Goal: Information Seeking & Learning: Learn about a topic

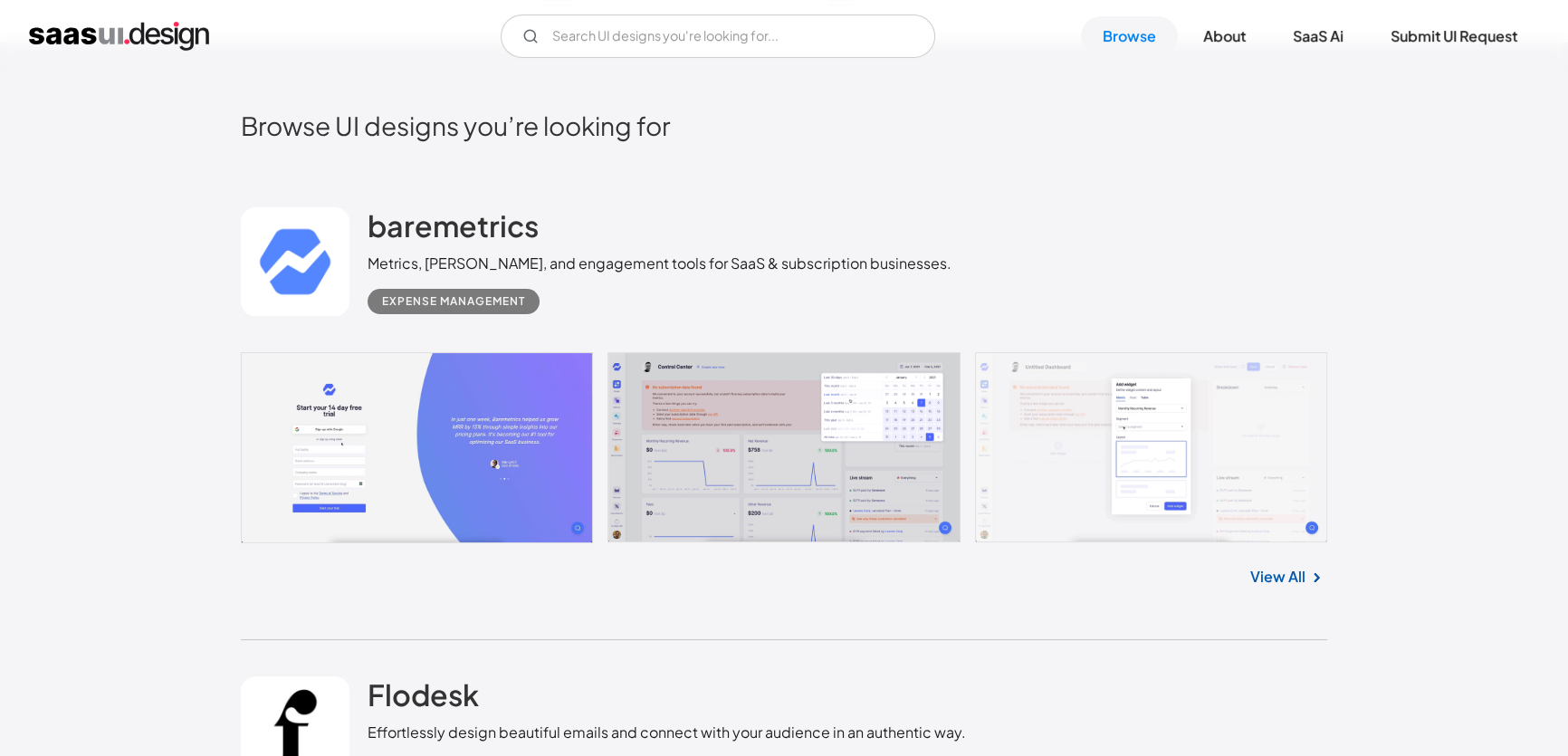
scroll to position [438, 0]
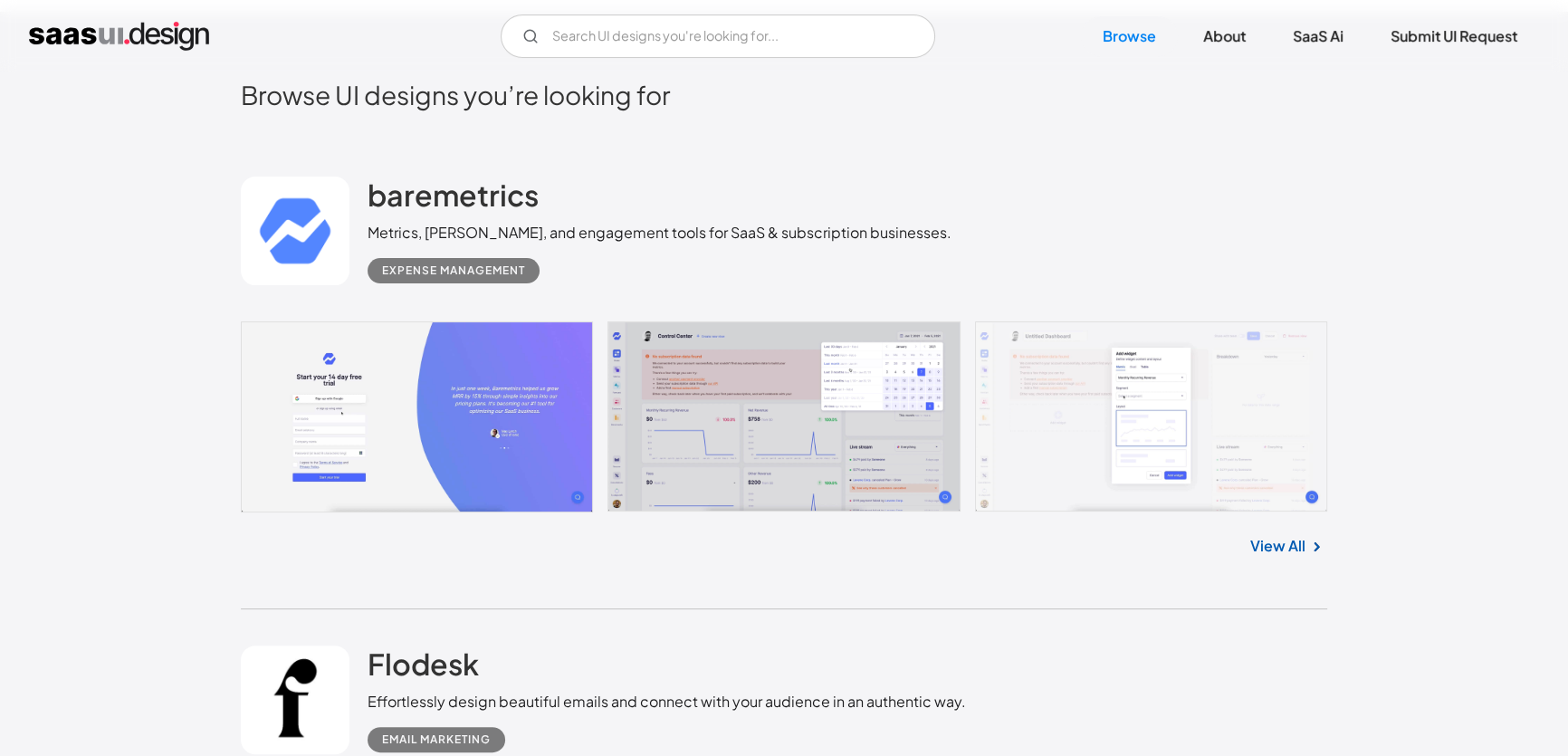
click at [509, 408] on link at bounding box center [784, 417] width 1086 height 191
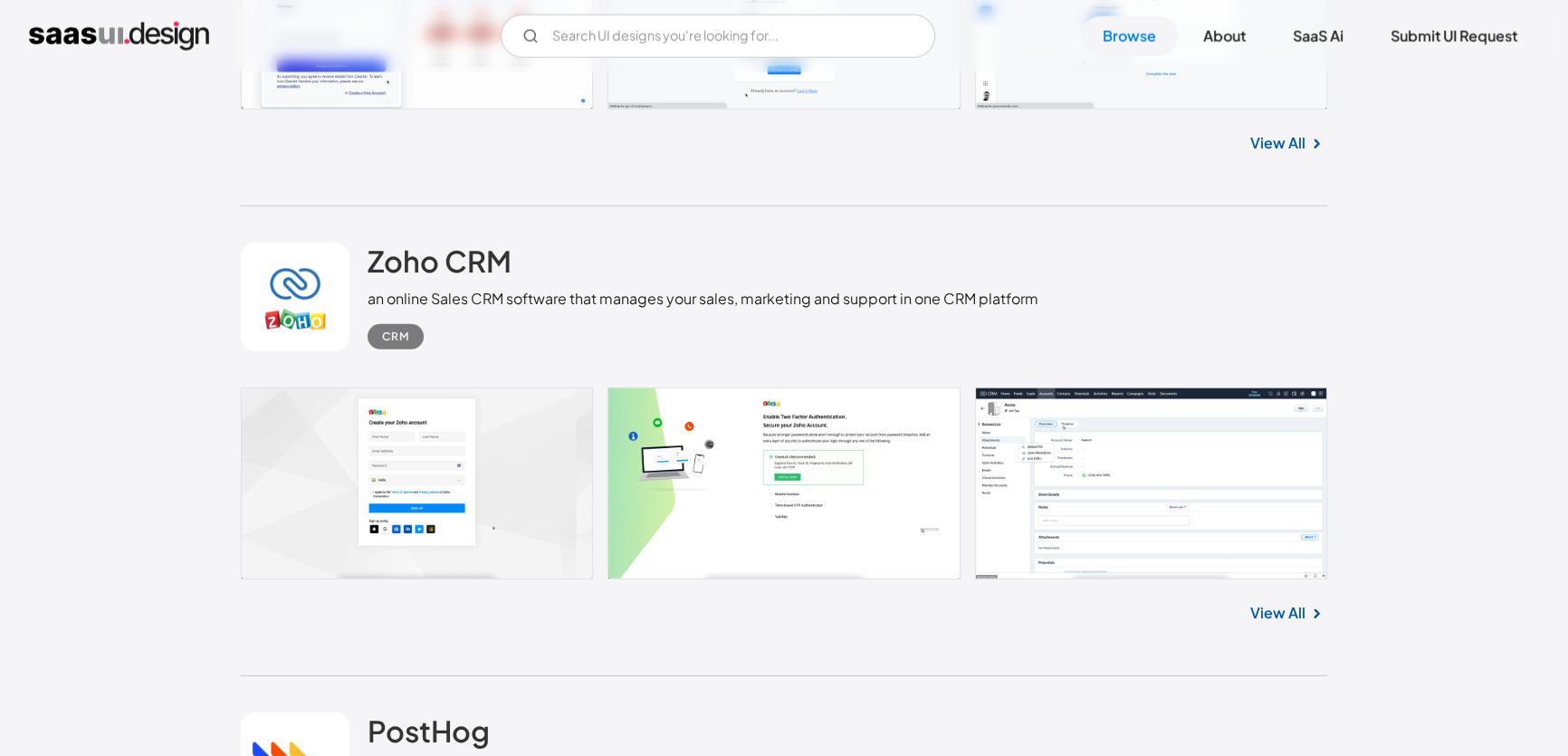
scroll to position [6144, 0]
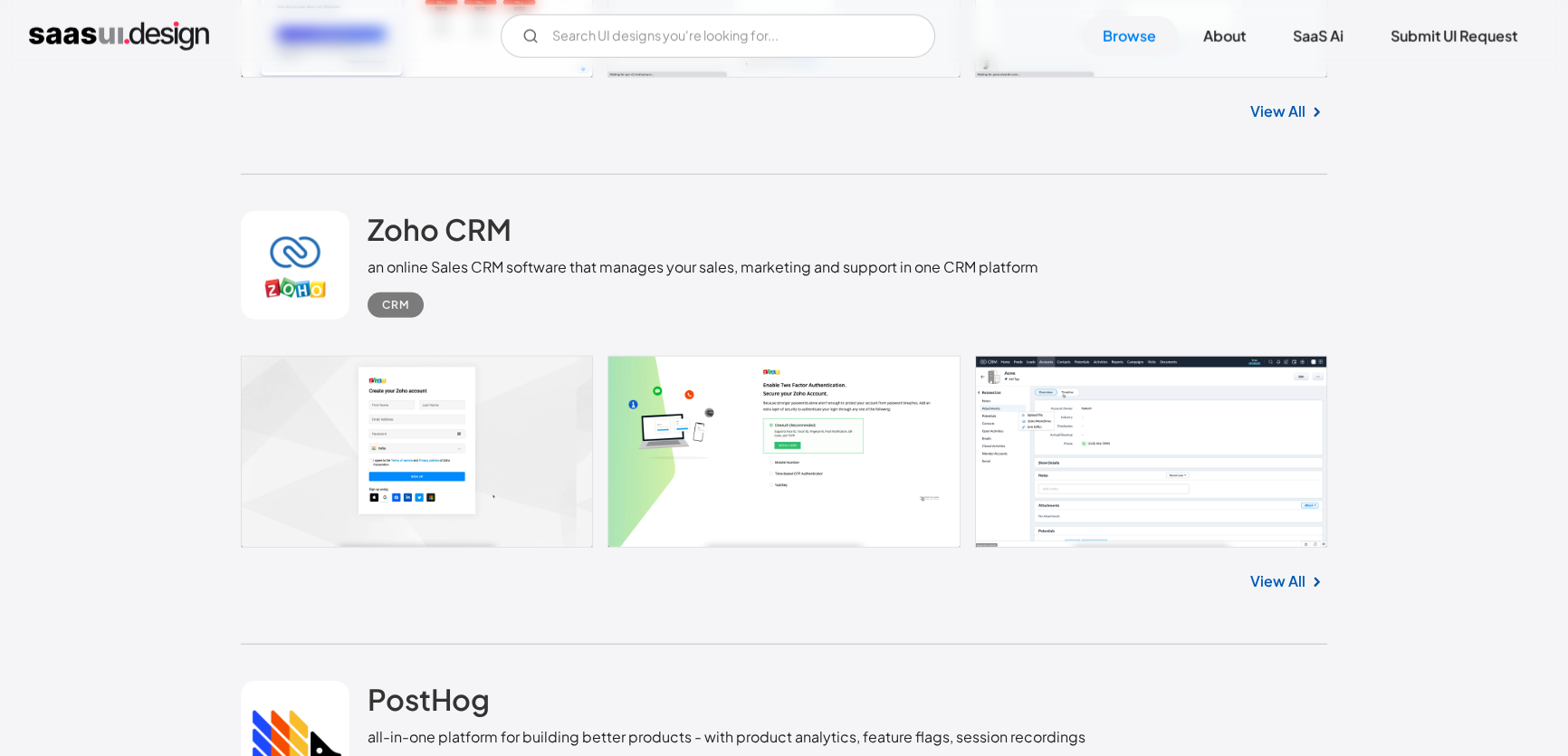
click at [1300, 582] on link "View All" at bounding box center [1277, 580] width 55 height 22
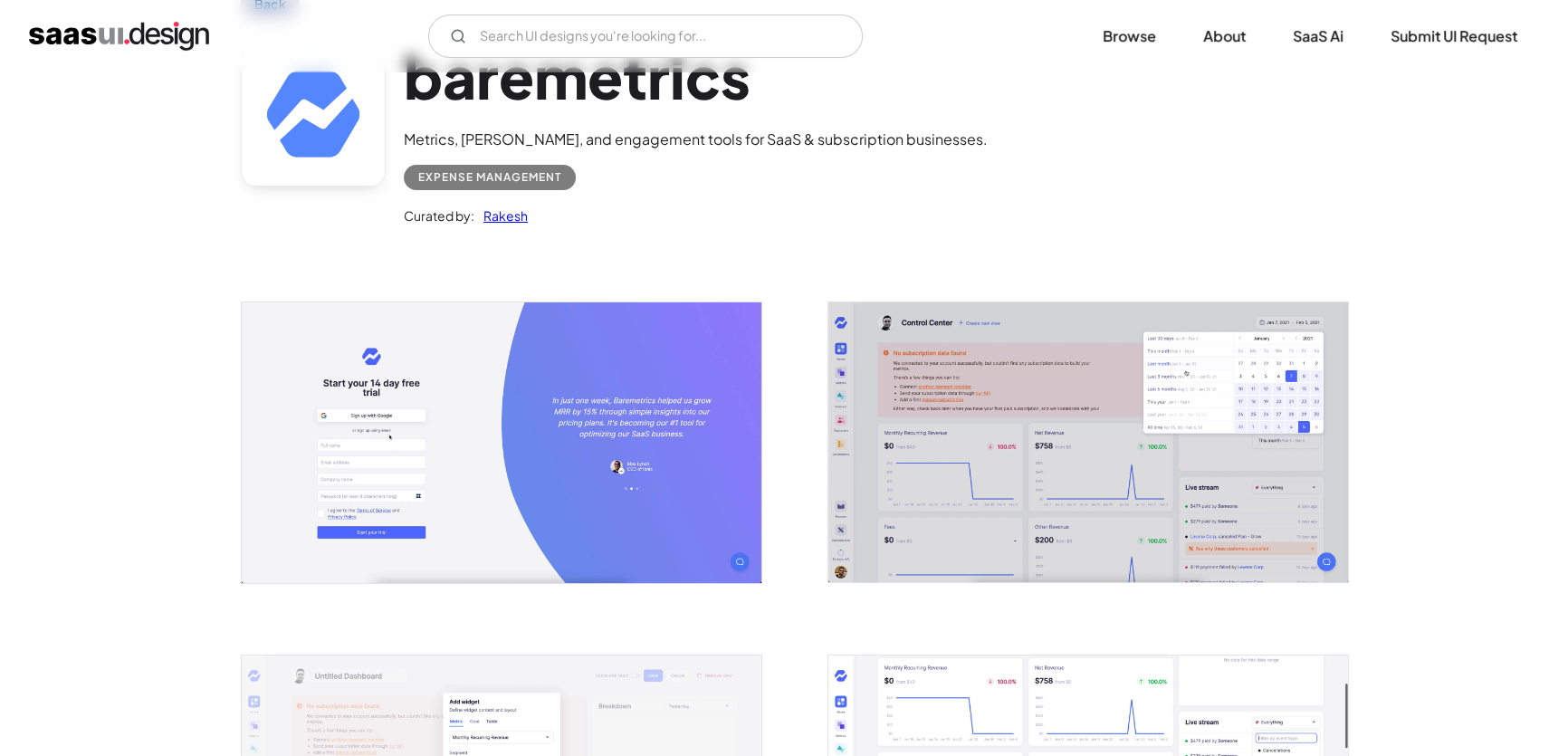
scroll to position [219, 0]
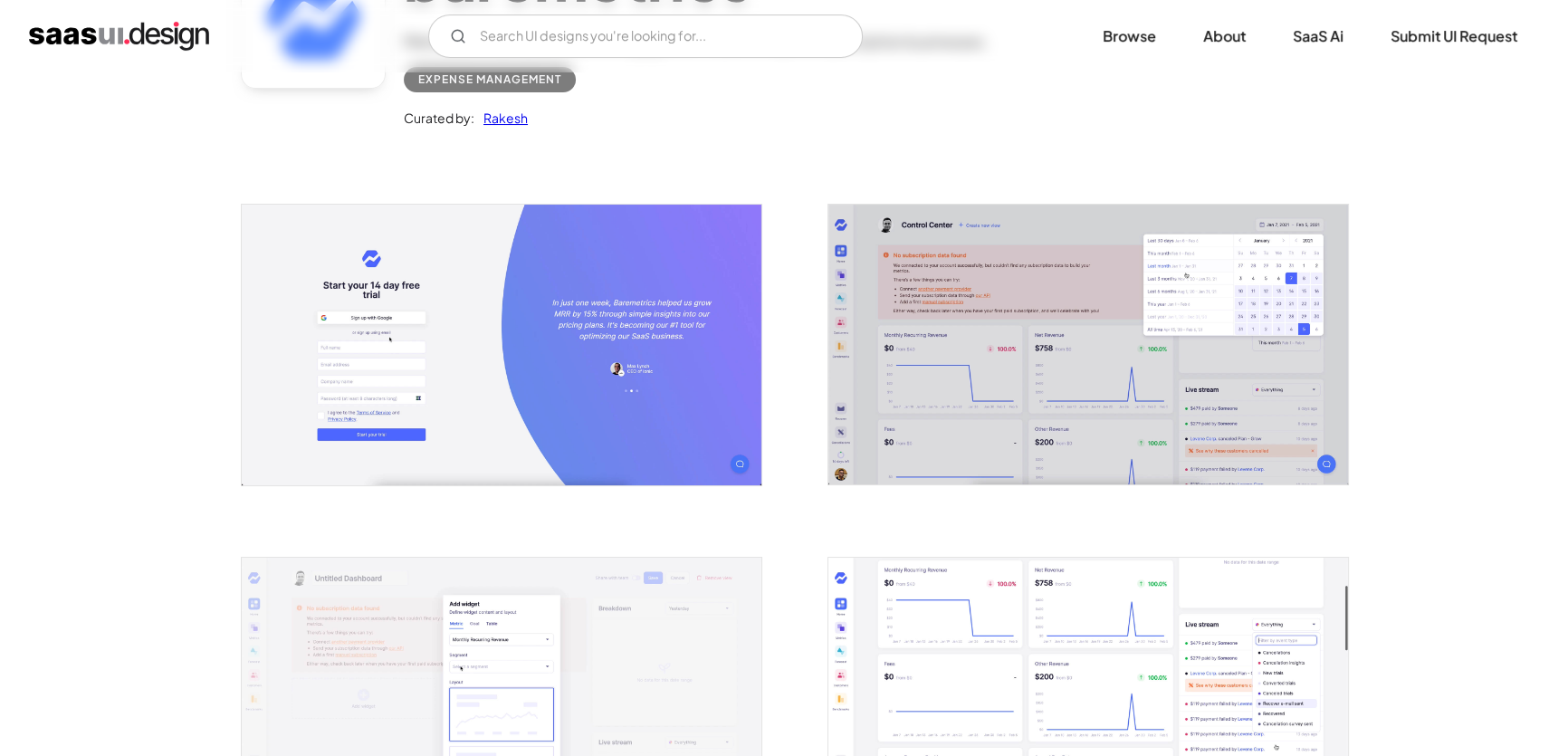
click at [1169, 345] on img "open lightbox" at bounding box center [1088, 344] width 519 height 279
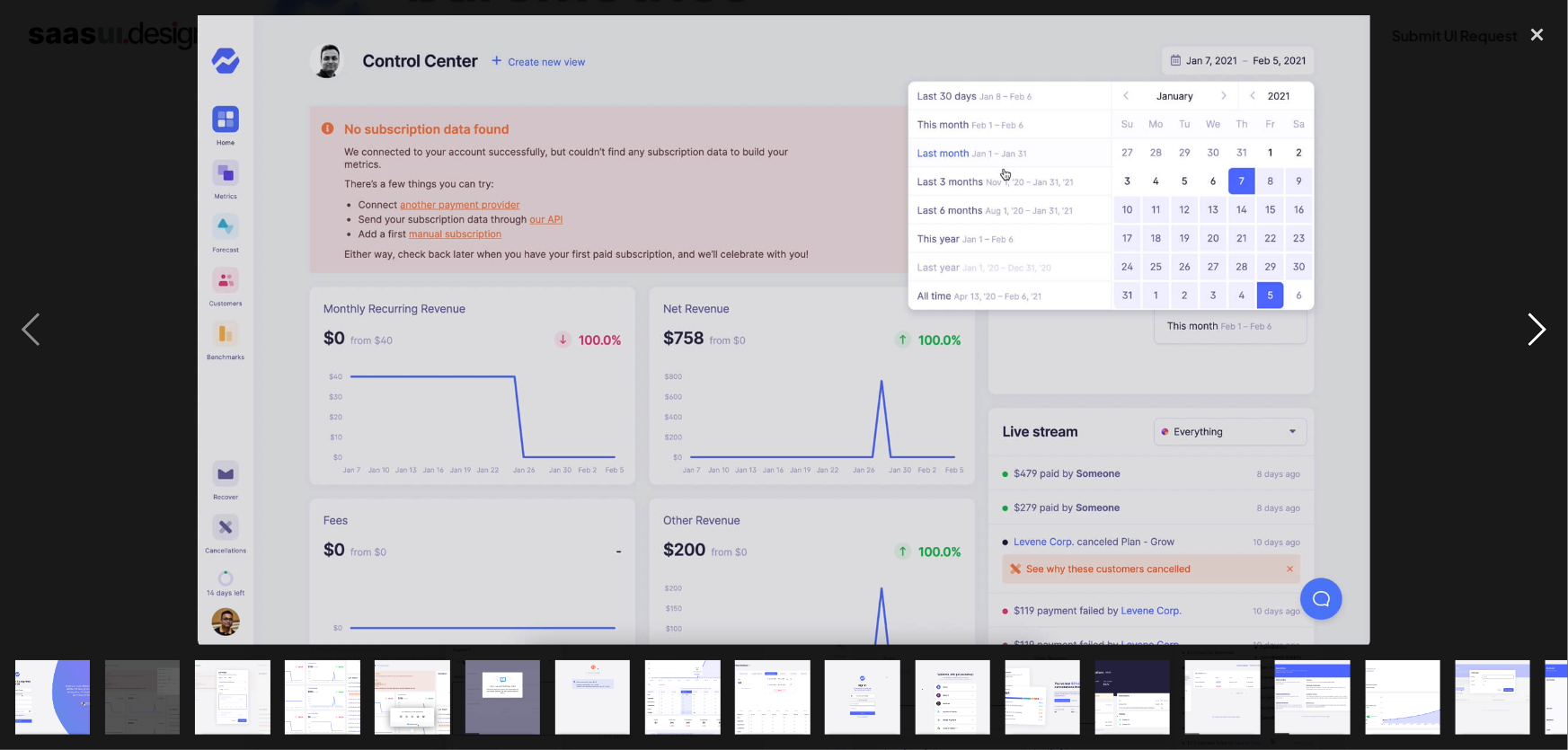
click at [1531, 326] on div "next image" at bounding box center [1536, 329] width 61 height 630
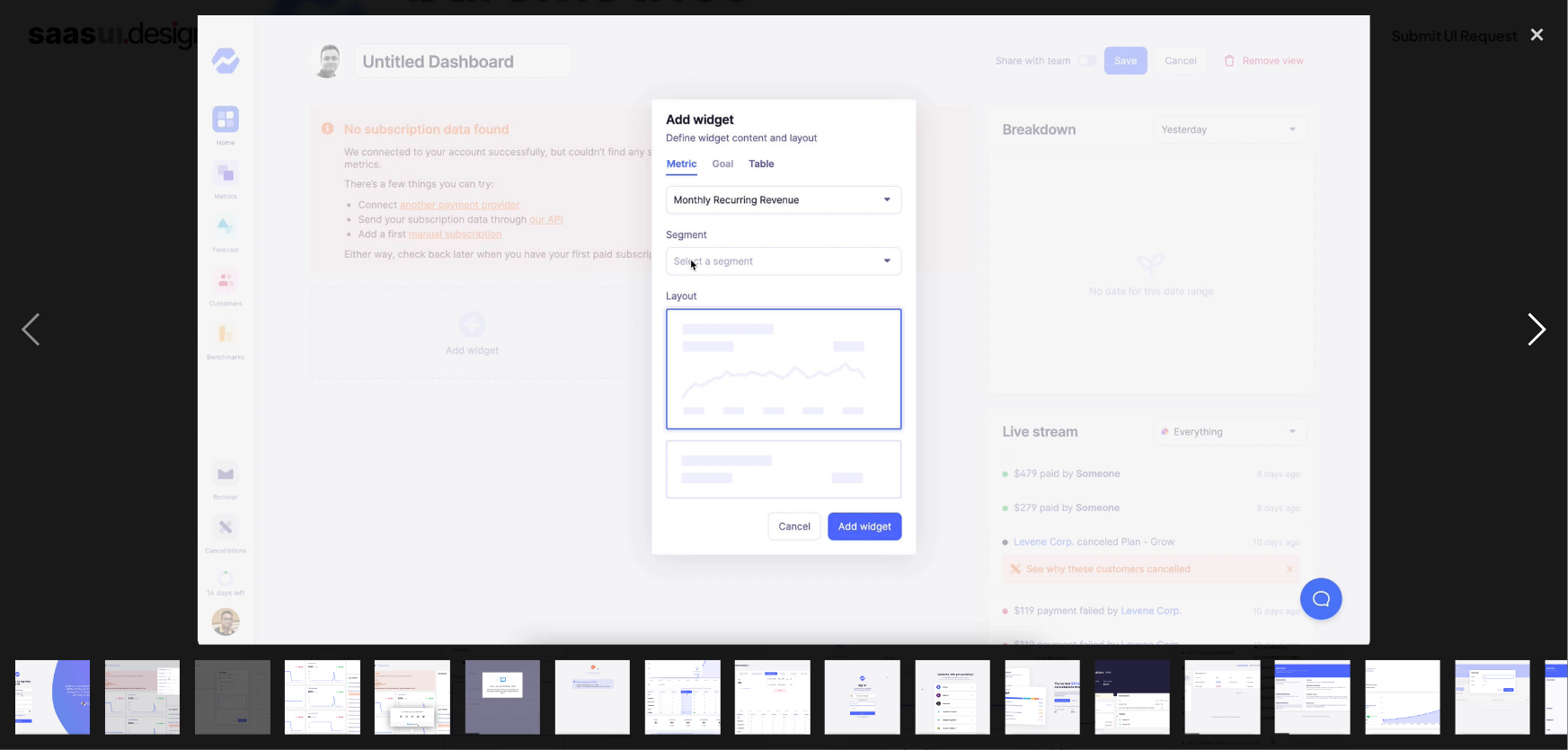
click at [1531, 326] on div "next image" at bounding box center [1536, 329] width 61 height 630
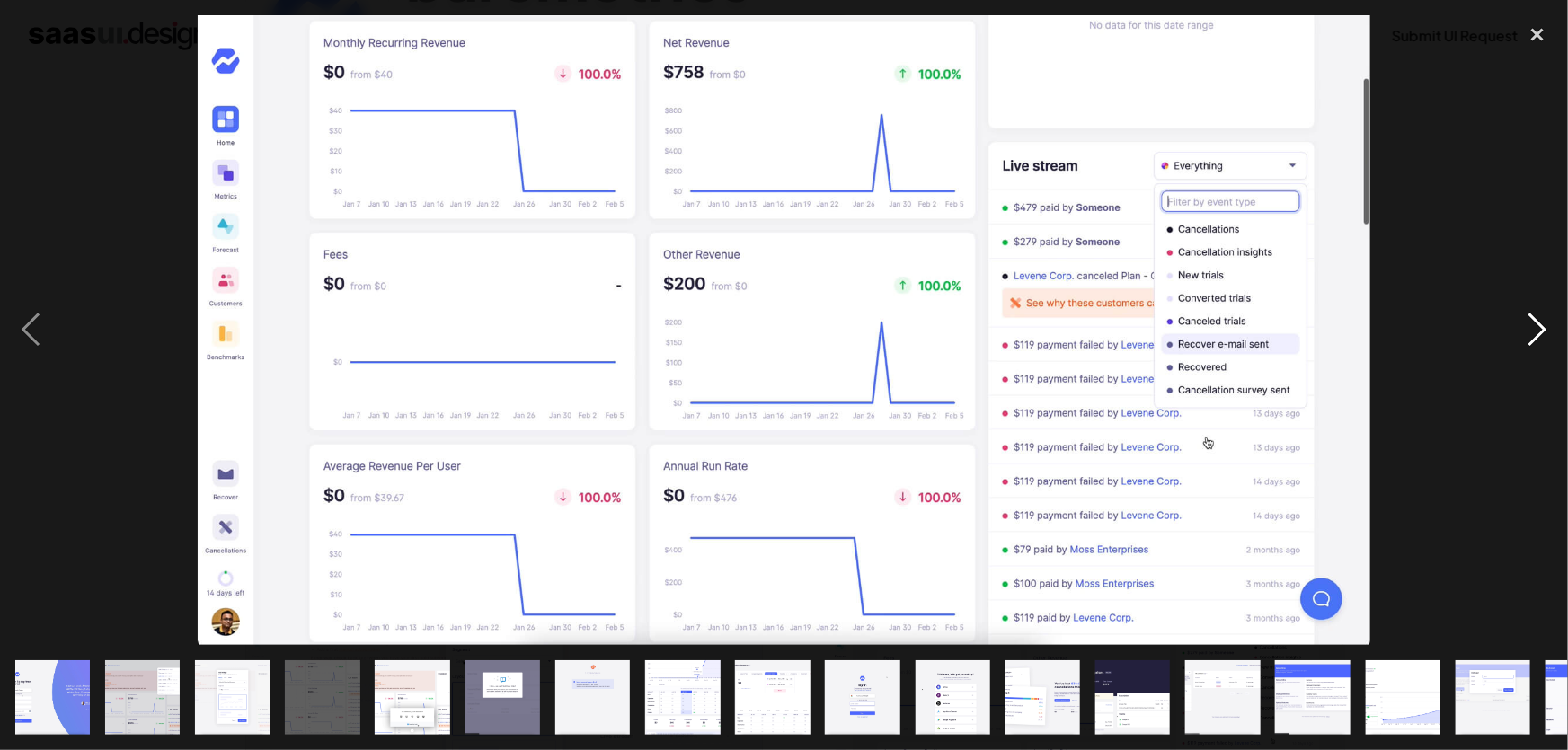
click at [1531, 326] on div "next image" at bounding box center [1536, 329] width 61 height 630
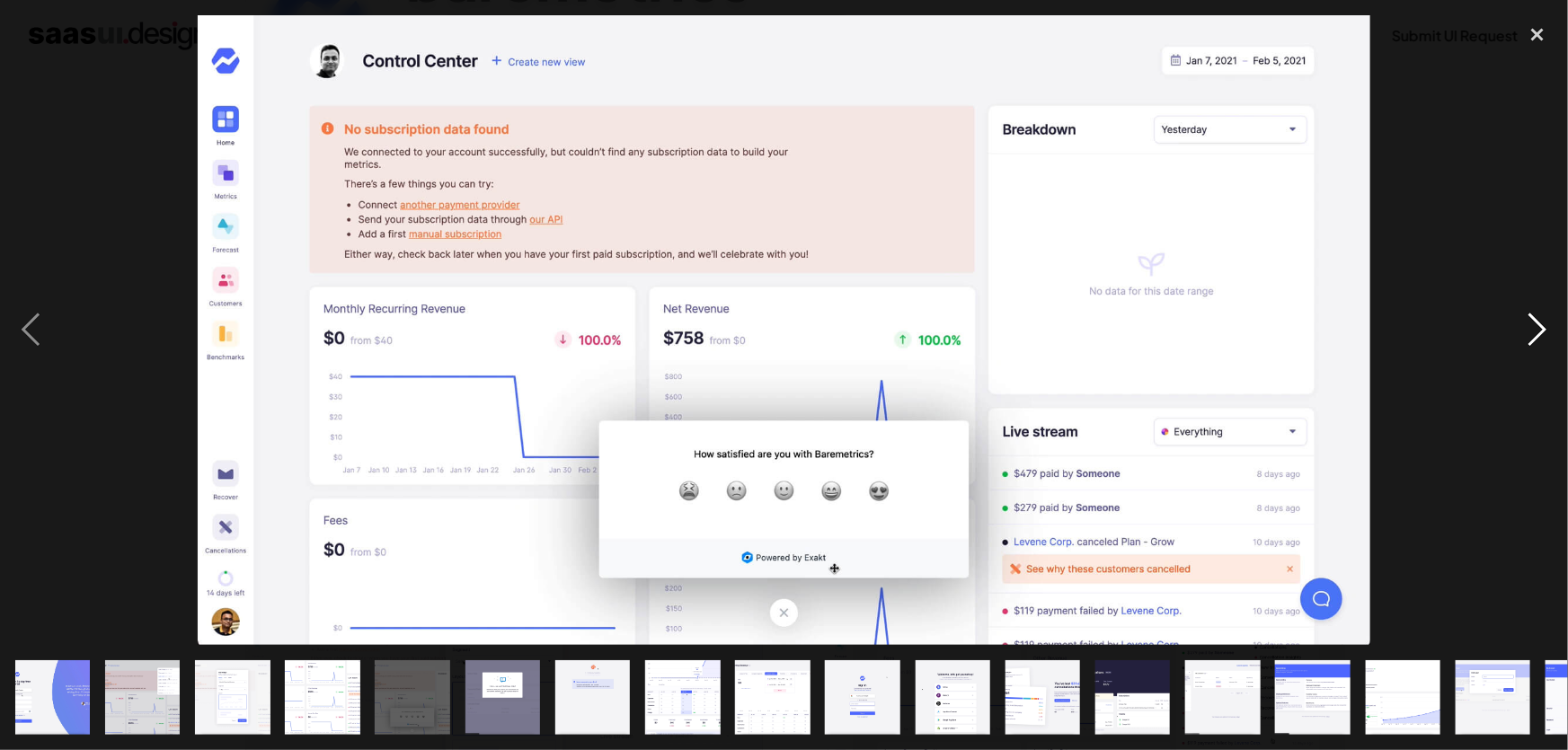
click at [1531, 326] on div "next image" at bounding box center [1536, 329] width 61 height 630
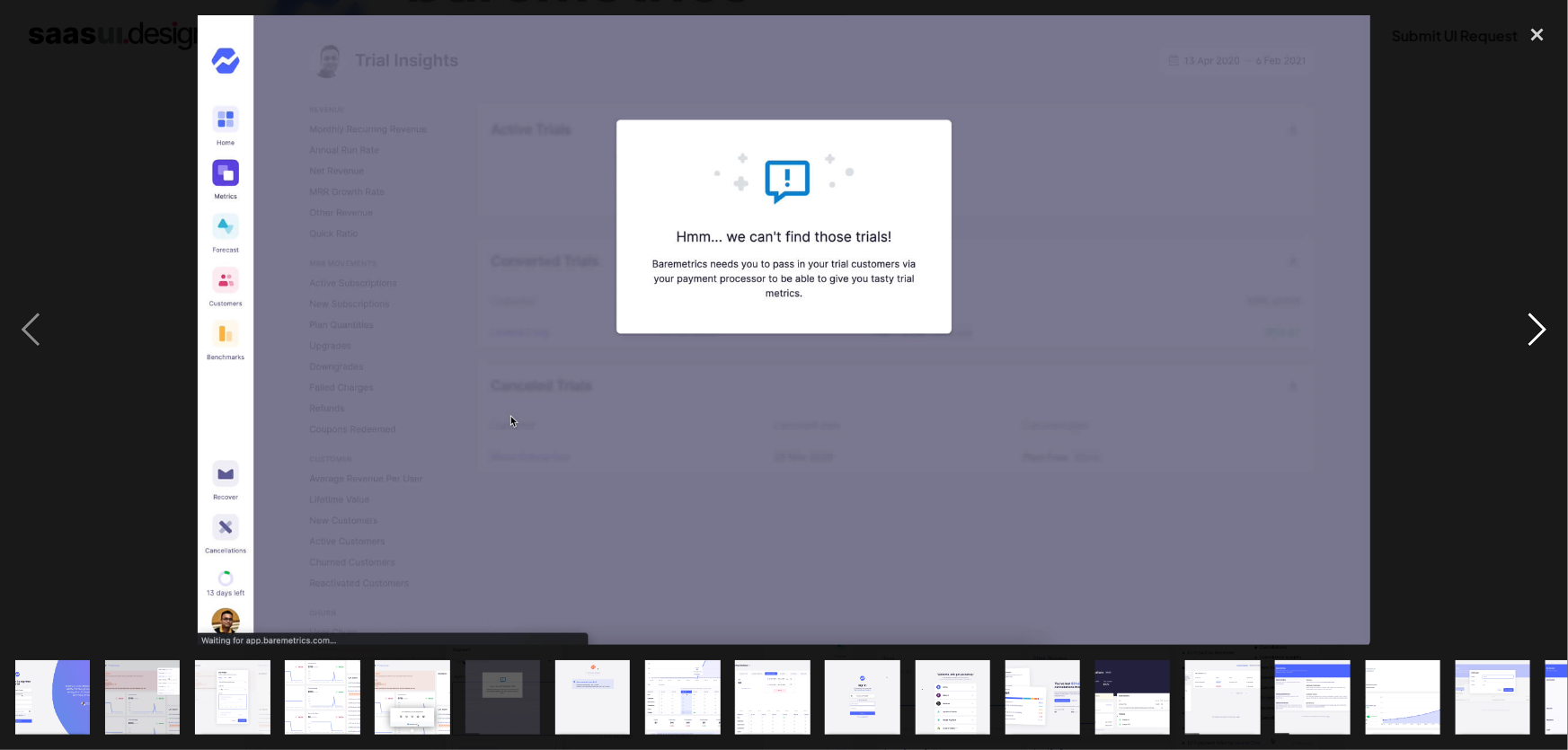
click at [1531, 326] on div "next image" at bounding box center [1536, 329] width 61 height 630
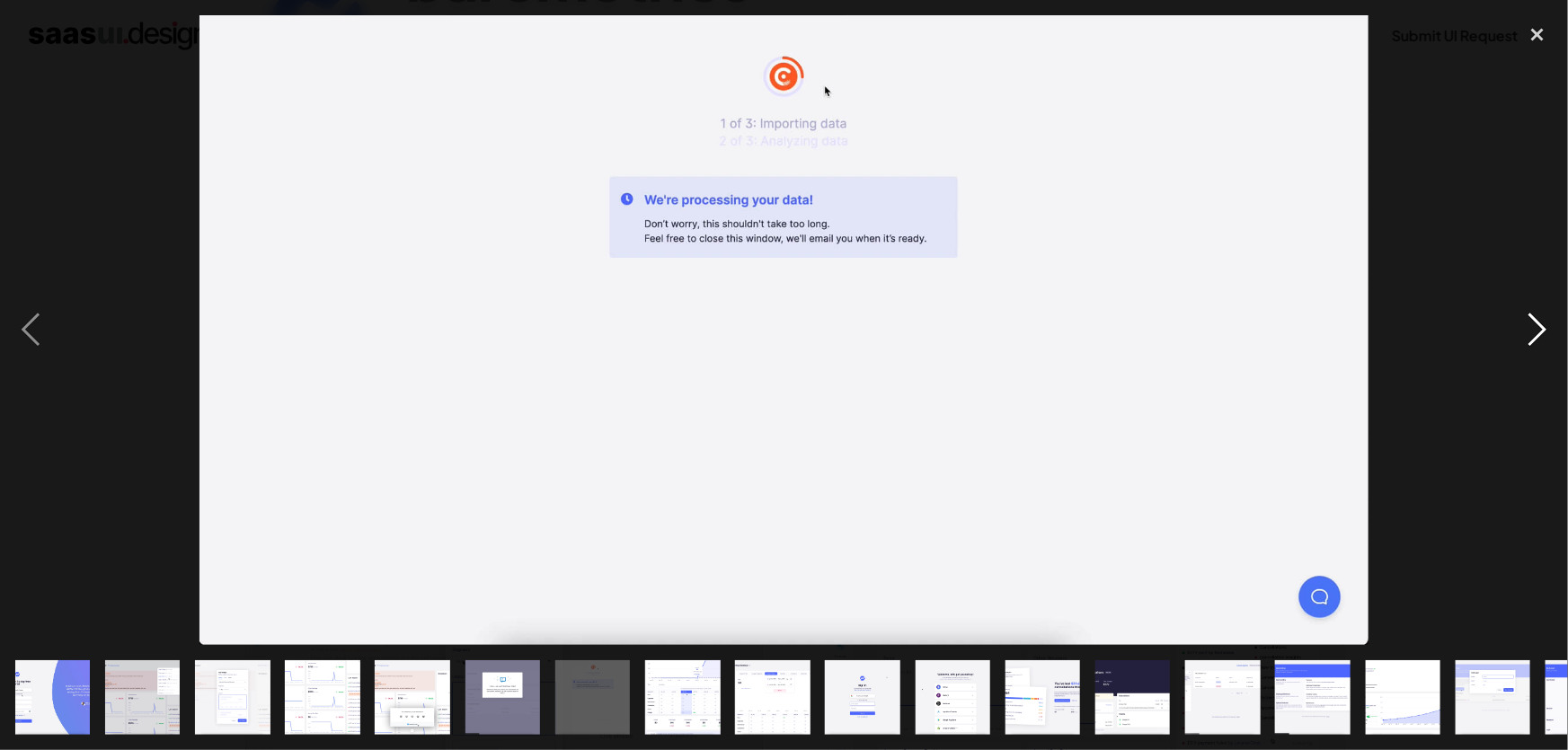
click at [1531, 326] on div "next image" at bounding box center [1536, 329] width 61 height 630
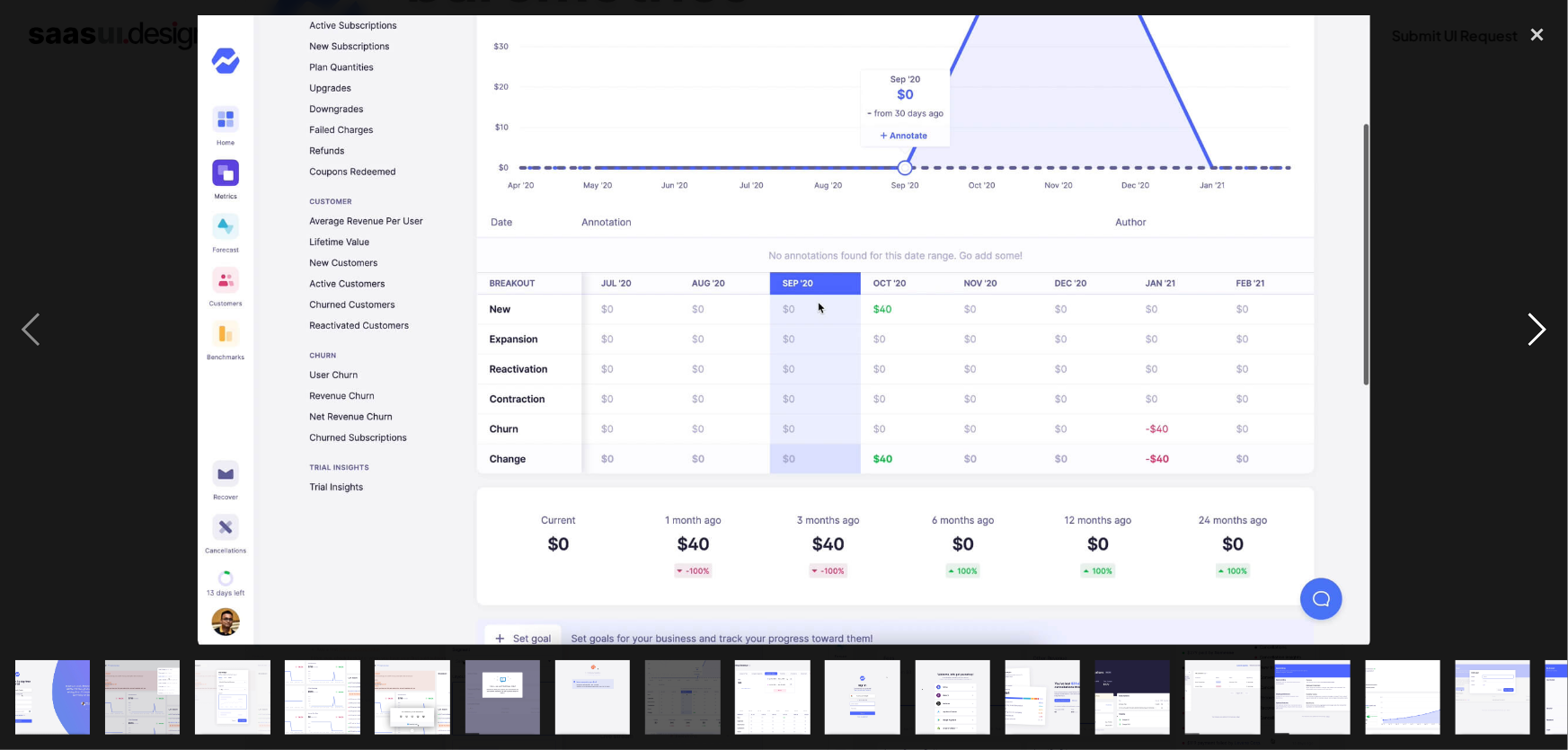
click at [1531, 326] on div "next image" at bounding box center [1536, 329] width 61 height 630
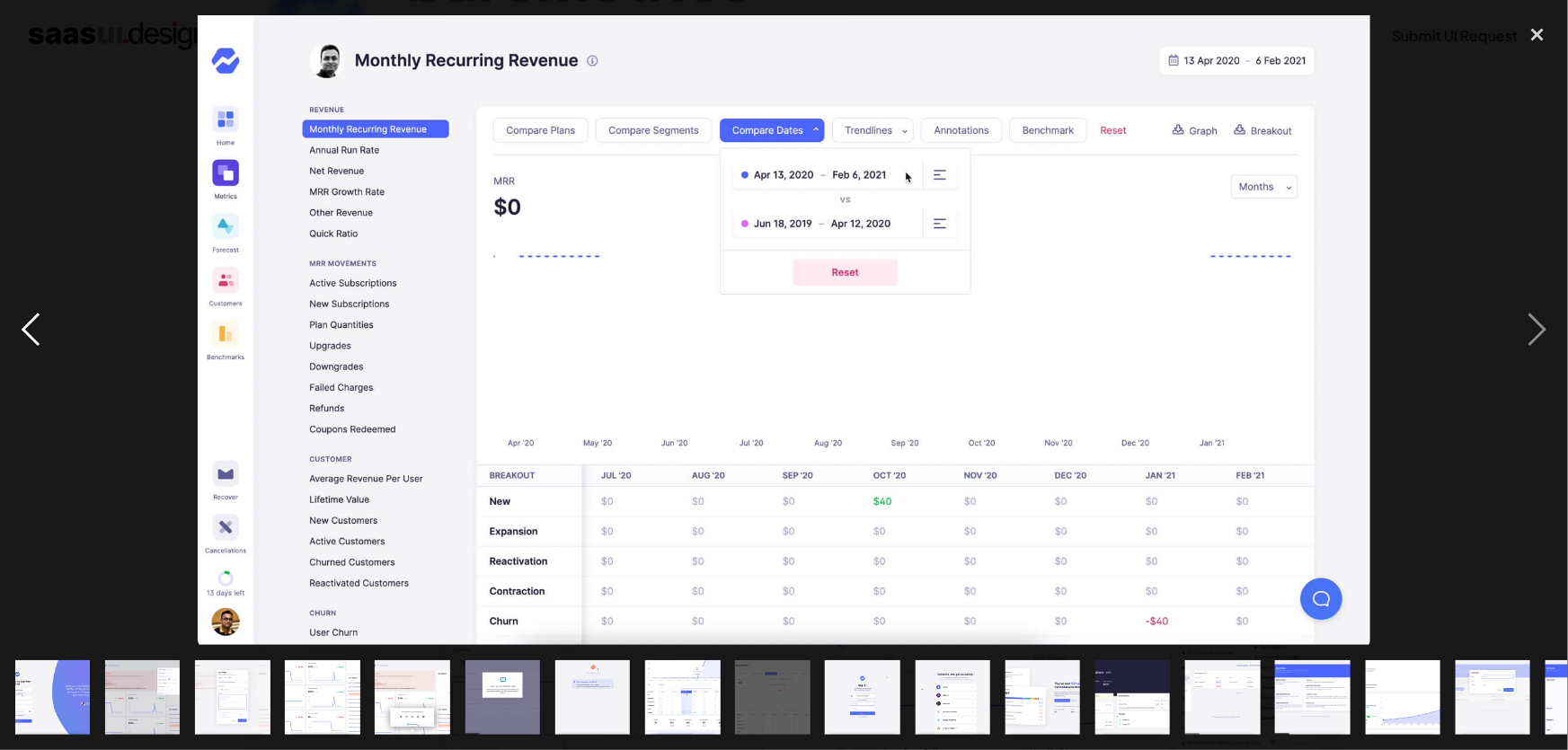
click at [45, 325] on div "previous image" at bounding box center [30, 329] width 61 height 630
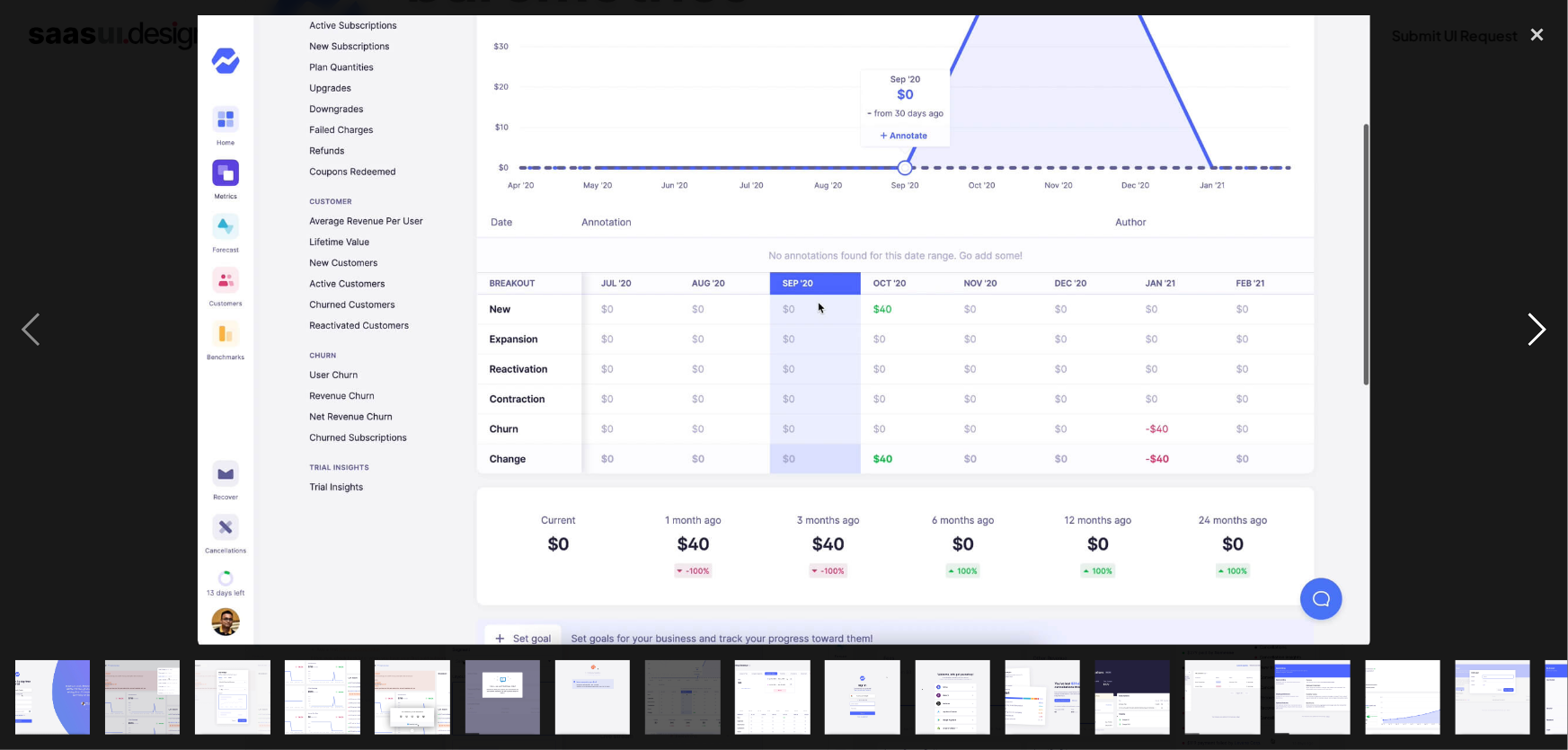
click at [1545, 347] on div "next image" at bounding box center [1536, 329] width 61 height 630
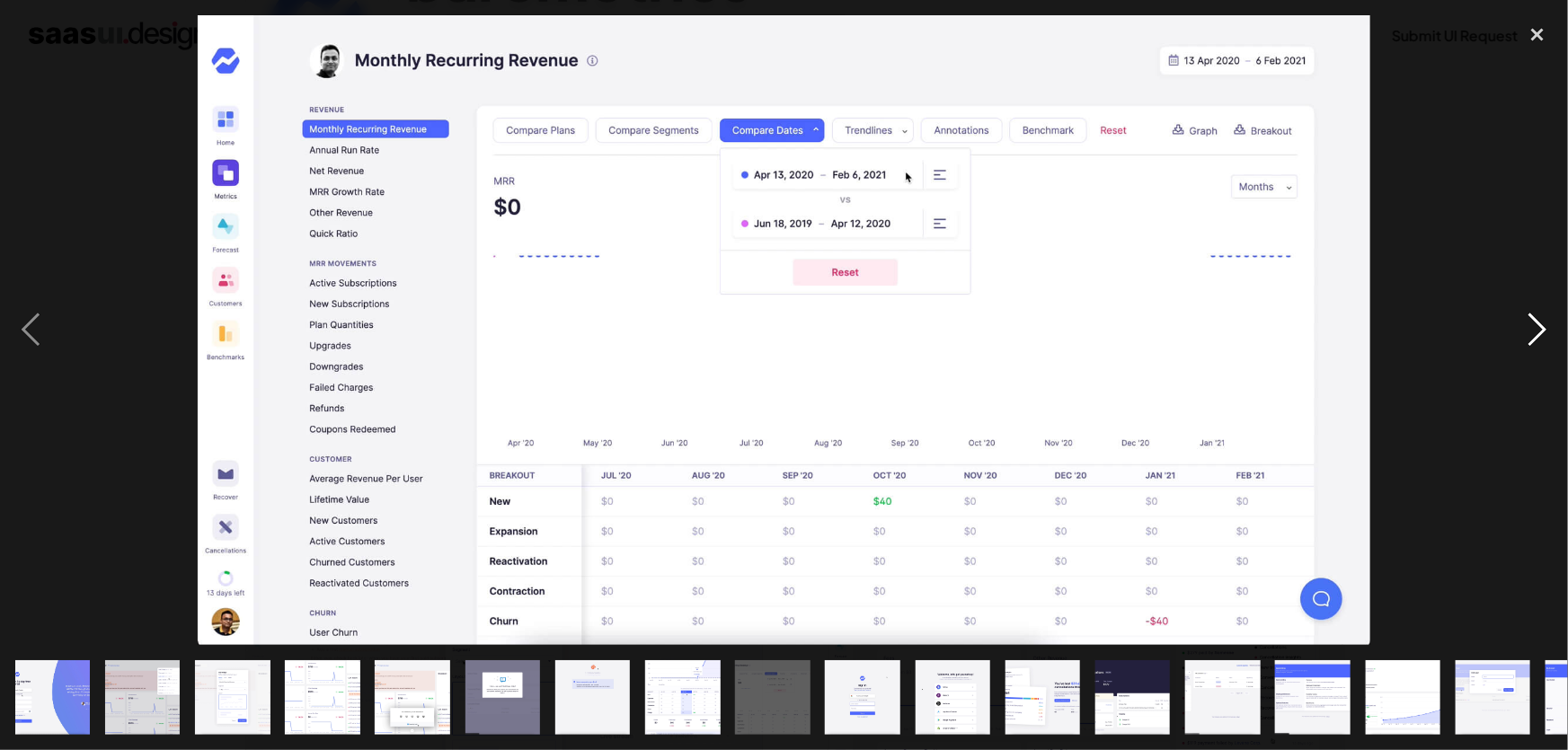
click at [1545, 347] on div "next image" at bounding box center [1536, 329] width 61 height 630
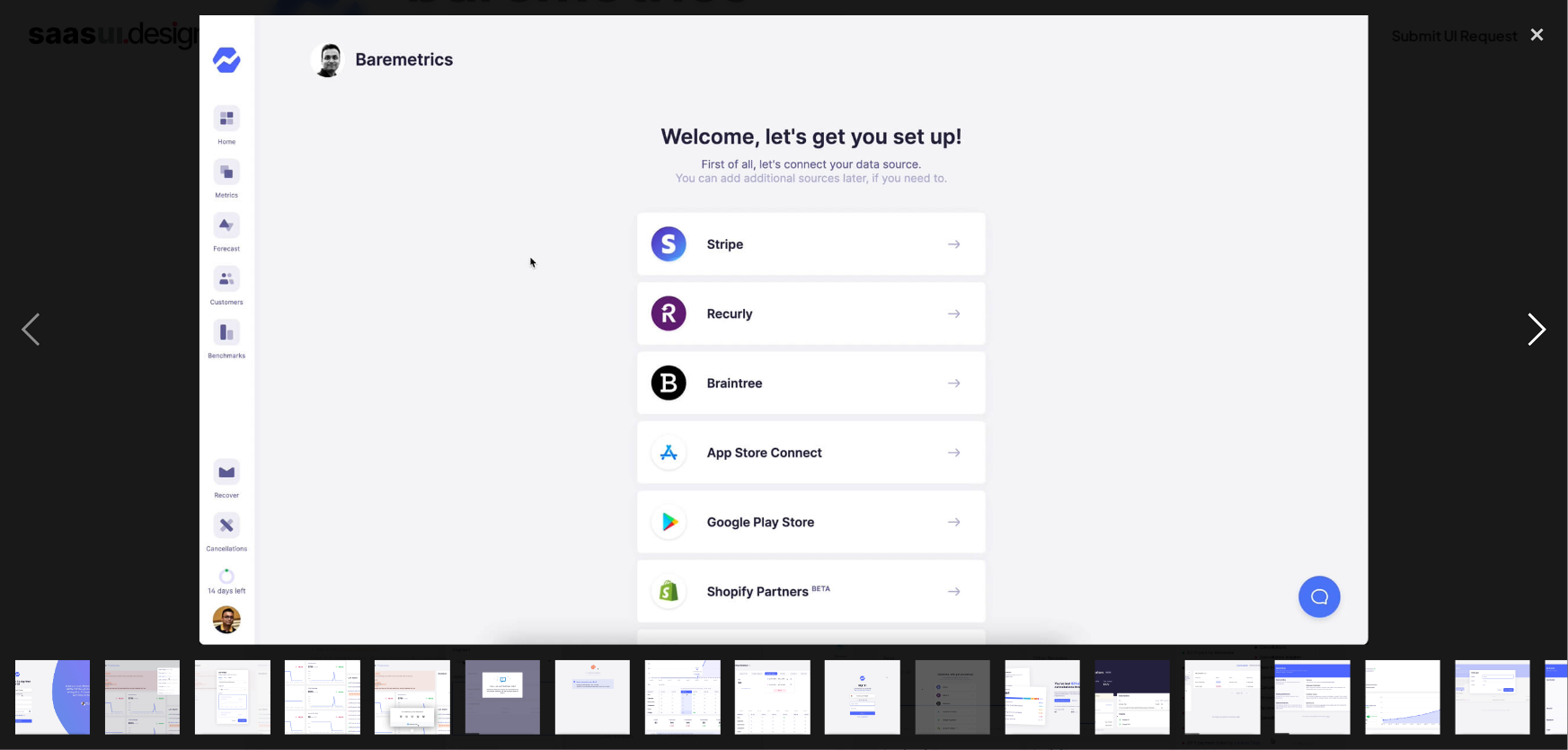
click at [1545, 347] on div "next image" at bounding box center [1536, 329] width 61 height 630
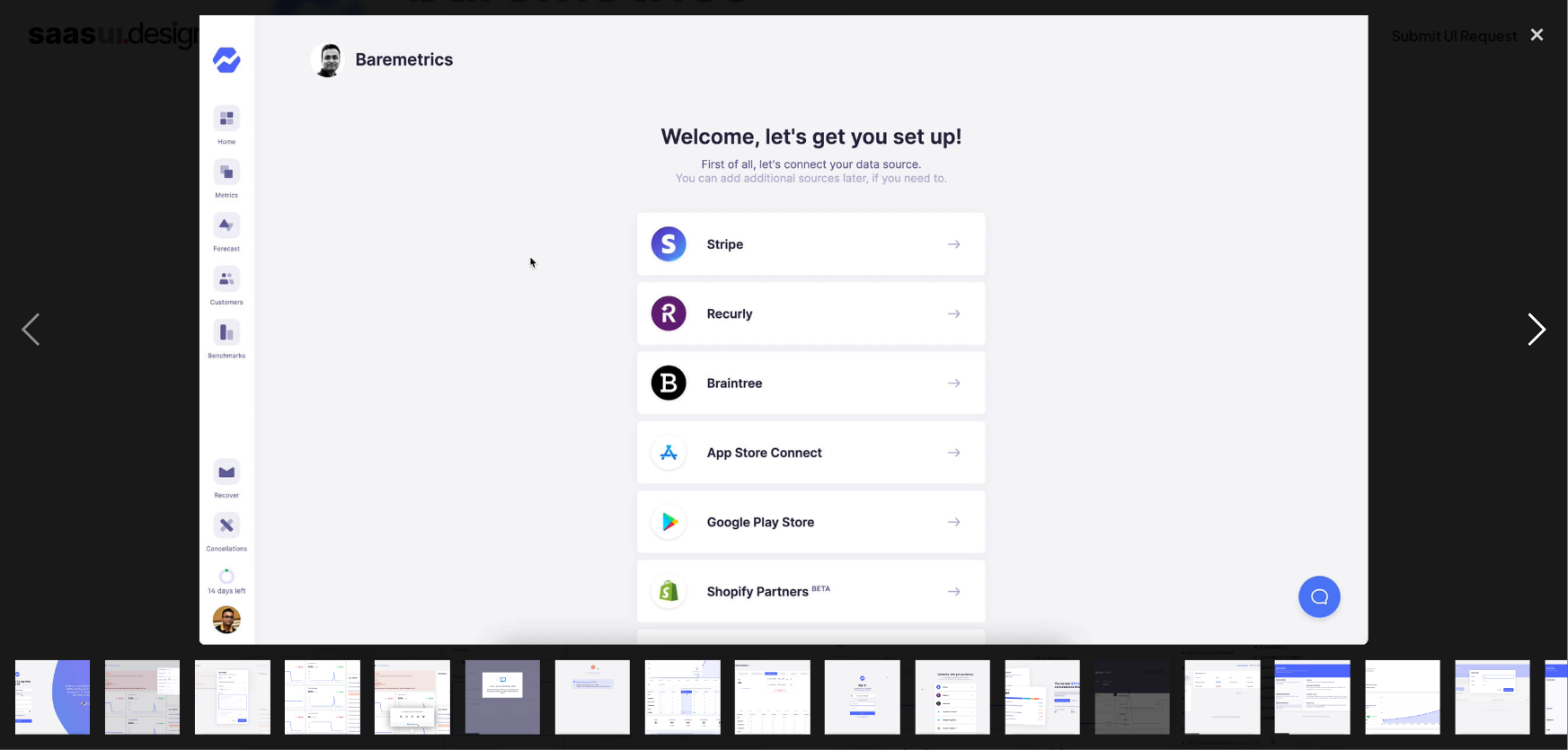
click at [1545, 347] on div "next image" at bounding box center [1536, 329] width 61 height 630
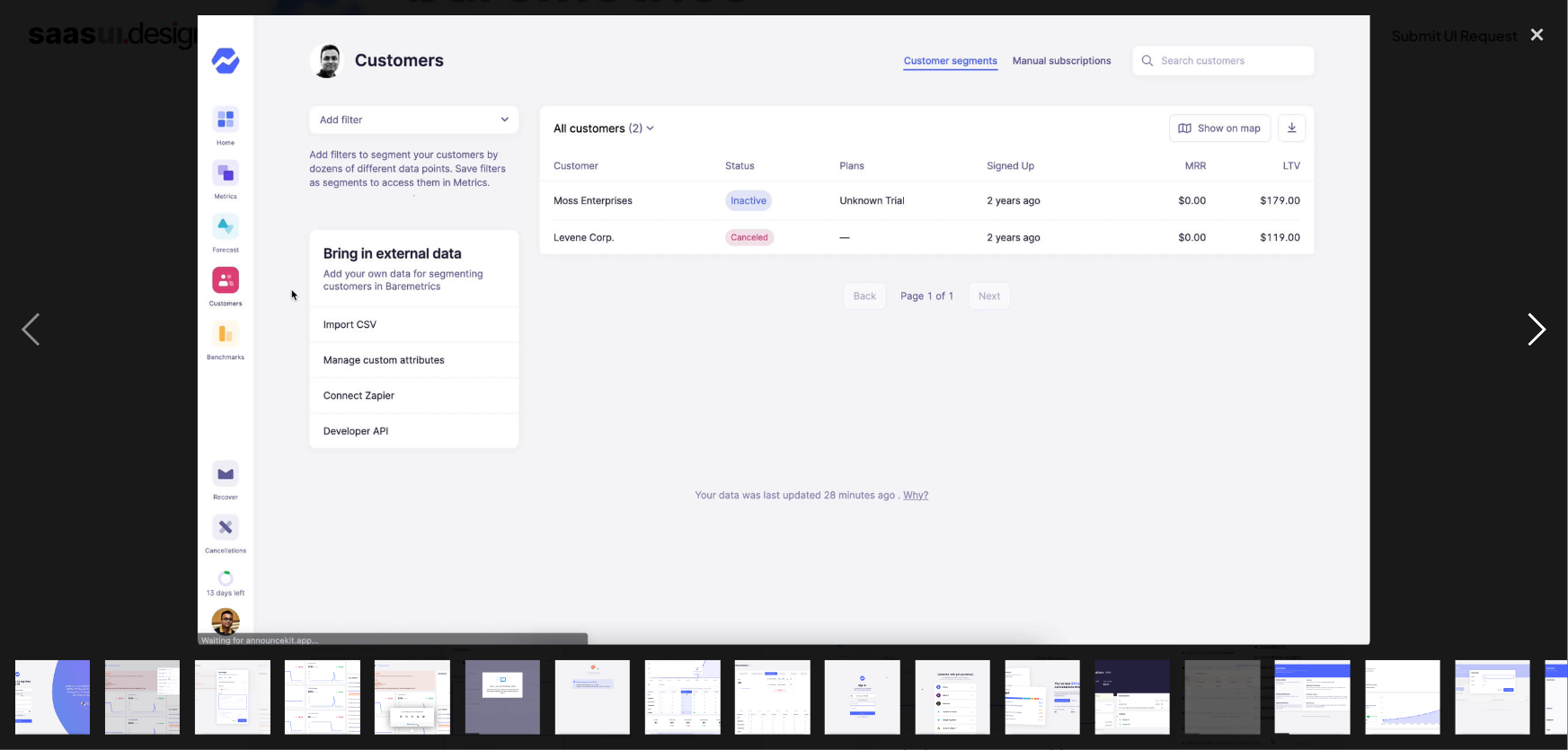
click at [1545, 347] on div "next image" at bounding box center [1536, 329] width 61 height 630
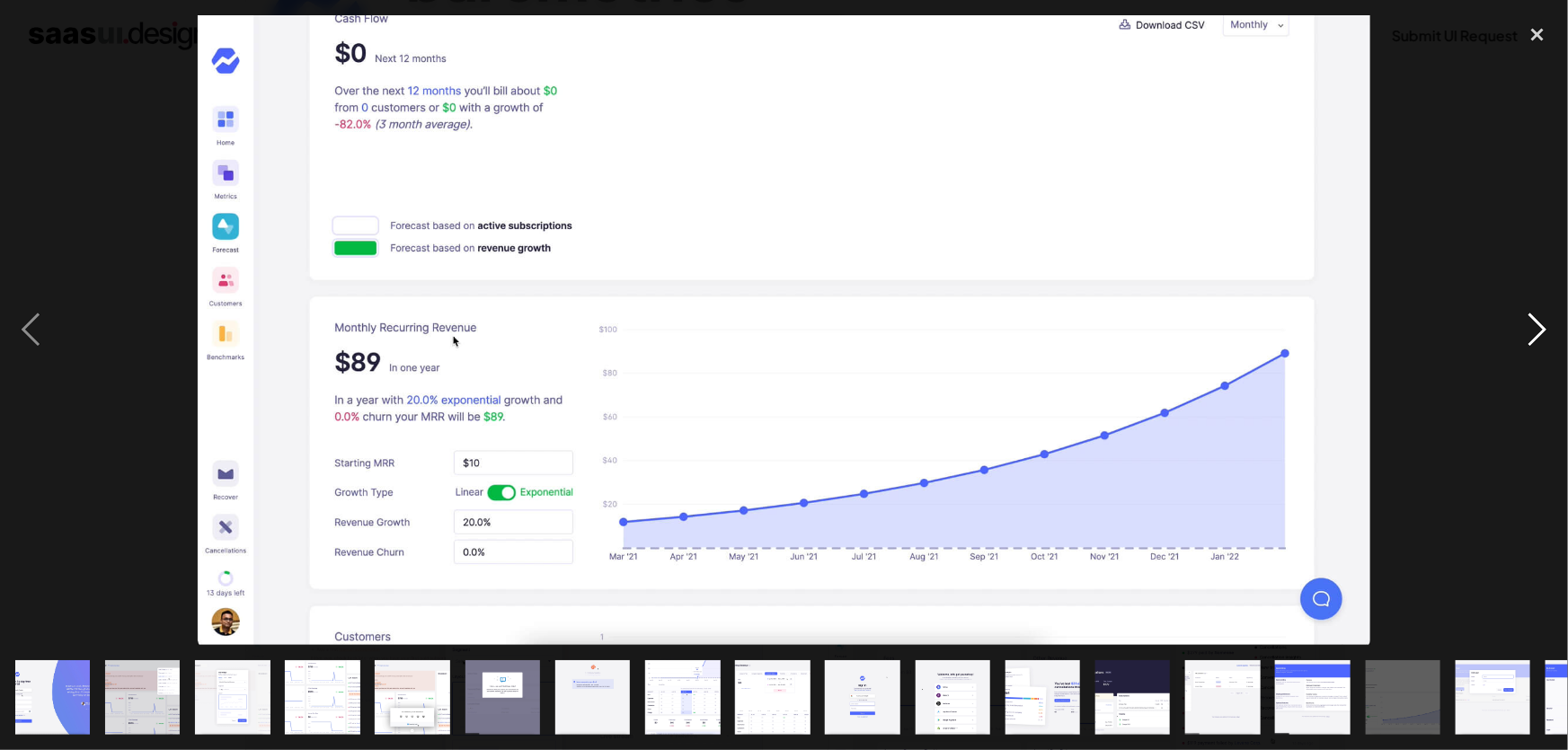
click at [1533, 441] on div "next image" at bounding box center [1536, 329] width 61 height 630
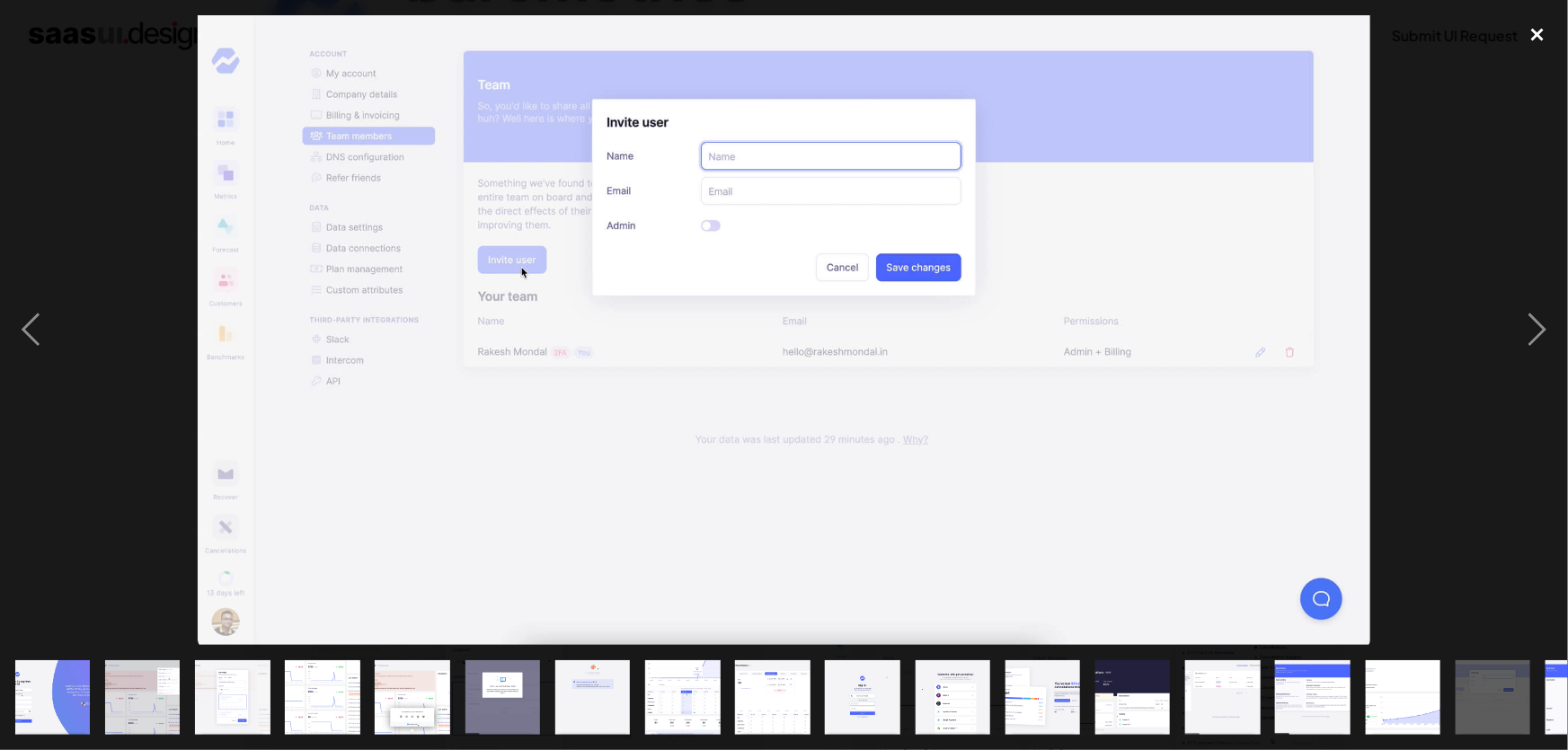
click at [1537, 27] on div "close lightbox" at bounding box center [1536, 35] width 61 height 39
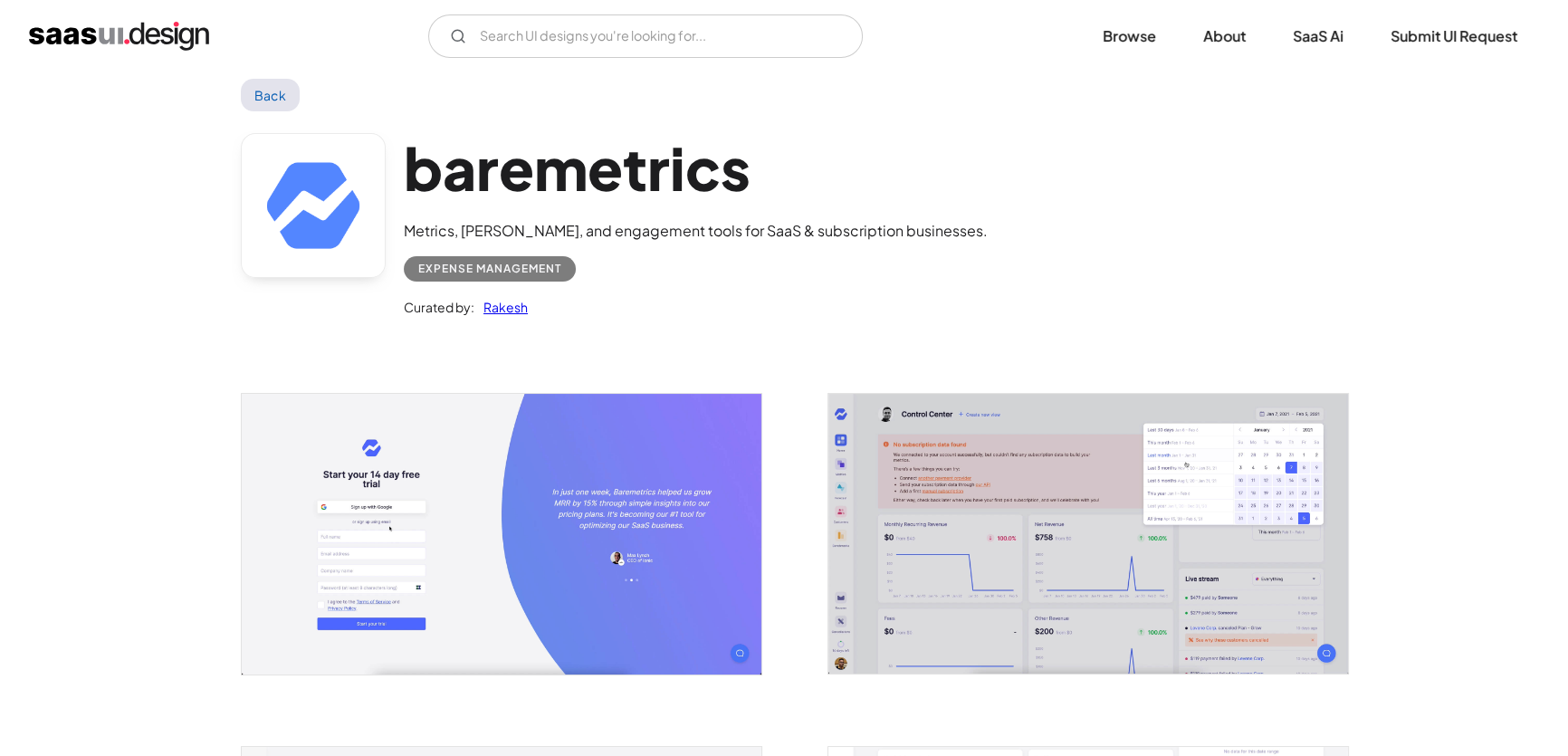
scroll to position [0, 0]
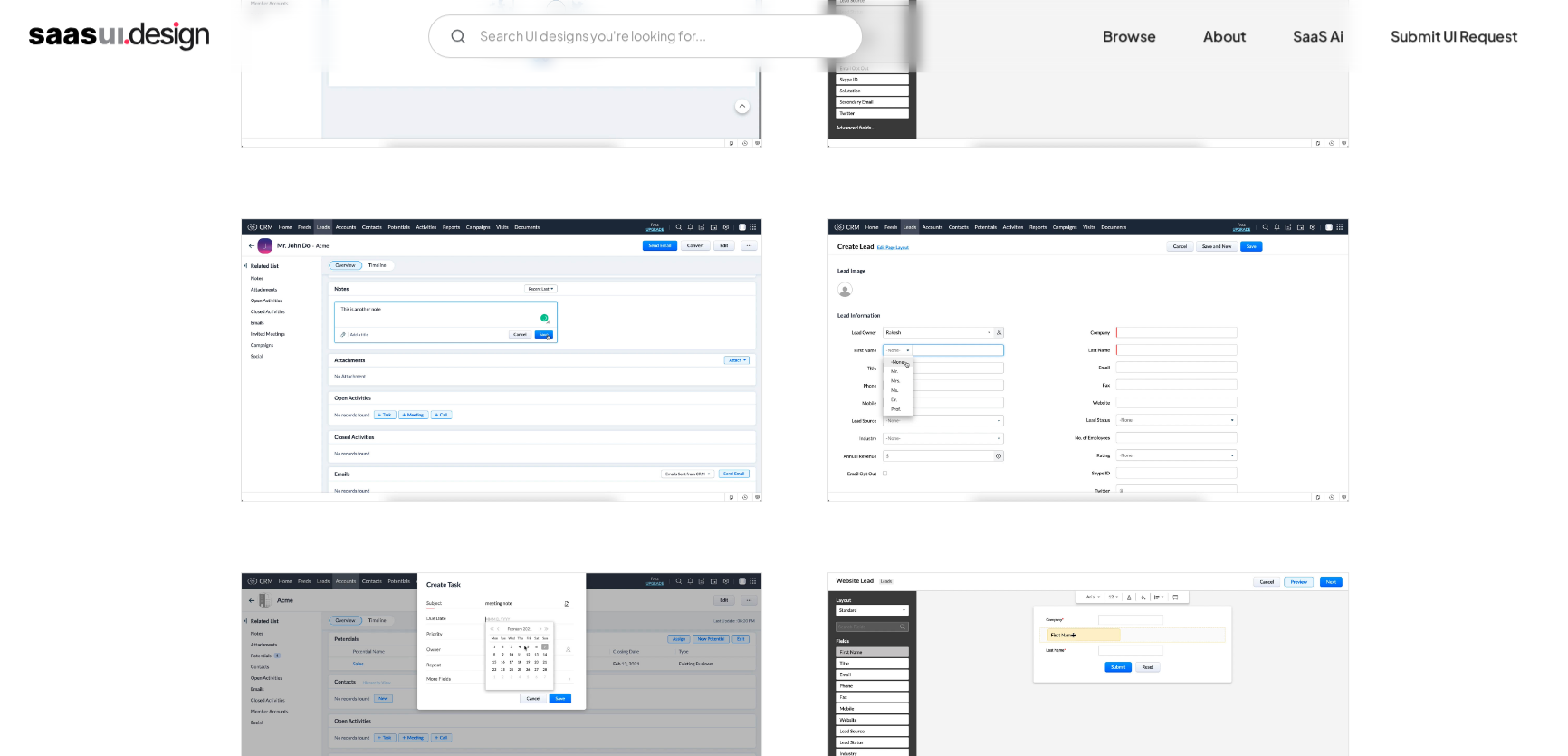
scroll to position [1316, 0]
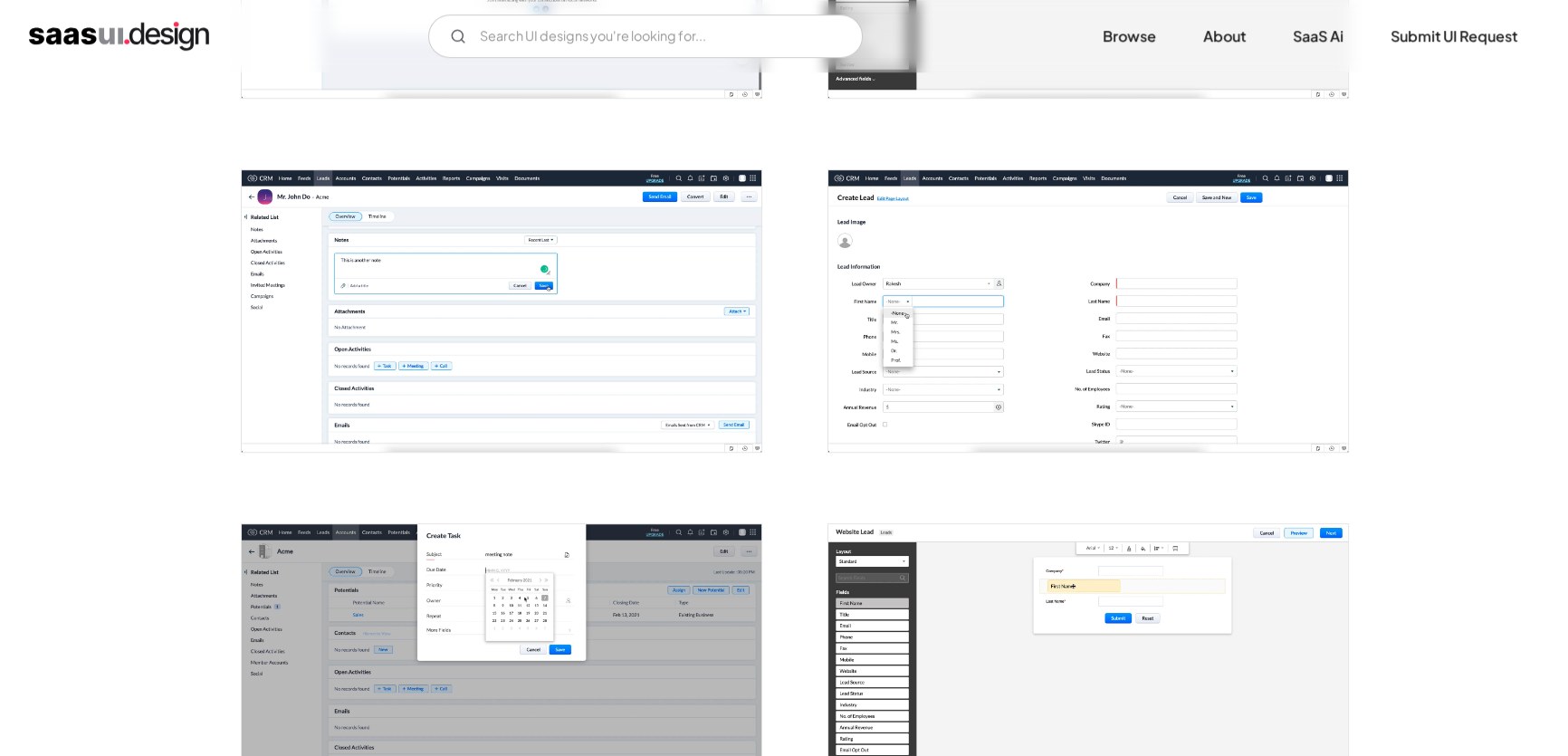
click at [451, 359] on img "open lightbox" at bounding box center [501, 310] width 519 height 281
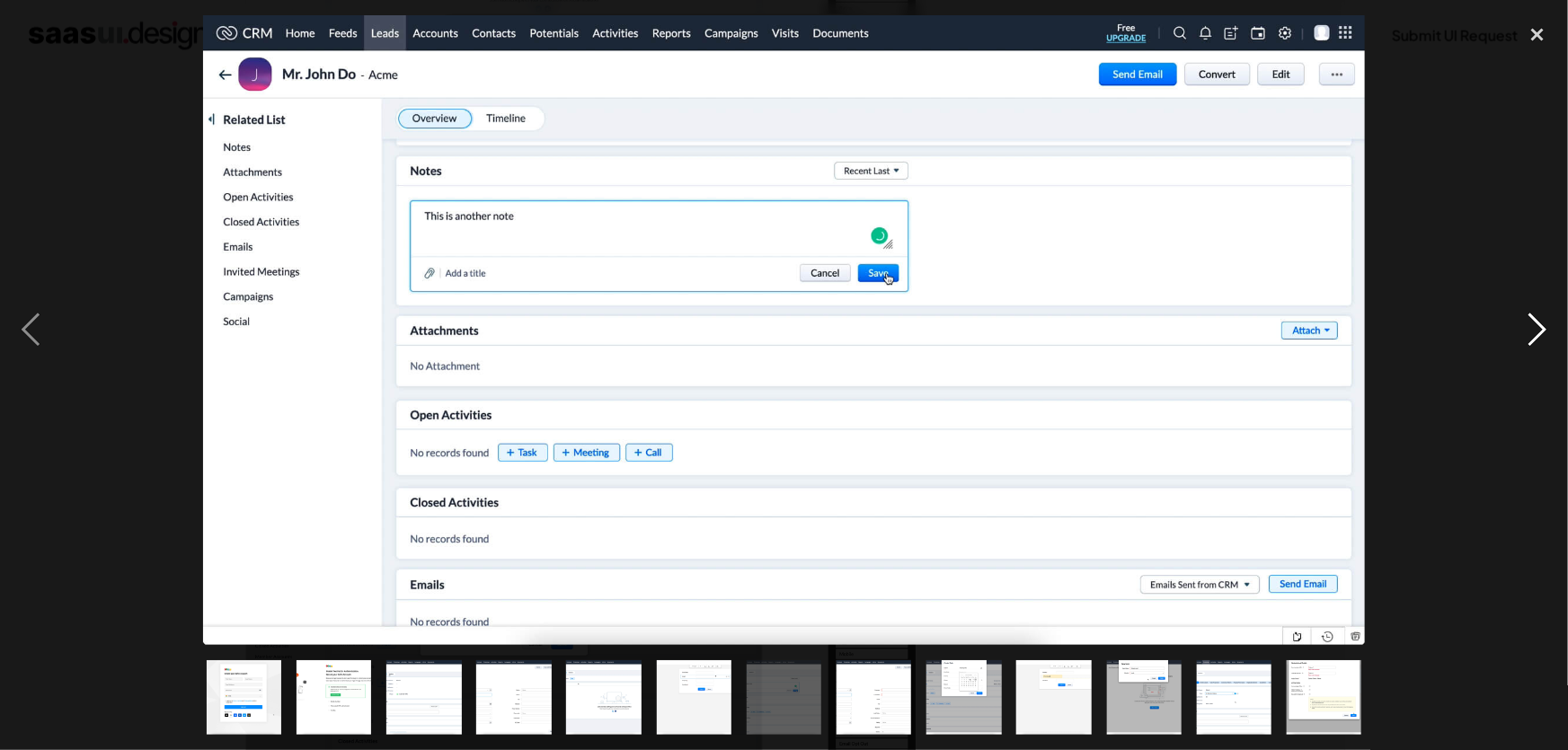
click at [1529, 322] on div "next image" at bounding box center [1536, 329] width 61 height 630
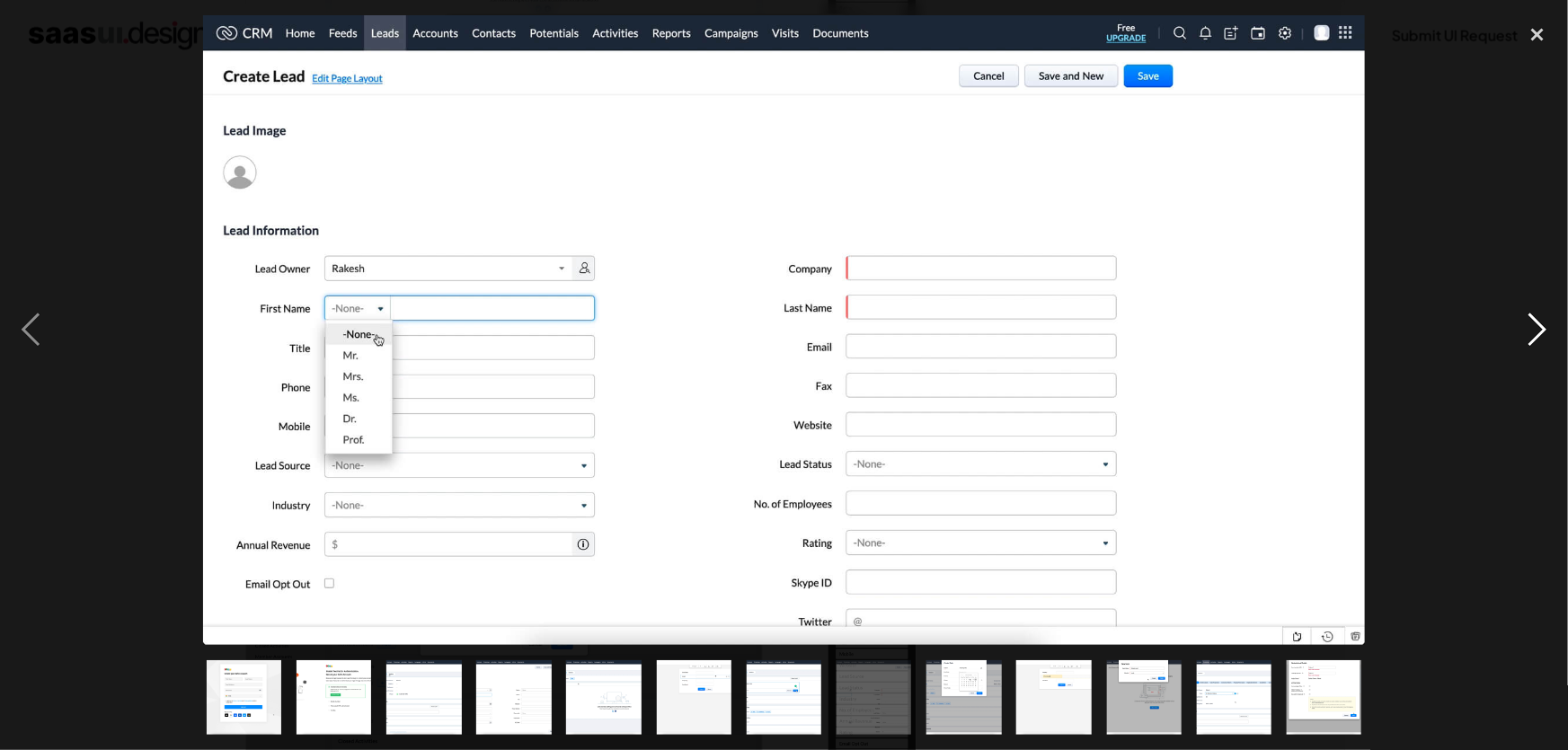
click at [1529, 322] on div "next image" at bounding box center [1536, 329] width 61 height 630
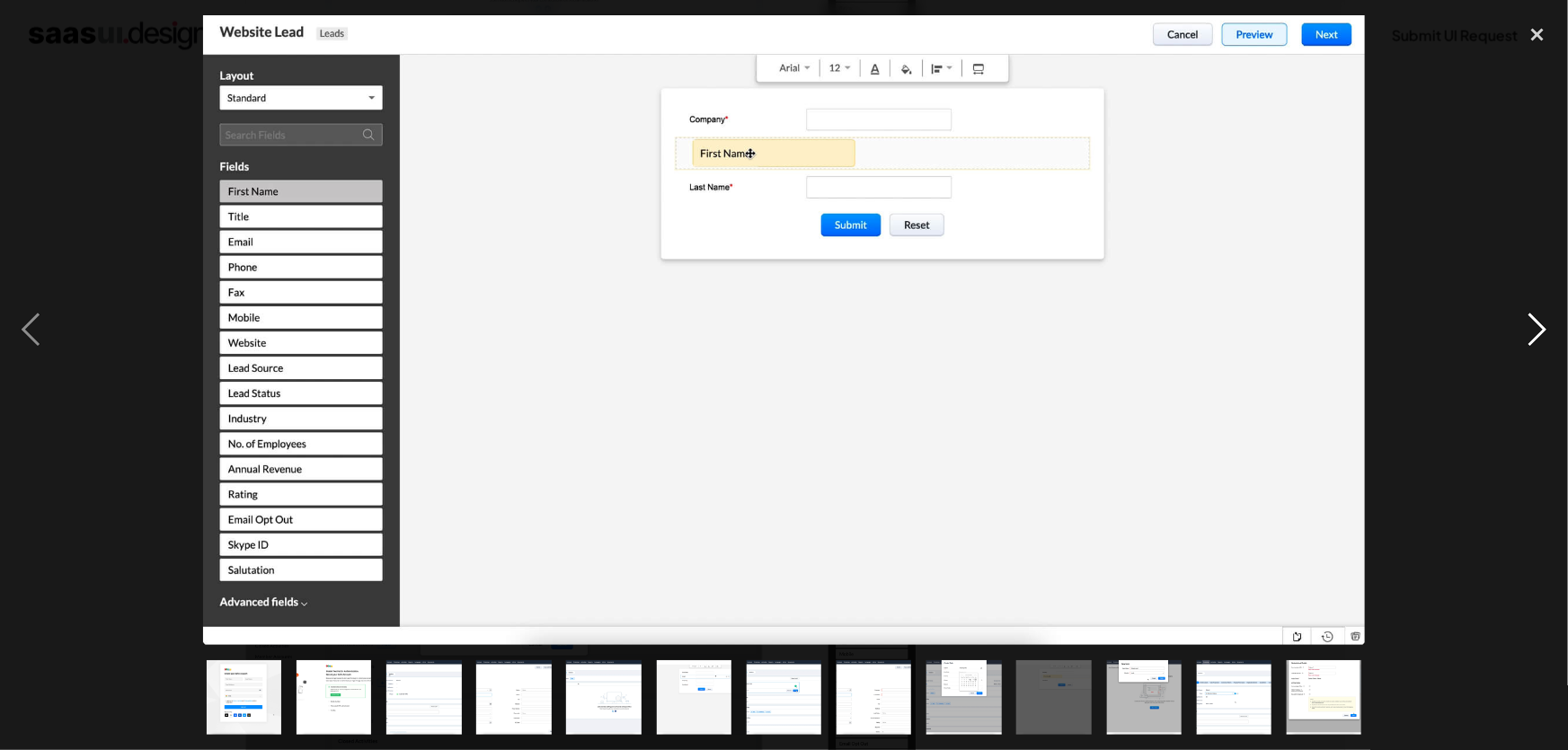
click at [1529, 322] on div "next image" at bounding box center [1536, 329] width 61 height 630
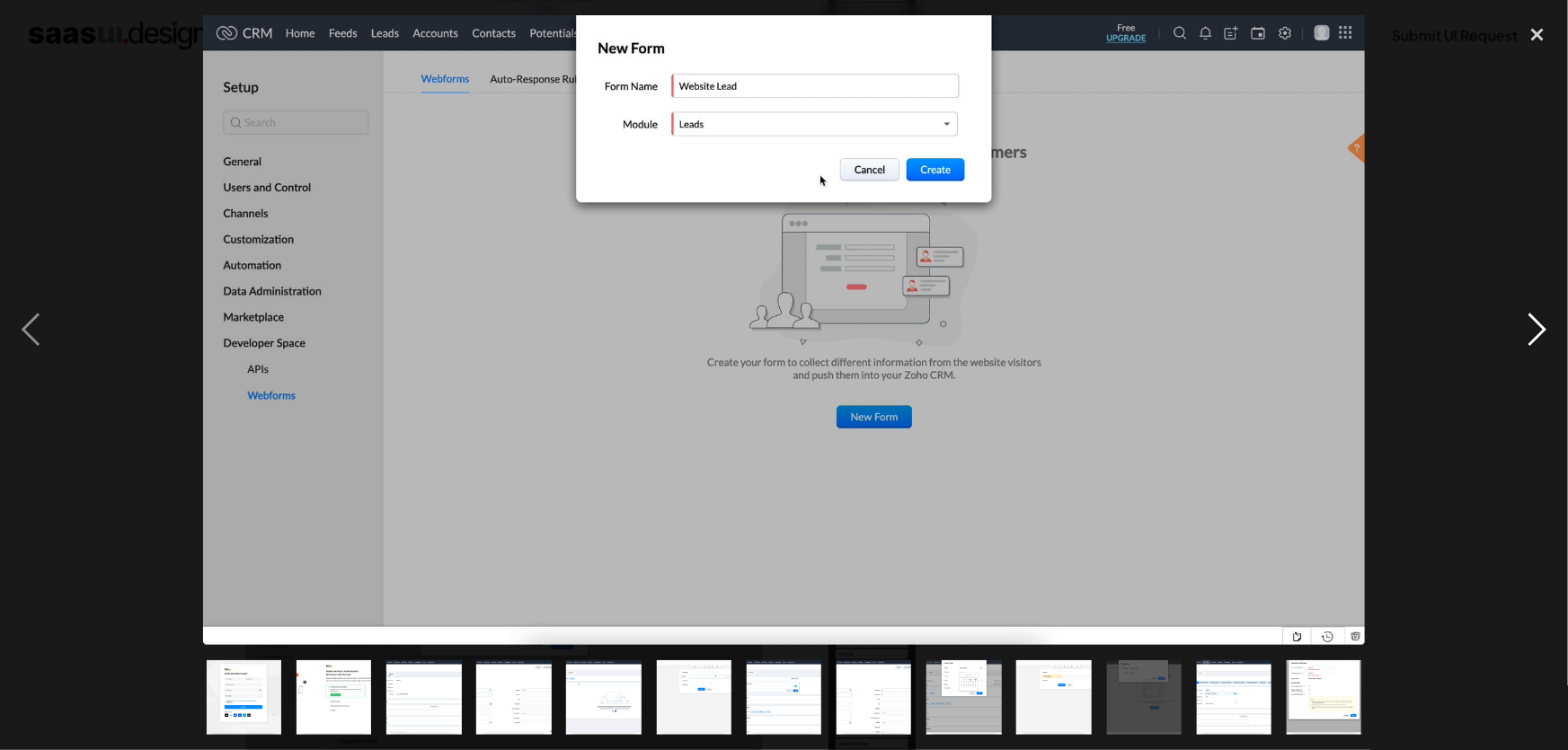
click at [1529, 322] on div "next image" at bounding box center [1536, 329] width 61 height 630
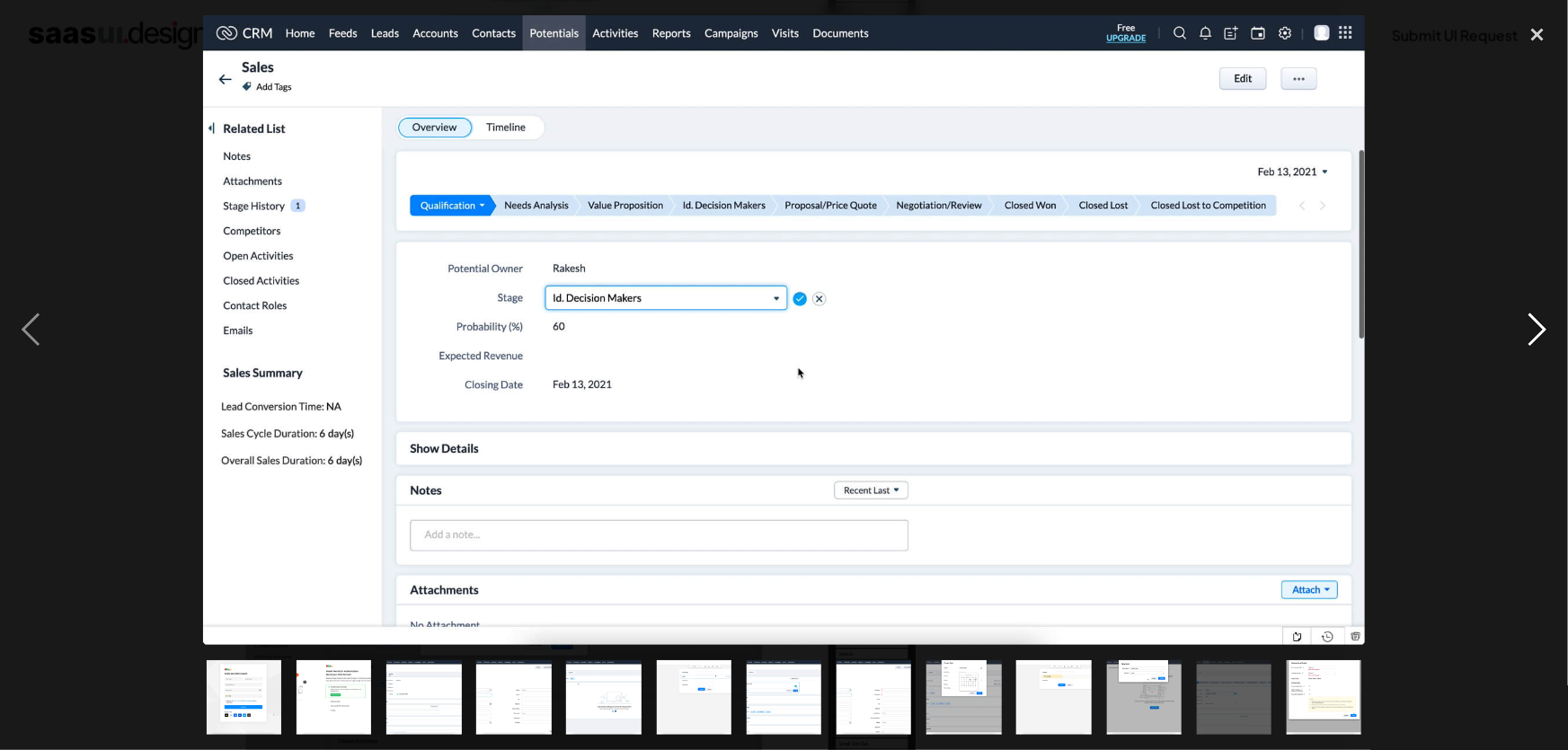
click at [1529, 322] on div "next image" at bounding box center [1536, 329] width 61 height 630
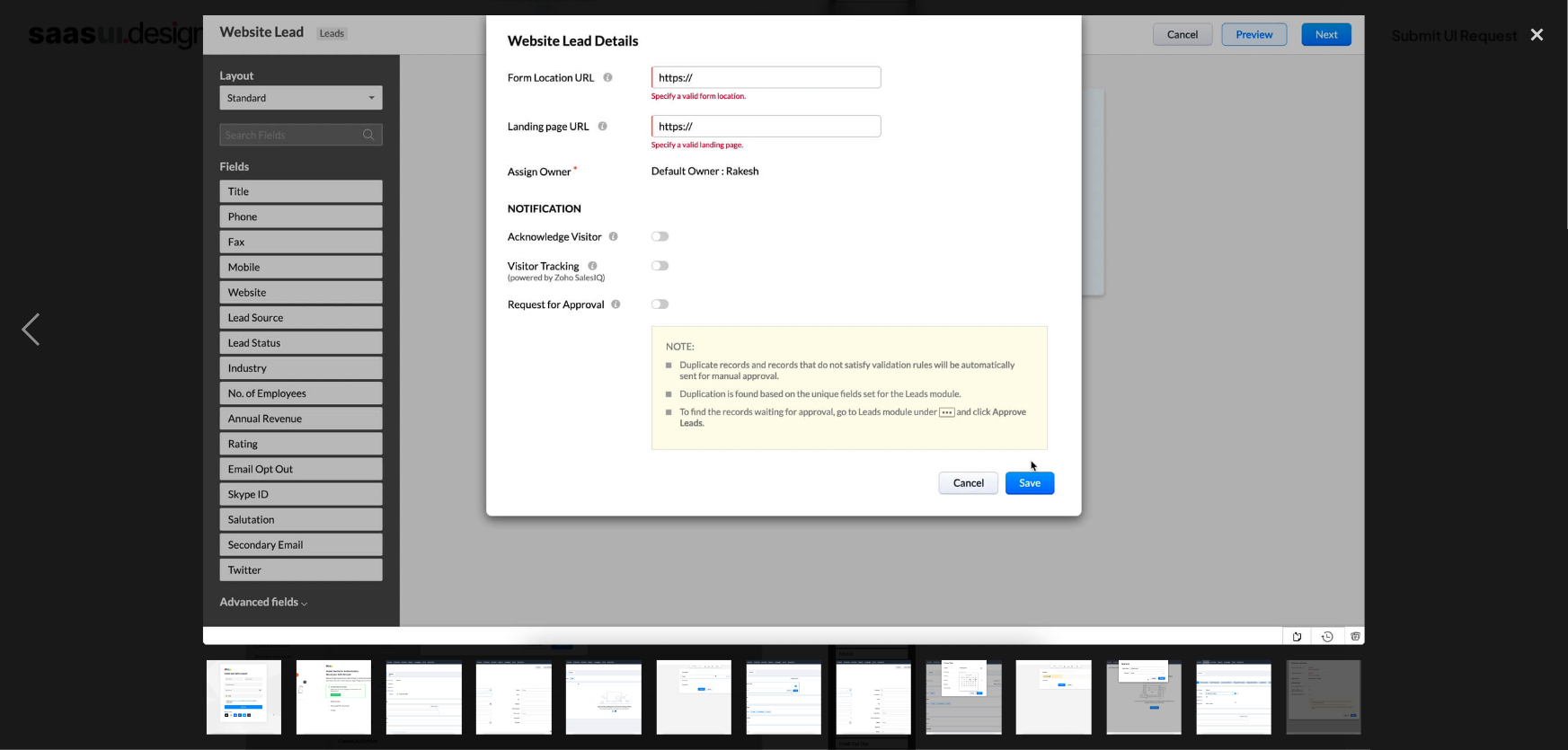
click at [1532, 558] on div "next image" at bounding box center [1536, 329] width 61 height 630
click at [1548, 51] on div "close lightbox" at bounding box center [1536, 35] width 61 height 39
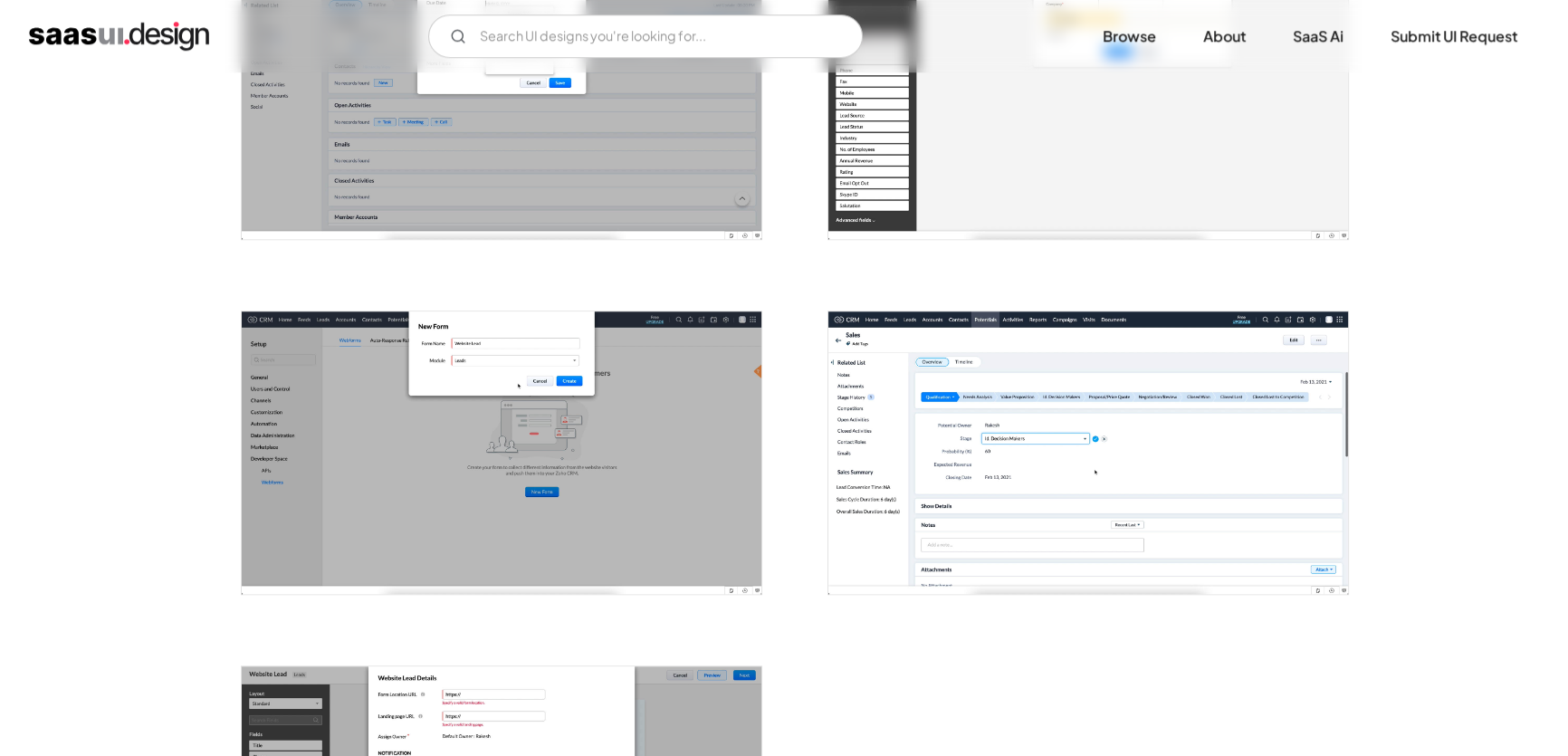
scroll to position [1851, 0]
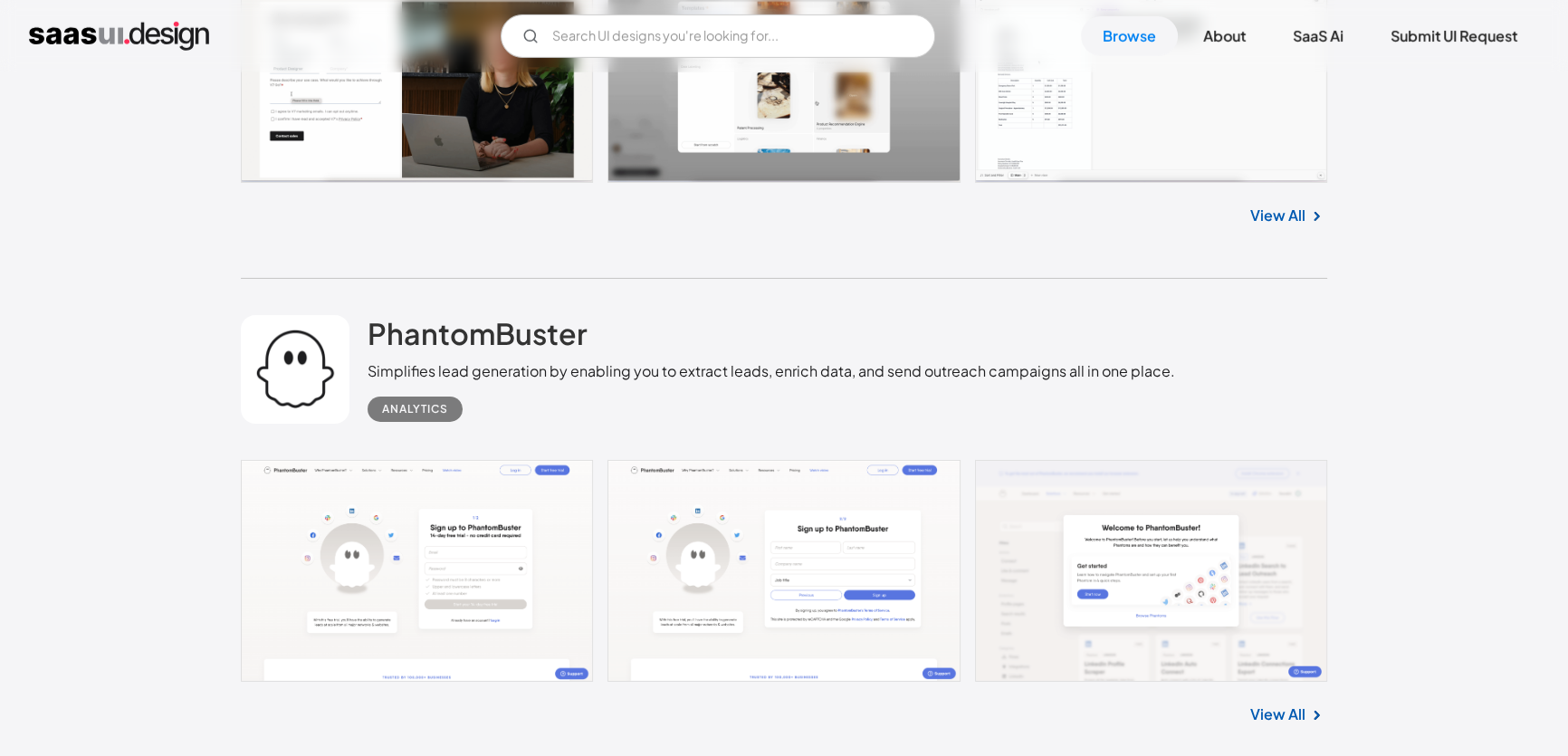
scroll to position [7679, 0]
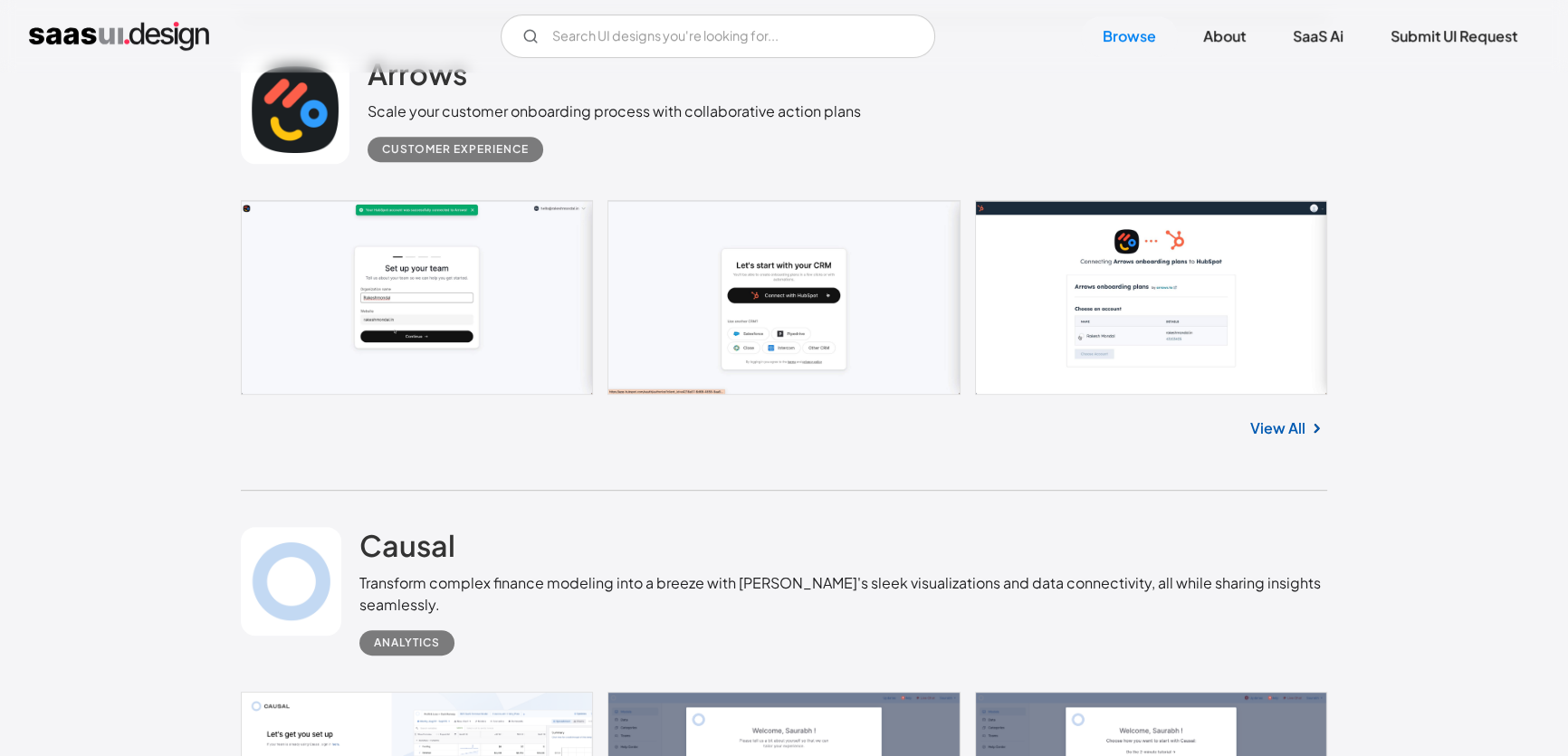
scroll to position [9873, 0]
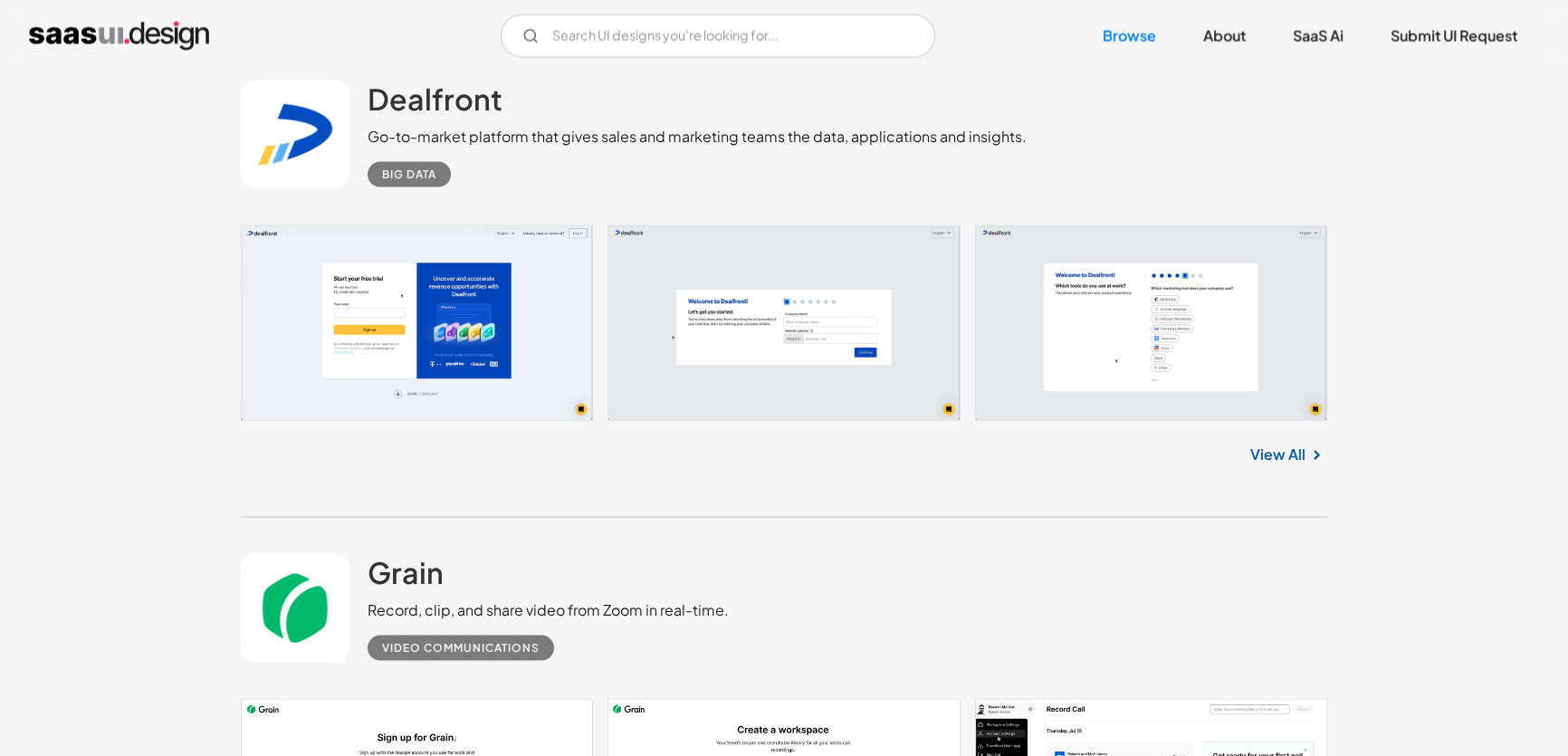
scroll to position [12945, 0]
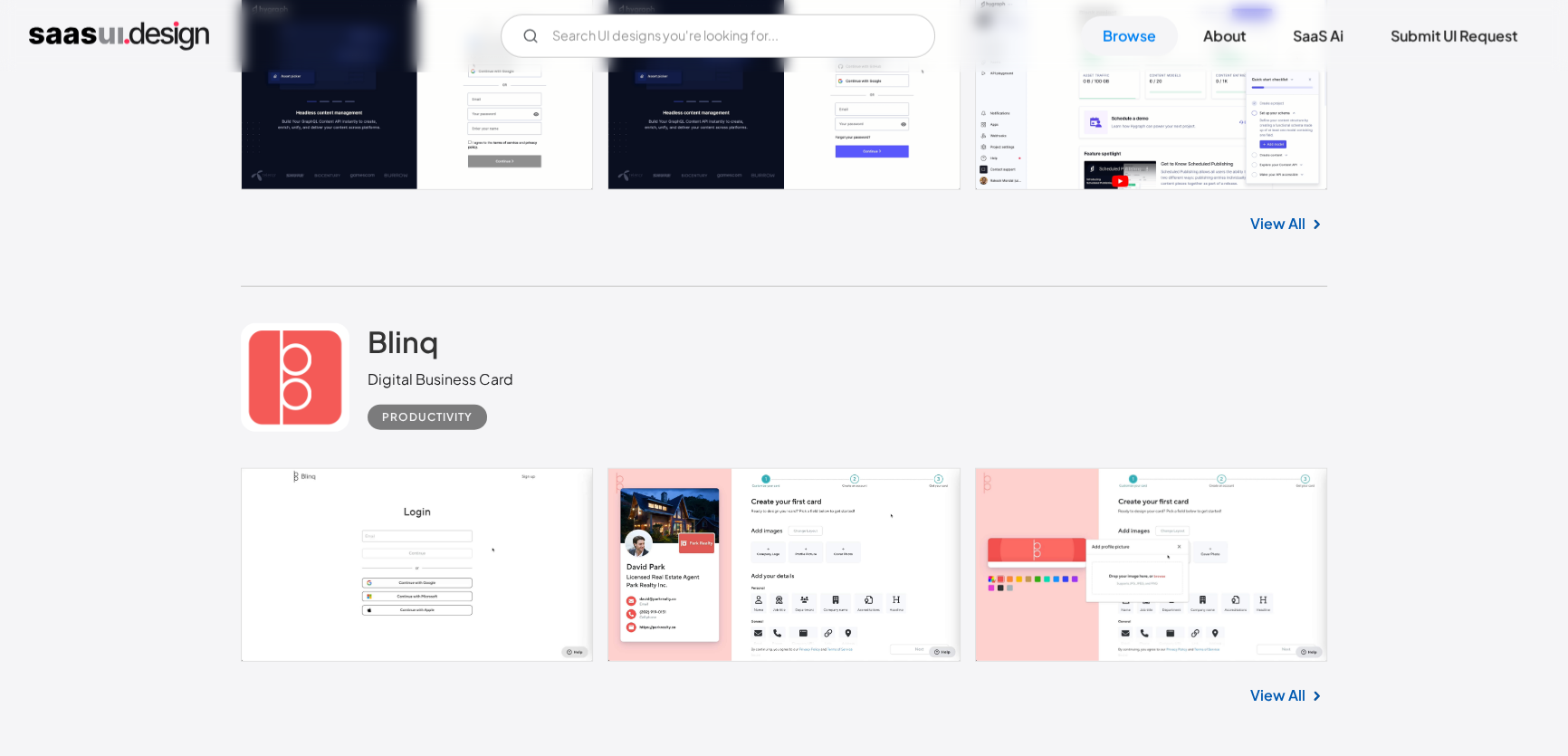
scroll to position [14700, 0]
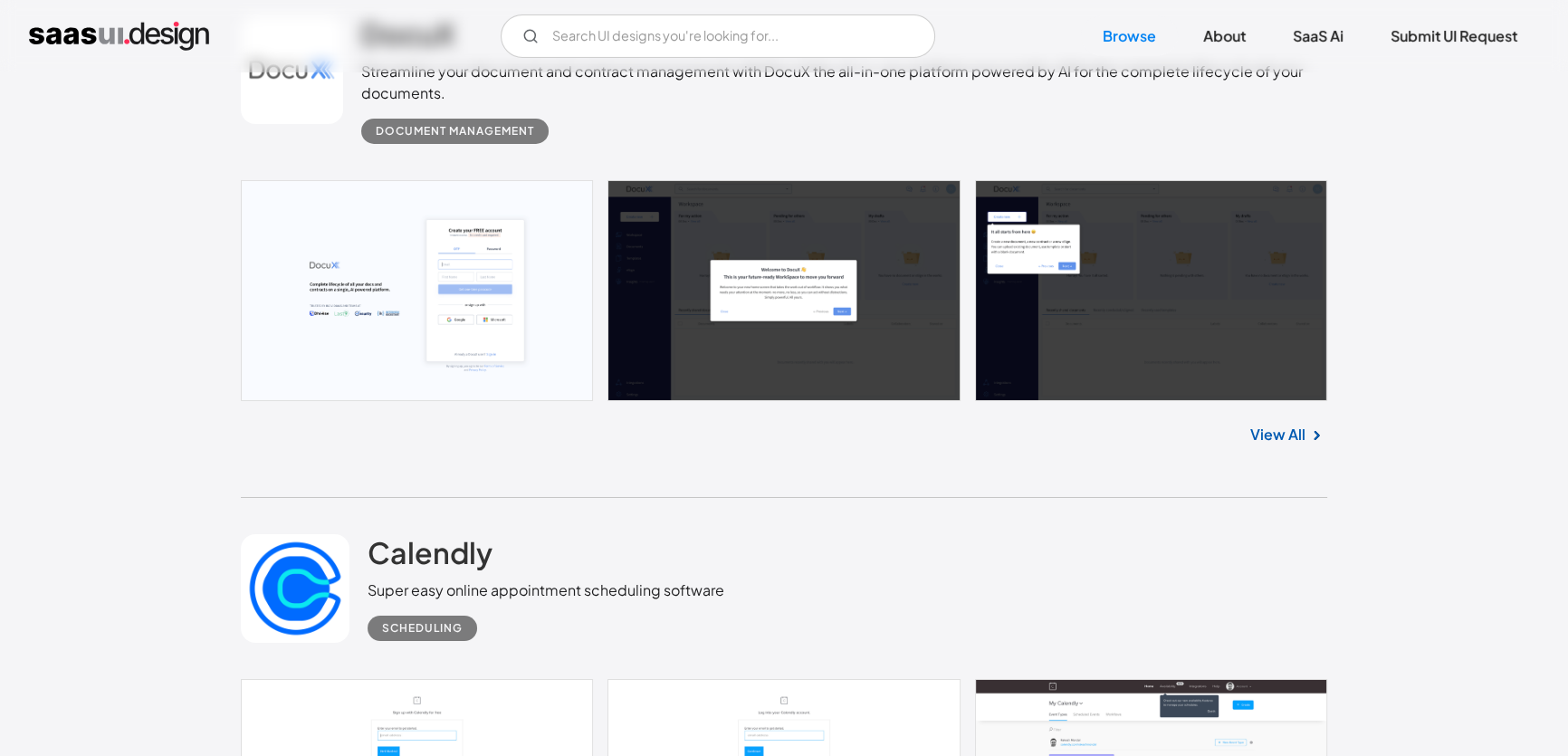
scroll to position [16455, 0]
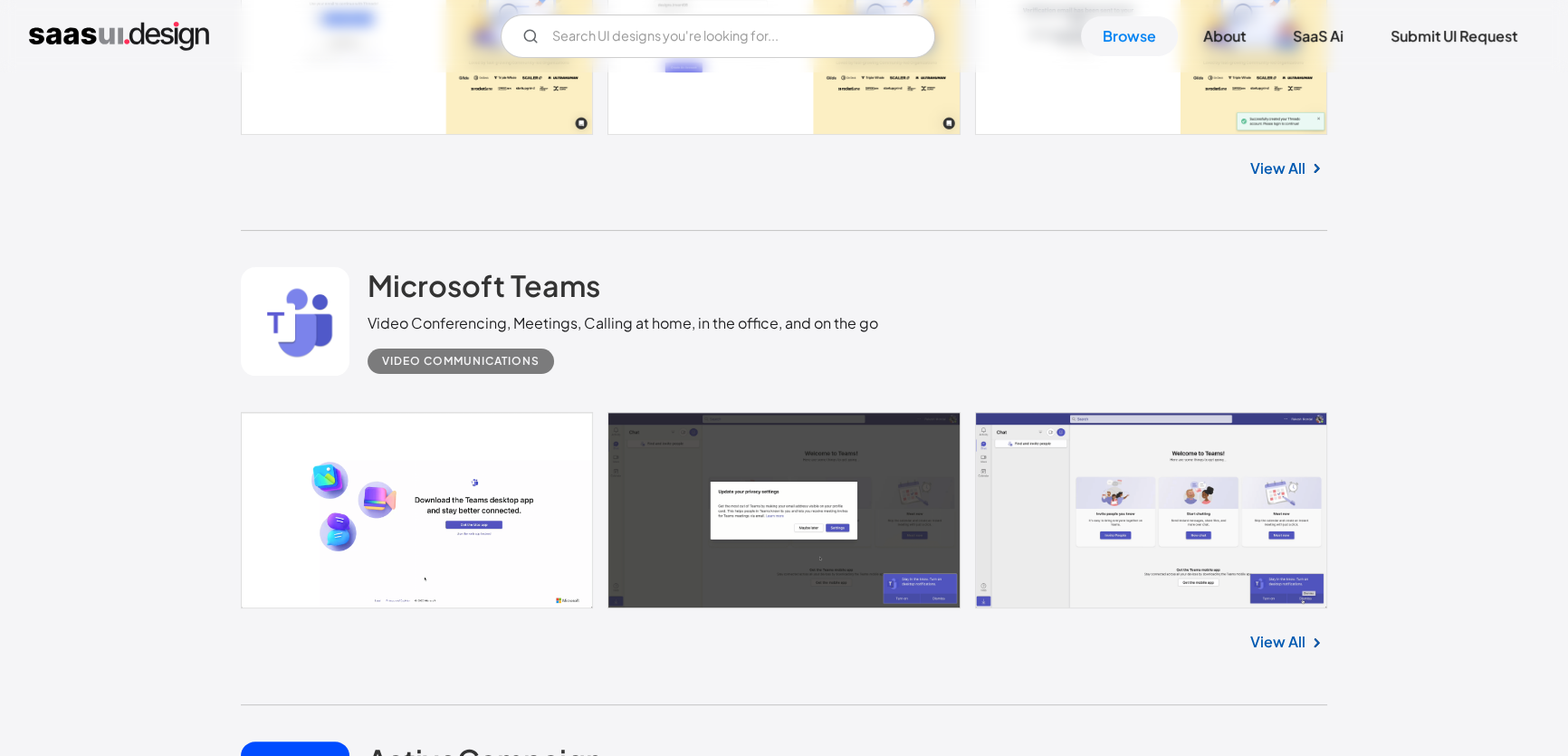
scroll to position [17772, 0]
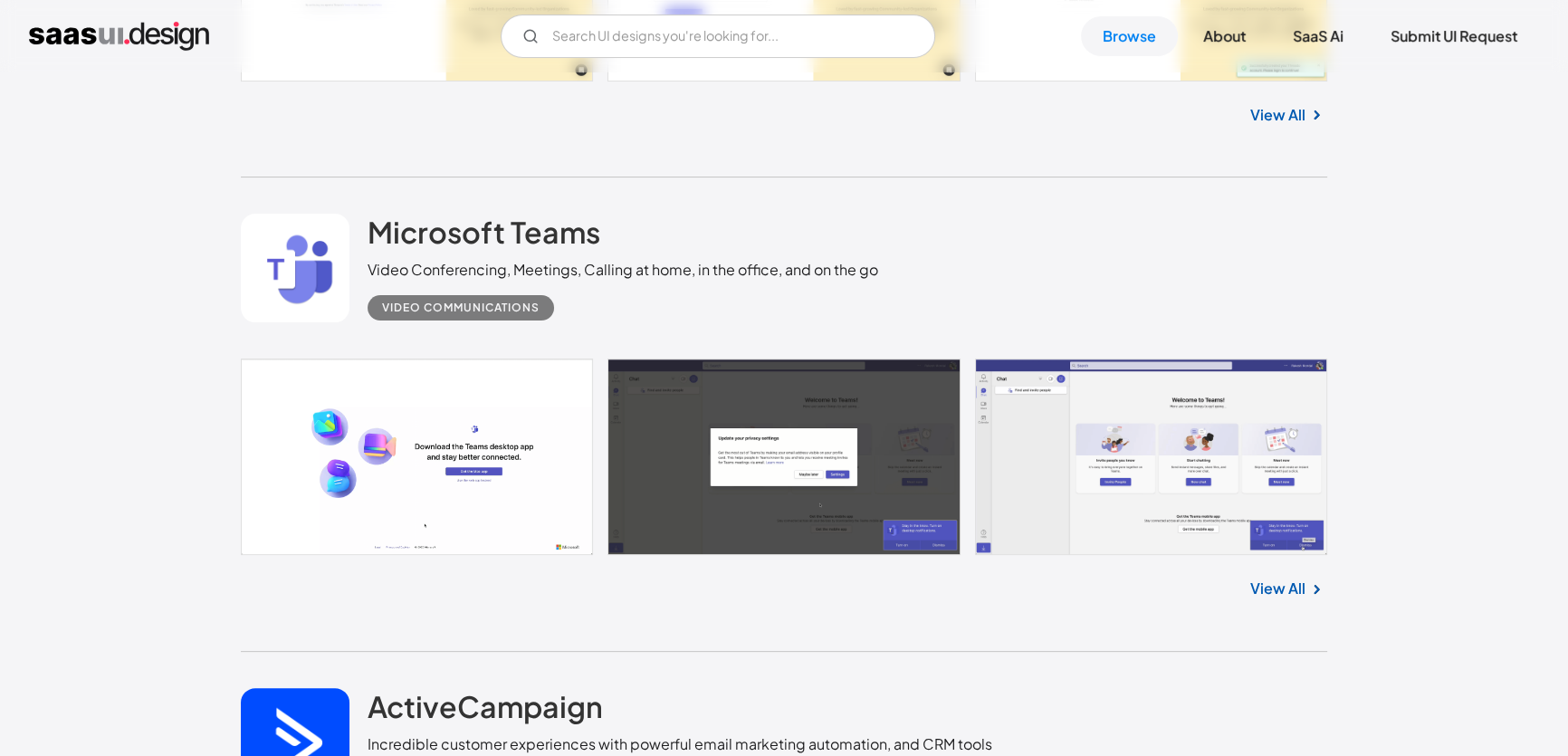
drag, startPoint x: 571, startPoint y: 290, endPoint x: 362, endPoint y: 277, distance: 209.4
copy h2 "FreshBooks"
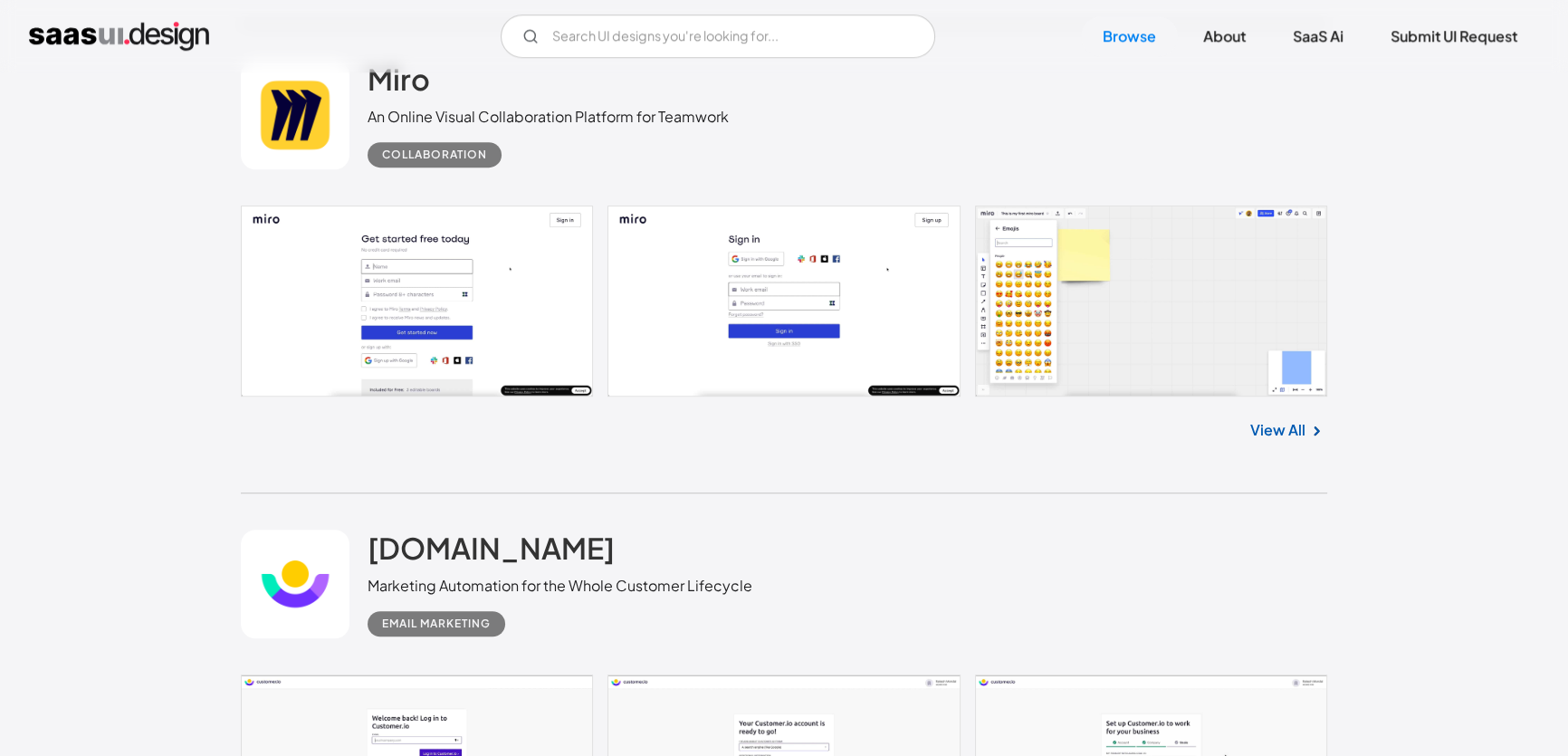
scroll to position [18430, 0]
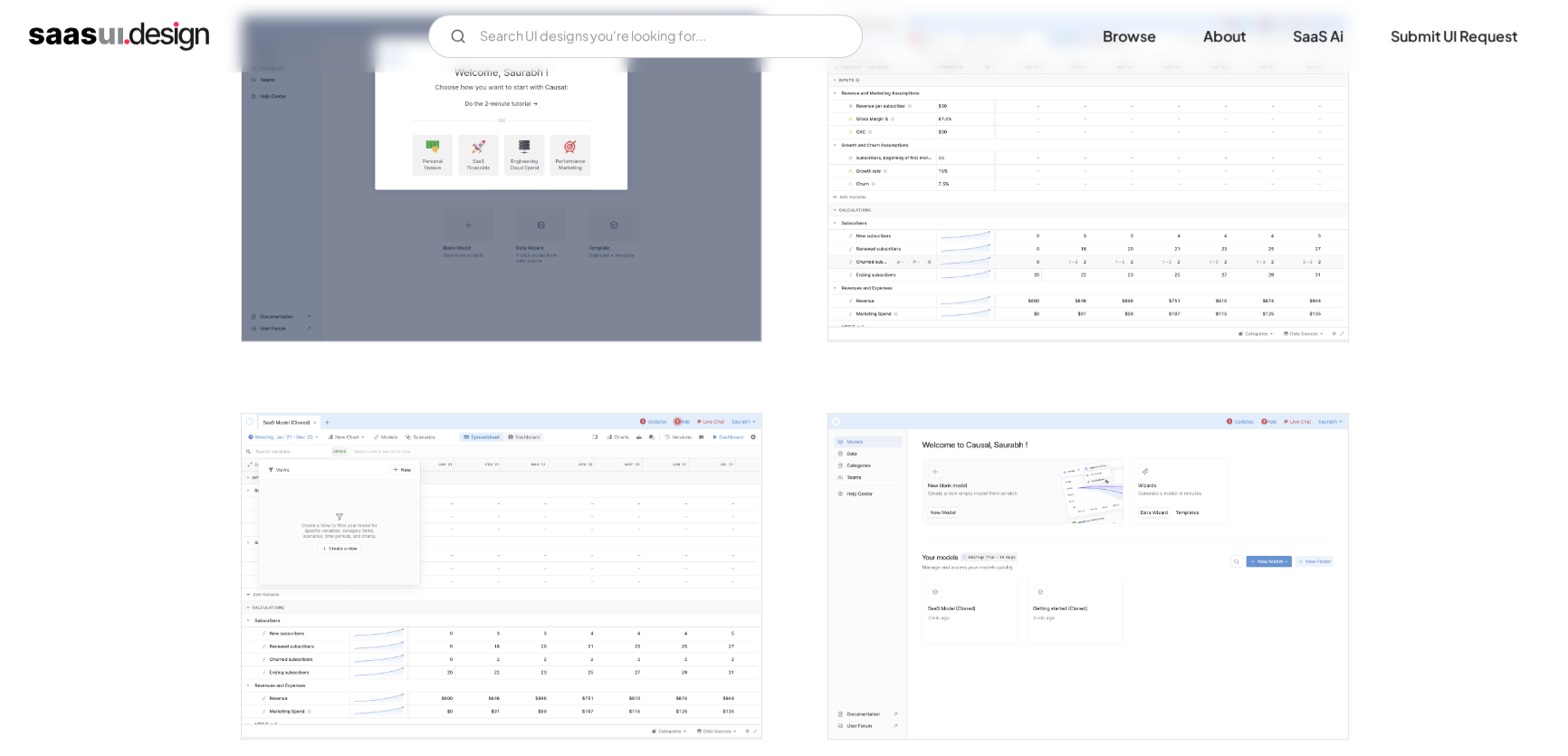
scroll to position [878, 0]
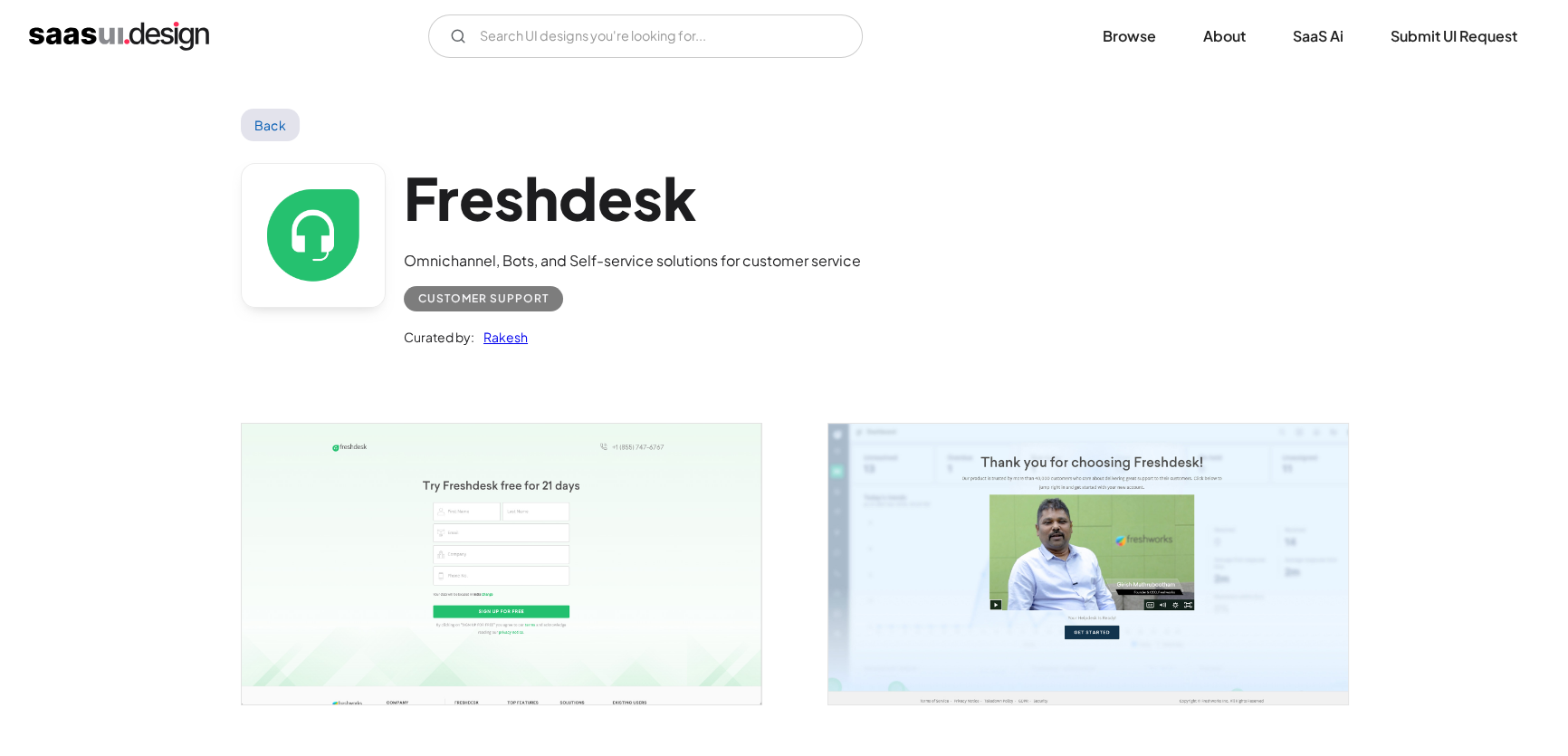
click at [568, 588] on img "open lightbox" at bounding box center [501, 562] width 519 height 279
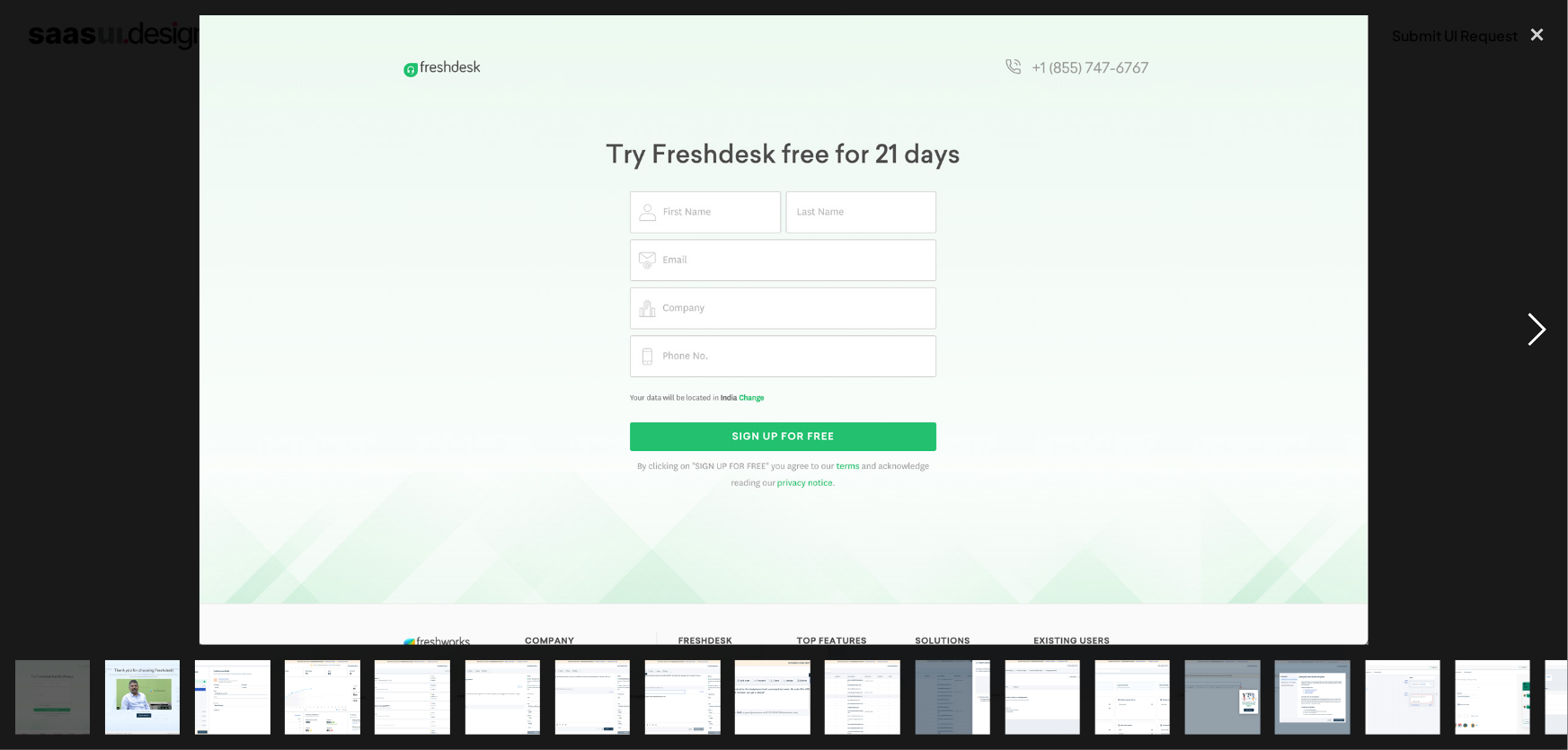
click at [1553, 328] on div "next image" at bounding box center [1536, 329] width 61 height 630
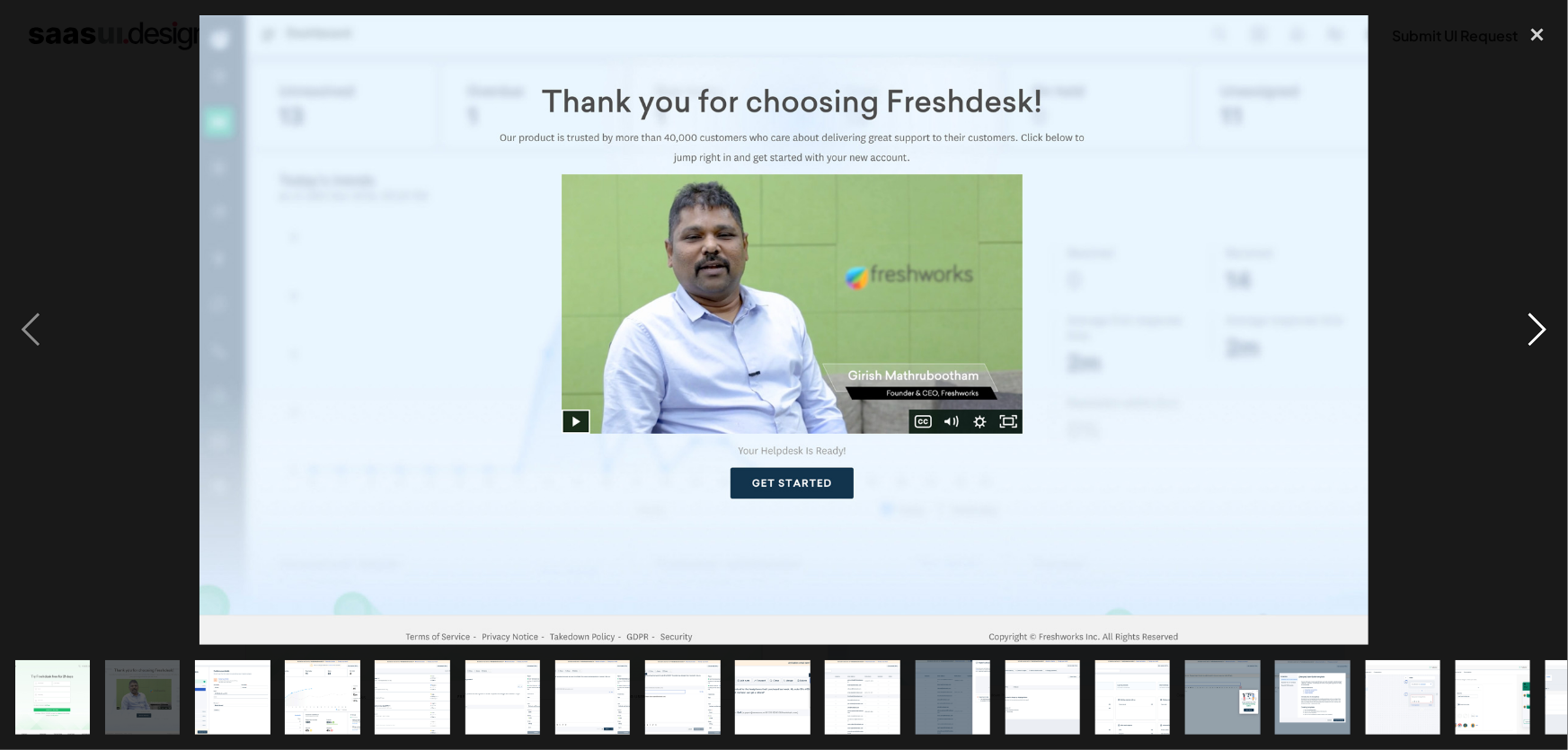
click at [1553, 328] on div "next image" at bounding box center [1536, 329] width 61 height 630
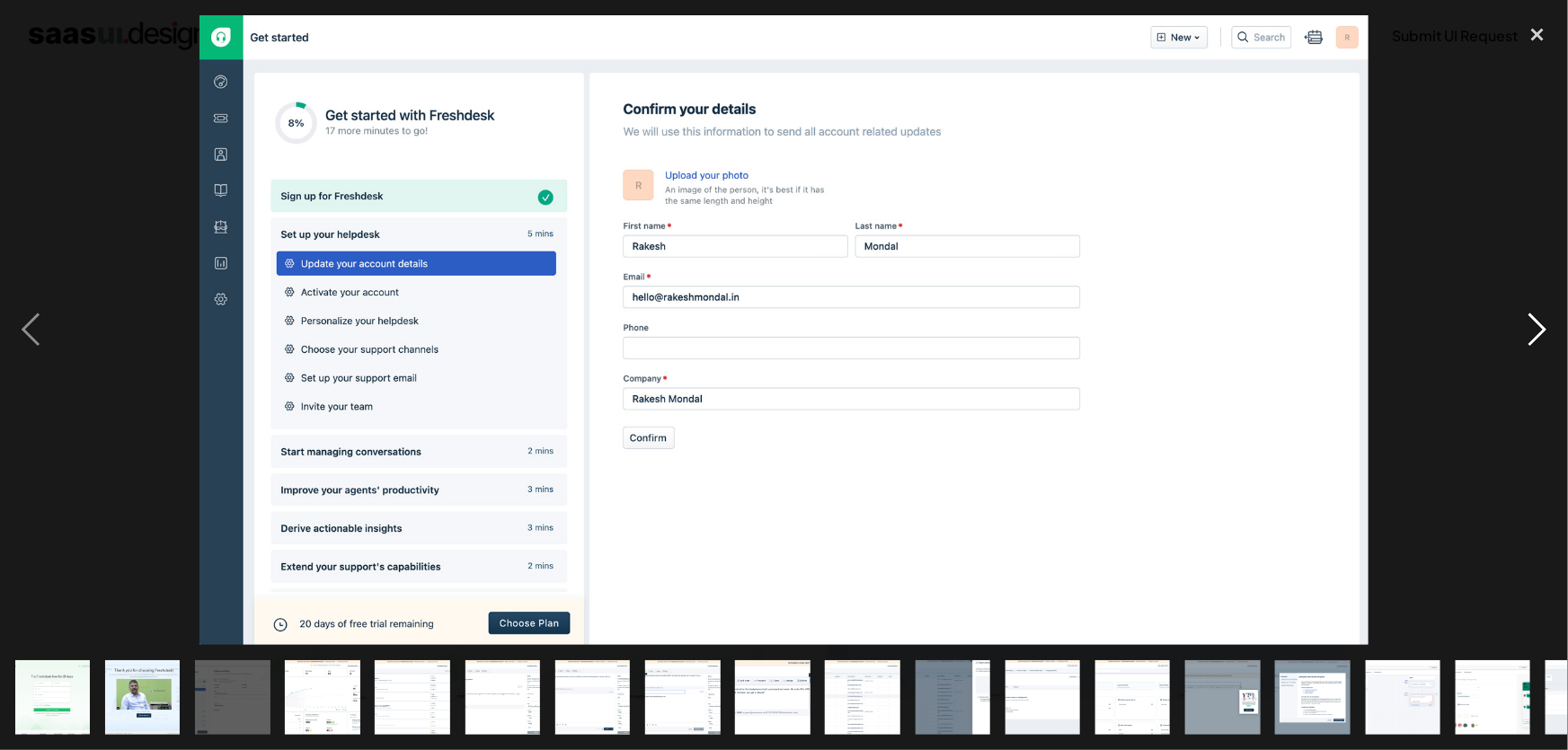
click at [1553, 328] on div "next image" at bounding box center [1536, 329] width 61 height 630
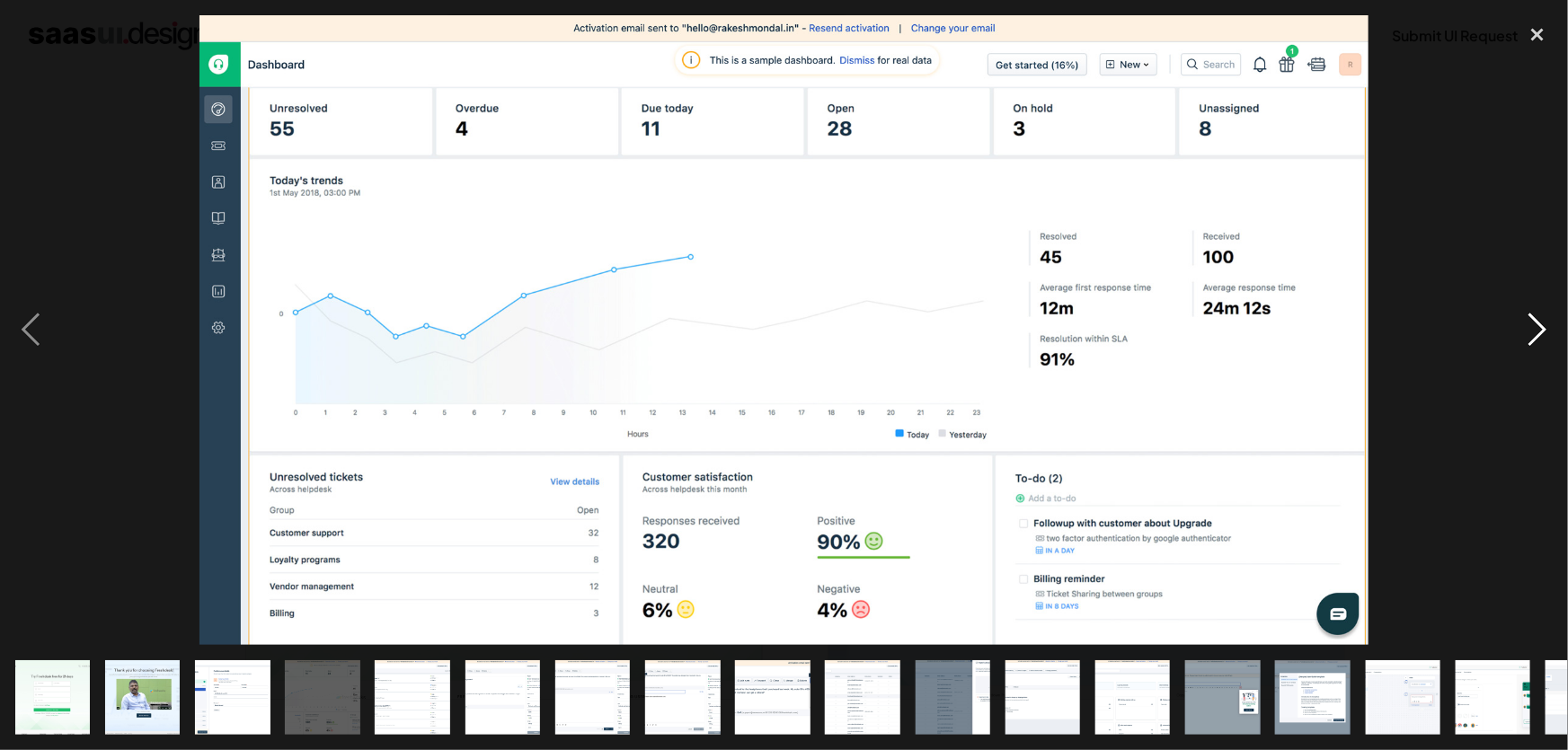
click at [1553, 328] on div "next image" at bounding box center [1536, 329] width 61 height 630
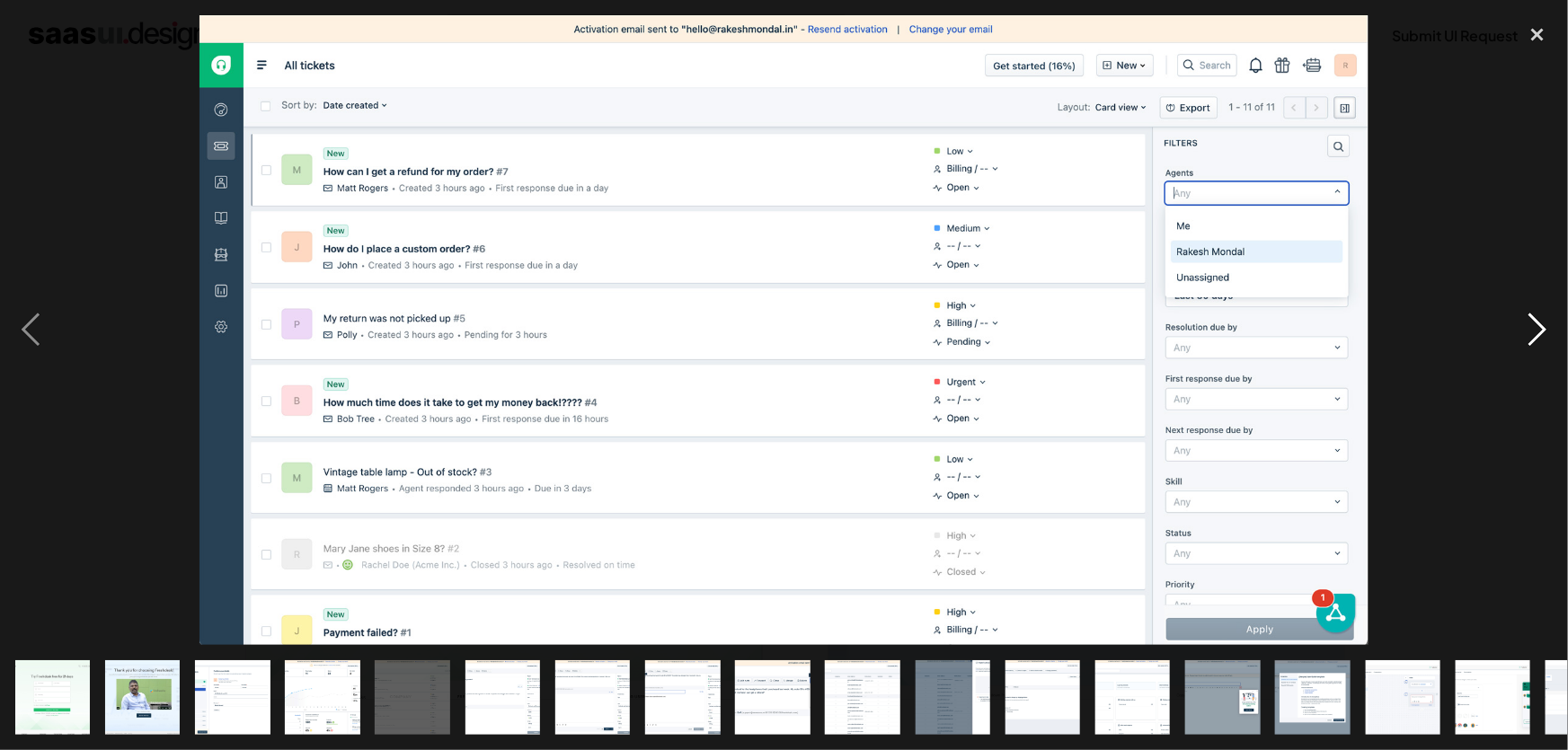
click at [1553, 328] on div "next image" at bounding box center [1536, 329] width 61 height 630
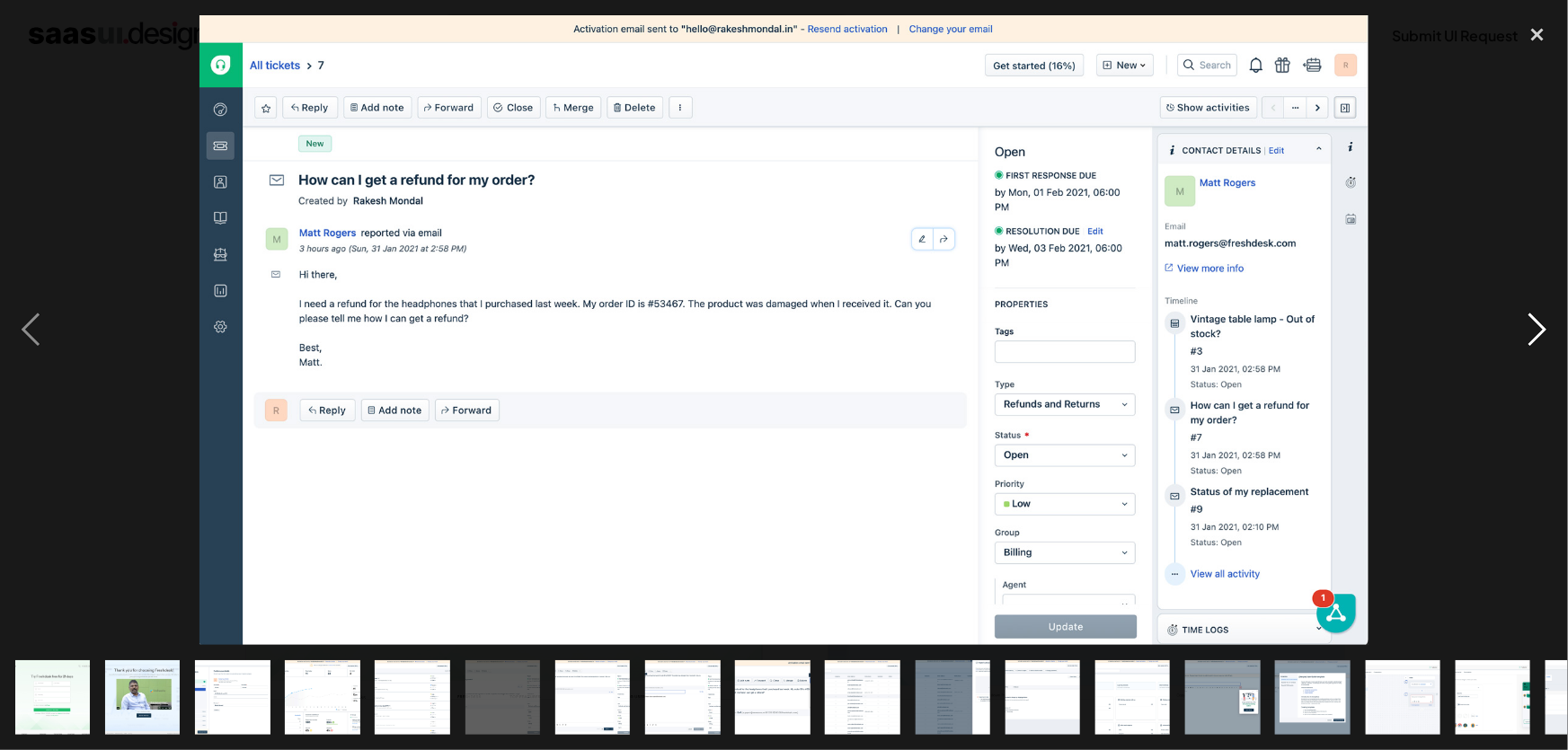
click at [1553, 328] on div "next image" at bounding box center [1536, 329] width 61 height 630
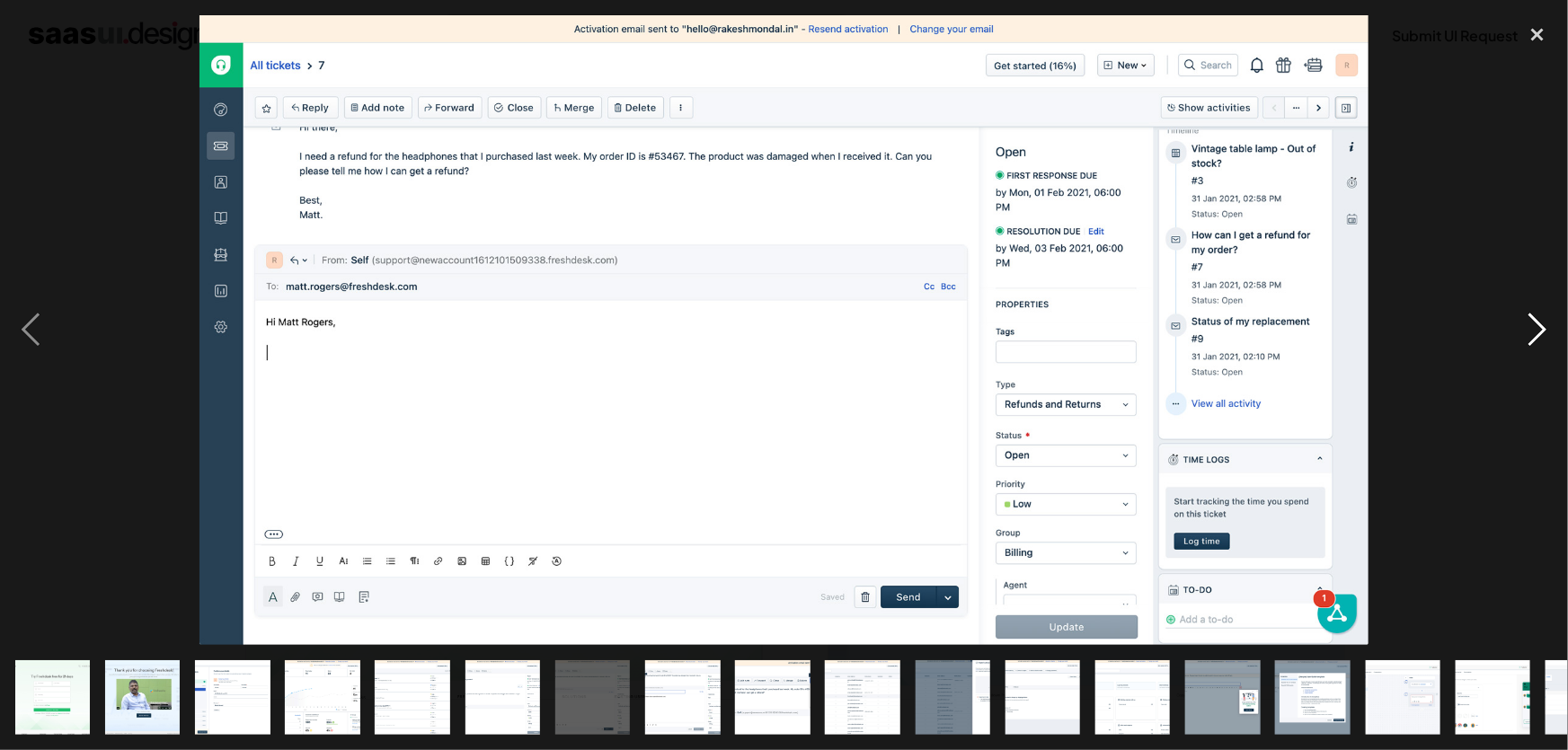
click at [1553, 328] on div "next image" at bounding box center [1536, 329] width 61 height 630
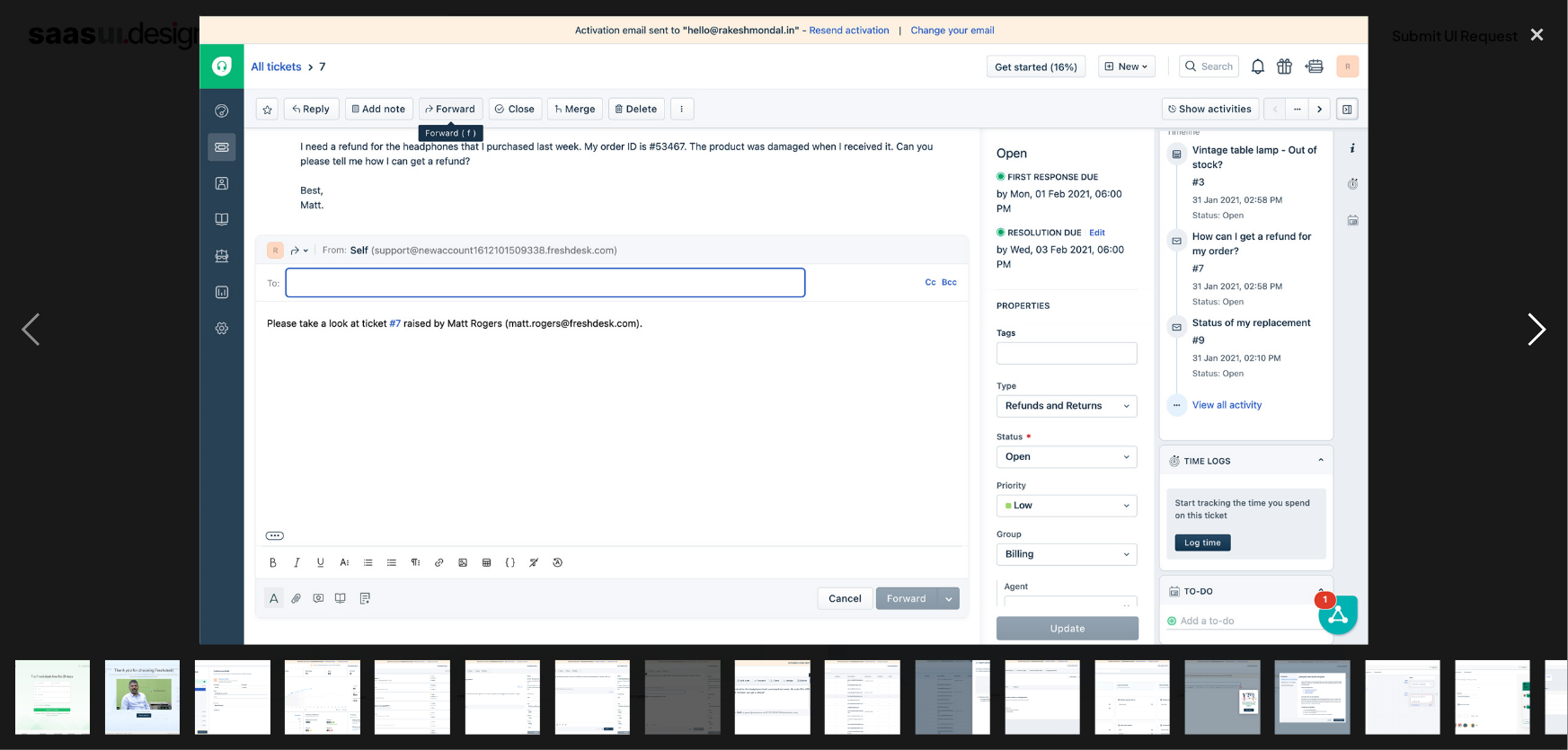
click at [1519, 398] on div "next image" at bounding box center [1536, 329] width 61 height 630
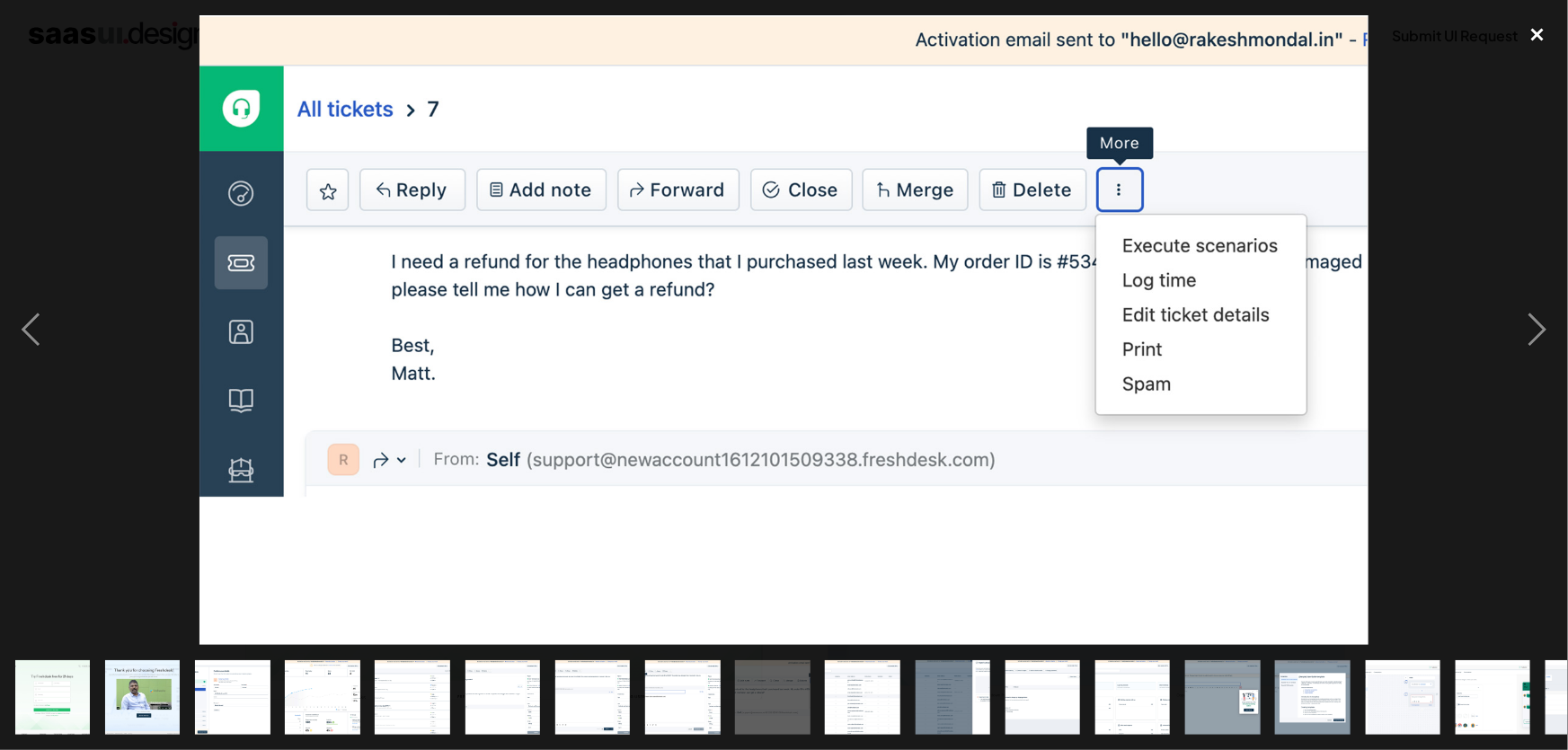
click at [1535, 27] on div "close lightbox" at bounding box center [1536, 35] width 61 height 39
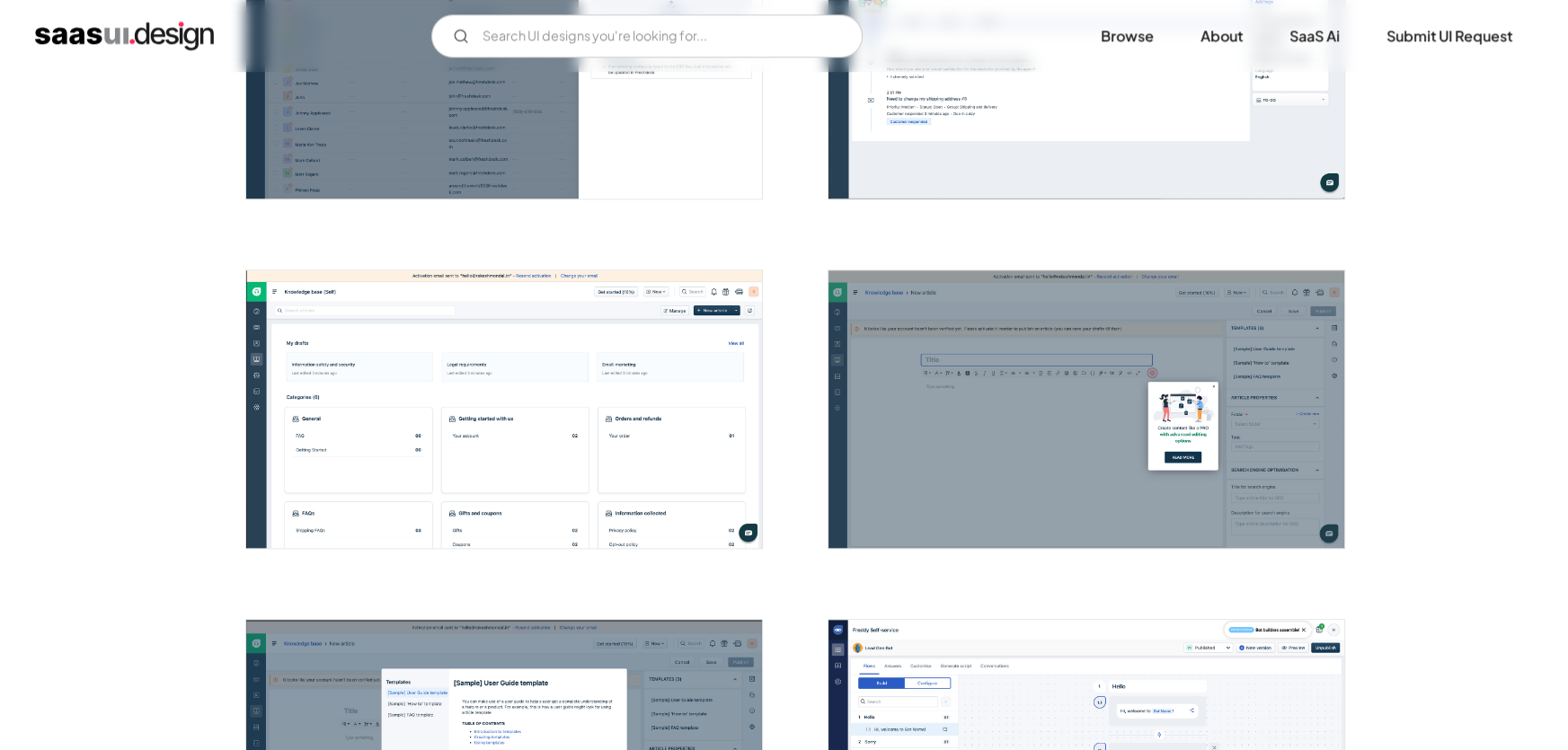
scroll to position [2176, 0]
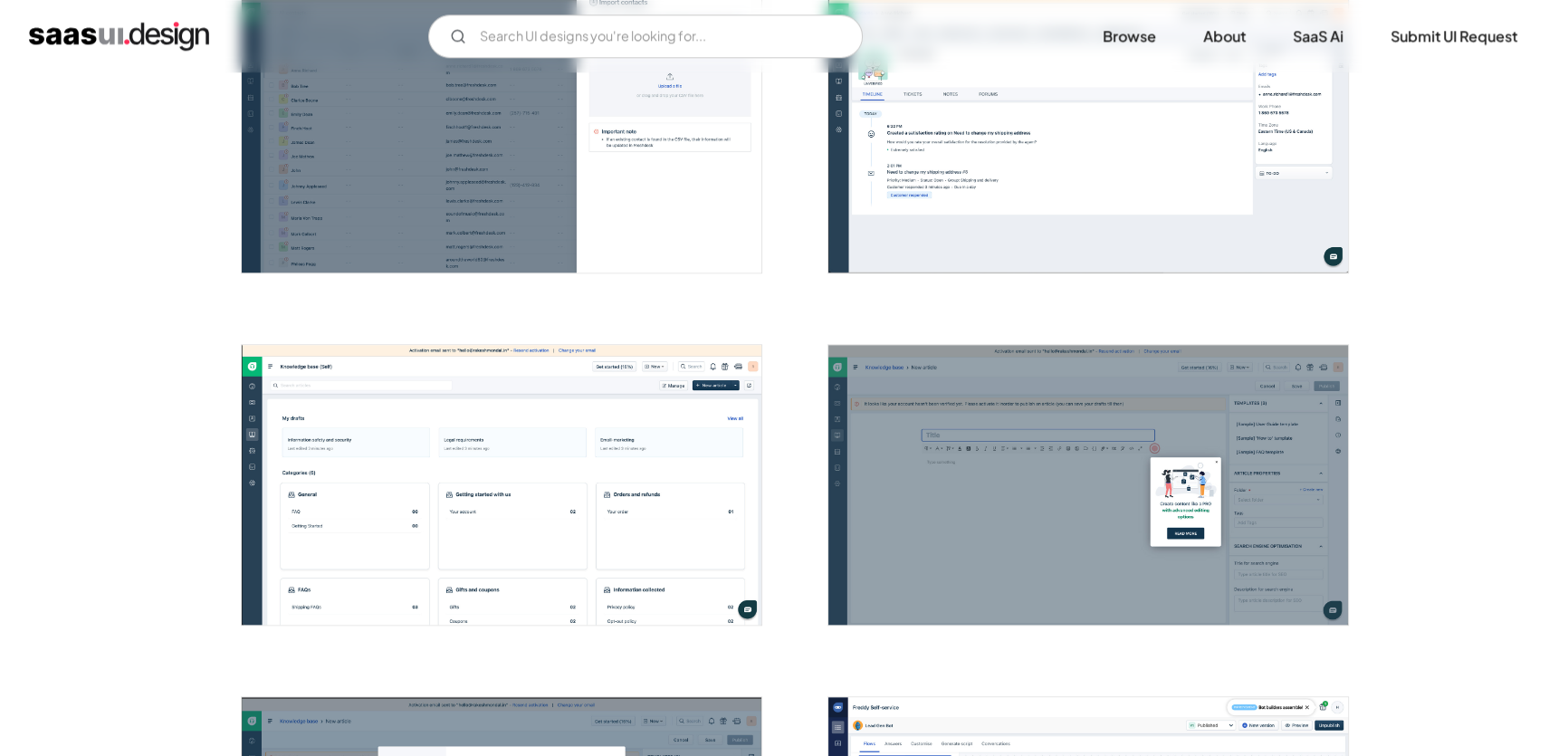
click at [1051, 404] on img "open lightbox" at bounding box center [1088, 484] width 519 height 279
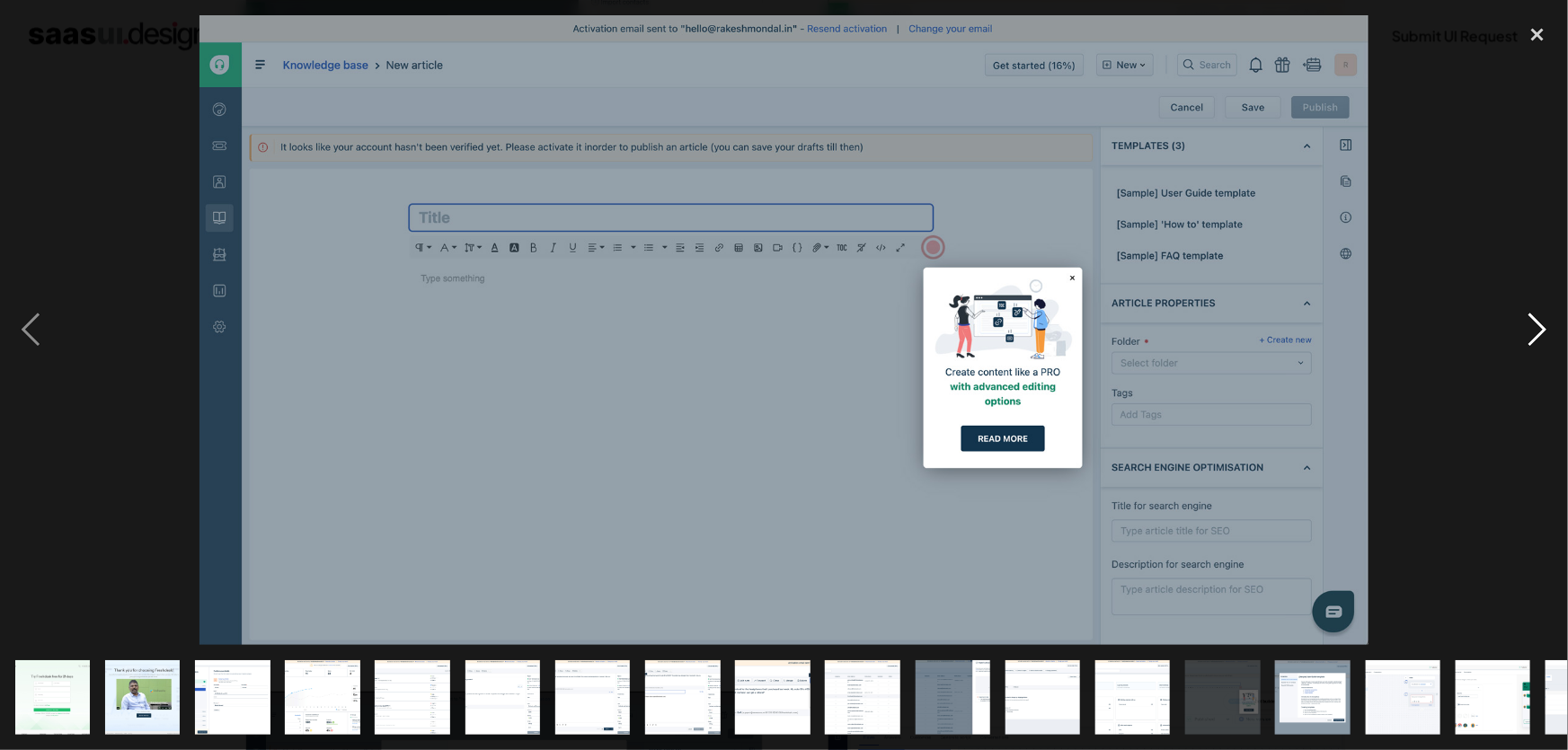
click at [1506, 451] on div "next image" at bounding box center [1536, 329] width 61 height 630
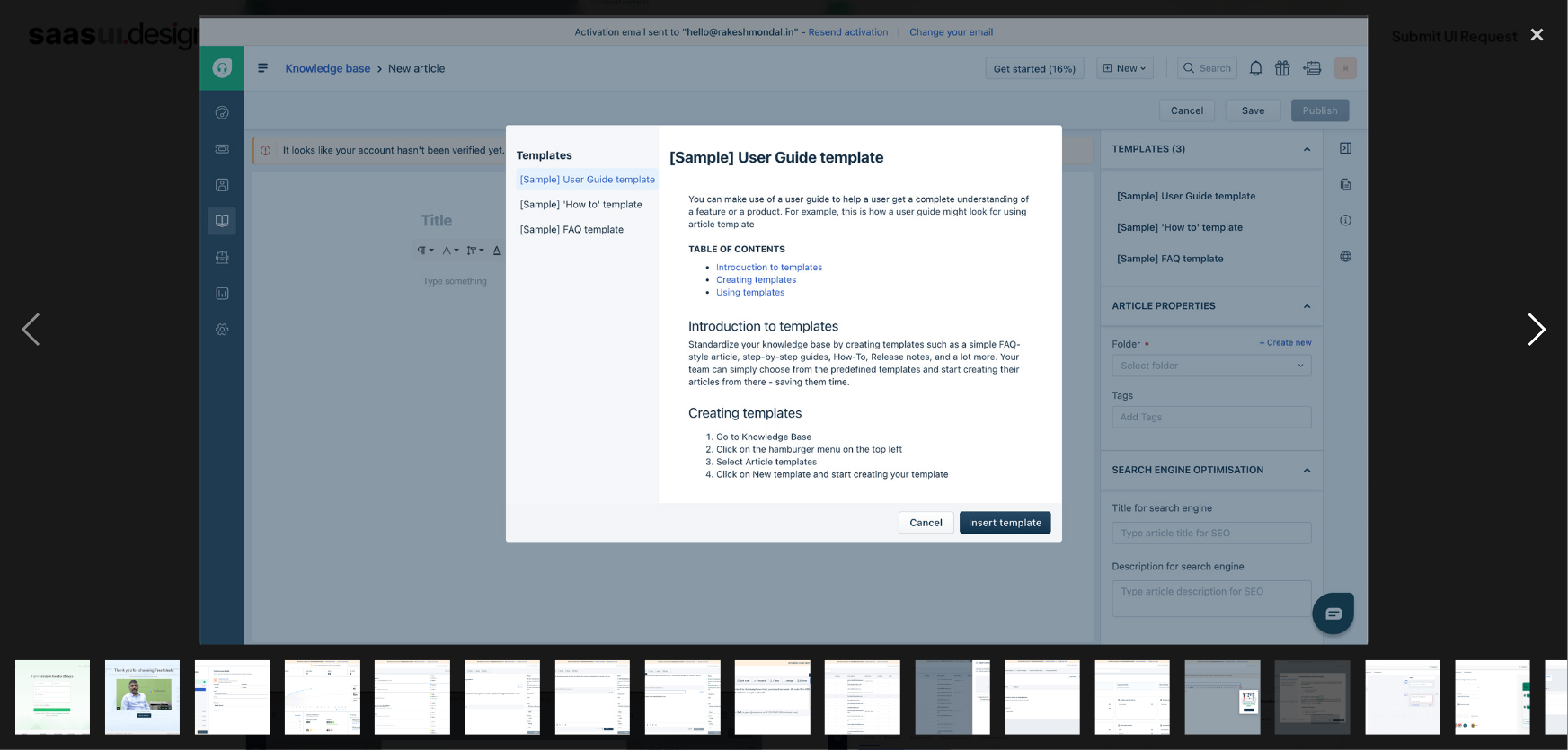
click at [1553, 334] on div "next image" at bounding box center [1536, 329] width 61 height 630
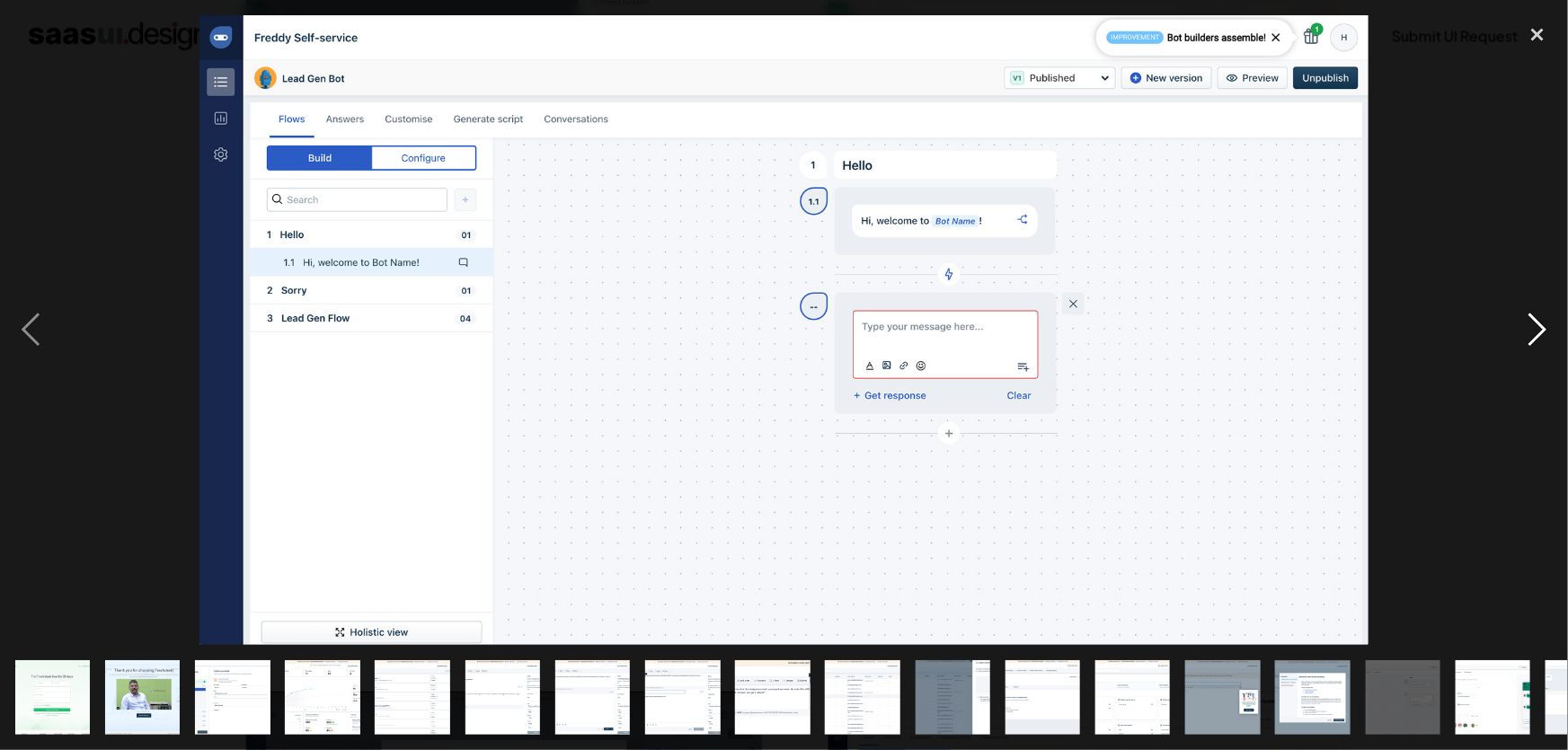
click at [1553, 334] on div "next image" at bounding box center [1536, 329] width 61 height 630
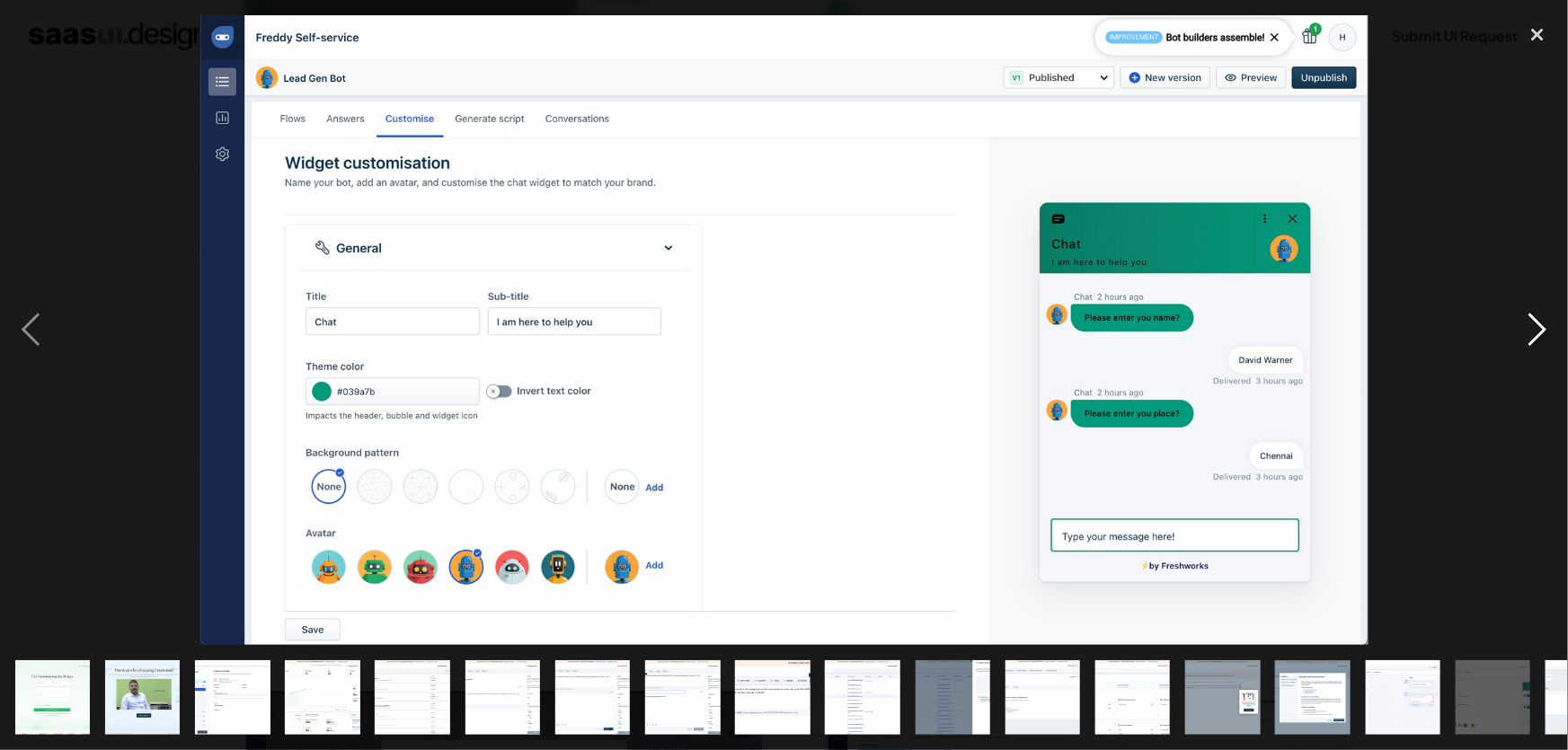
click at [1553, 334] on div "next image" at bounding box center [1536, 329] width 61 height 630
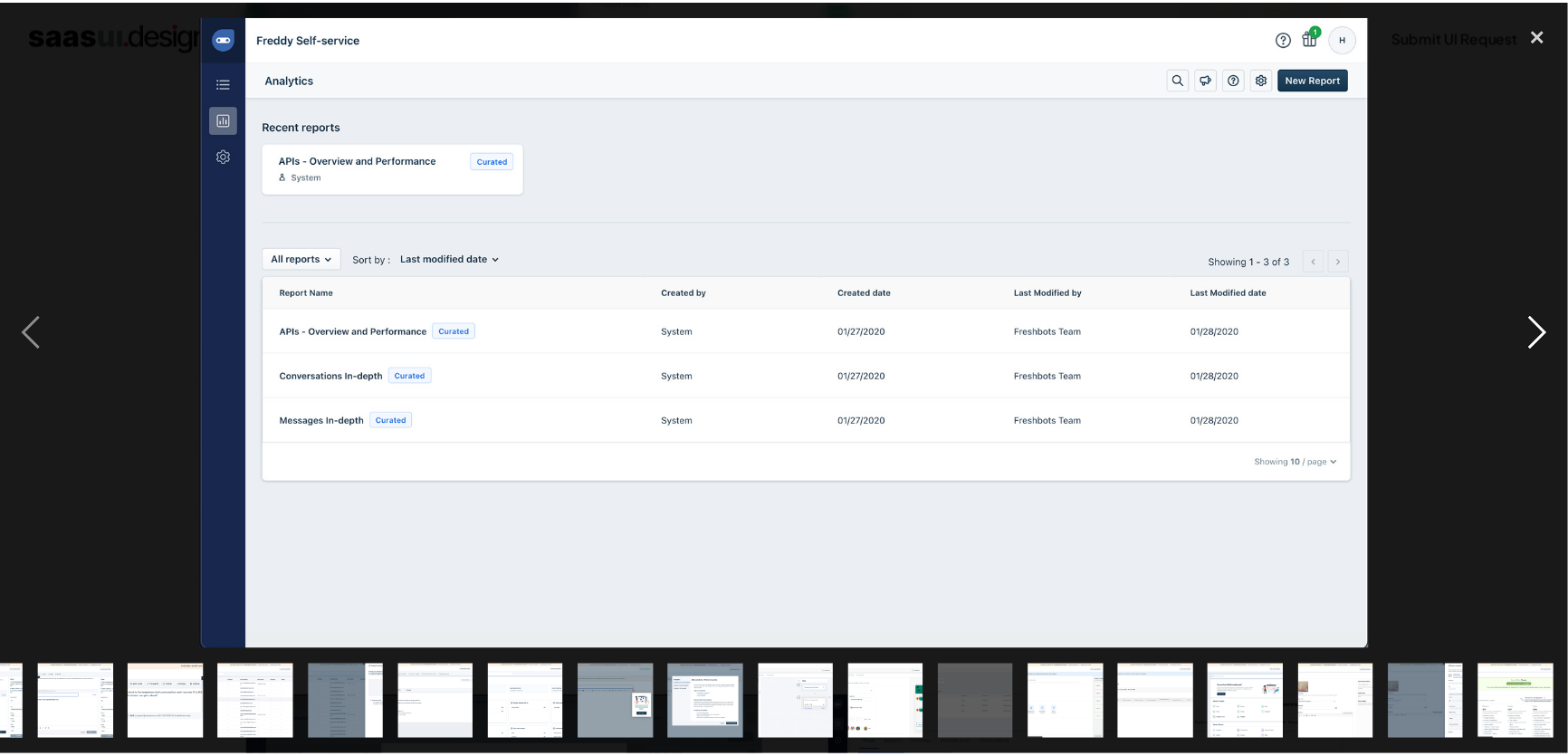
scroll to position [0, 613]
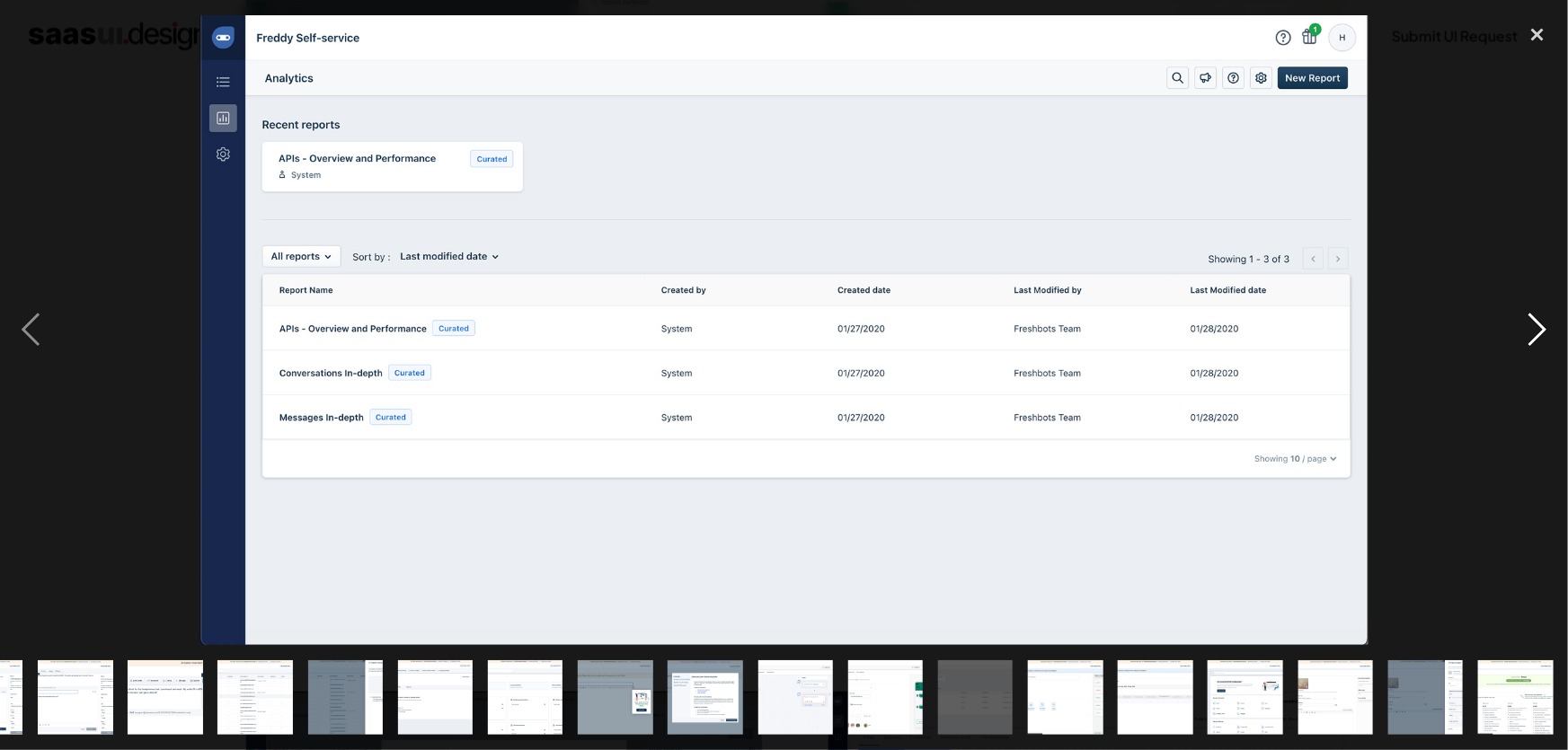
click at [1514, 429] on div "next image" at bounding box center [1536, 329] width 61 height 630
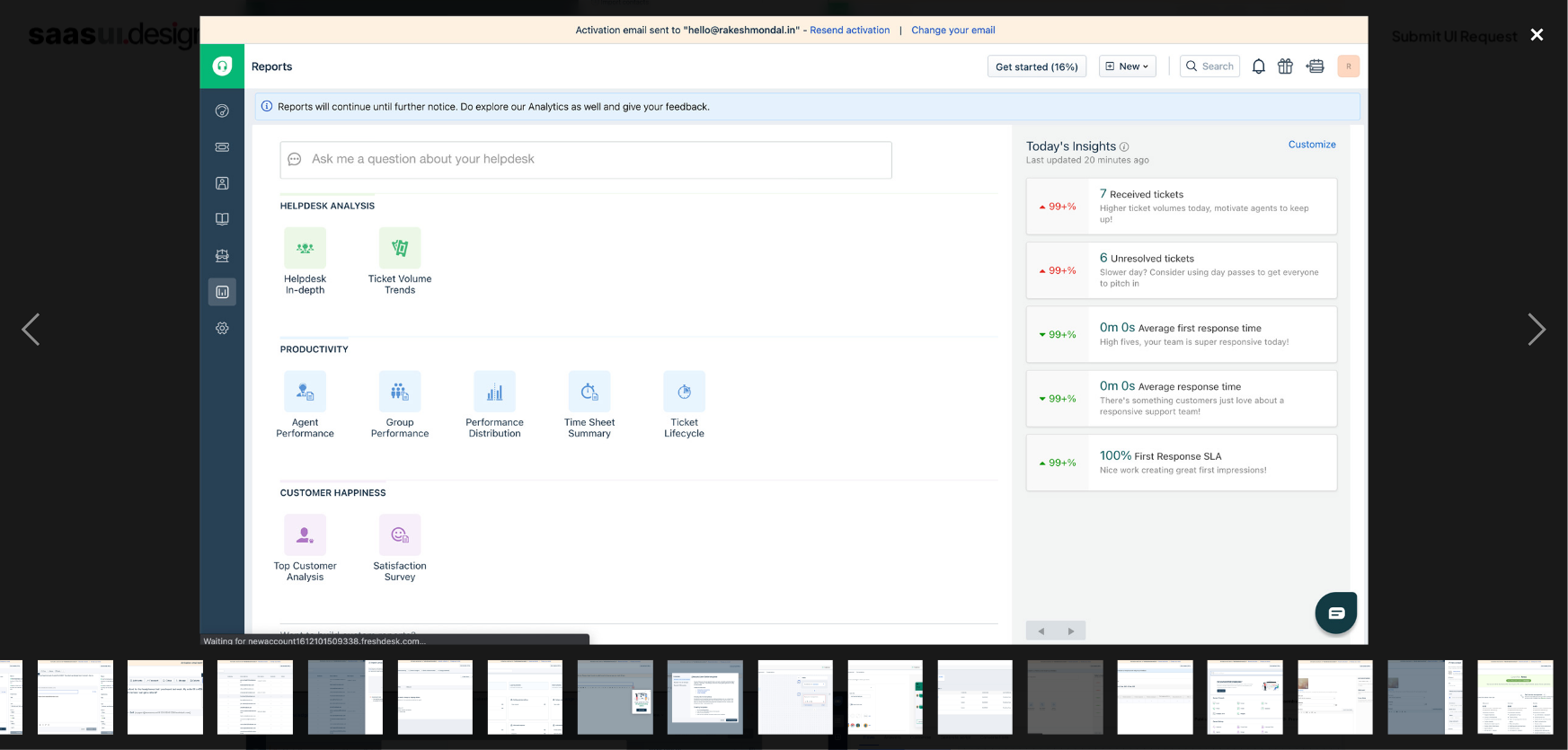
click at [1539, 34] on div "close lightbox" at bounding box center [1536, 35] width 61 height 39
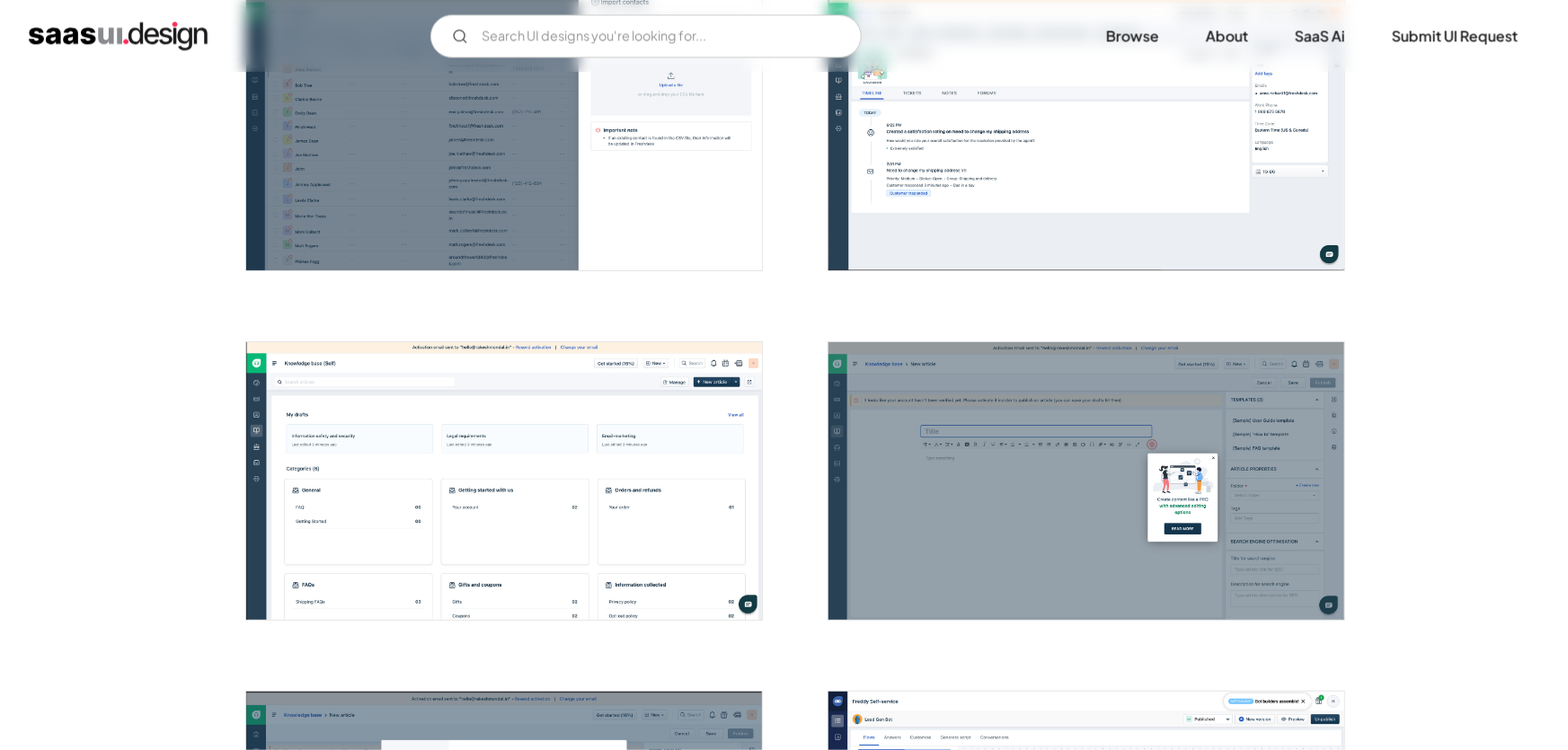
click at [1539, 34] on div "close lightbox" at bounding box center [1536, 35] width 61 height 39
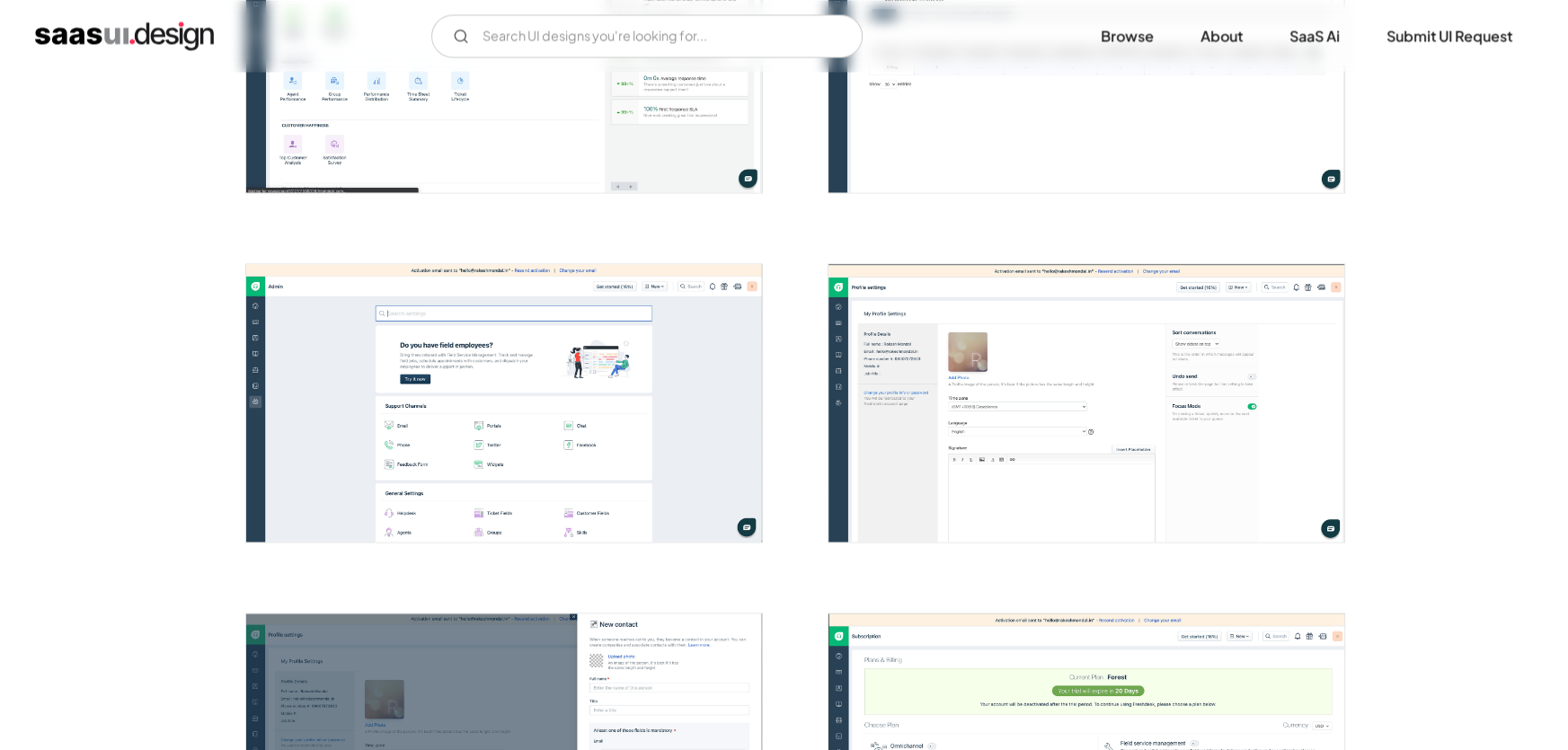
scroll to position [3700, 0]
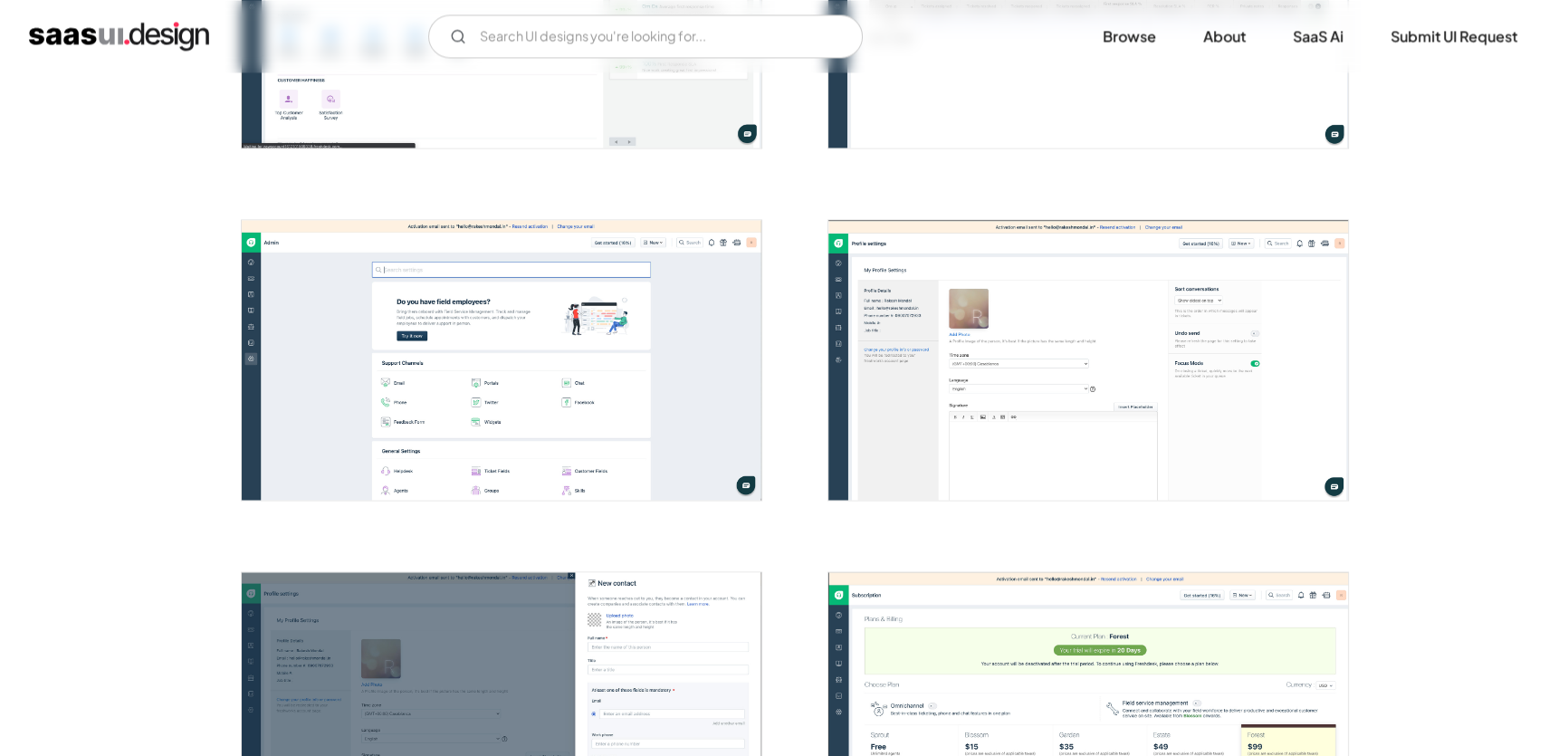
click at [526, 407] on img "open lightbox" at bounding box center [501, 359] width 519 height 279
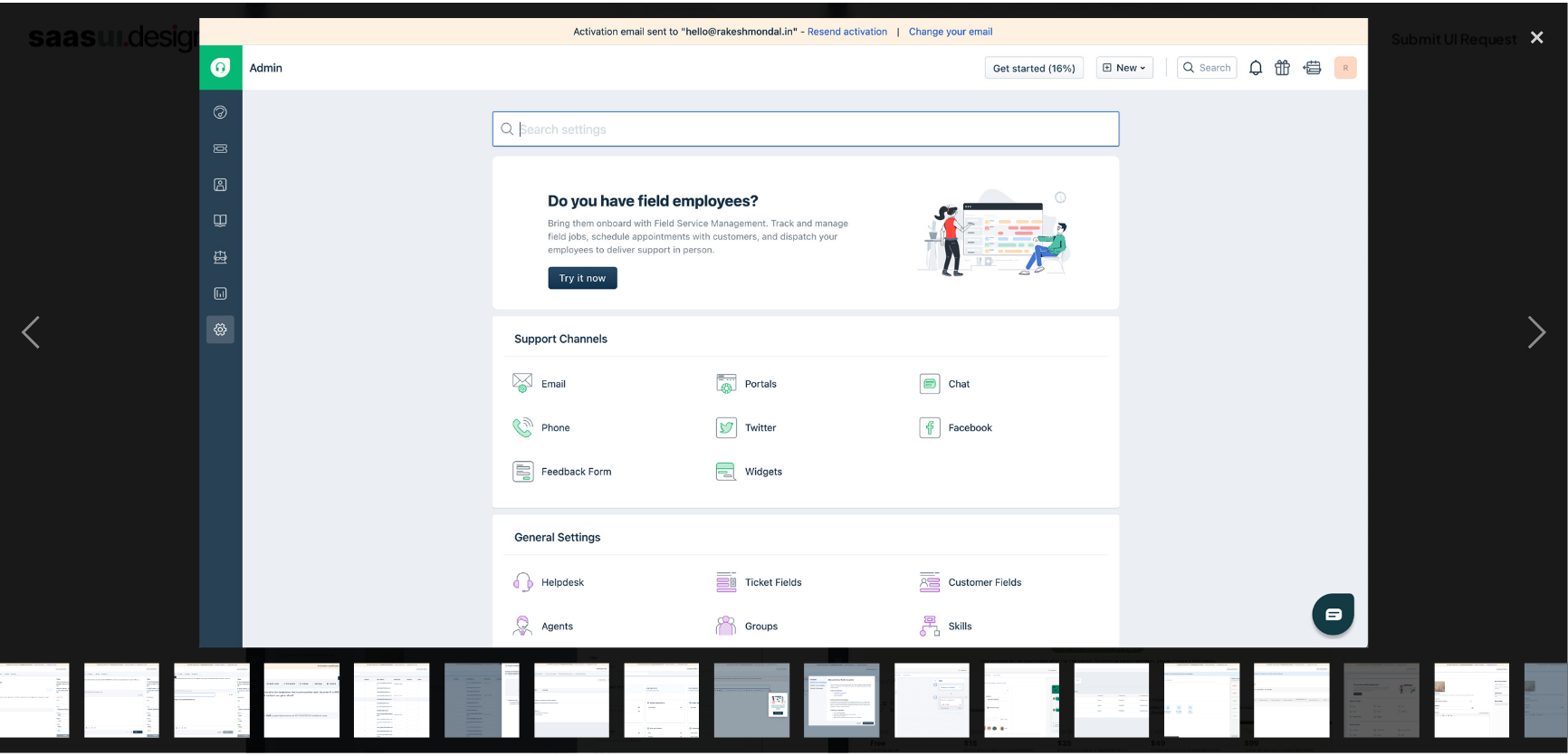
scroll to position [0, 613]
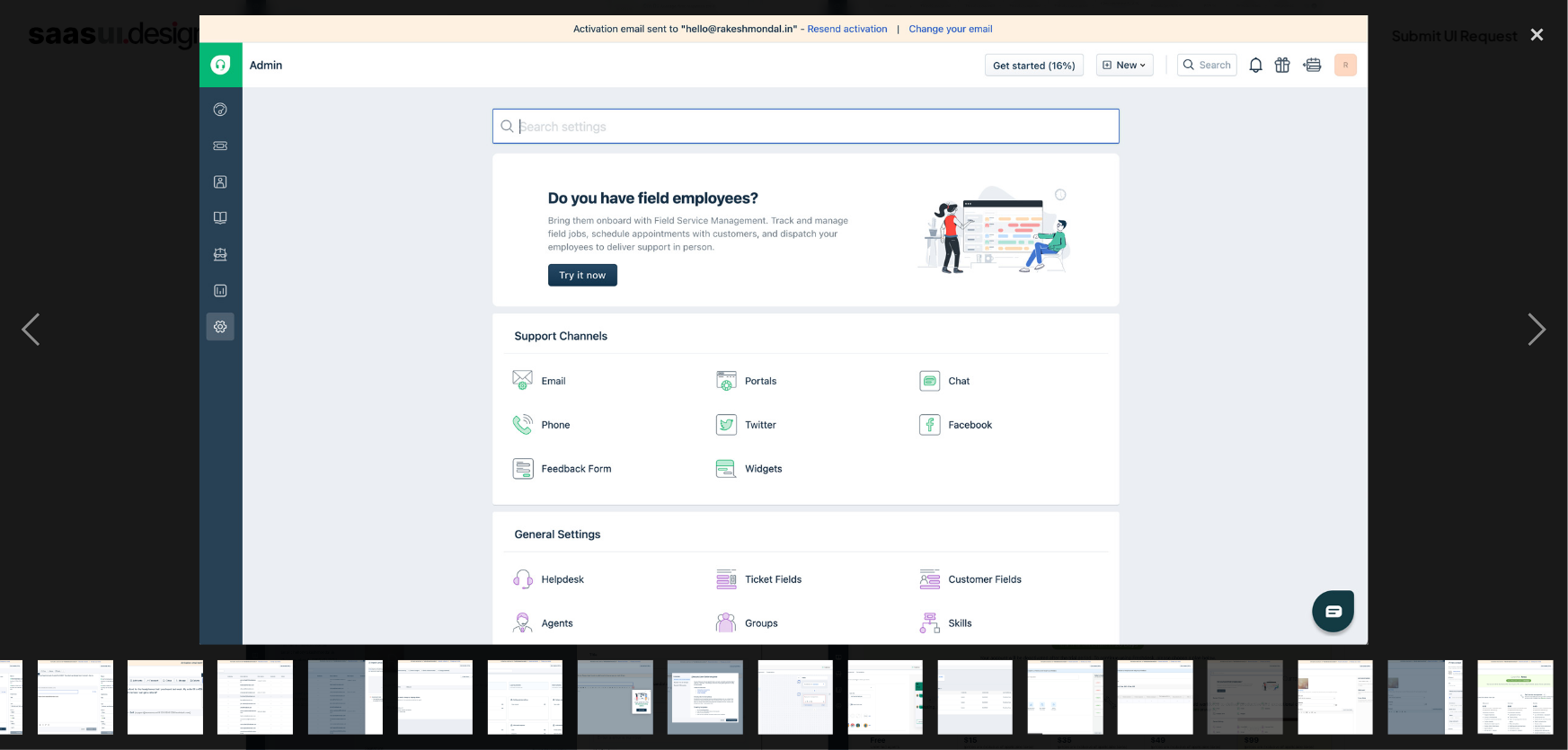
click at [1349, 469] on img at bounding box center [784, 329] width 1169 height 630
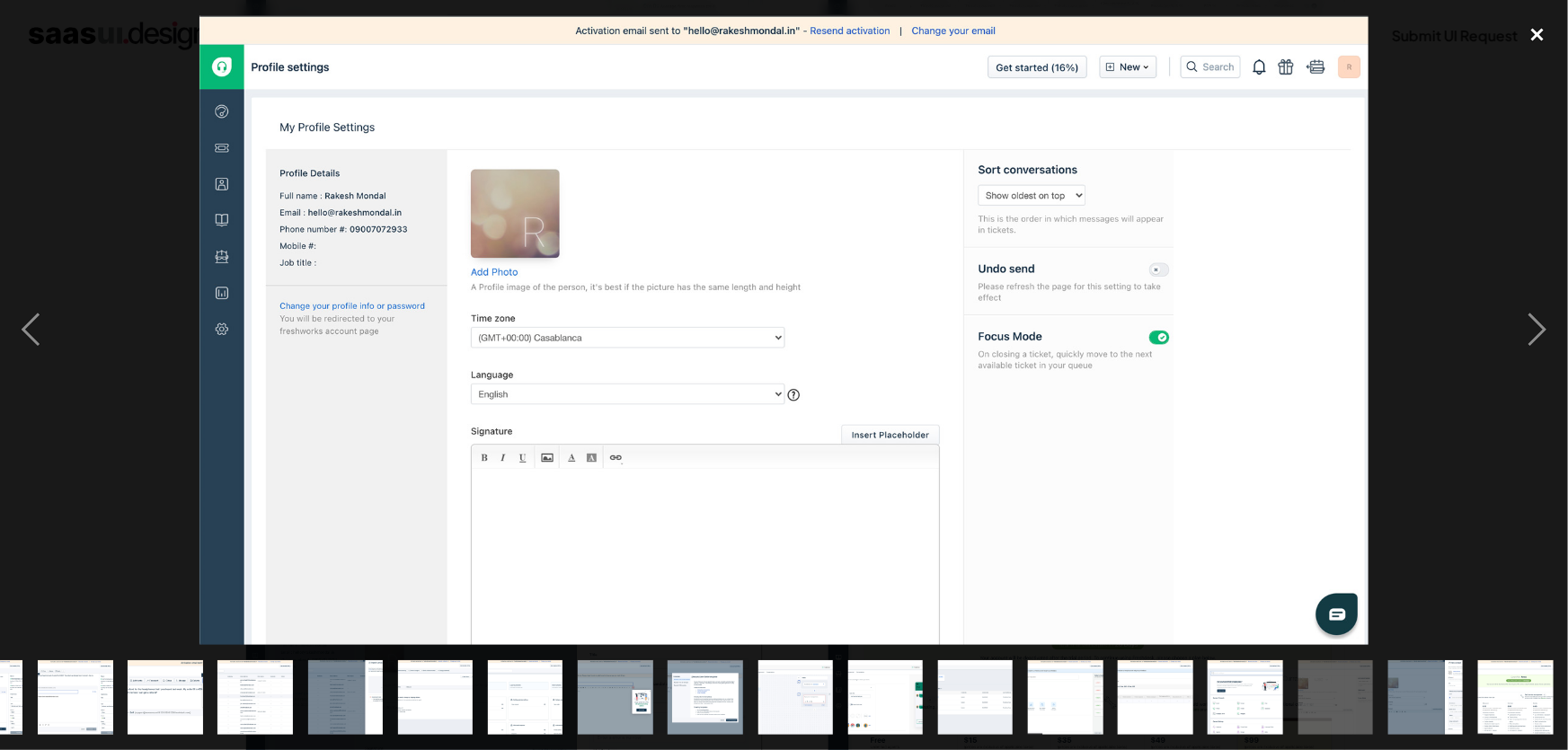
click at [1528, 36] on div "close lightbox" at bounding box center [1536, 35] width 61 height 39
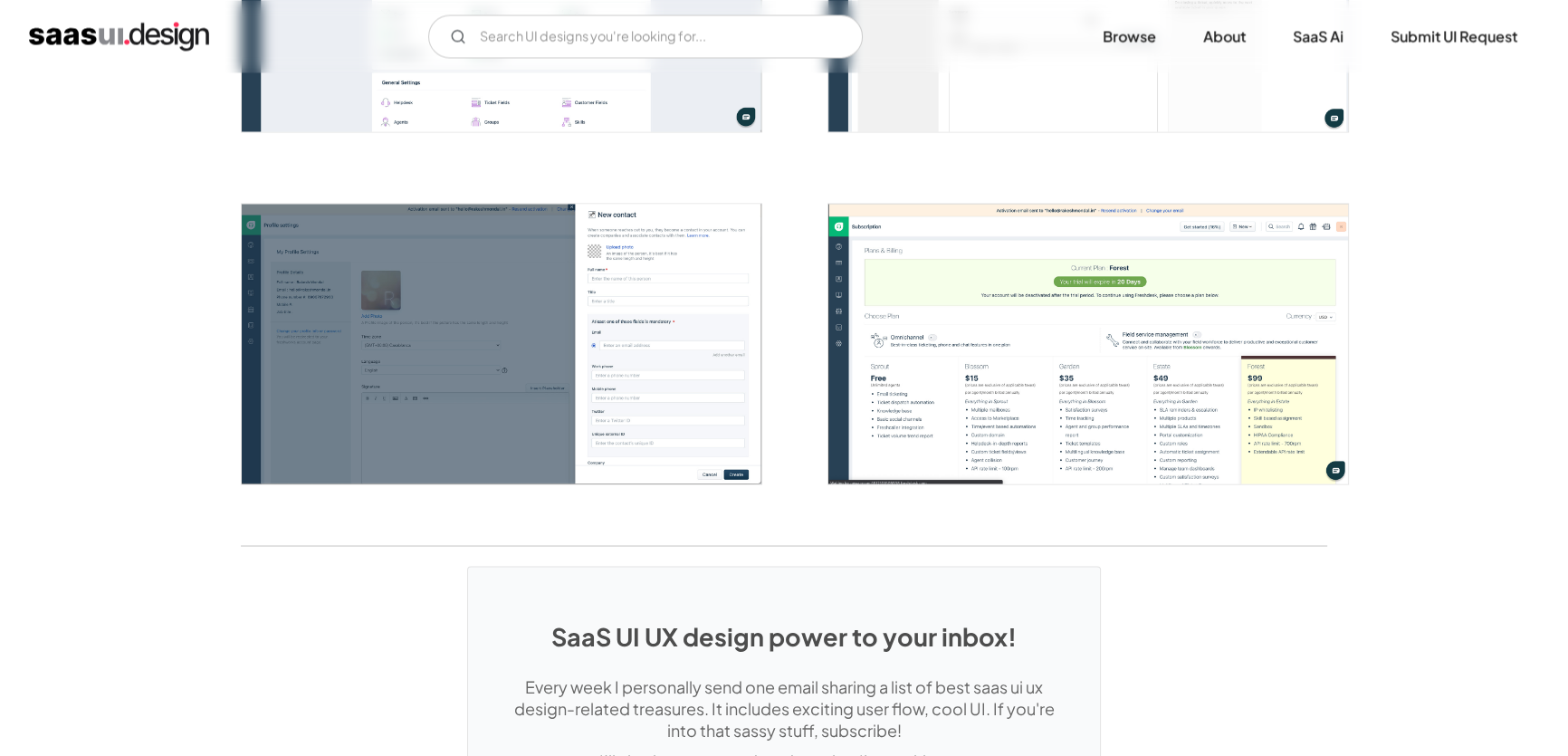
scroll to position [4040, 0]
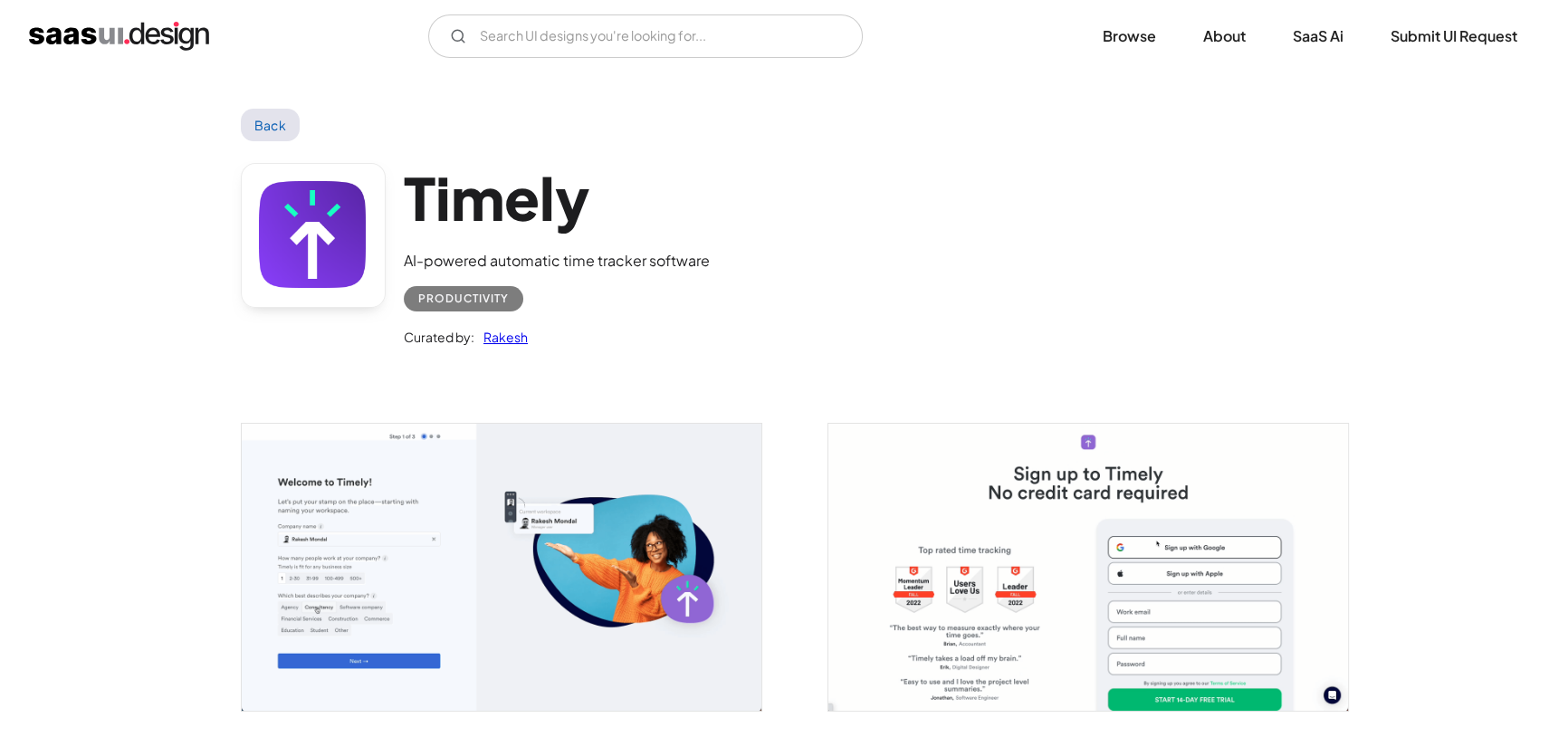
click at [636, 561] on img "open lightbox" at bounding box center [501, 566] width 519 height 286
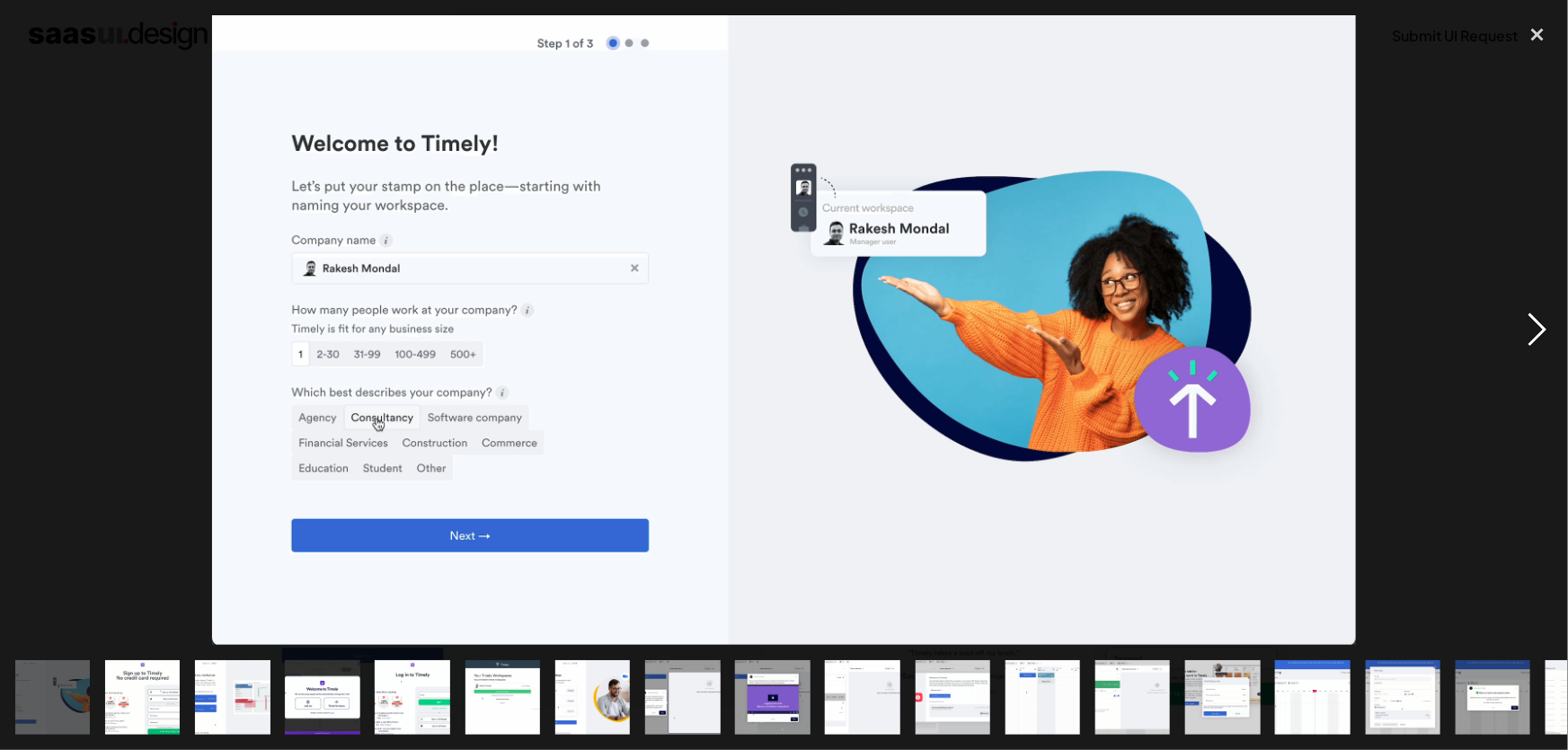
click at [1555, 319] on div "next image" at bounding box center [1536, 329] width 61 height 630
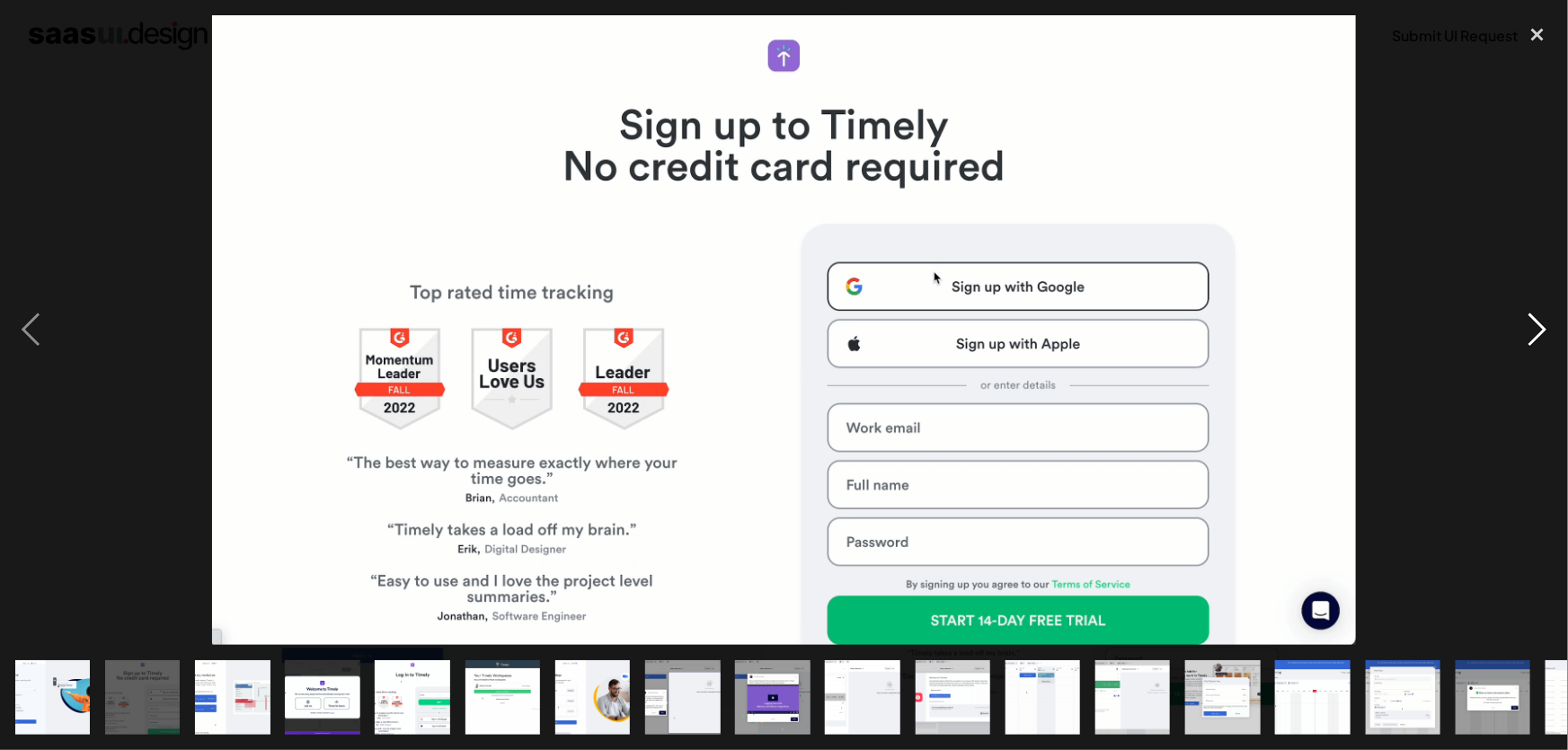
click at [1555, 319] on div "next image" at bounding box center [1536, 329] width 61 height 630
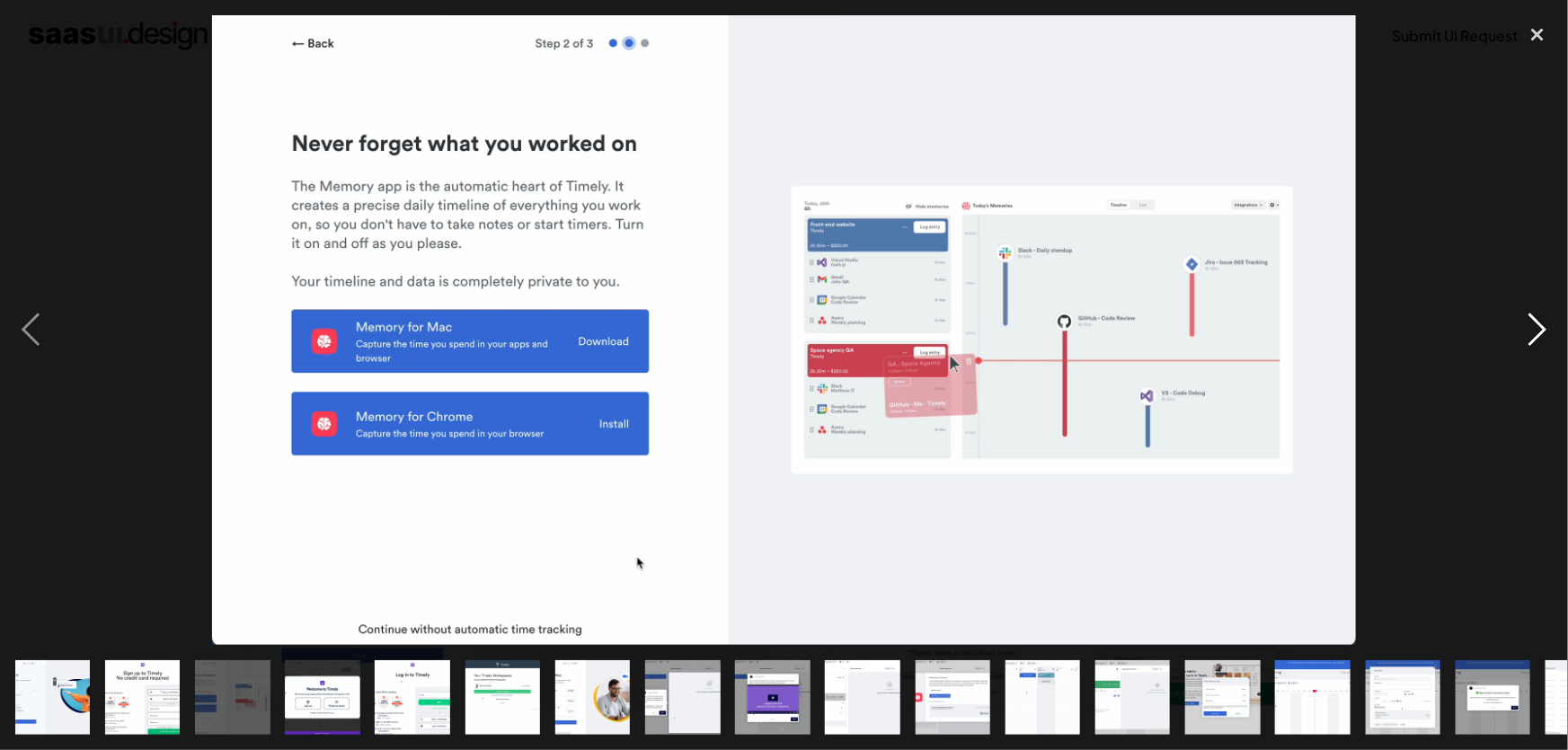
click at [1555, 319] on div "next image" at bounding box center [1536, 329] width 61 height 630
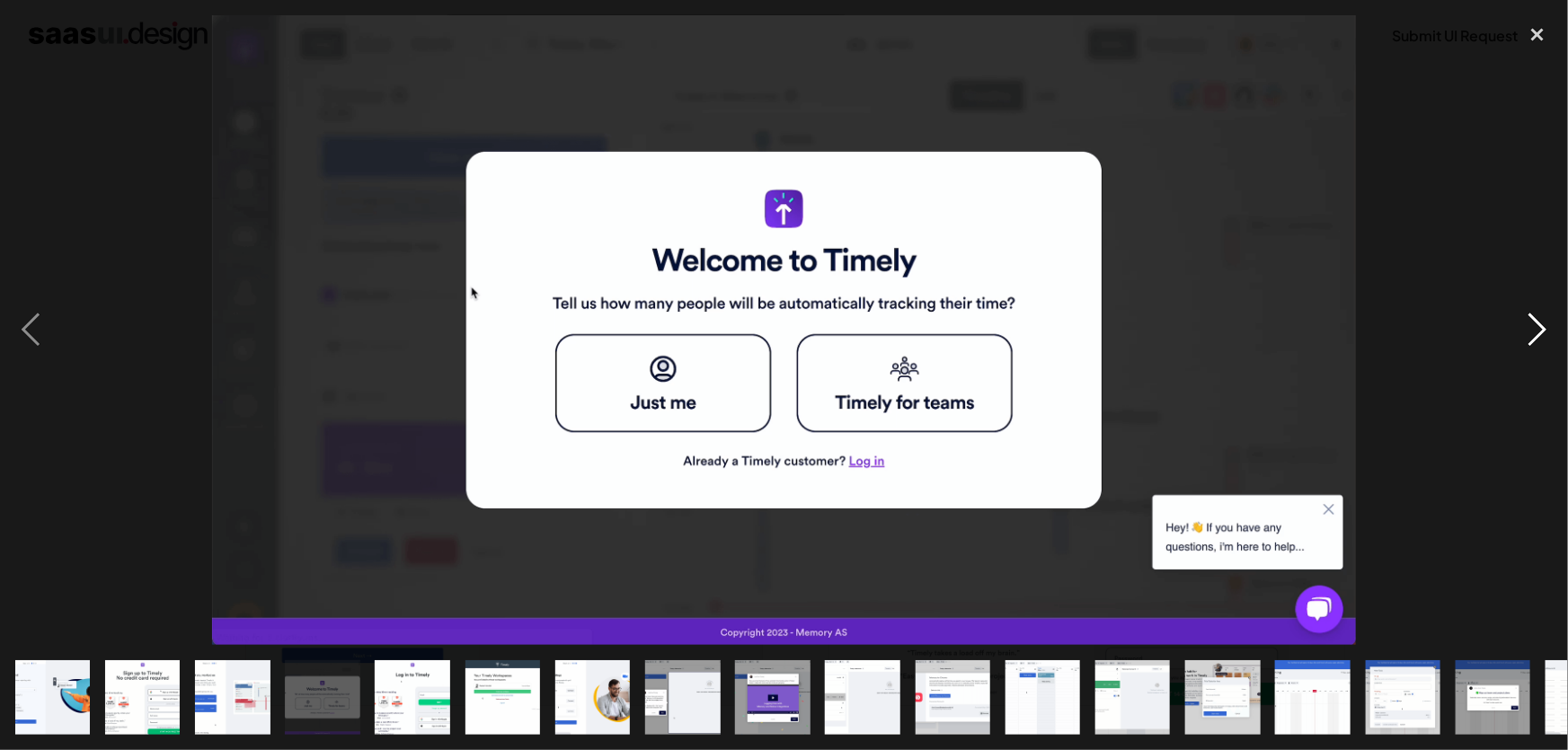
click at [1555, 319] on div "next image" at bounding box center [1536, 329] width 61 height 630
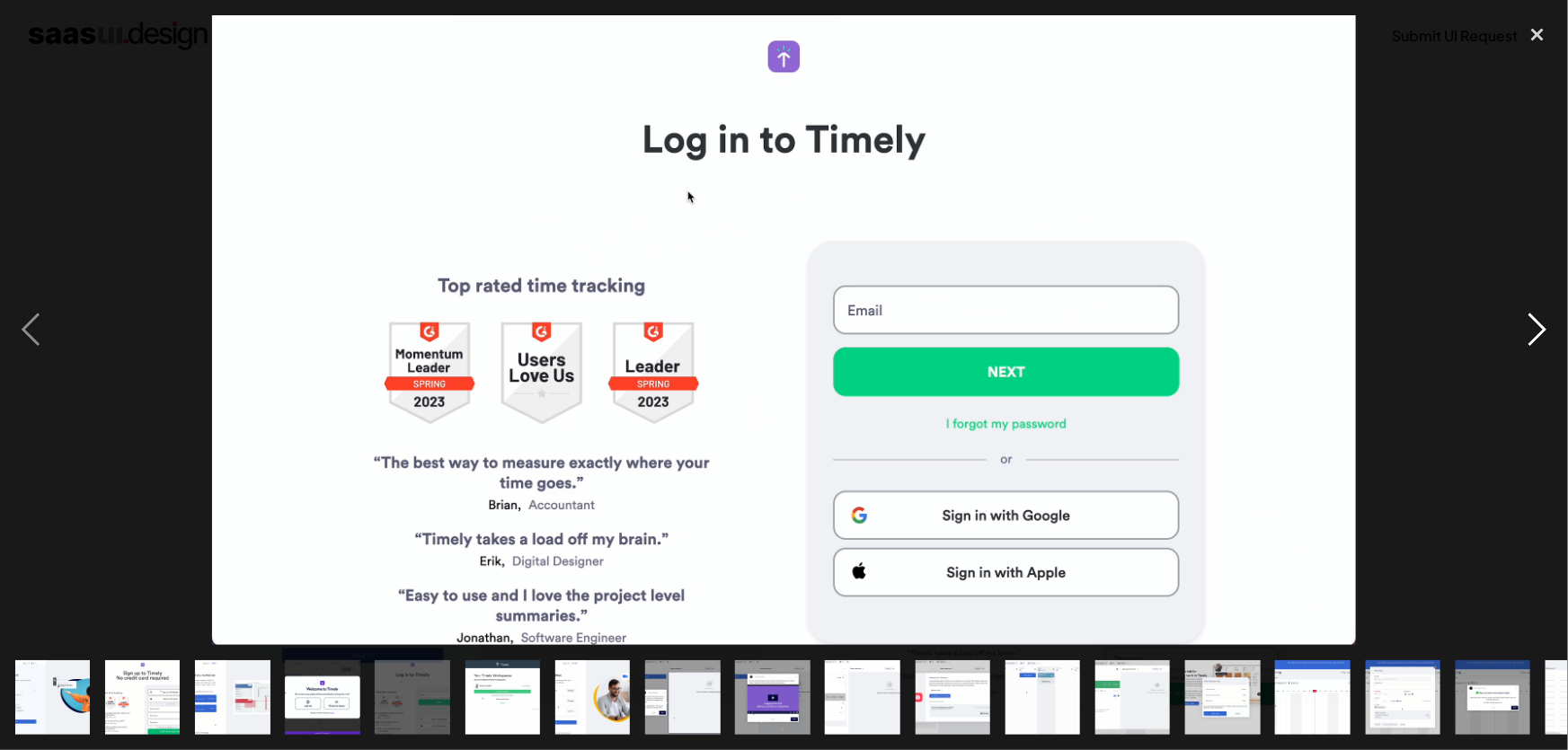
click at [1555, 319] on div "next image" at bounding box center [1536, 329] width 61 height 630
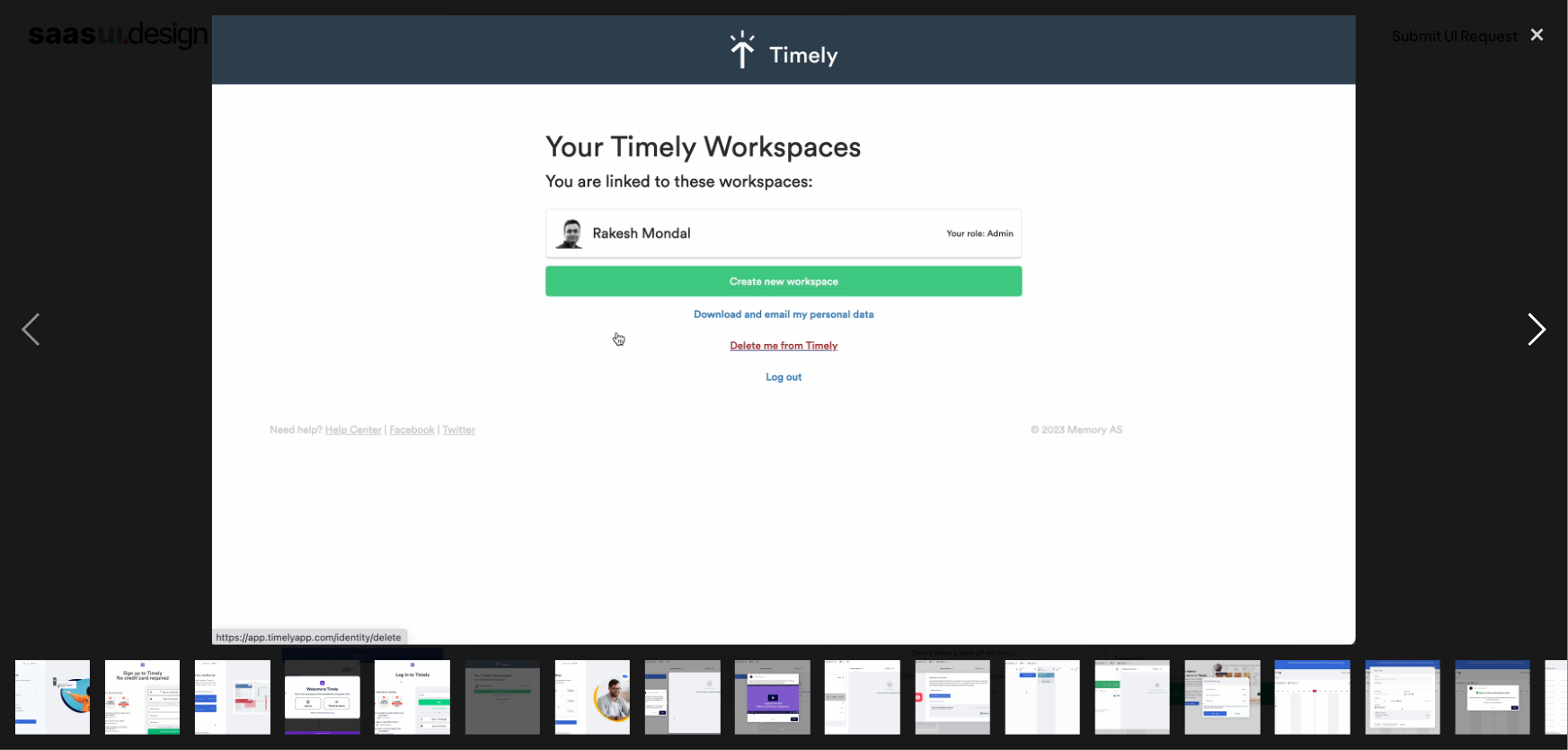
click at [1555, 319] on div "next image" at bounding box center [1536, 329] width 61 height 630
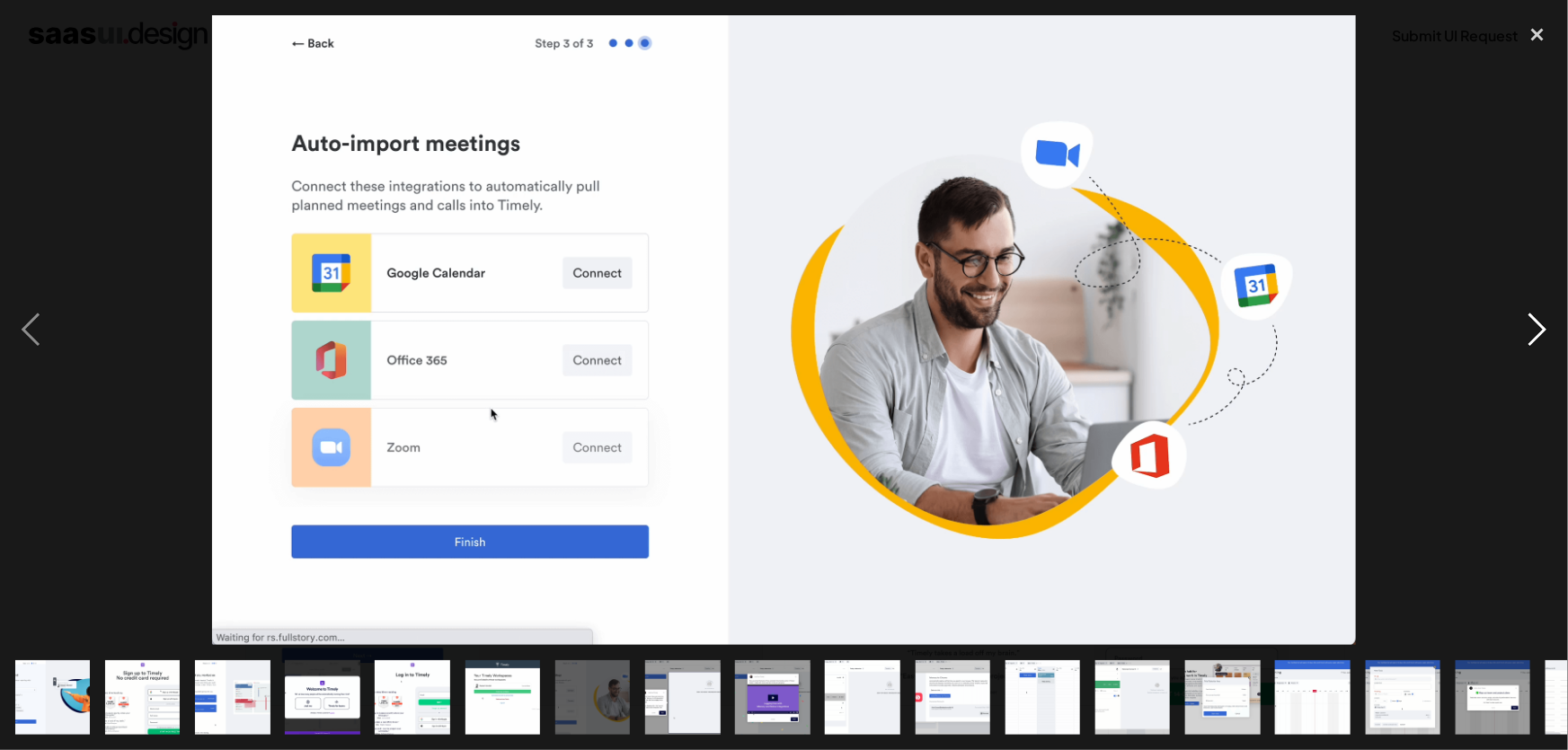
click at [1555, 319] on div "next image" at bounding box center [1536, 329] width 61 height 630
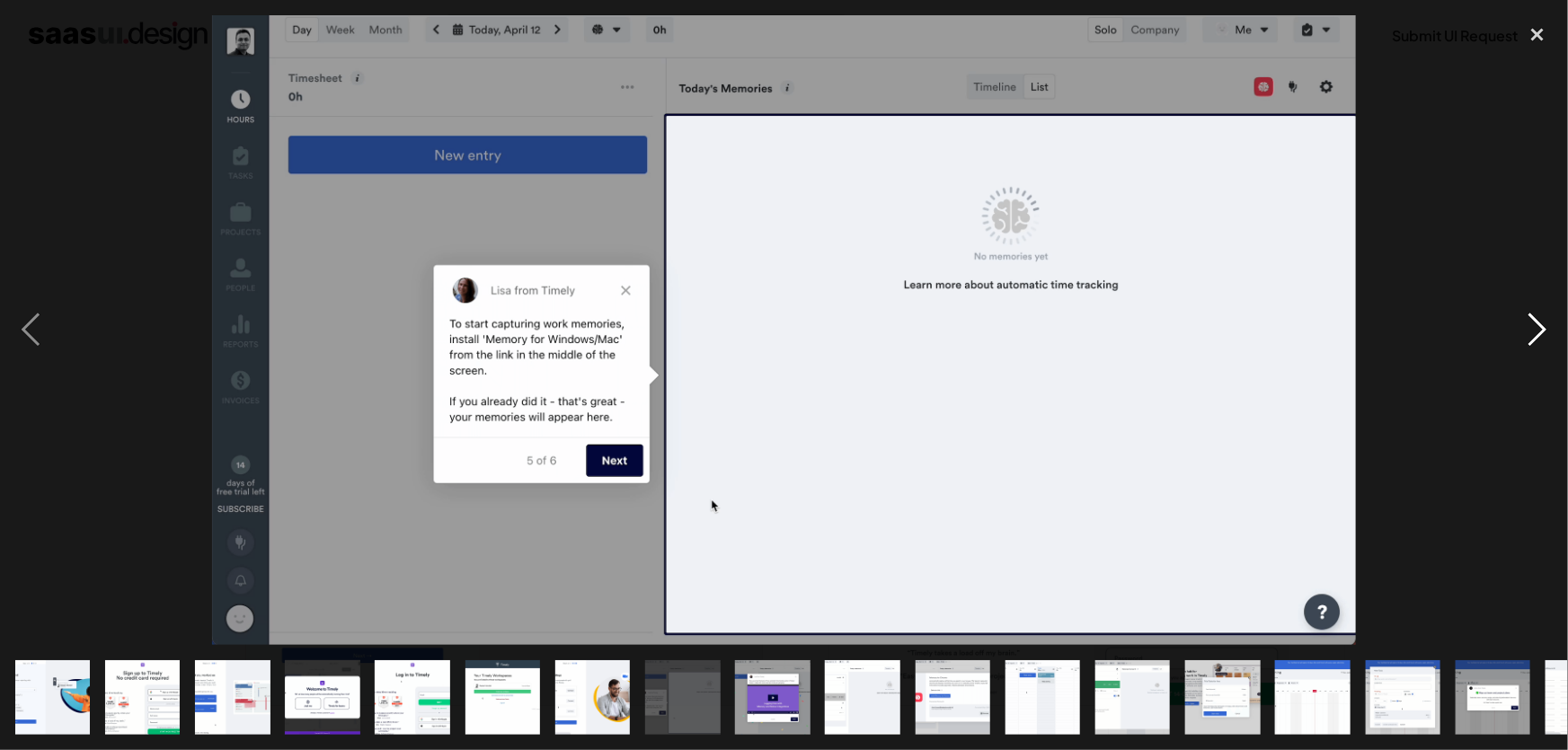
click at [1555, 319] on div "next image" at bounding box center [1536, 329] width 61 height 630
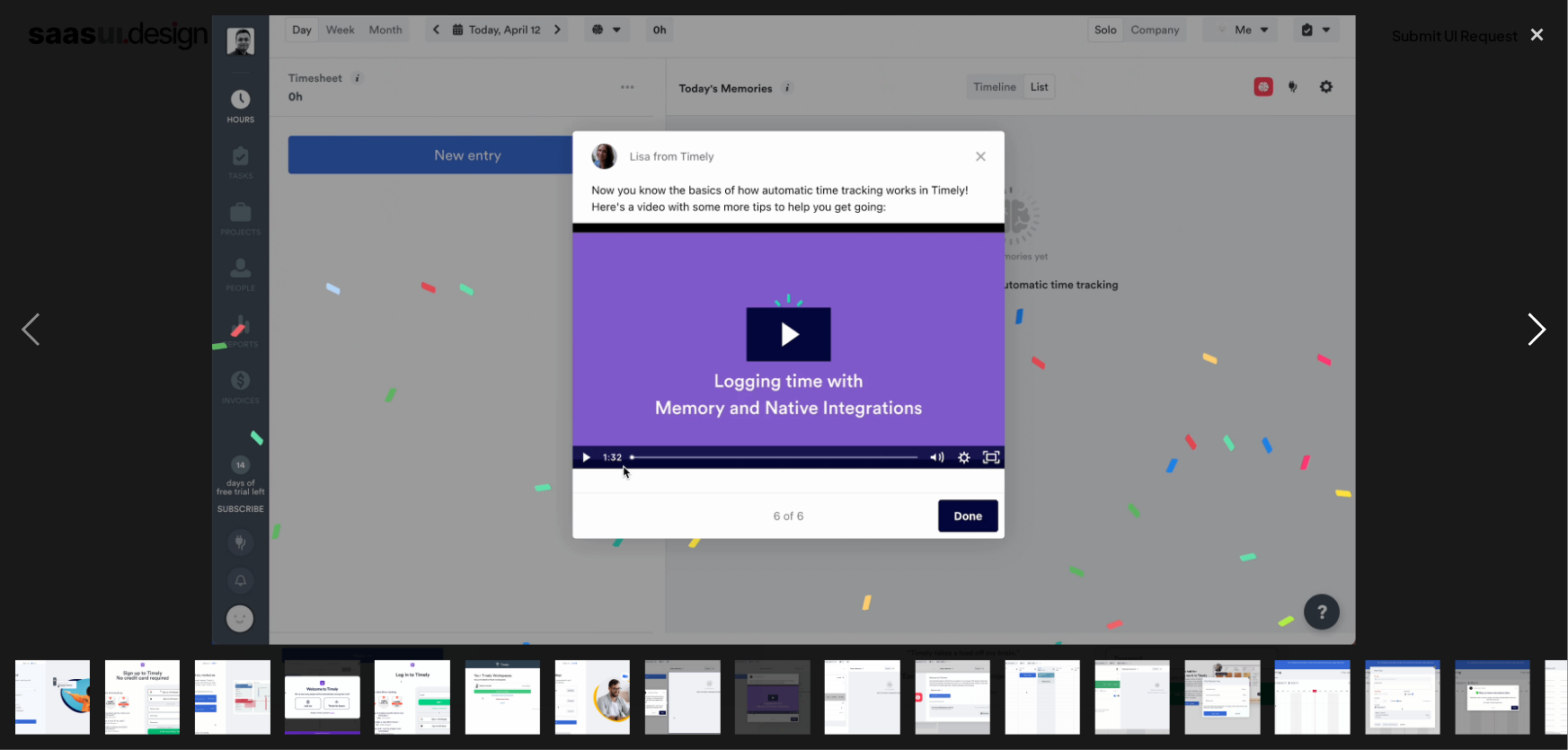
click at [1555, 319] on div "next image" at bounding box center [1536, 329] width 61 height 630
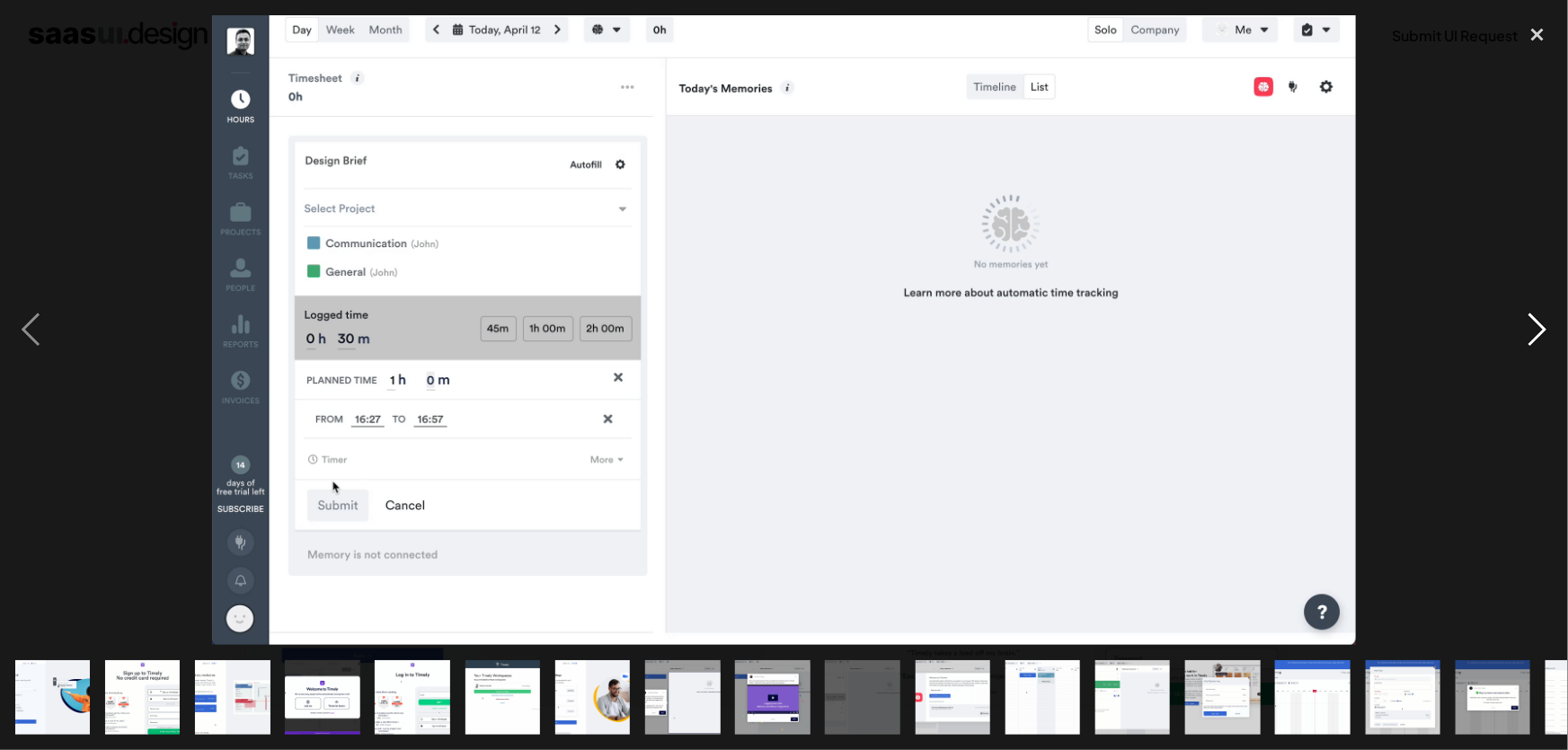
click at [1555, 319] on div "next image" at bounding box center [1536, 329] width 61 height 630
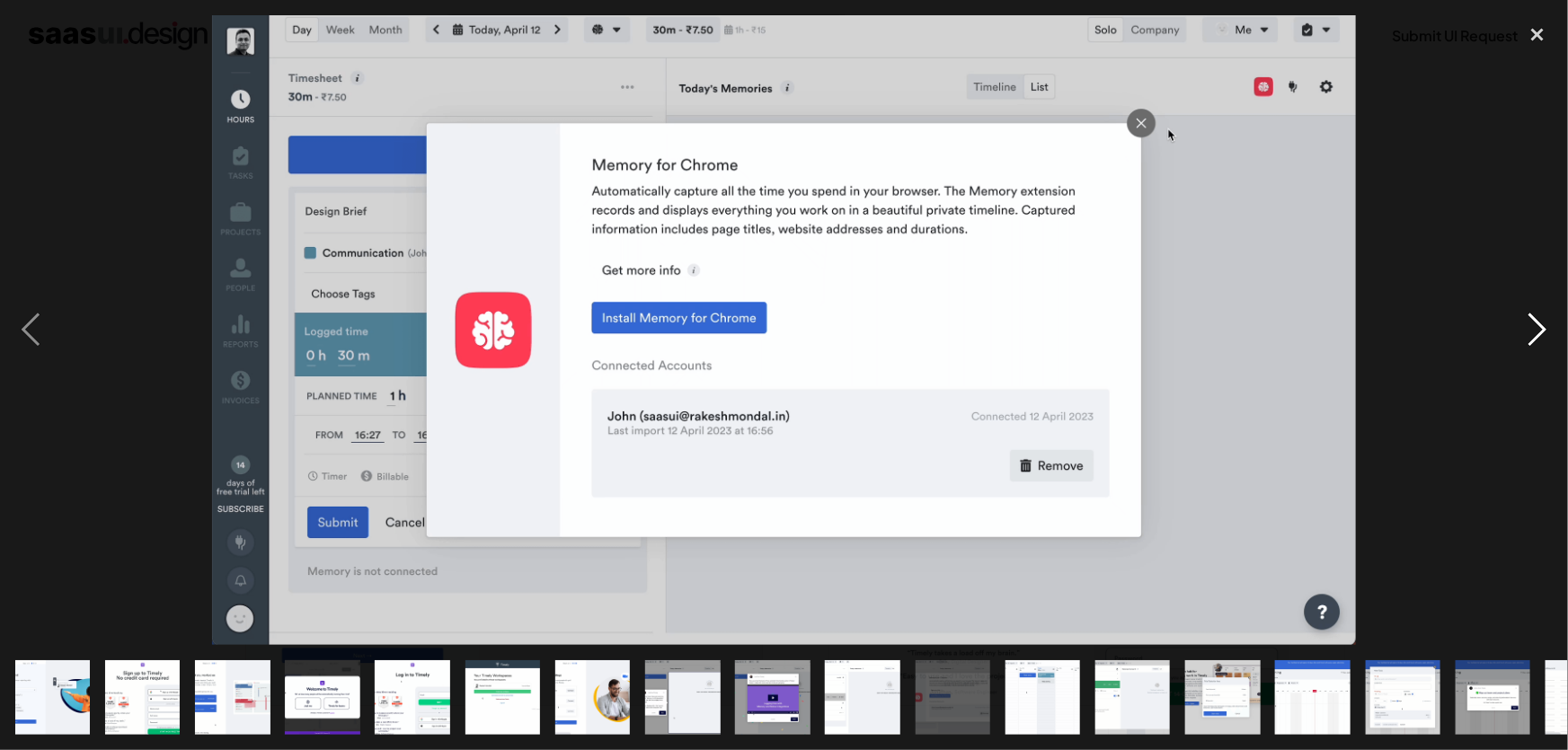
click at [1543, 324] on div "next image" at bounding box center [1536, 329] width 61 height 630
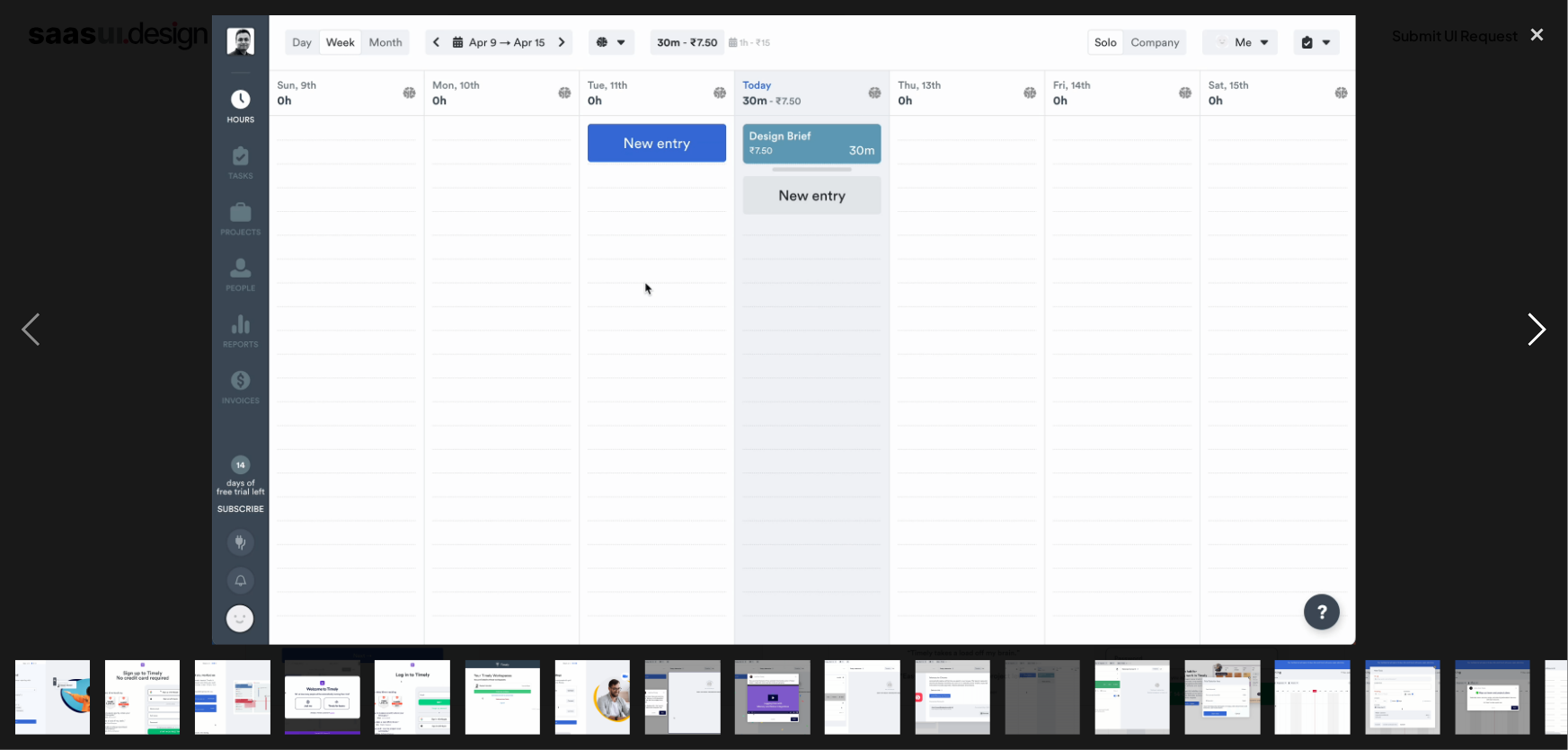
click at [1547, 332] on div "next image" at bounding box center [1536, 329] width 61 height 630
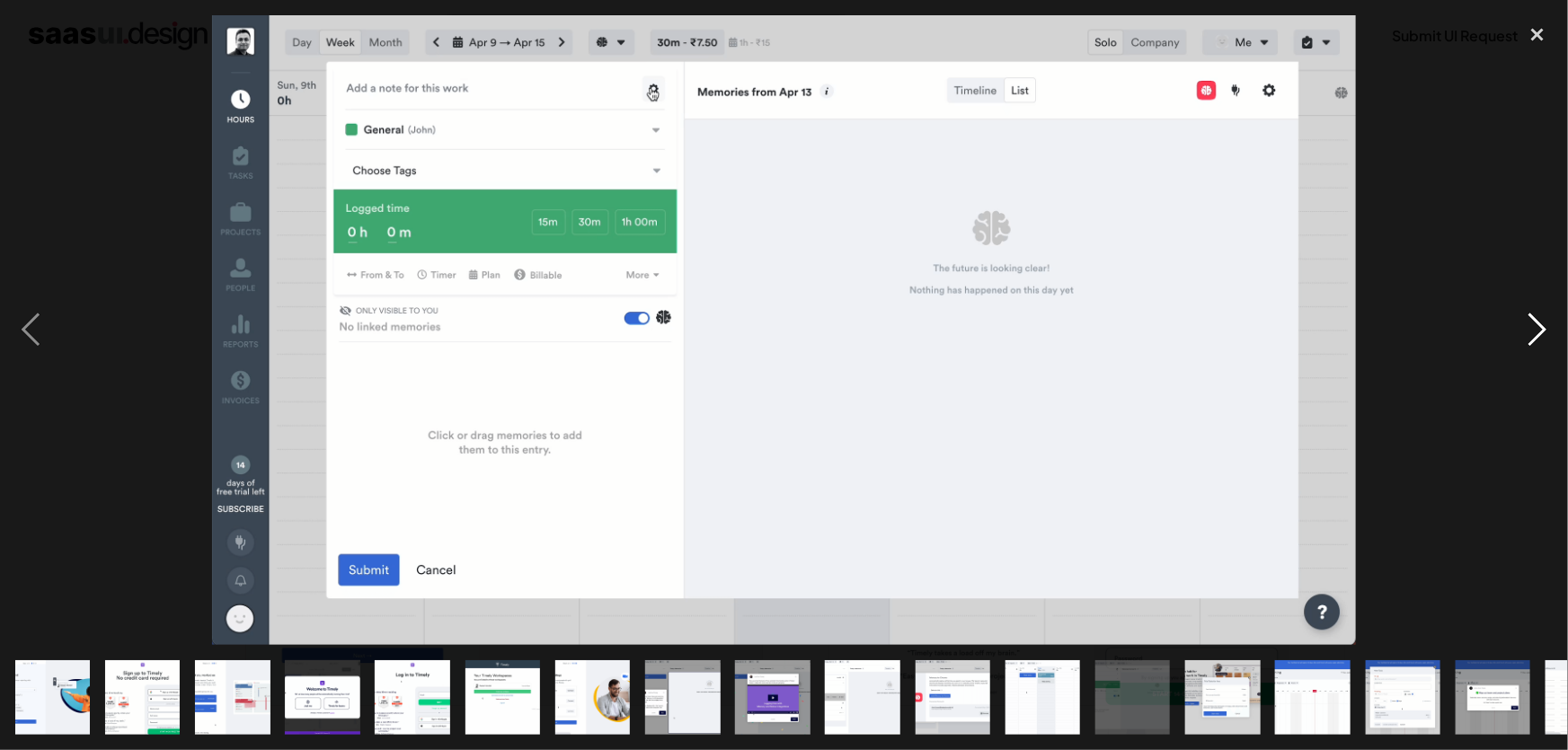
click at [1547, 332] on div "next image" at bounding box center [1536, 329] width 61 height 630
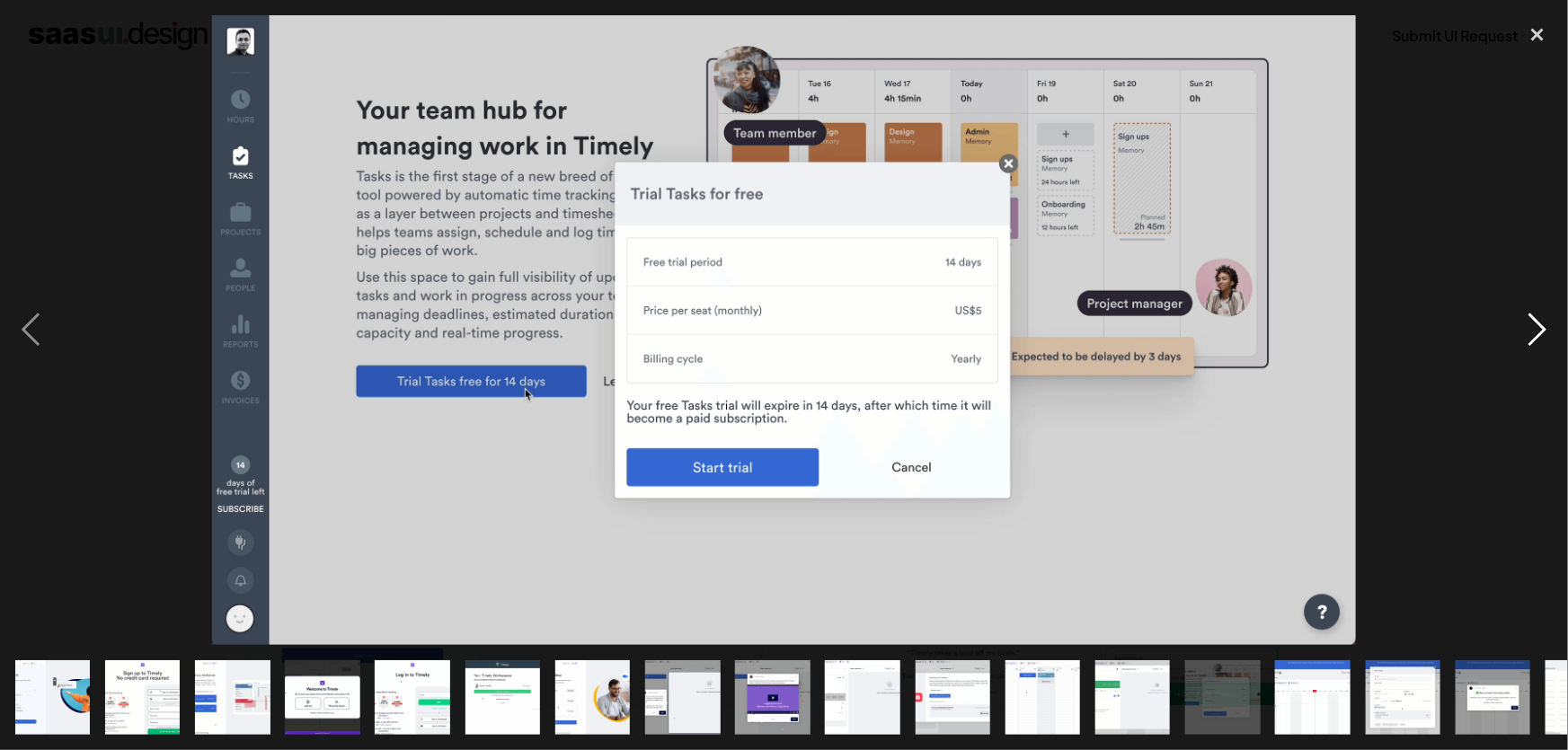
click at [1555, 412] on div "next image" at bounding box center [1536, 329] width 61 height 630
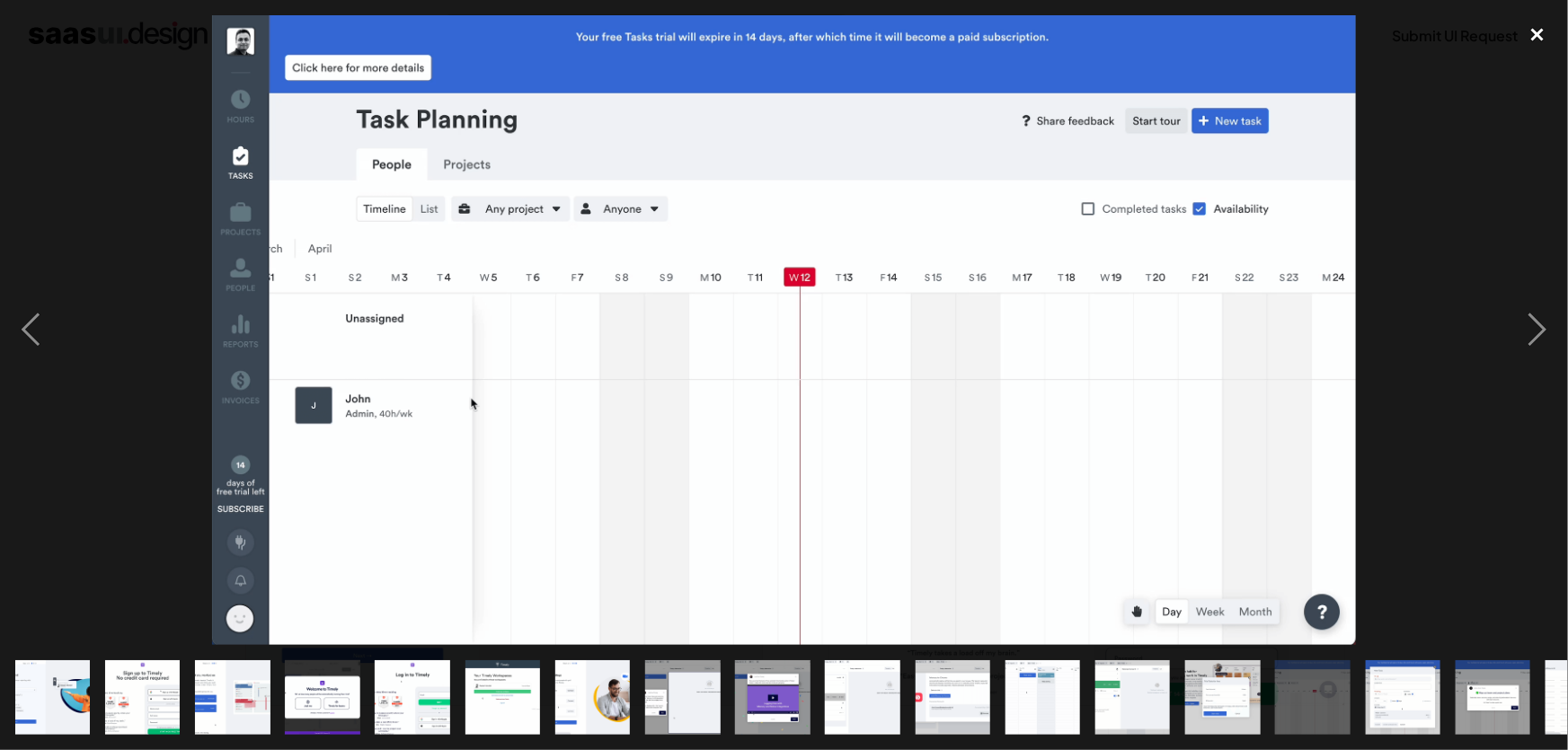
click at [1541, 33] on div "close lightbox" at bounding box center [1536, 35] width 61 height 39
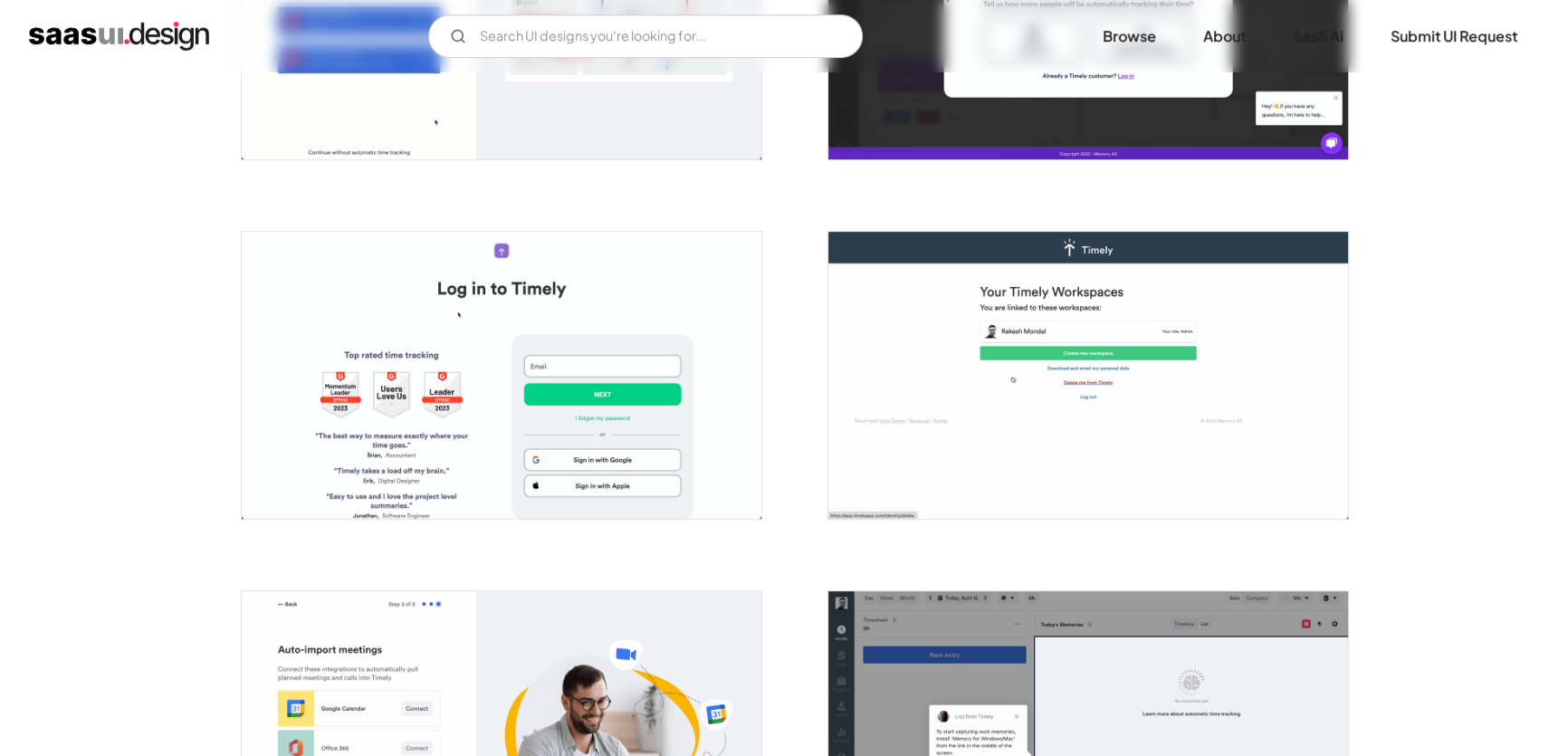
scroll to position [1096, 0]
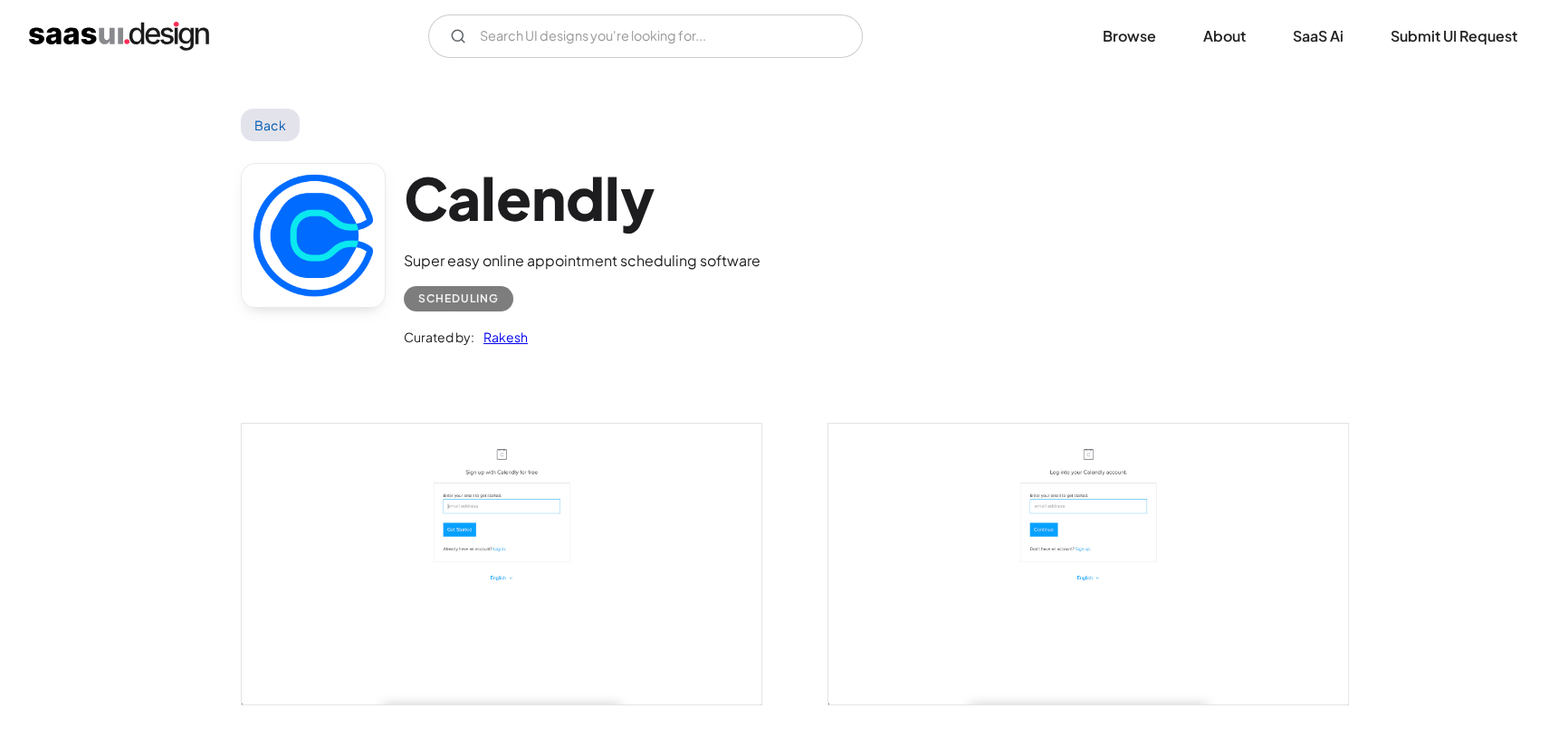
click at [467, 609] on img "open lightbox" at bounding box center [501, 562] width 519 height 279
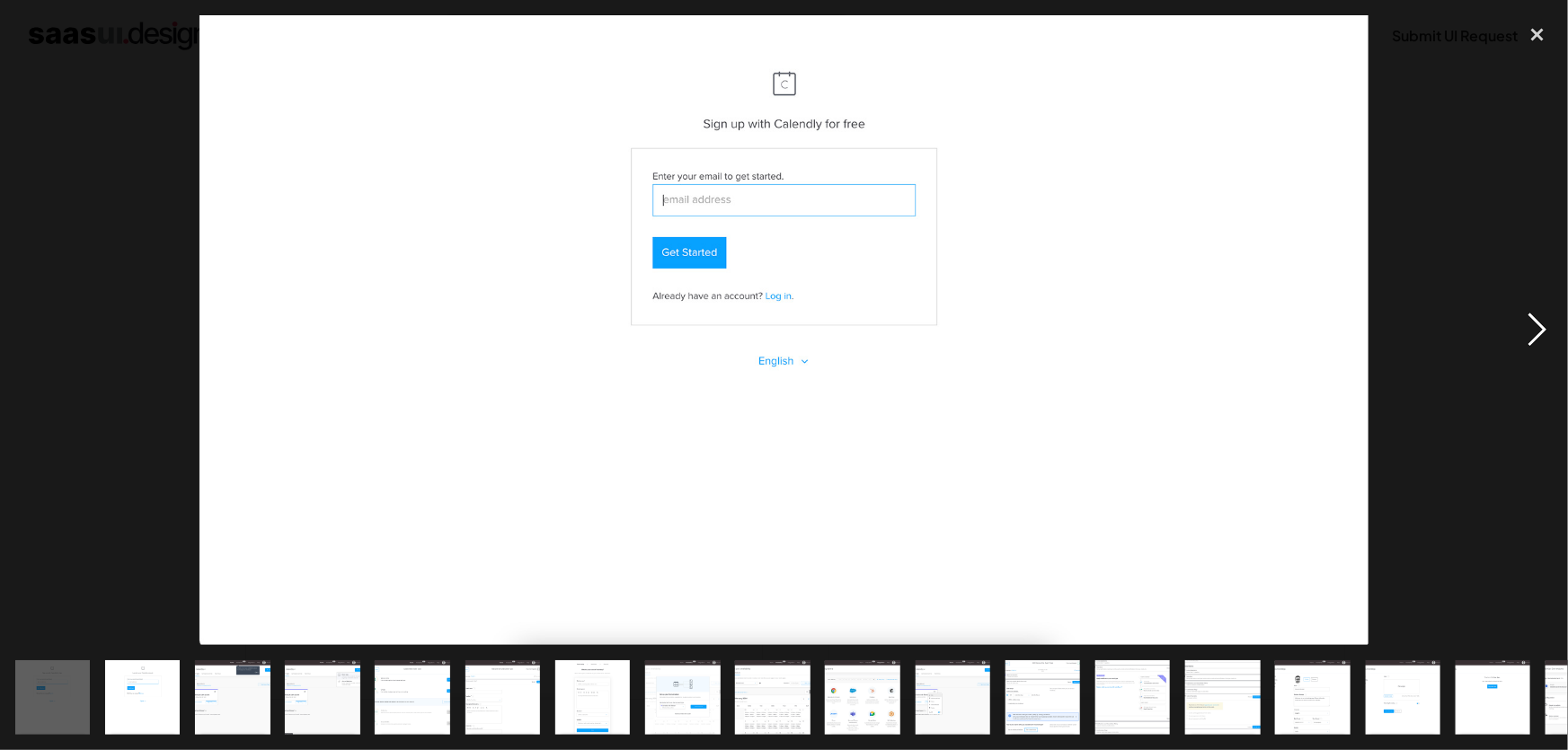
click at [1533, 326] on div "next image" at bounding box center [1536, 329] width 61 height 630
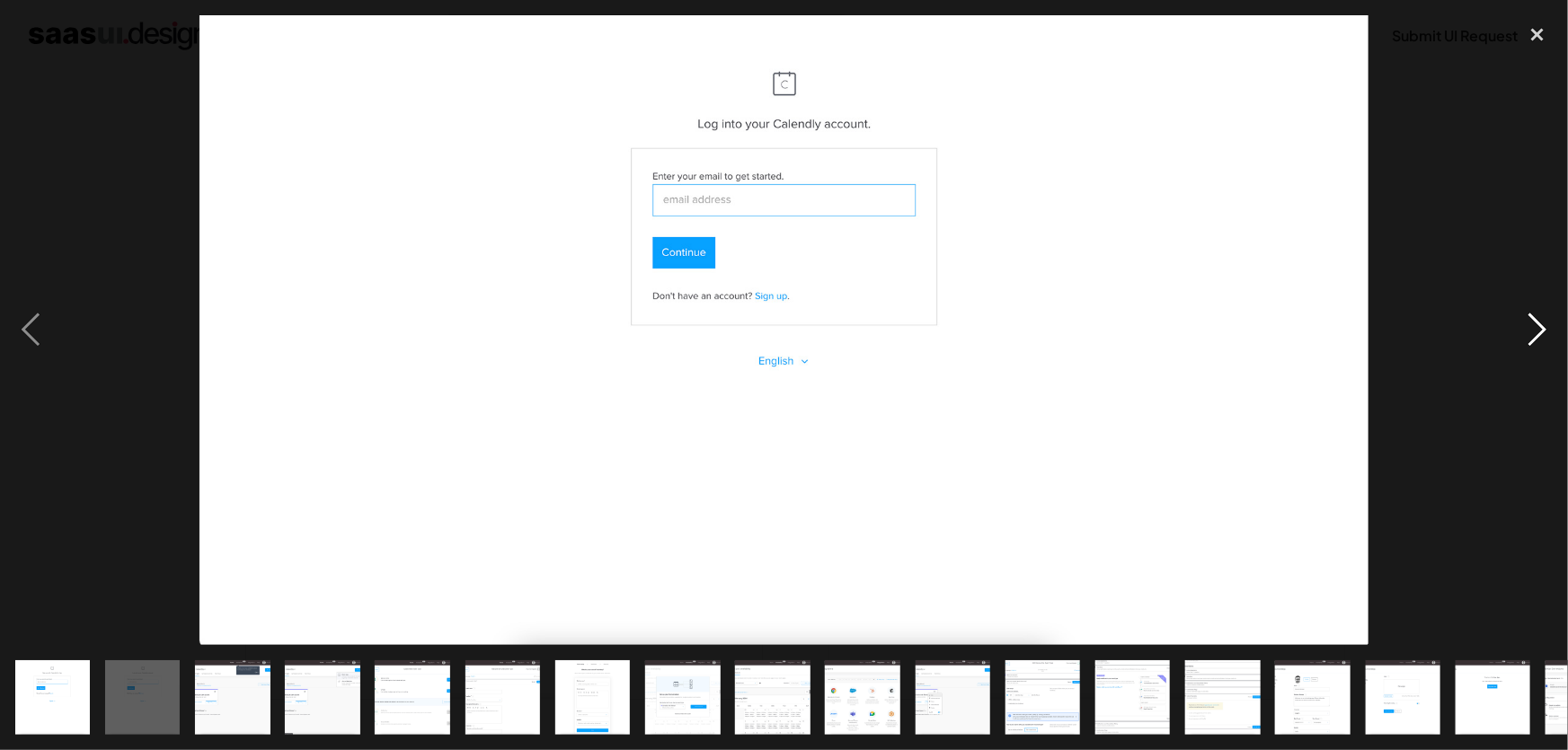
click at [1533, 326] on div "next image" at bounding box center [1536, 329] width 61 height 630
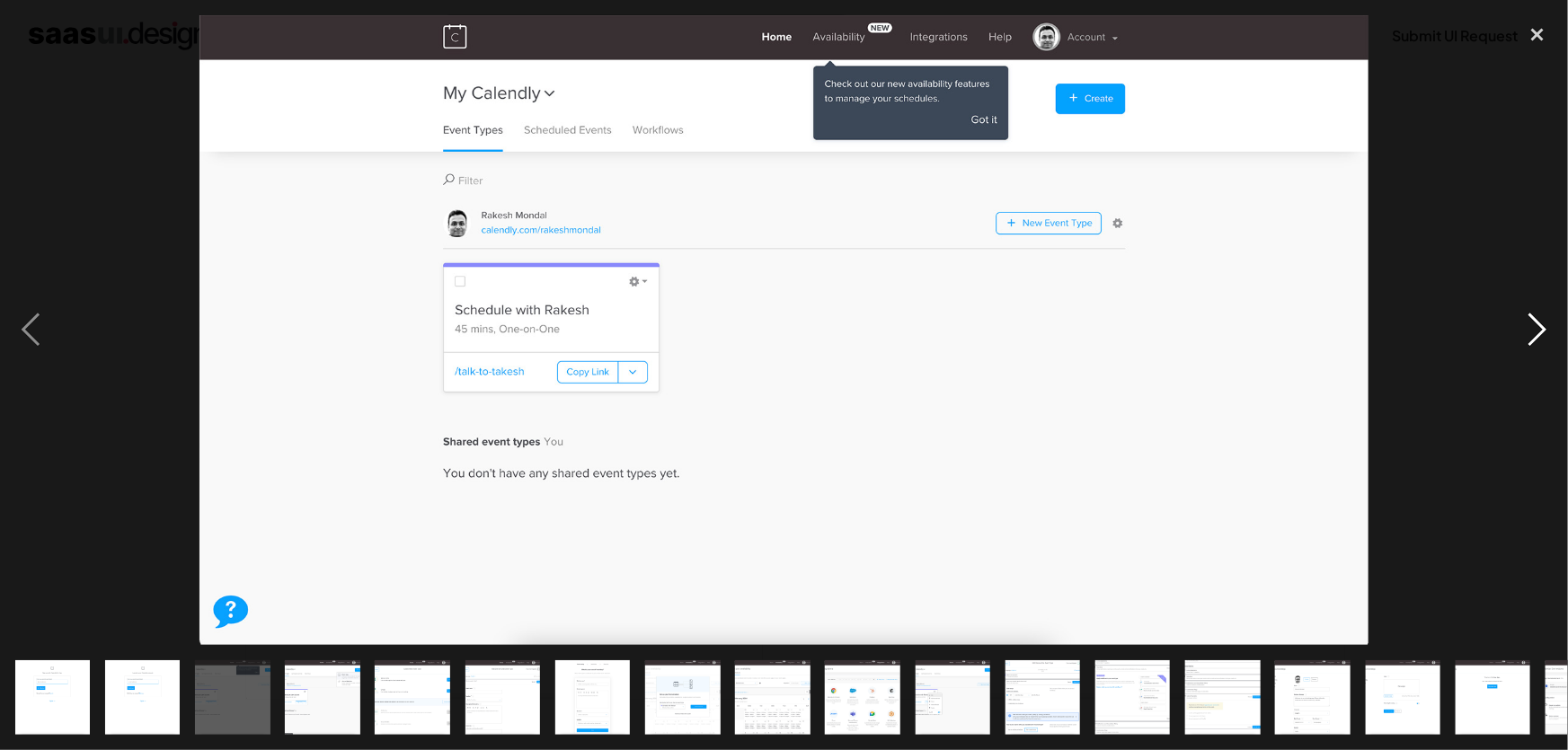
click at [1533, 326] on div "next image" at bounding box center [1536, 329] width 61 height 630
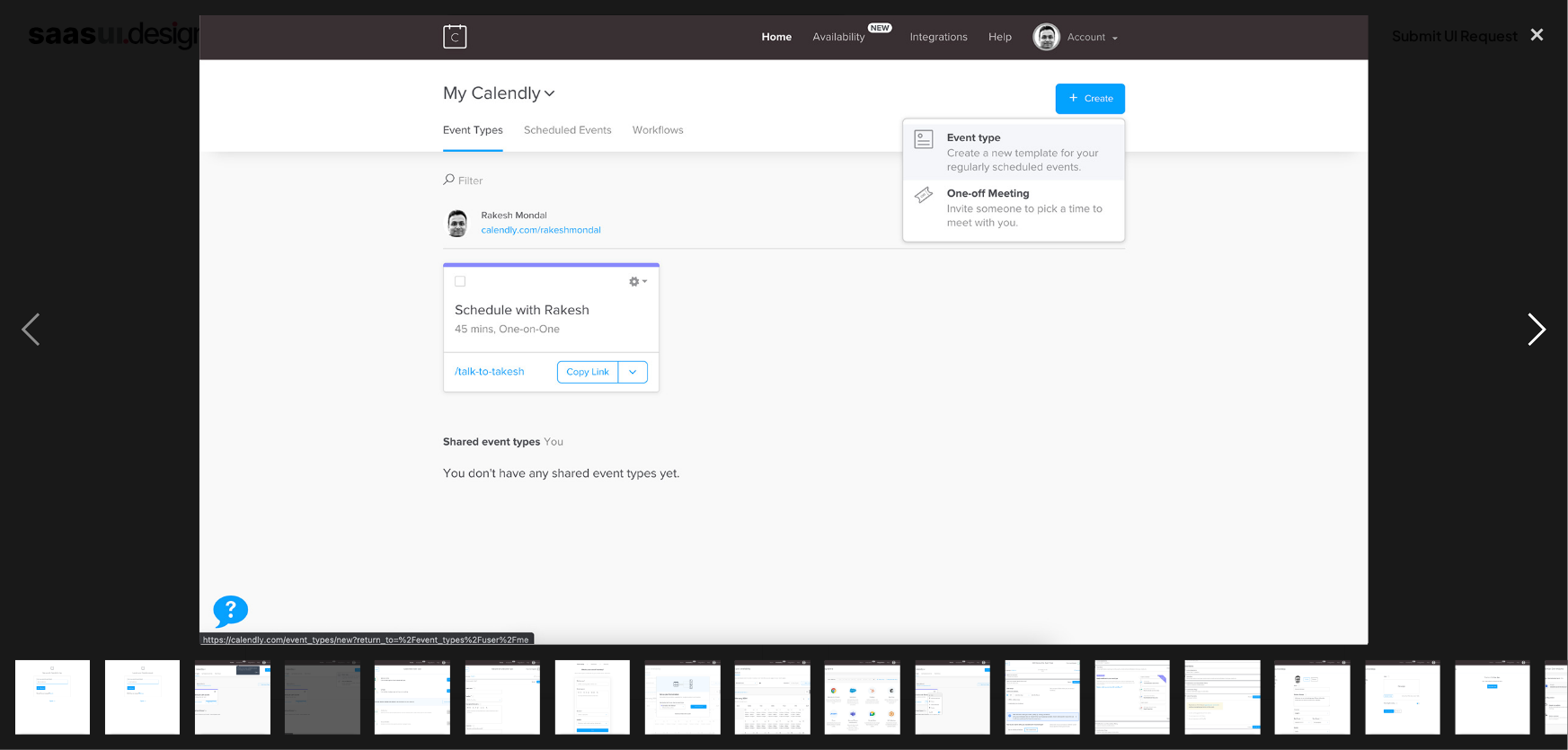
click at [1532, 315] on div "next image" at bounding box center [1536, 329] width 61 height 630
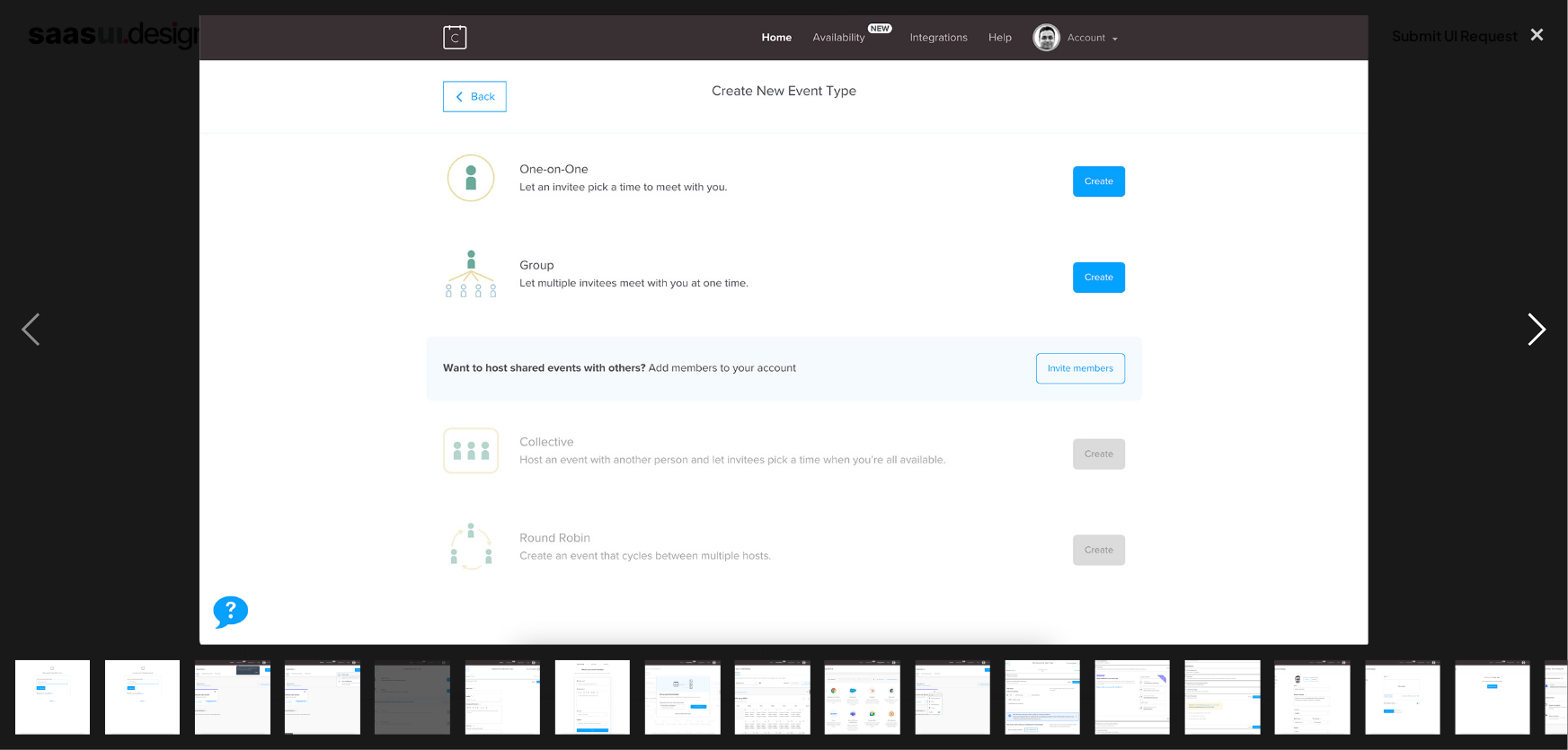
click at [1532, 315] on div "next image" at bounding box center [1536, 329] width 61 height 630
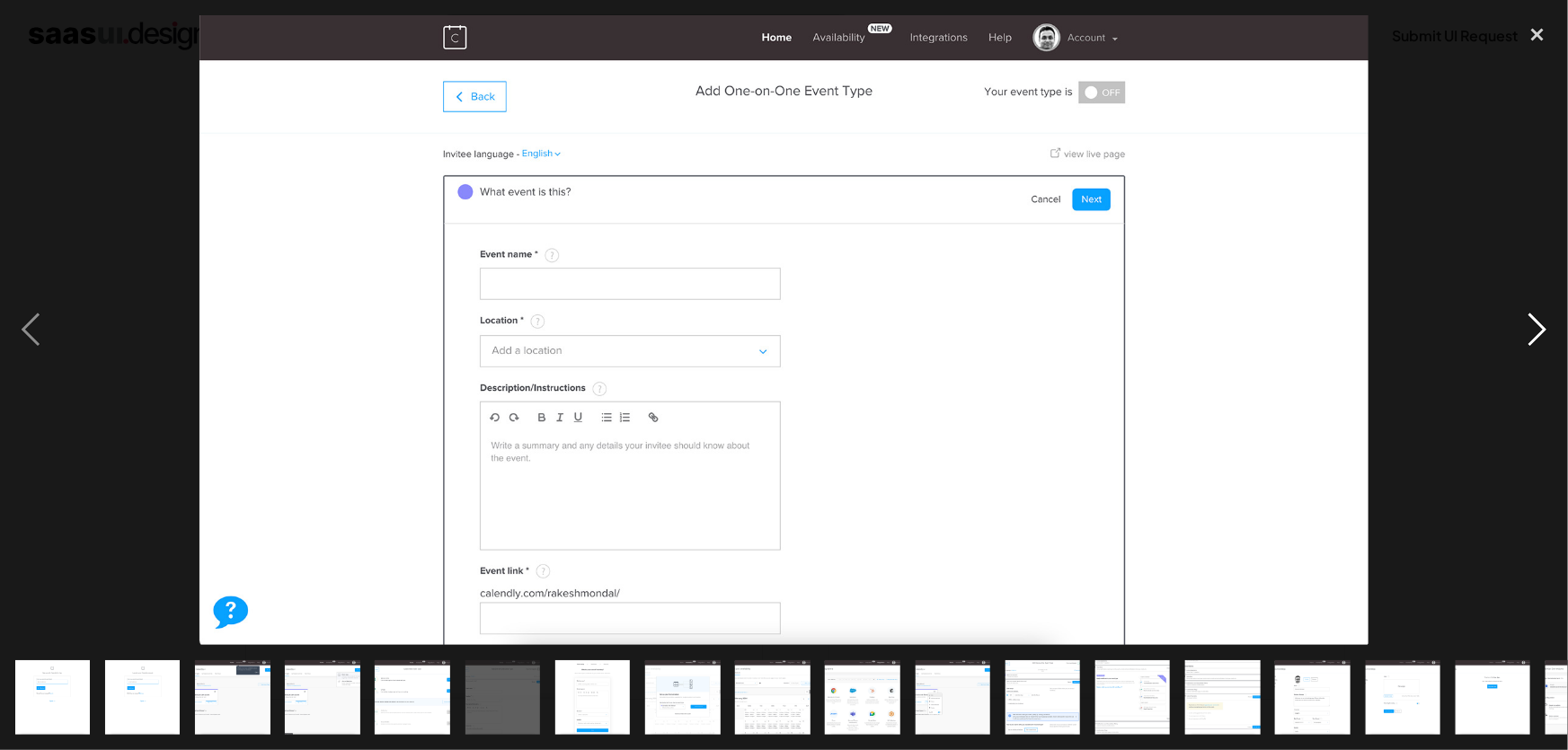
click at [1532, 315] on div "next image" at bounding box center [1536, 329] width 61 height 630
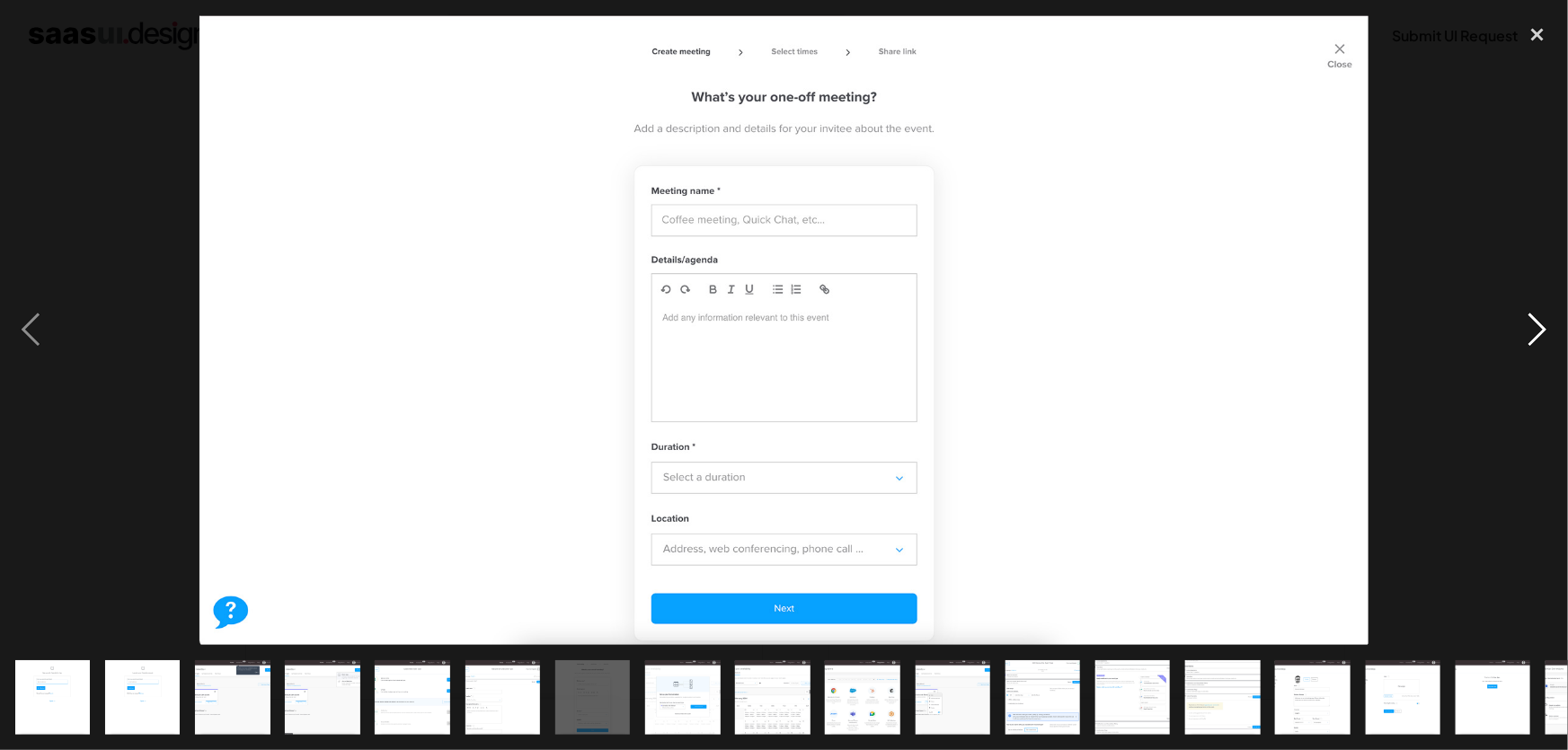
click at [1532, 315] on div "next image" at bounding box center [1536, 329] width 61 height 630
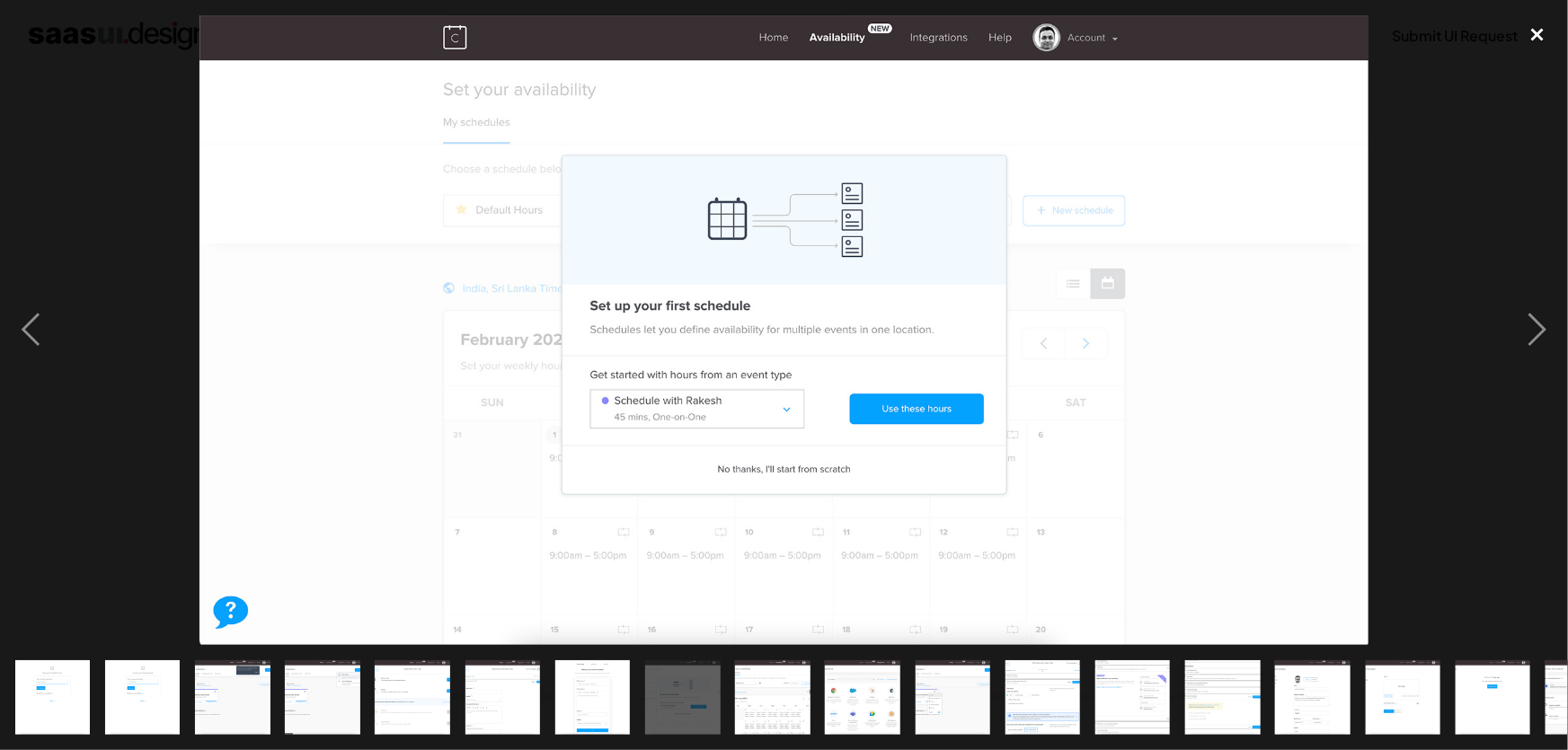
click at [1545, 35] on div "close lightbox" at bounding box center [1536, 35] width 61 height 39
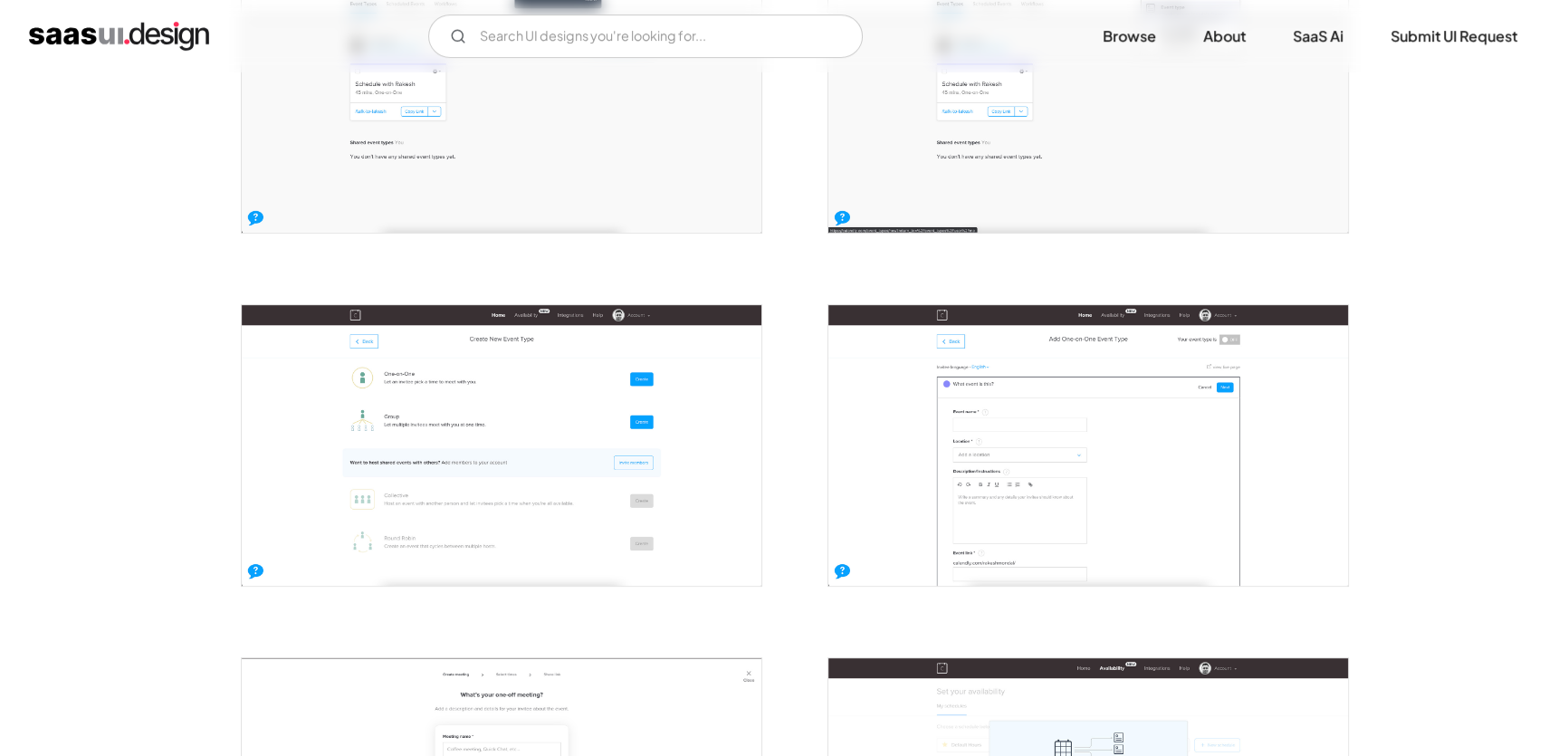
scroll to position [878, 0]
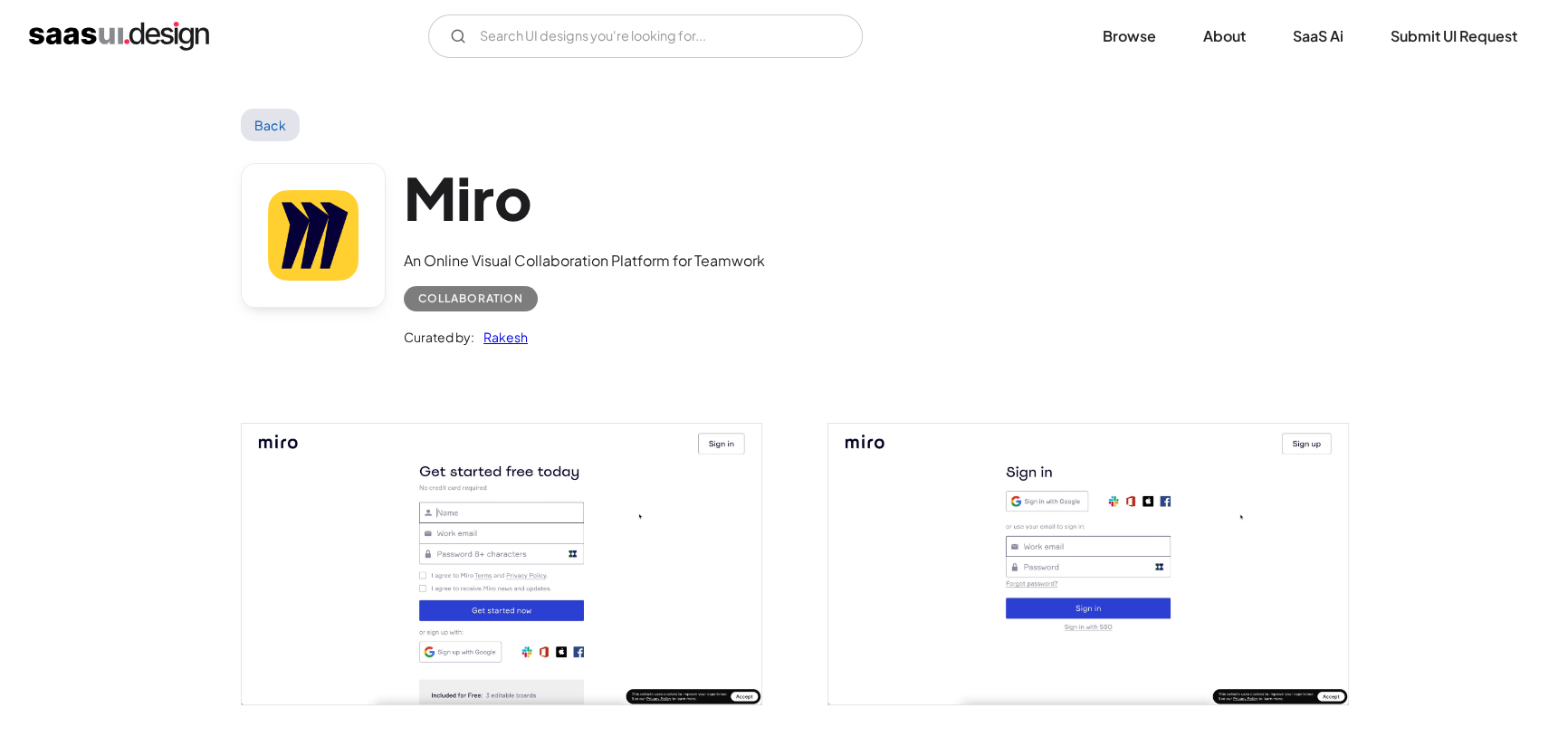
click at [1131, 560] on img "open lightbox" at bounding box center [1088, 562] width 519 height 279
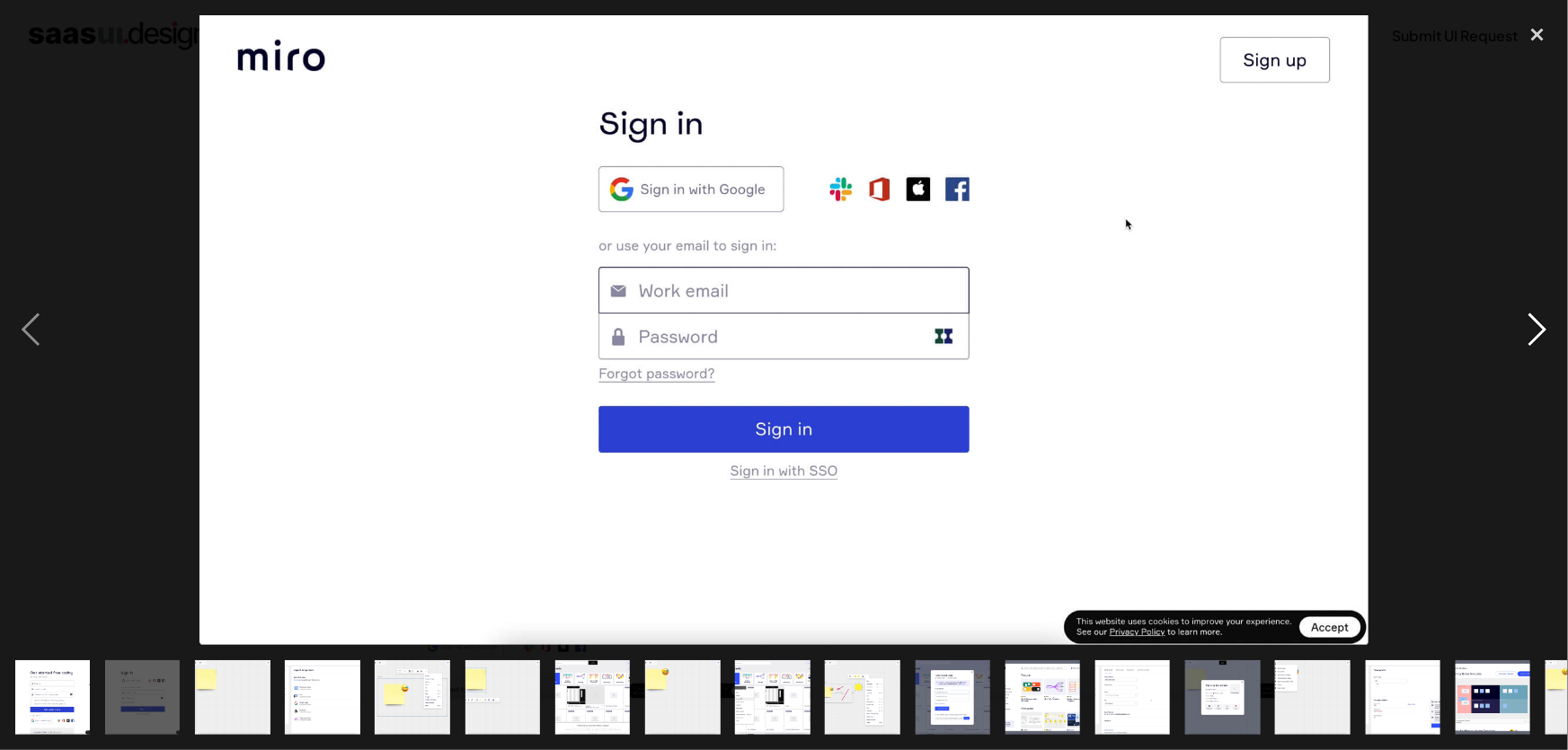
click at [1538, 314] on div "next image" at bounding box center [1536, 329] width 61 height 630
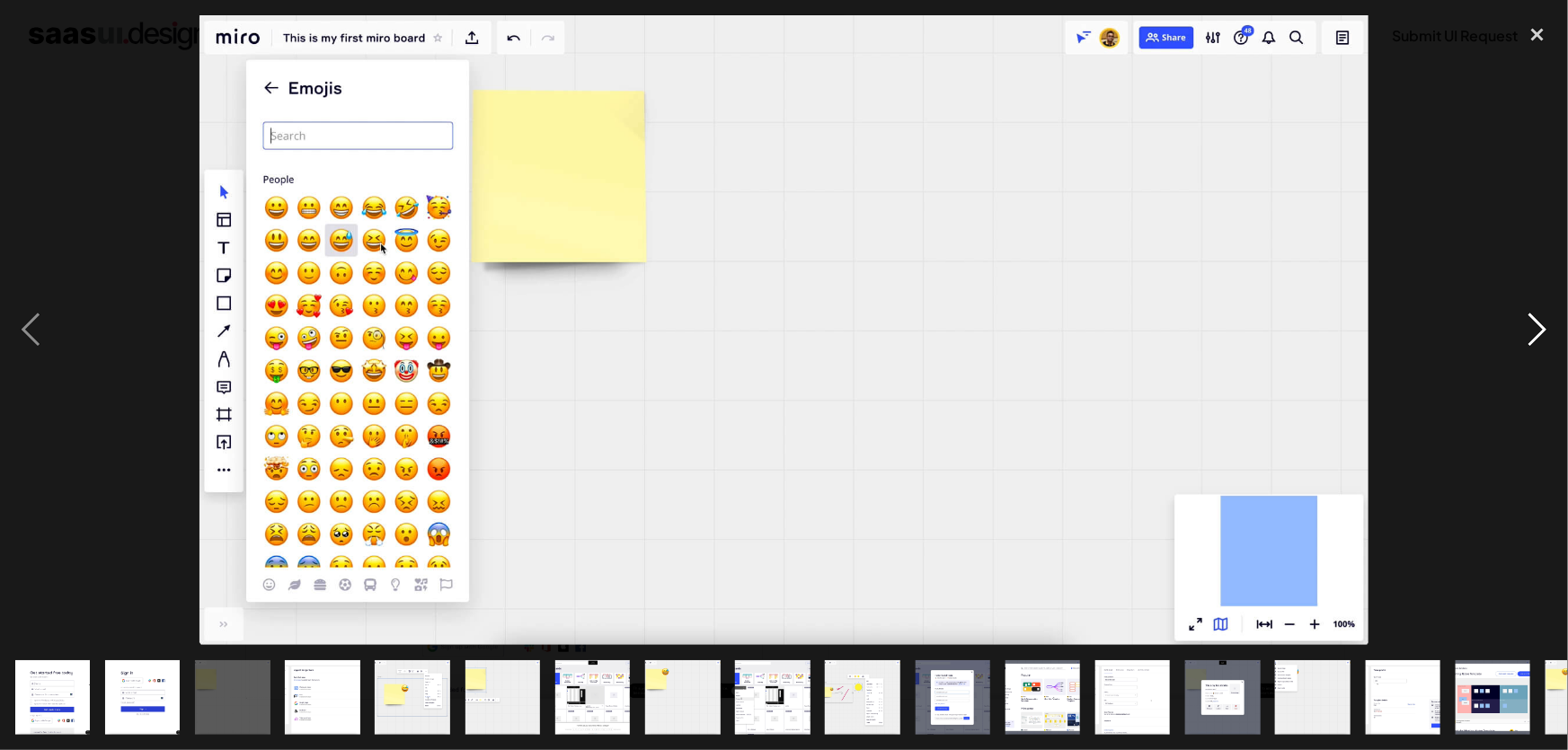
click at [1544, 311] on div "next image" at bounding box center [1536, 329] width 61 height 630
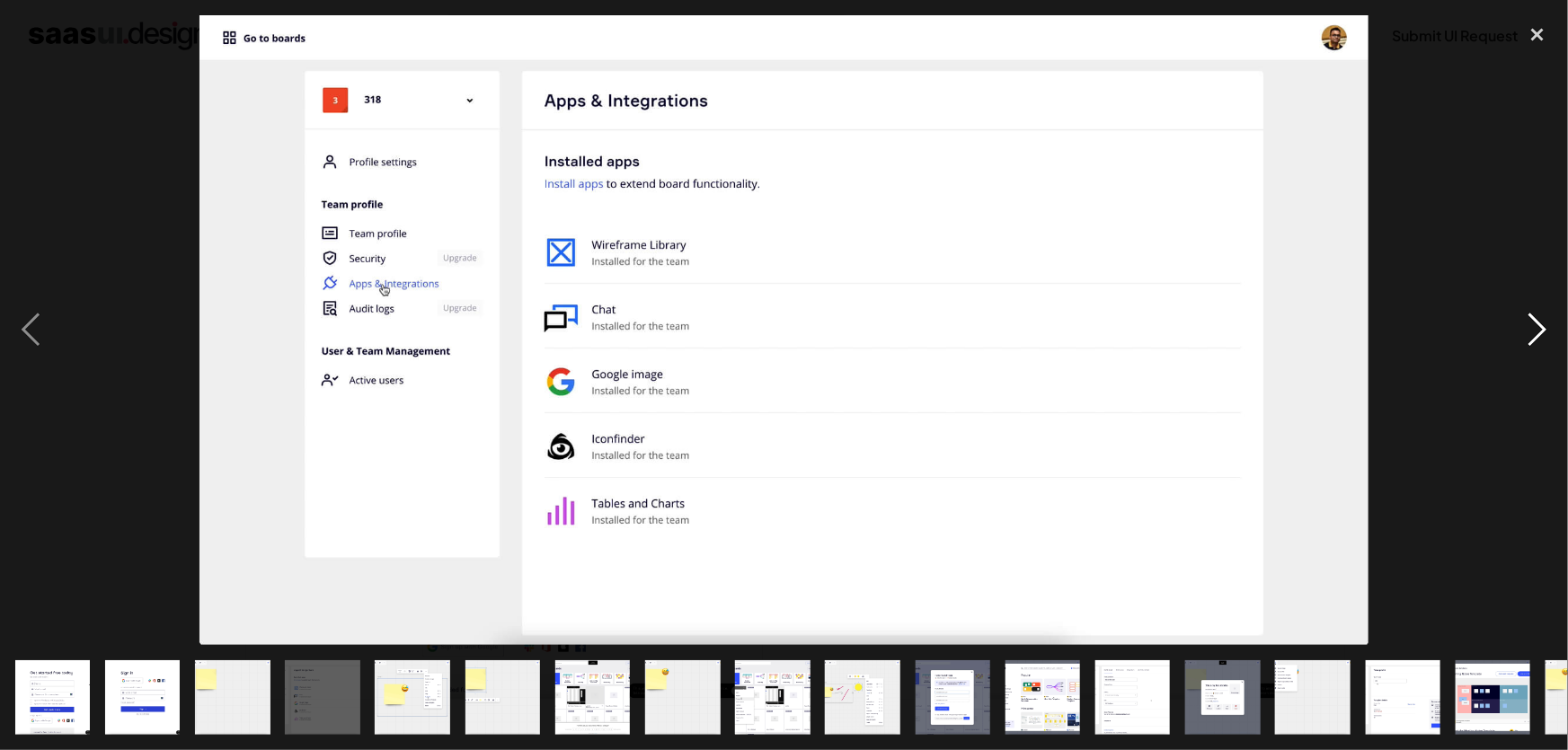
click at [1518, 344] on div "next image" at bounding box center [1536, 329] width 61 height 630
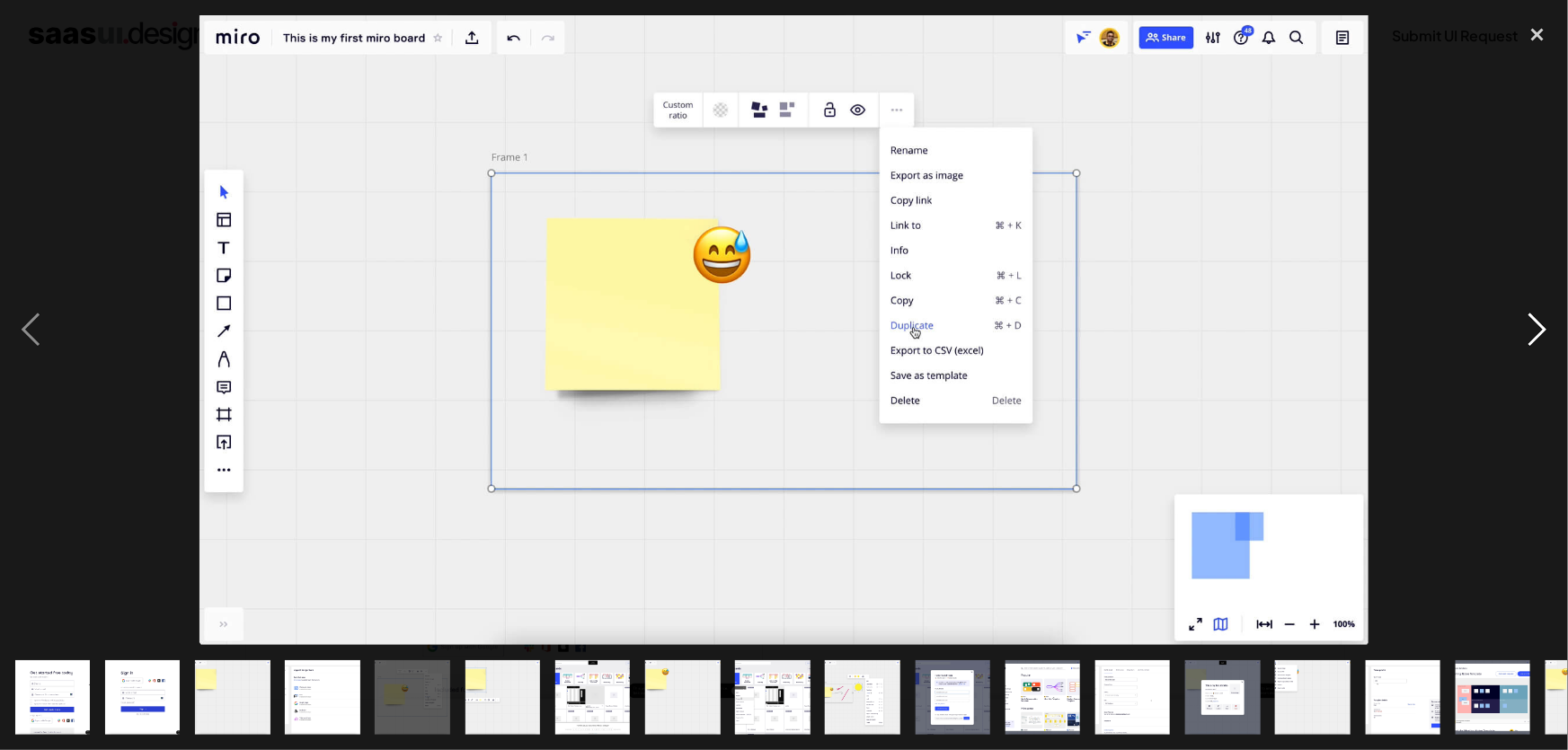
click at [1518, 344] on div "next image" at bounding box center [1536, 329] width 61 height 630
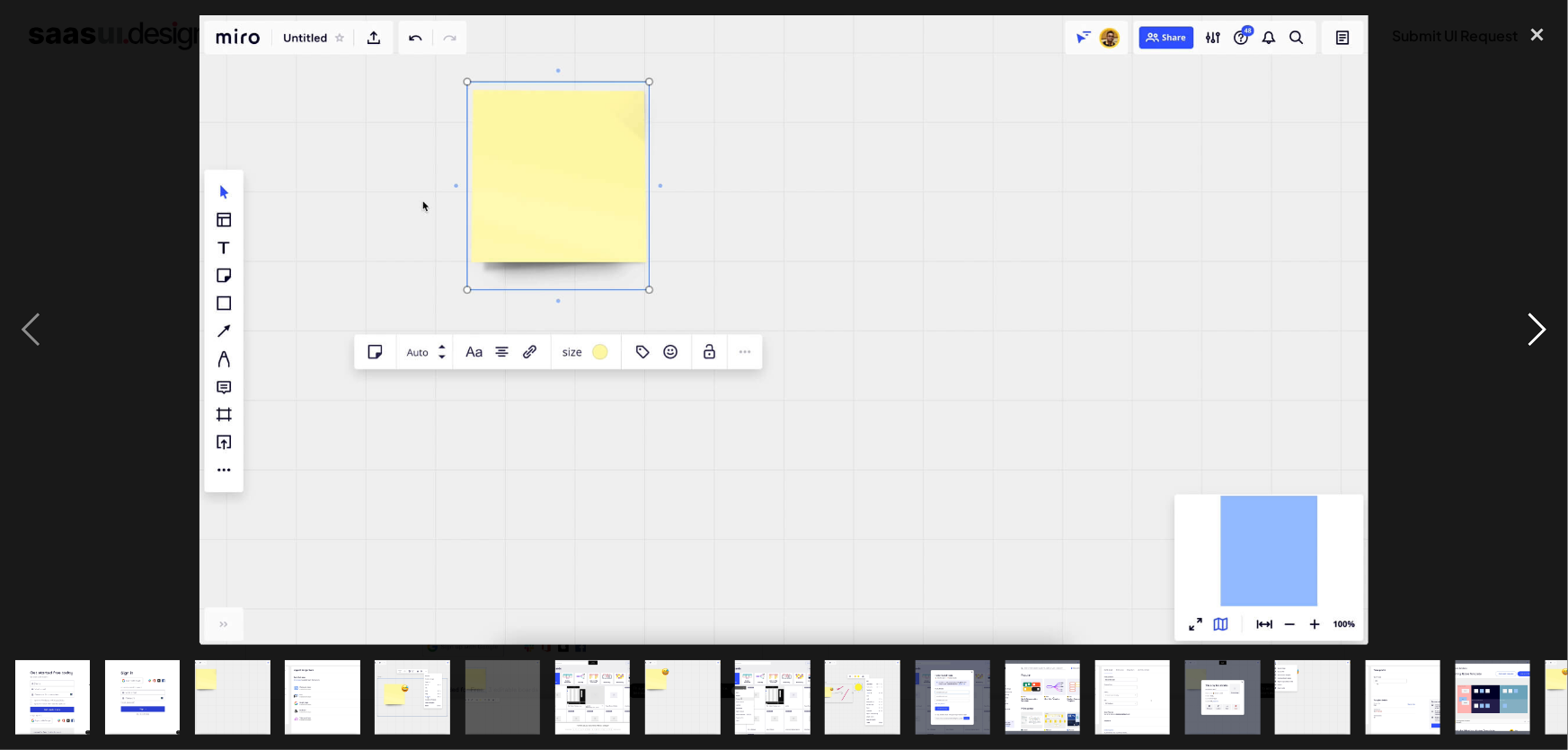
click at [1518, 344] on div "next image" at bounding box center [1536, 329] width 61 height 630
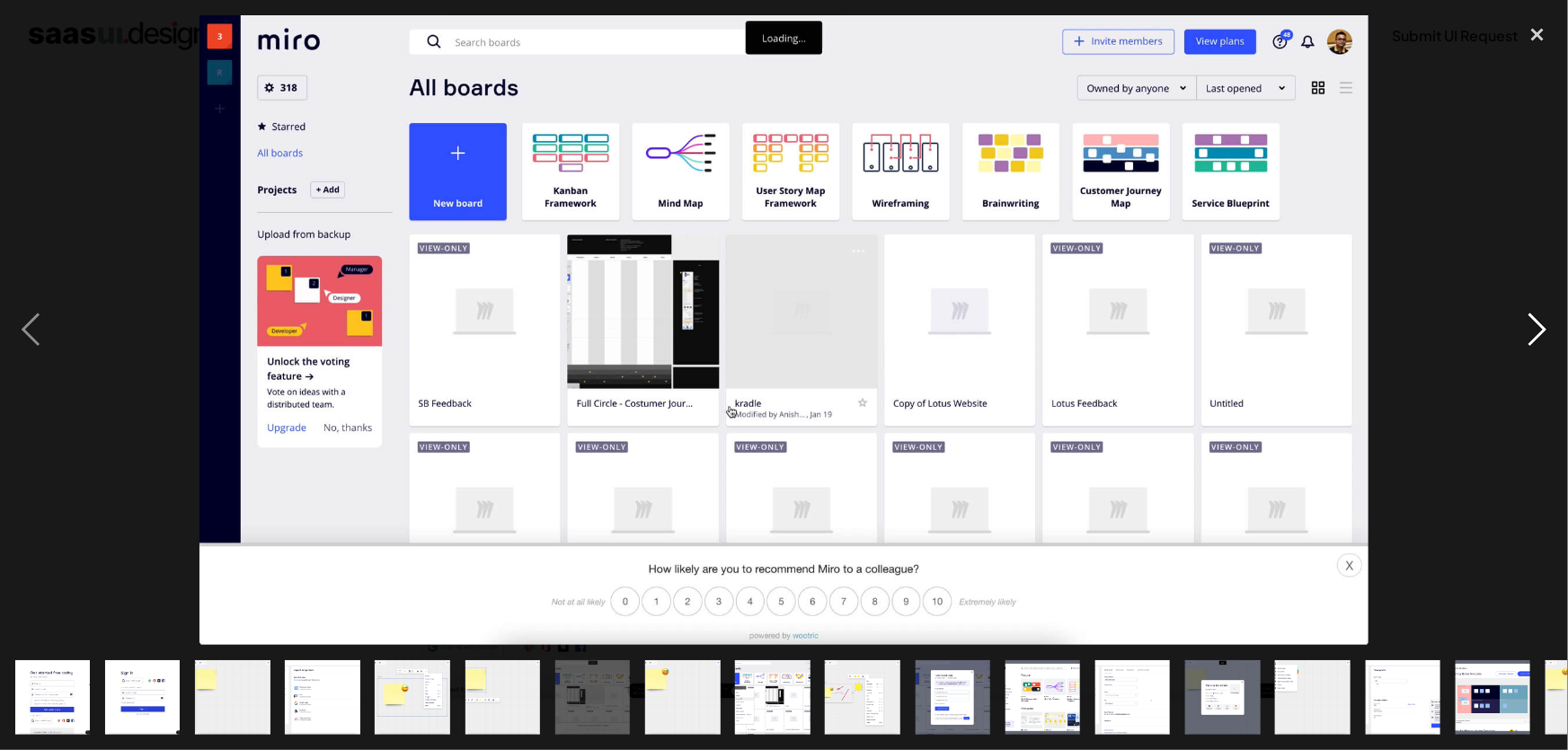
click at [1517, 344] on div "next image" at bounding box center [1536, 329] width 61 height 630
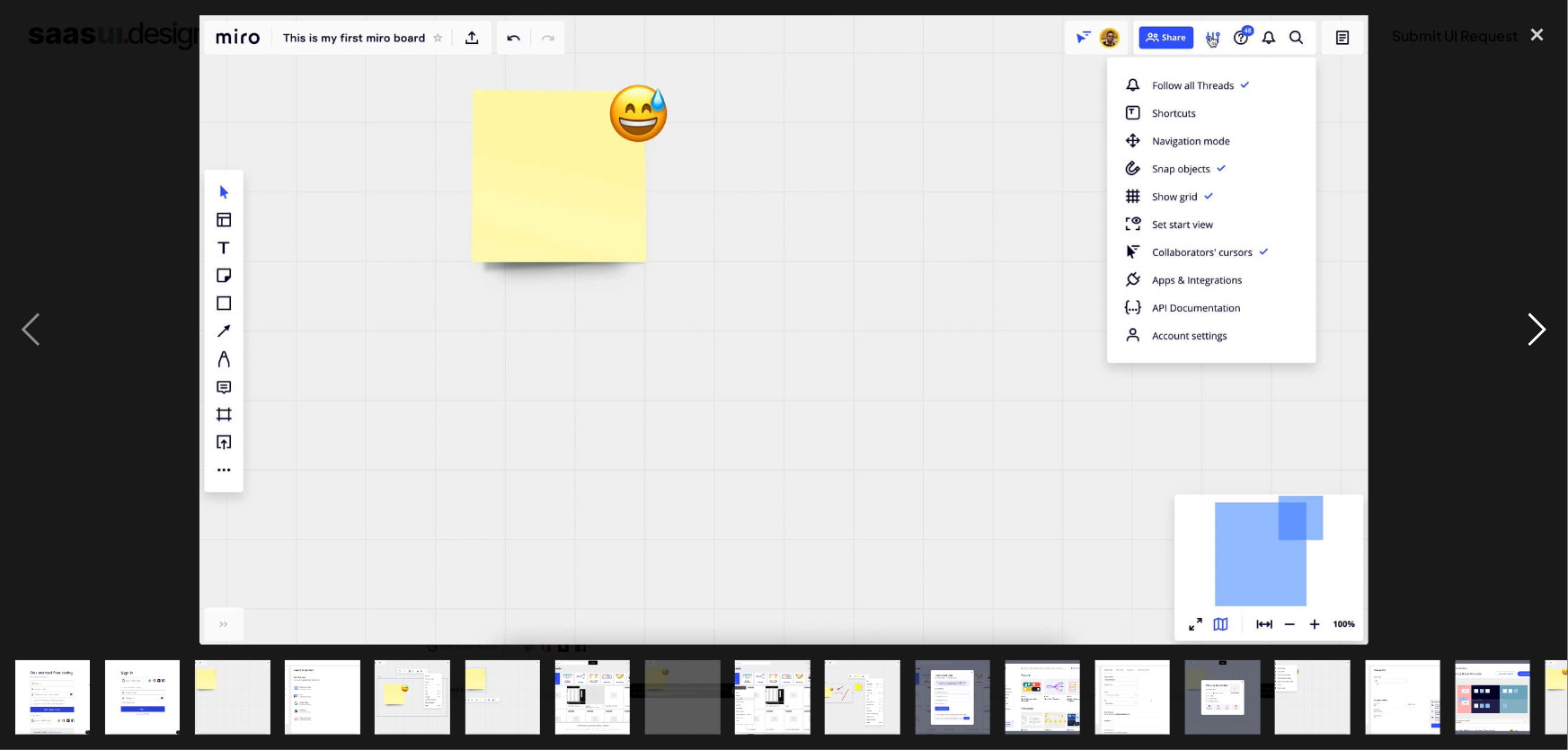
click at [1524, 341] on div "next image" at bounding box center [1536, 329] width 61 height 630
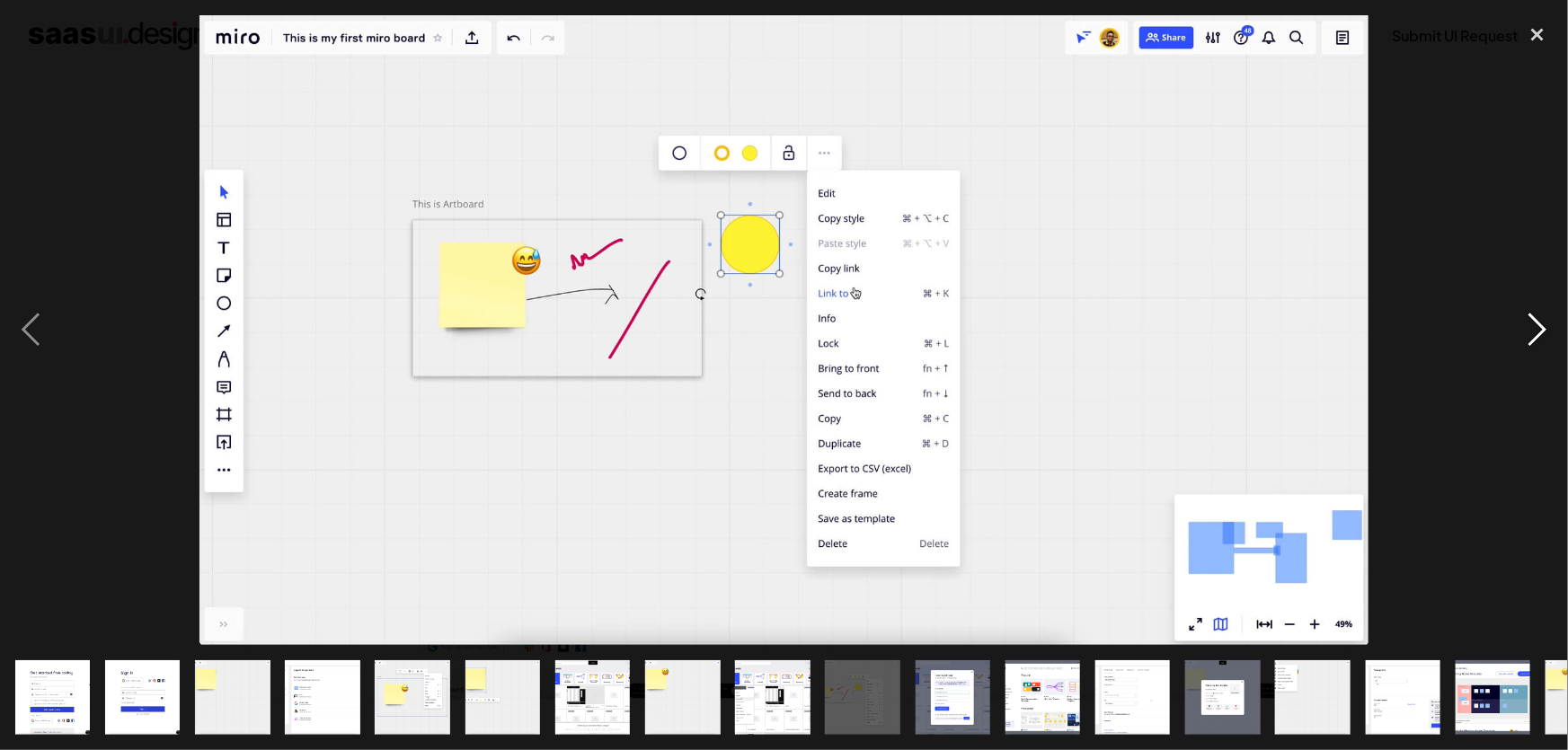
click at [1524, 341] on div "next image" at bounding box center [1536, 329] width 61 height 630
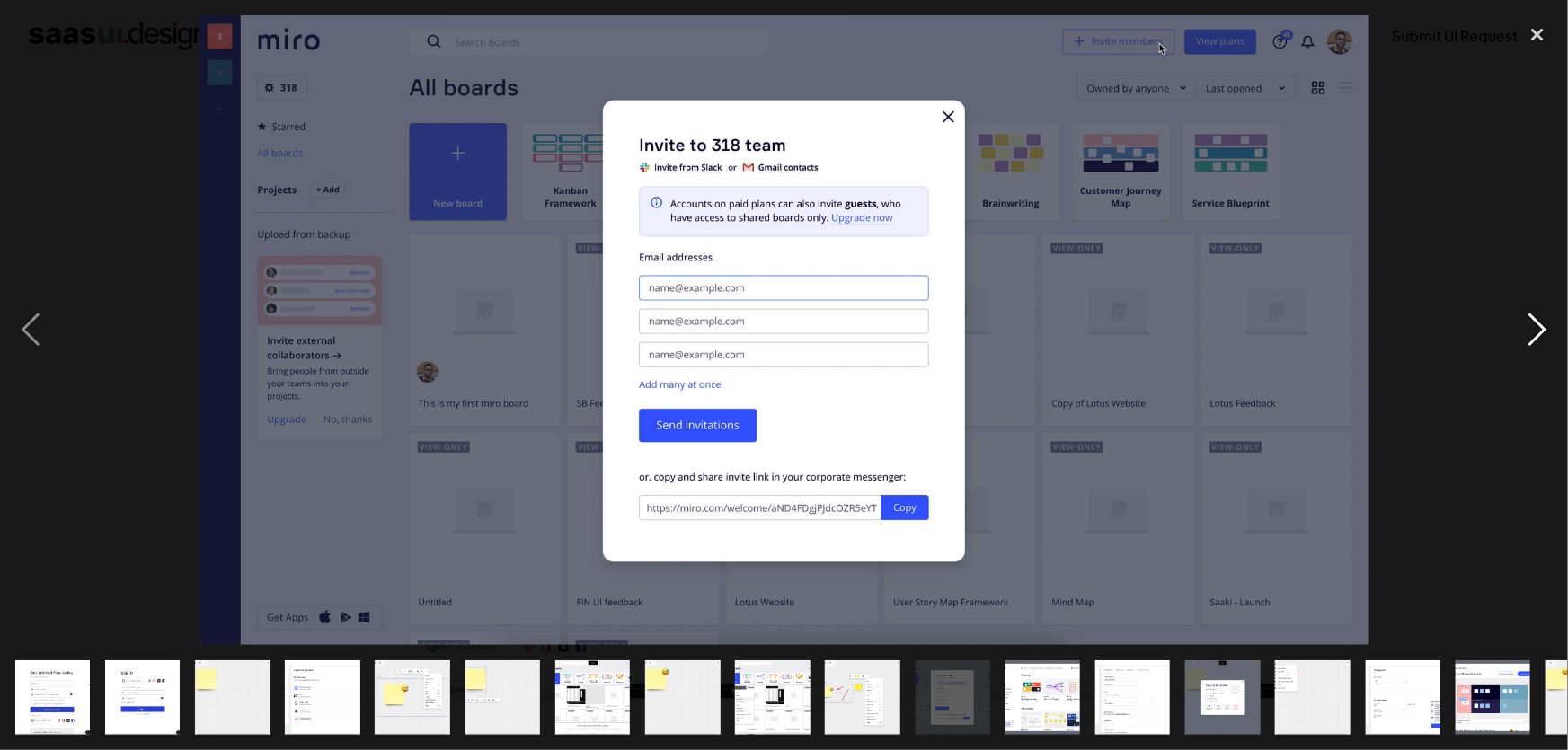
click at [1524, 341] on div "next image" at bounding box center [1536, 329] width 61 height 630
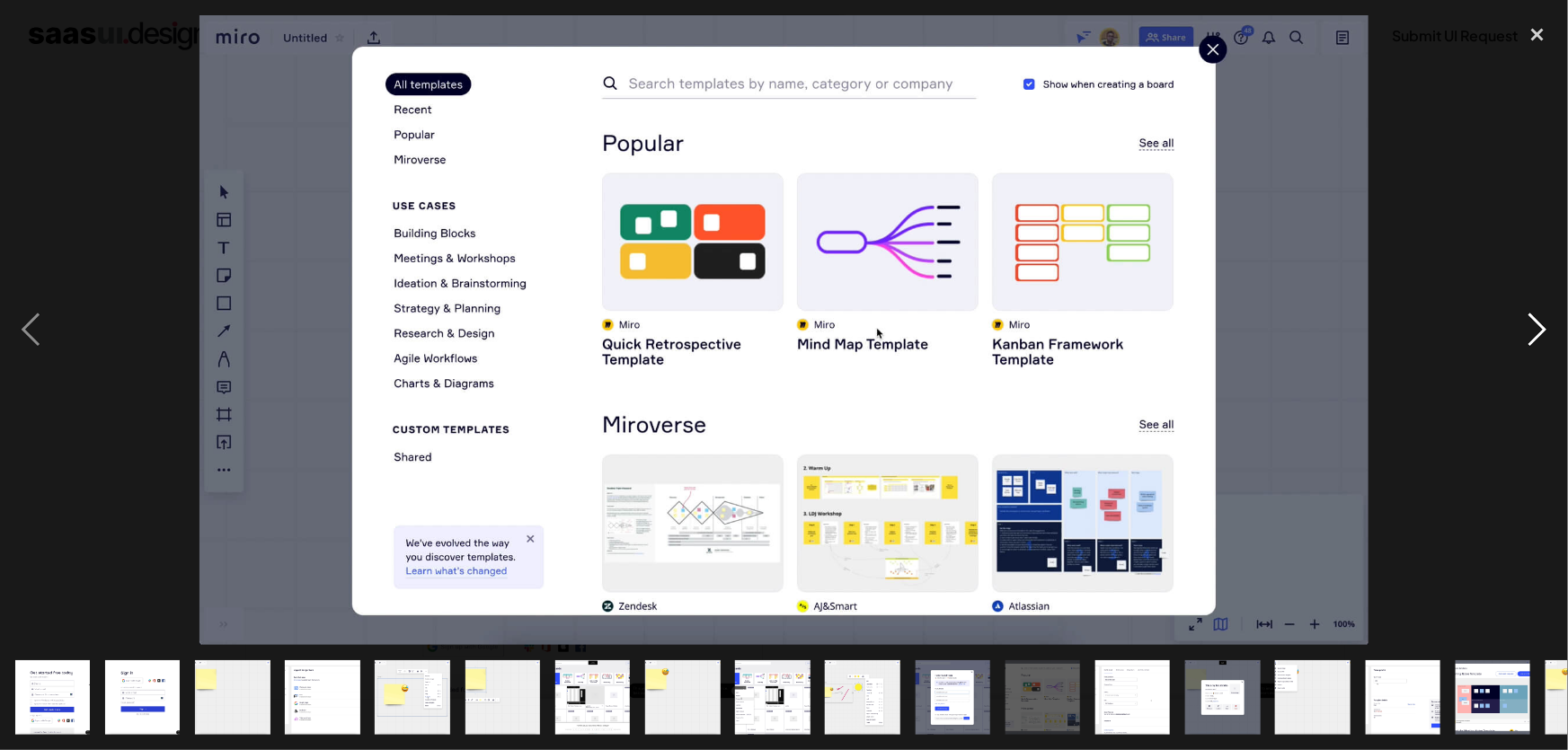
click at [1525, 341] on div "next image" at bounding box center [1536, 329] width 61 height 630
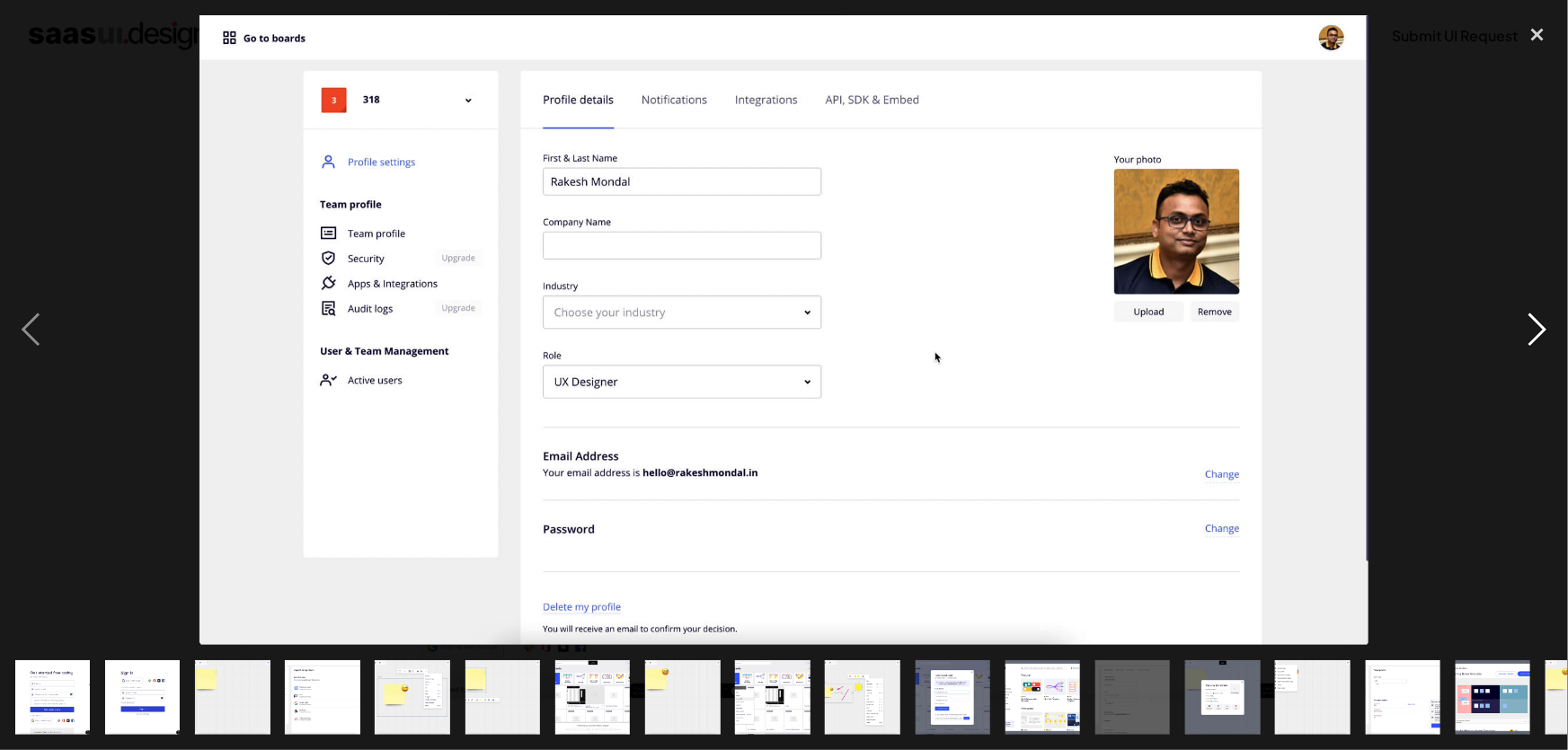
click at [1525, 341] on div "next image" at bounding box center [1536, 329] width 61 height 630
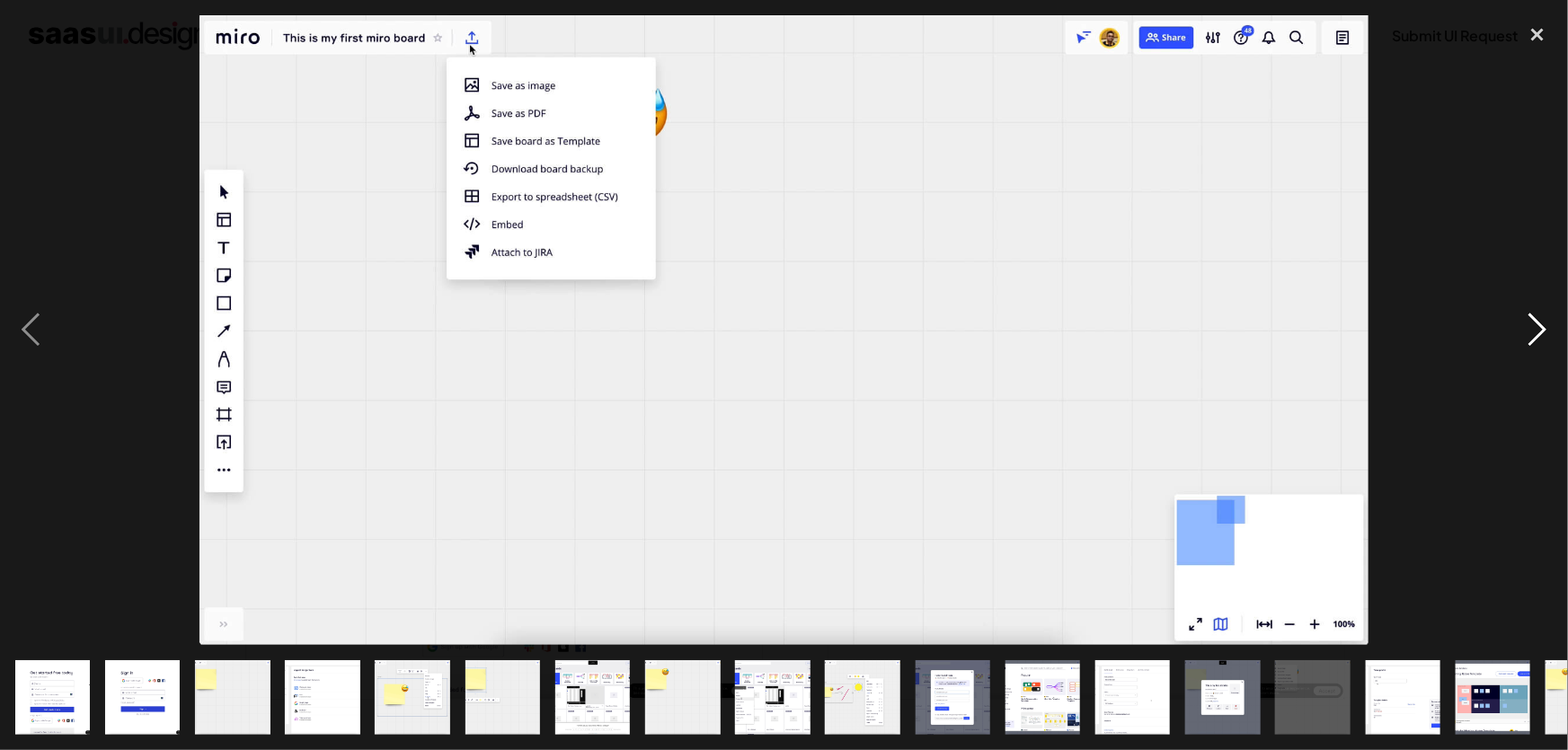
click at [1525, 341] on div "next image" at bounding box center [1536, 329] width 61 height 630
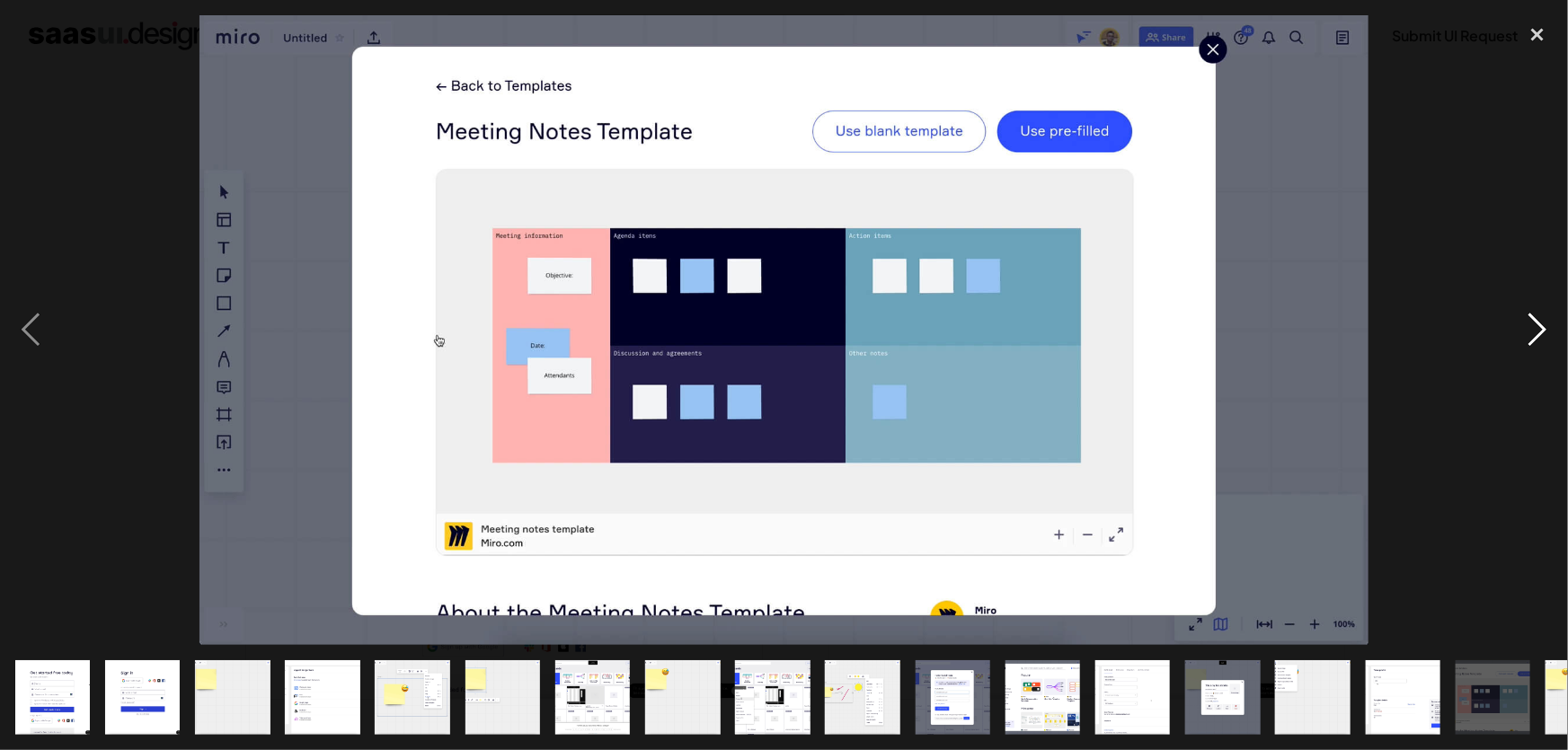
click at [1525, 341] on div "next image" at bounding box center [1536, 329] width 61 height 630
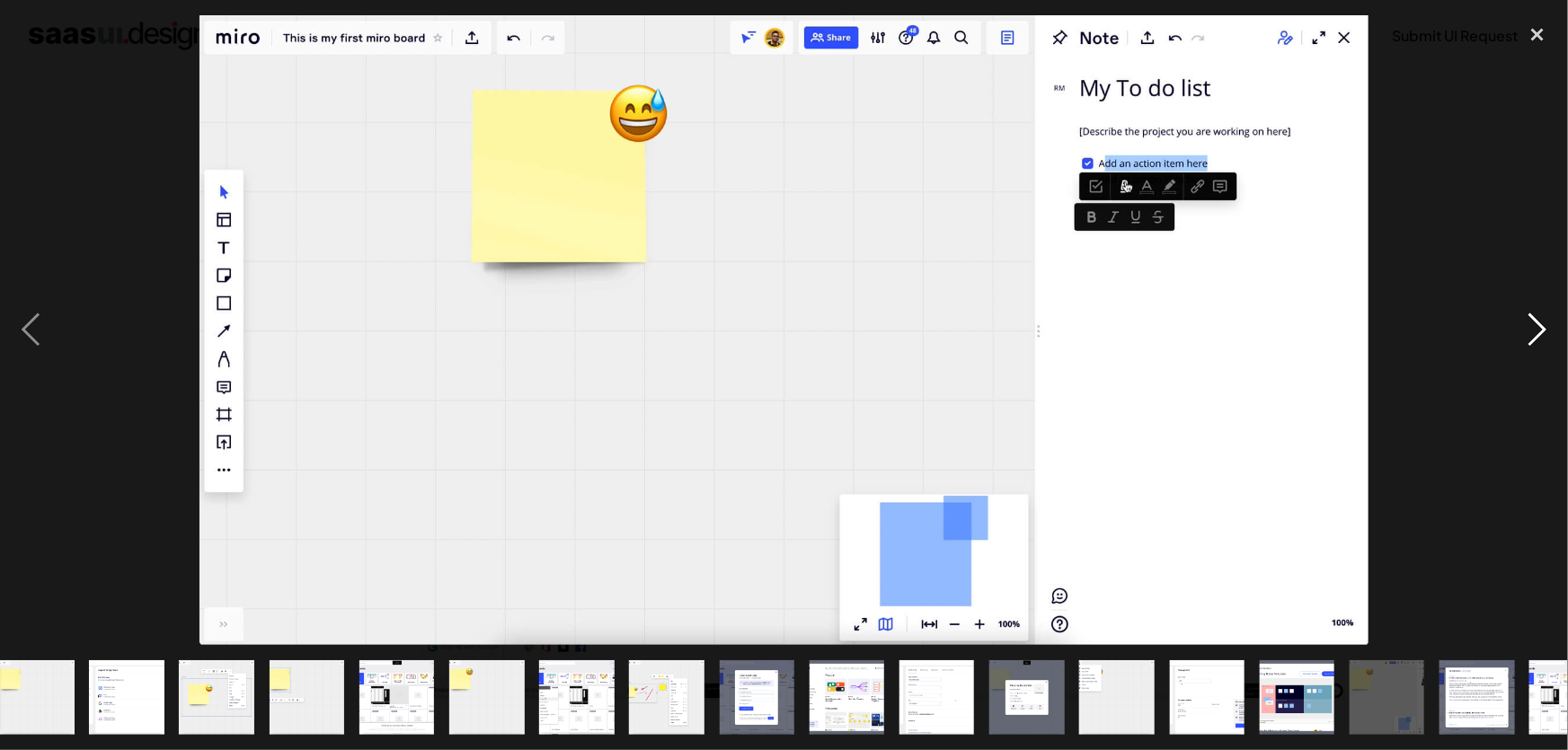
scroll to position [0, 248]
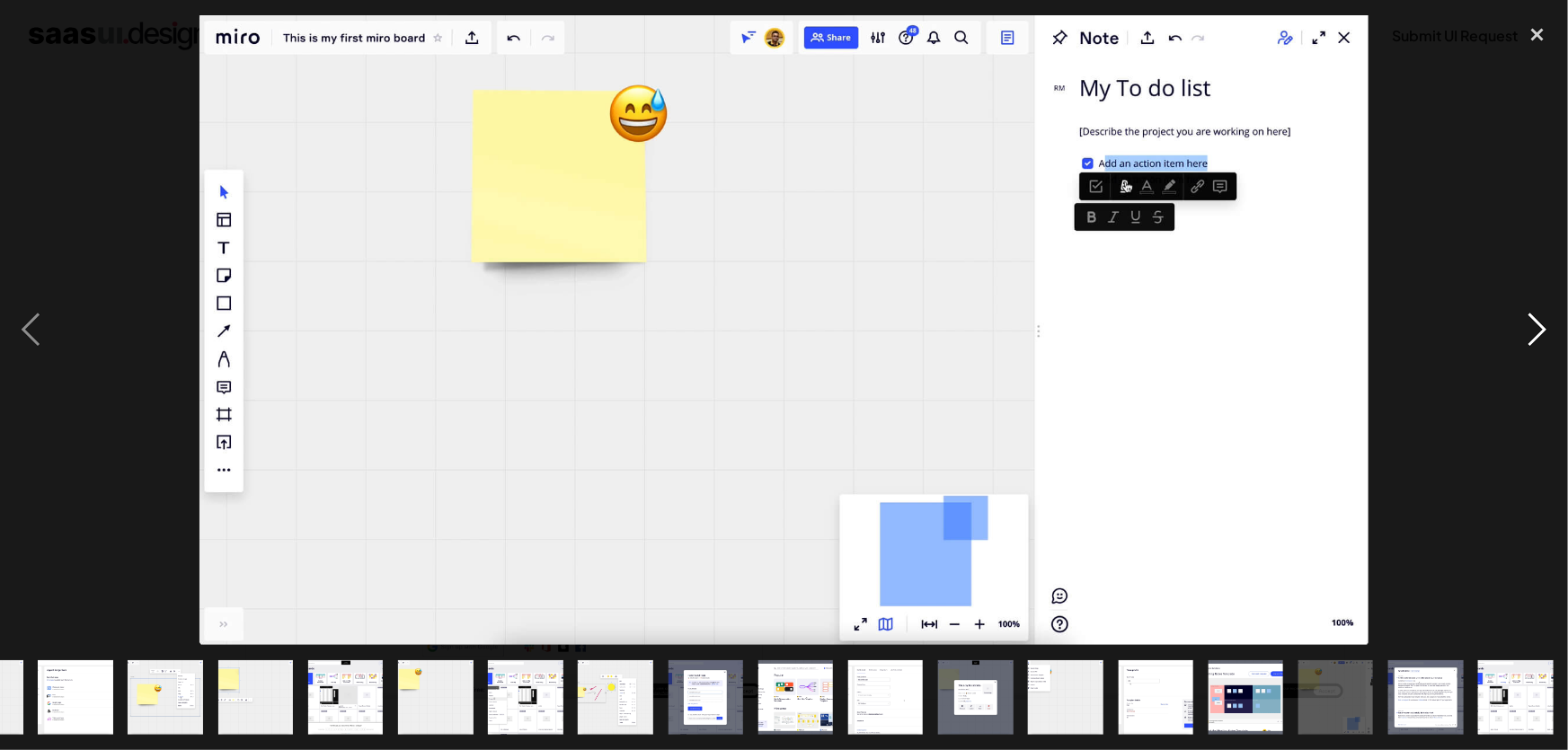
click at [1525, 341] on div "next image" at bounding box center [1536, 329] width 61 height 630
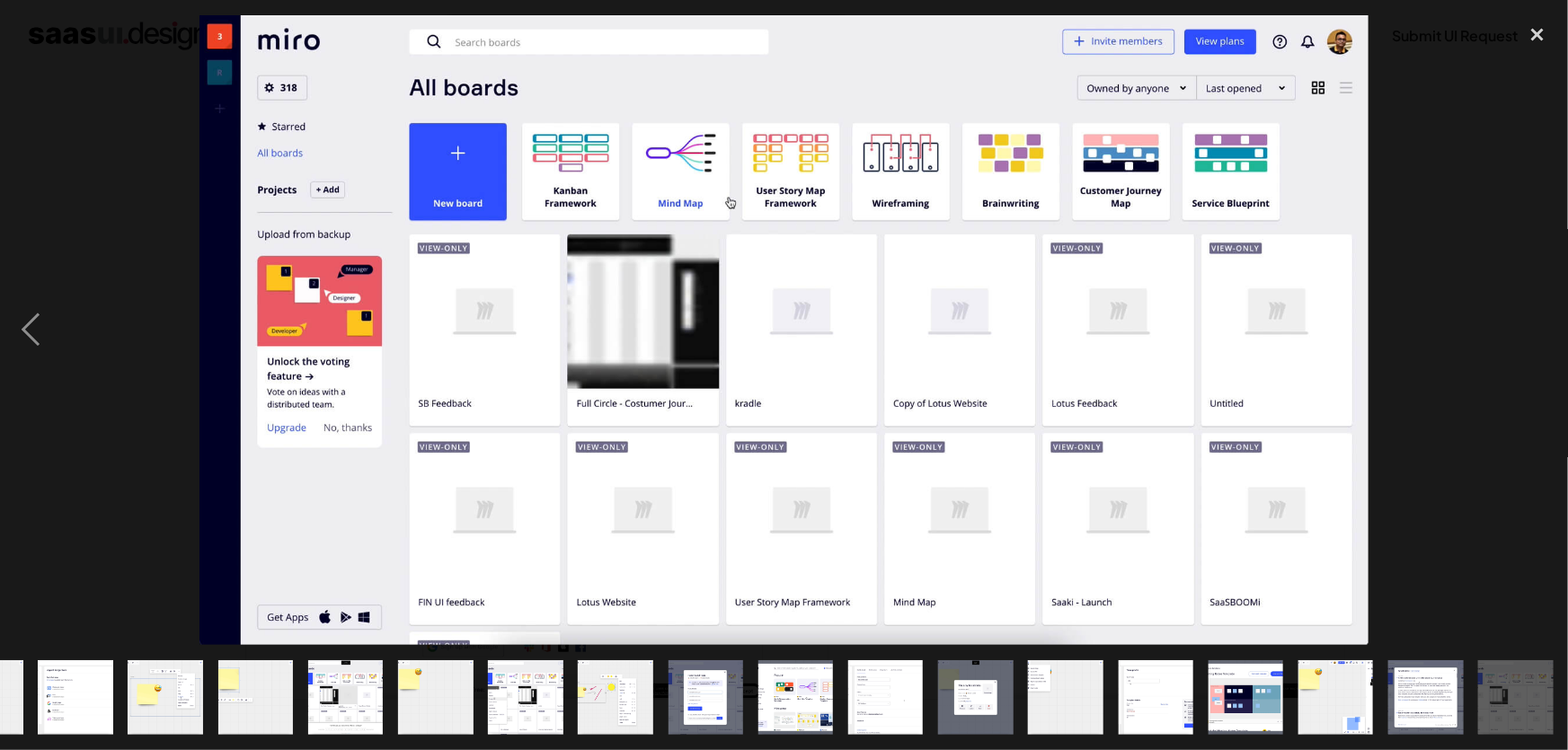
click at [1525, 341] on div "next image" at bounding box center [1536, 329] width 61 height 630
click at [1531, 430] on div "next image" at bounding box center [1536, 329] width 61 height 630
click at [1531, 27] on div "close lightbox" at bounding box center [1536, 35] width 61 height 39
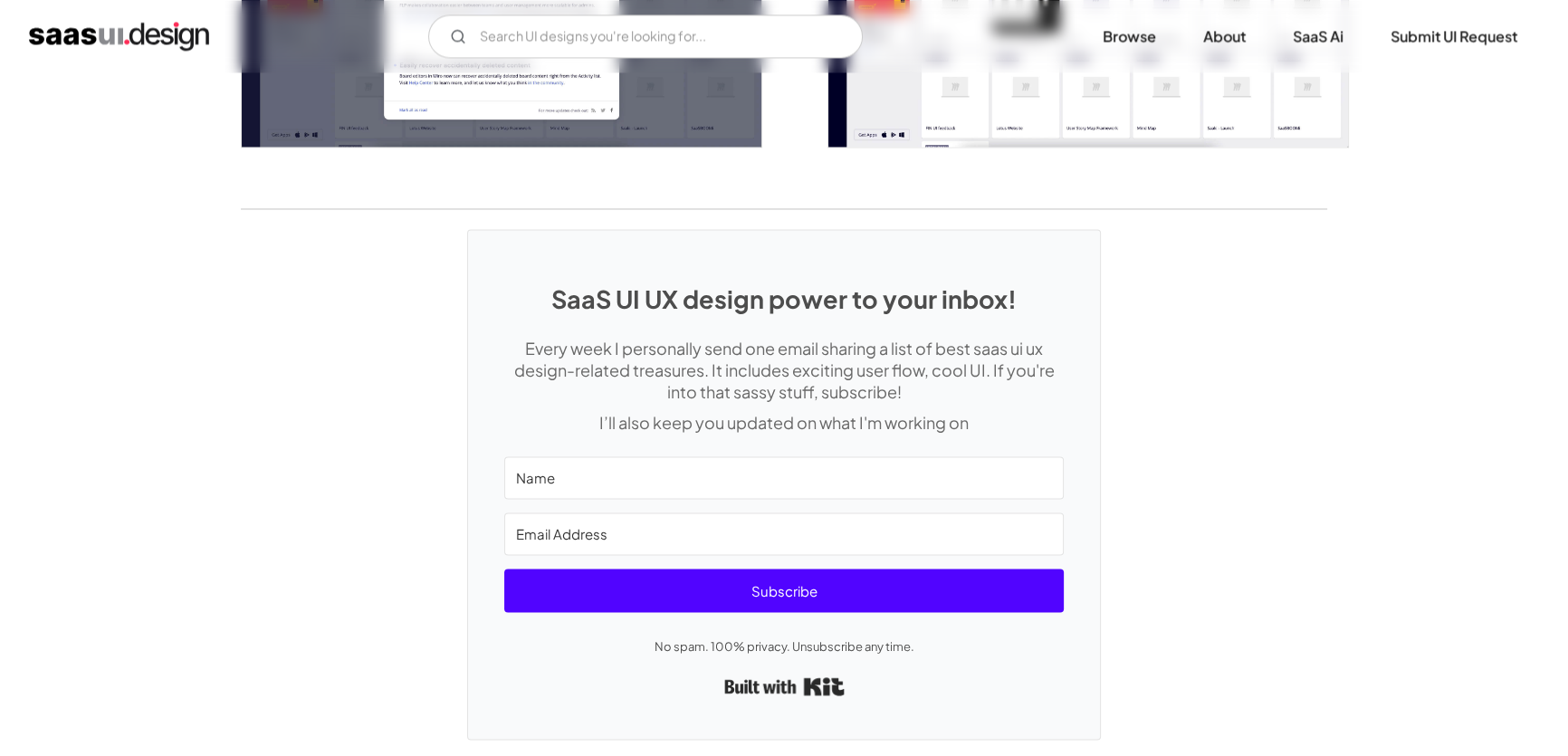
scroll to position [3774, 0]
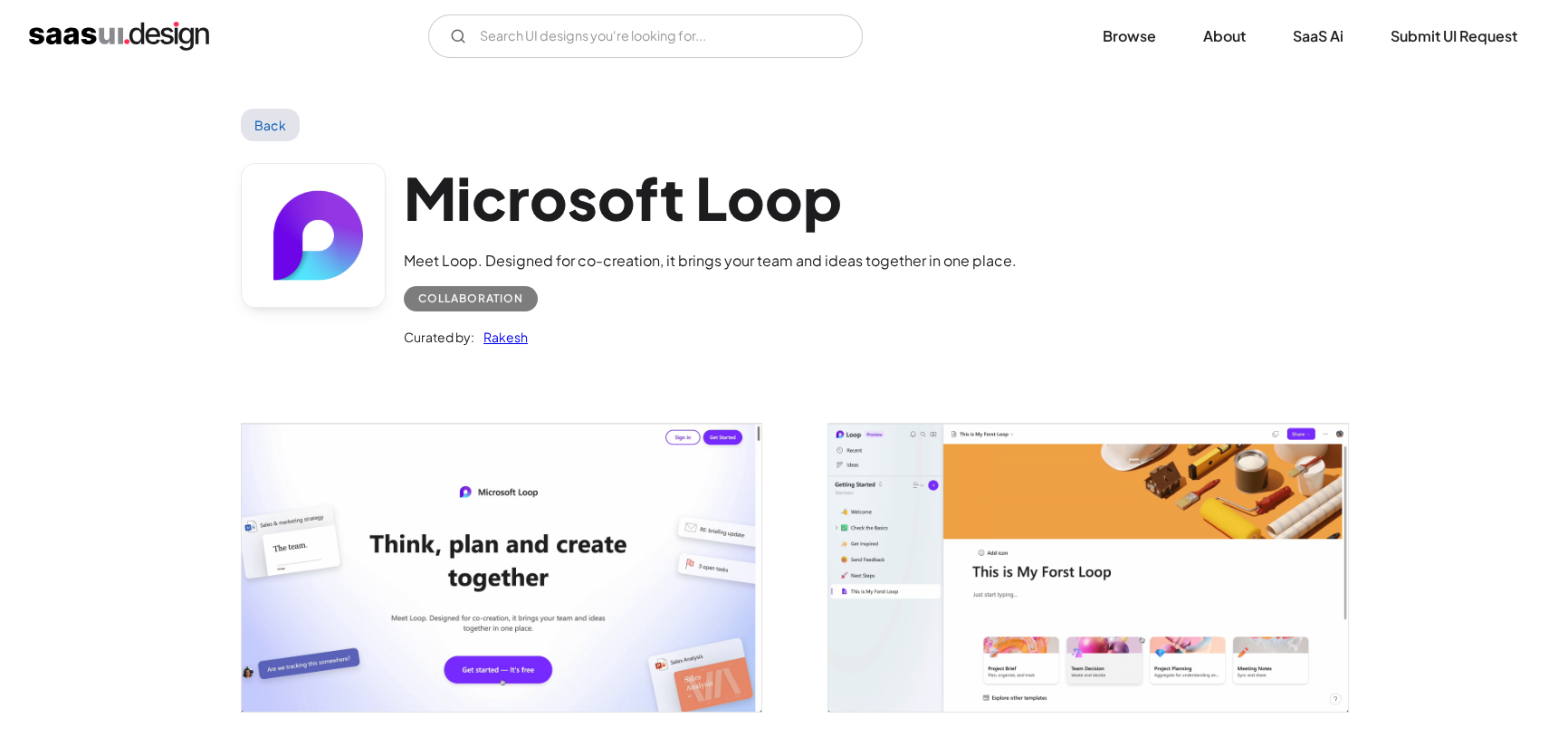
click at [587, 534] on img "open lightbox" at bounding box center [501, 567] width 519 height 288
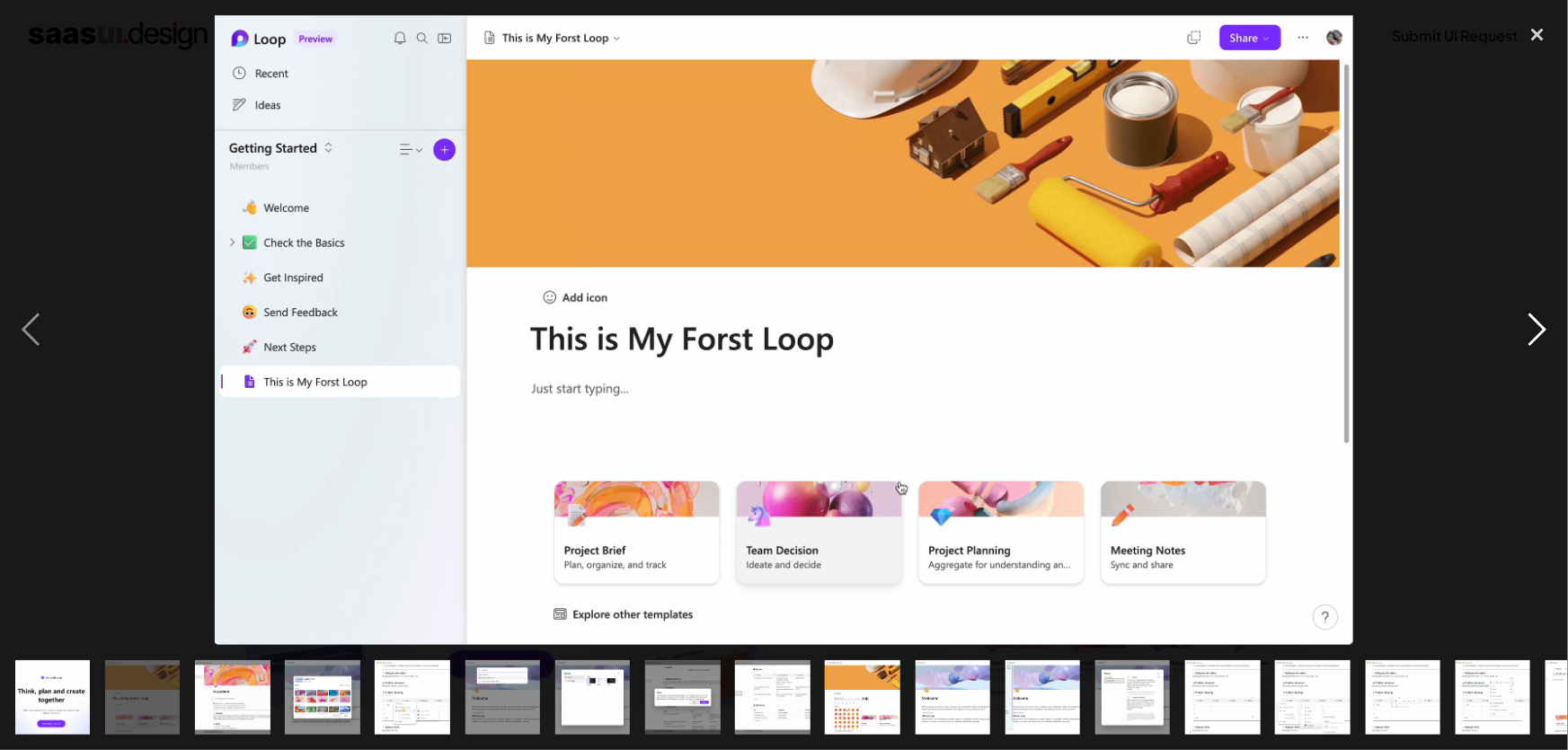
click at [1555, 347] on div "next image" at bounding box center [1536, 329] width 61 height 630
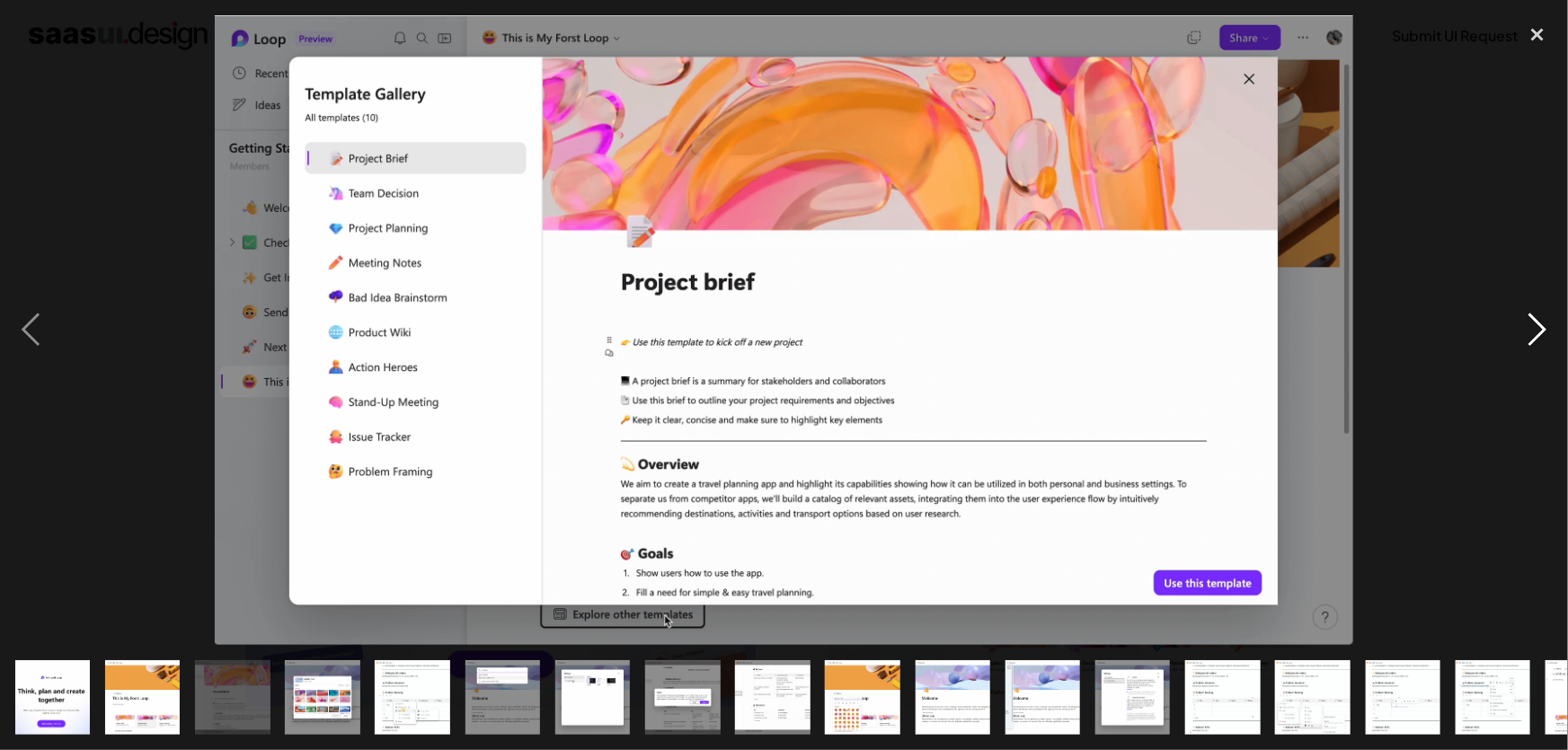
click at [1555, 347] on div "next image" at bounding box center [1536, 329] width 61 height 630
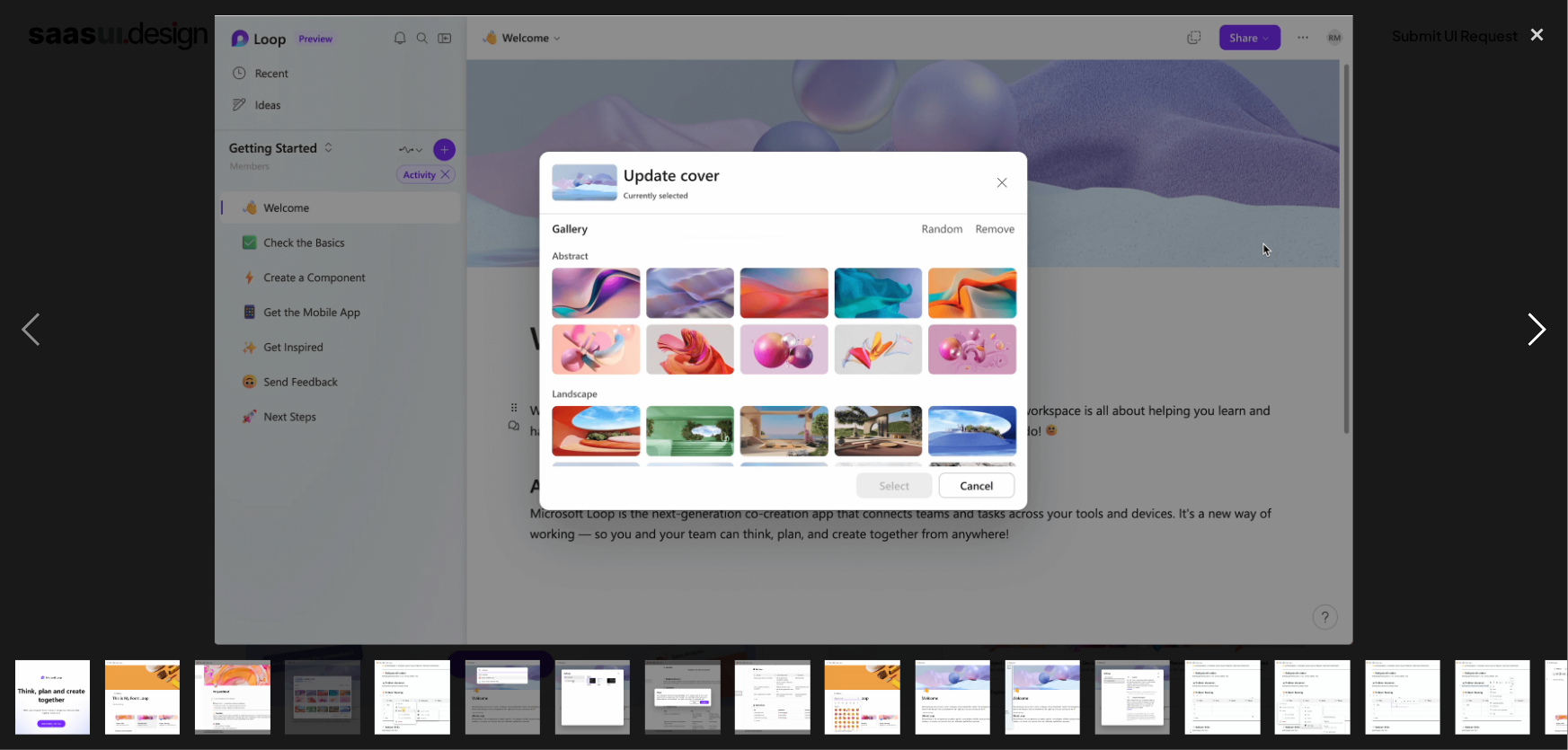
click at [1555, 347] on div "next image" at bounding box center [1536, 329] width 61 height 630
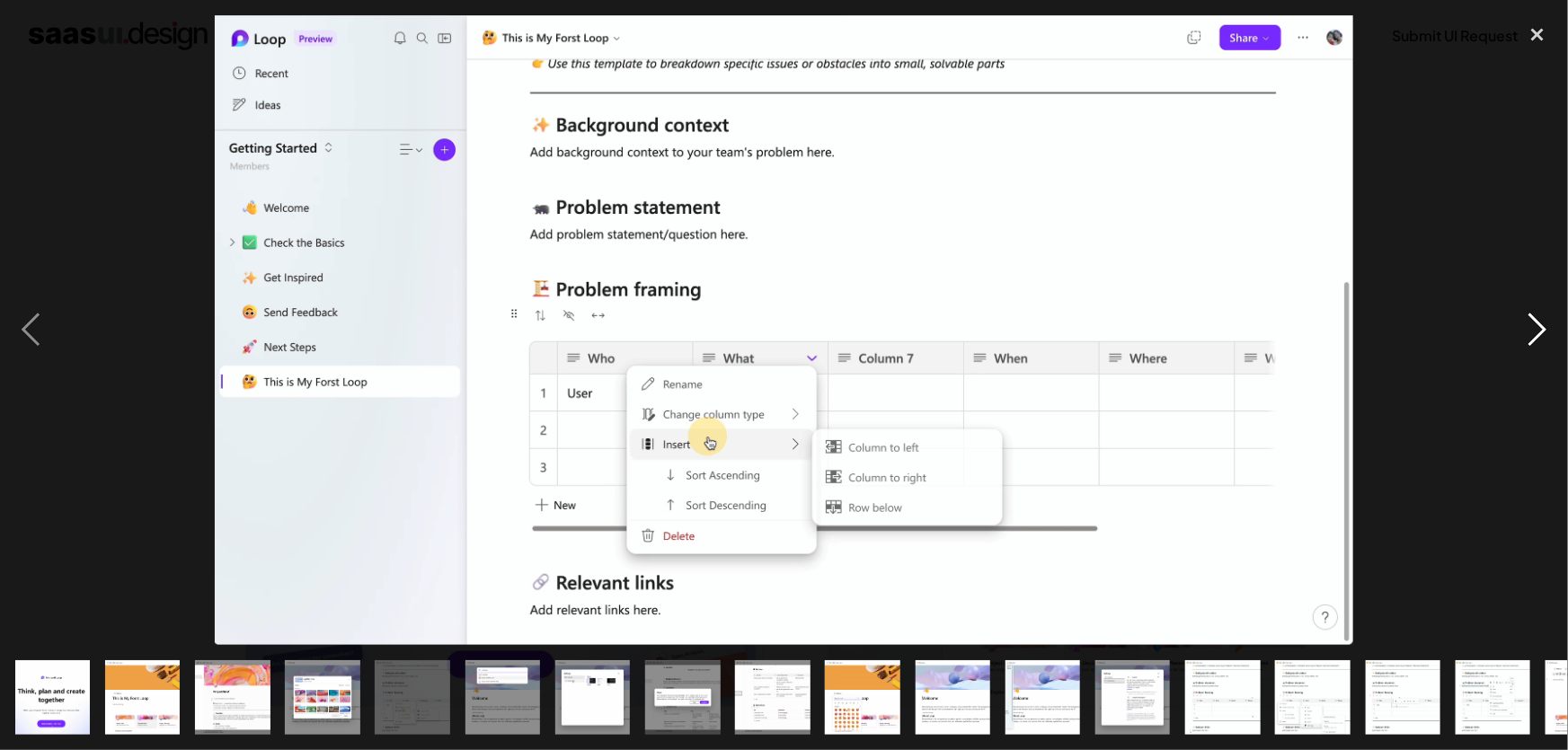
click at [1555, 347] on div "next image" at bounding box center [1536, 329] width 61 height 630
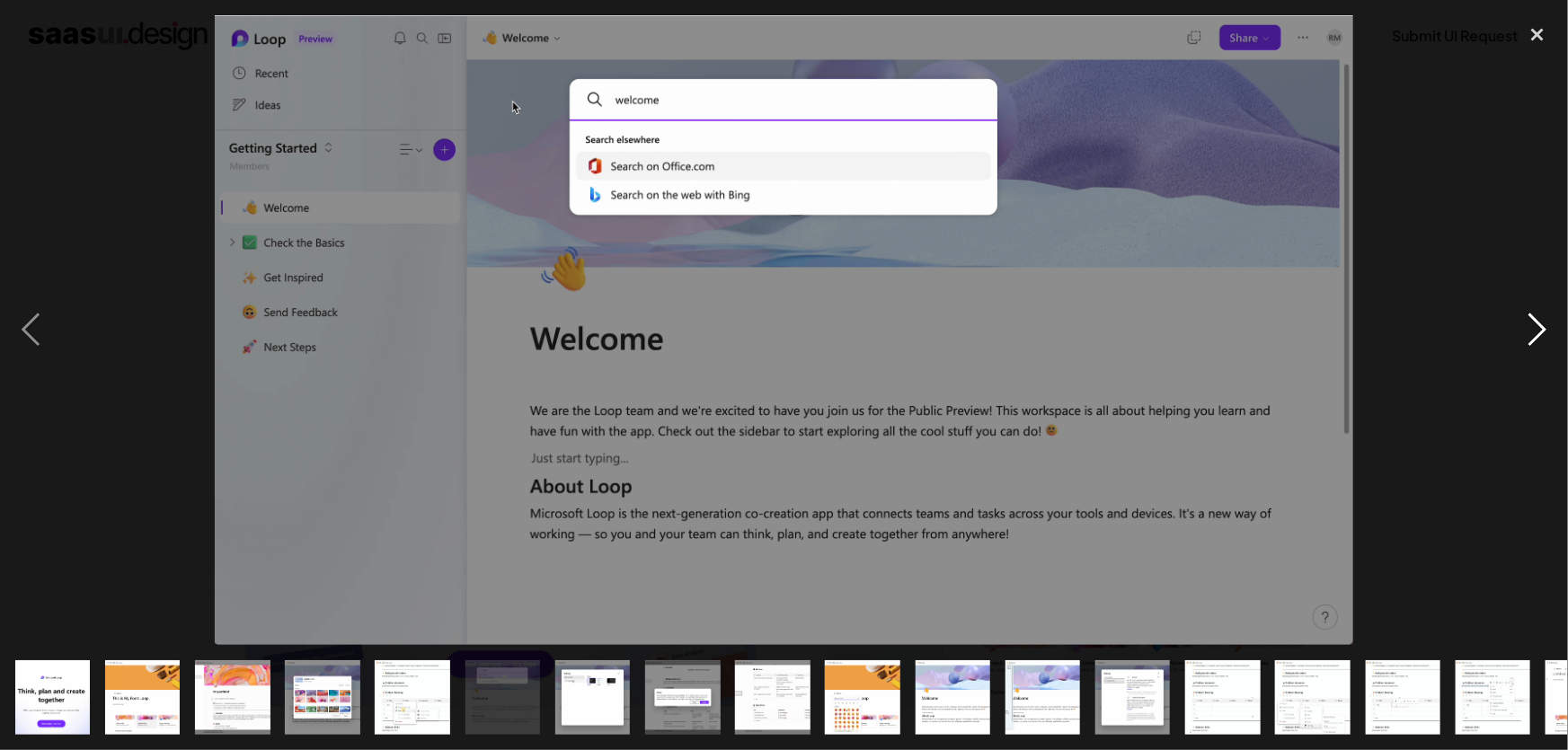
click at [1555, 347] on div "next image" at bounding box center [1536, 329] width 61 height 630
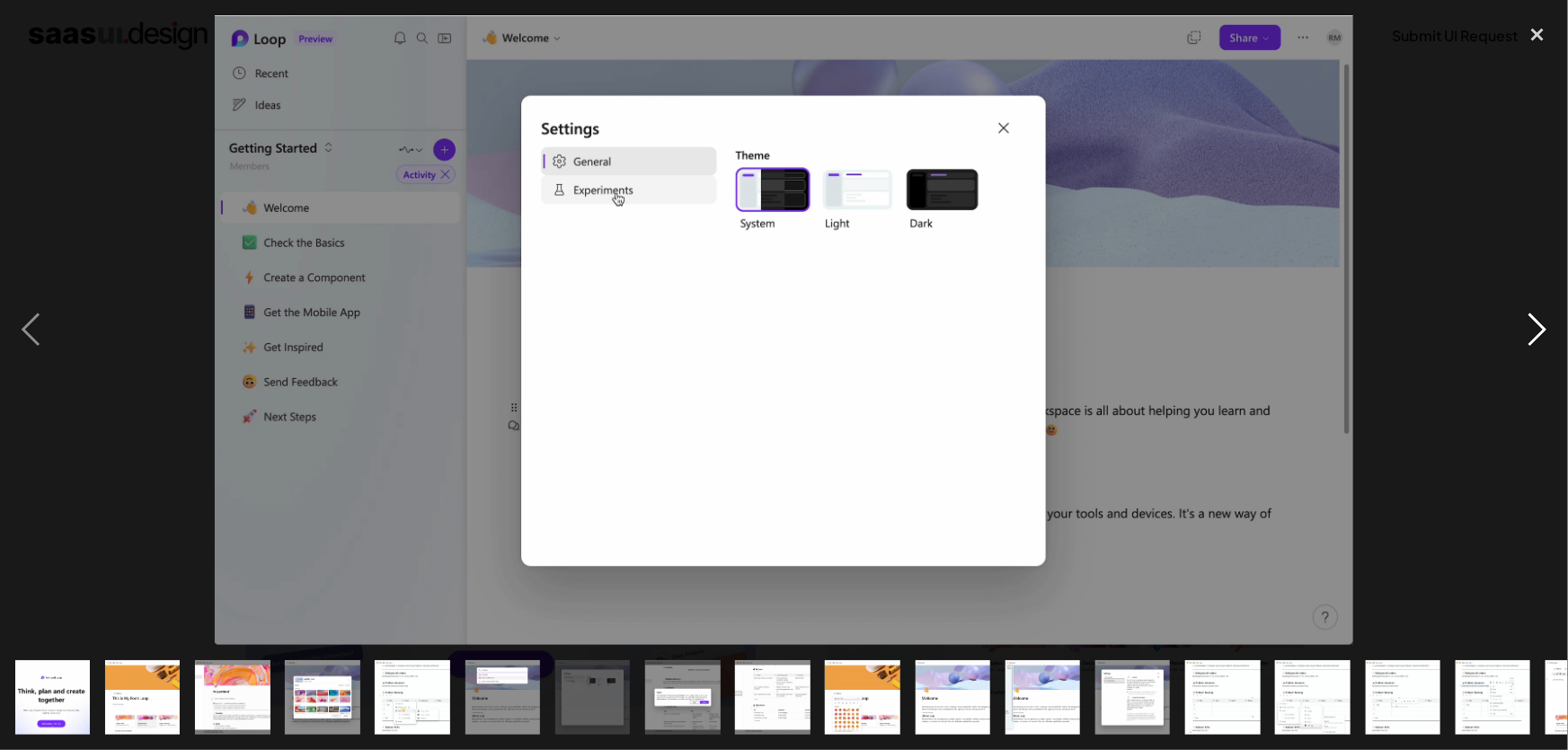
click at [1555, 347] on div "next image" at bounding box center [1536, 329] width 61 height 630
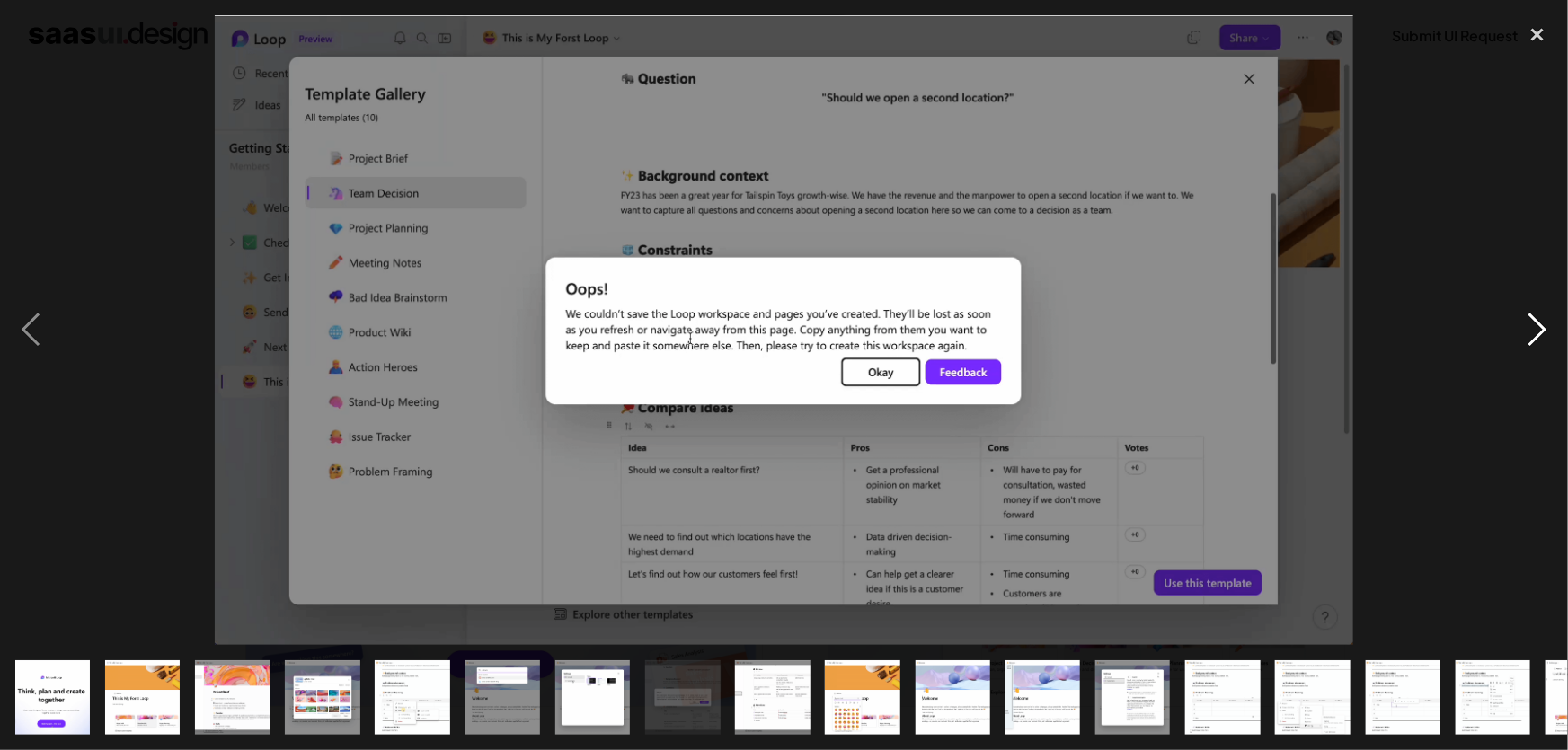
click at [1535, 335] on div "next image" at bounding box center [1536, 329] width 61 height 630
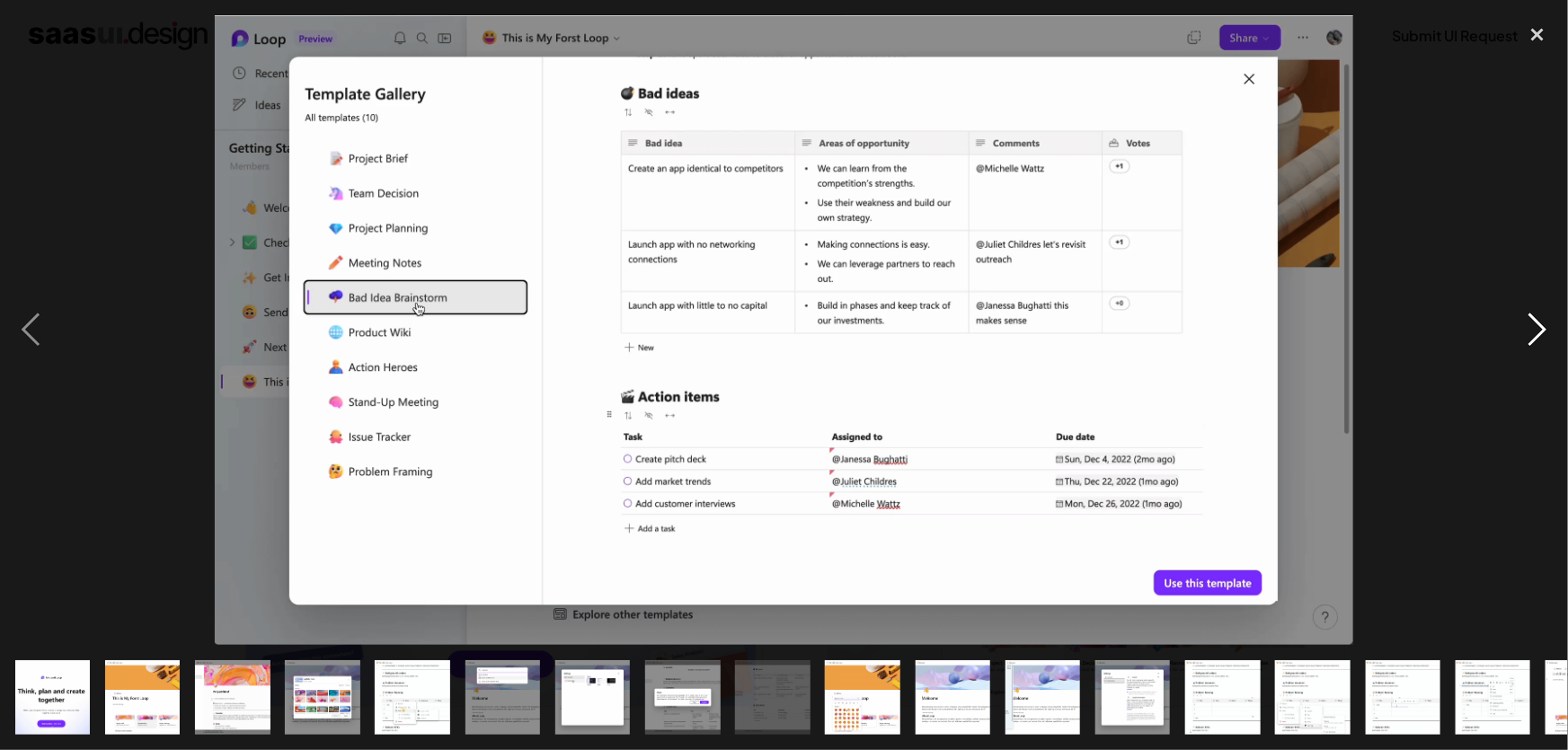
click at [1535, 335] on div "next image" at bounding box center [1536, 329] width 61 height 630
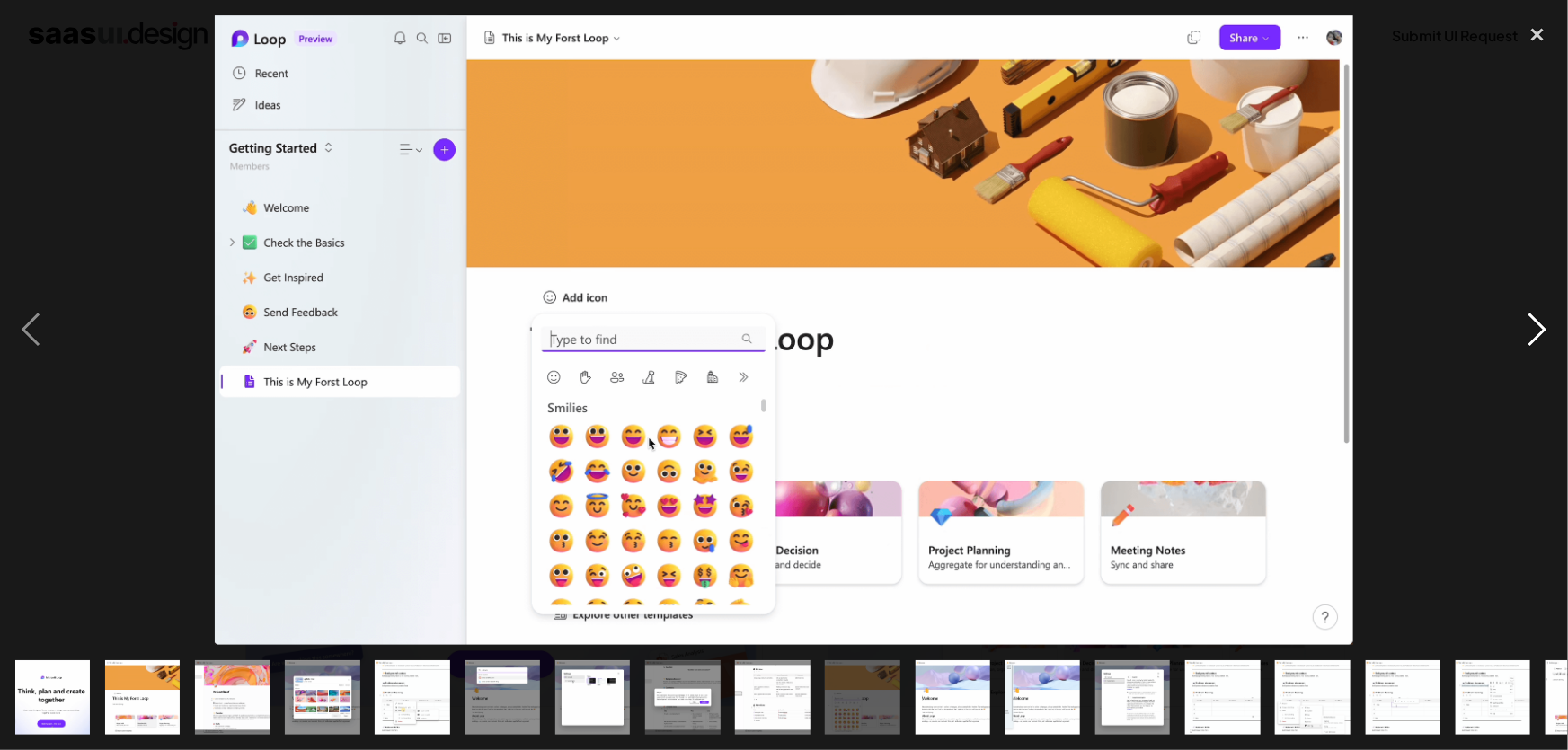
click at [1535, 335] on div "next image" at bounding box center [1536, 329] width 61 height 630
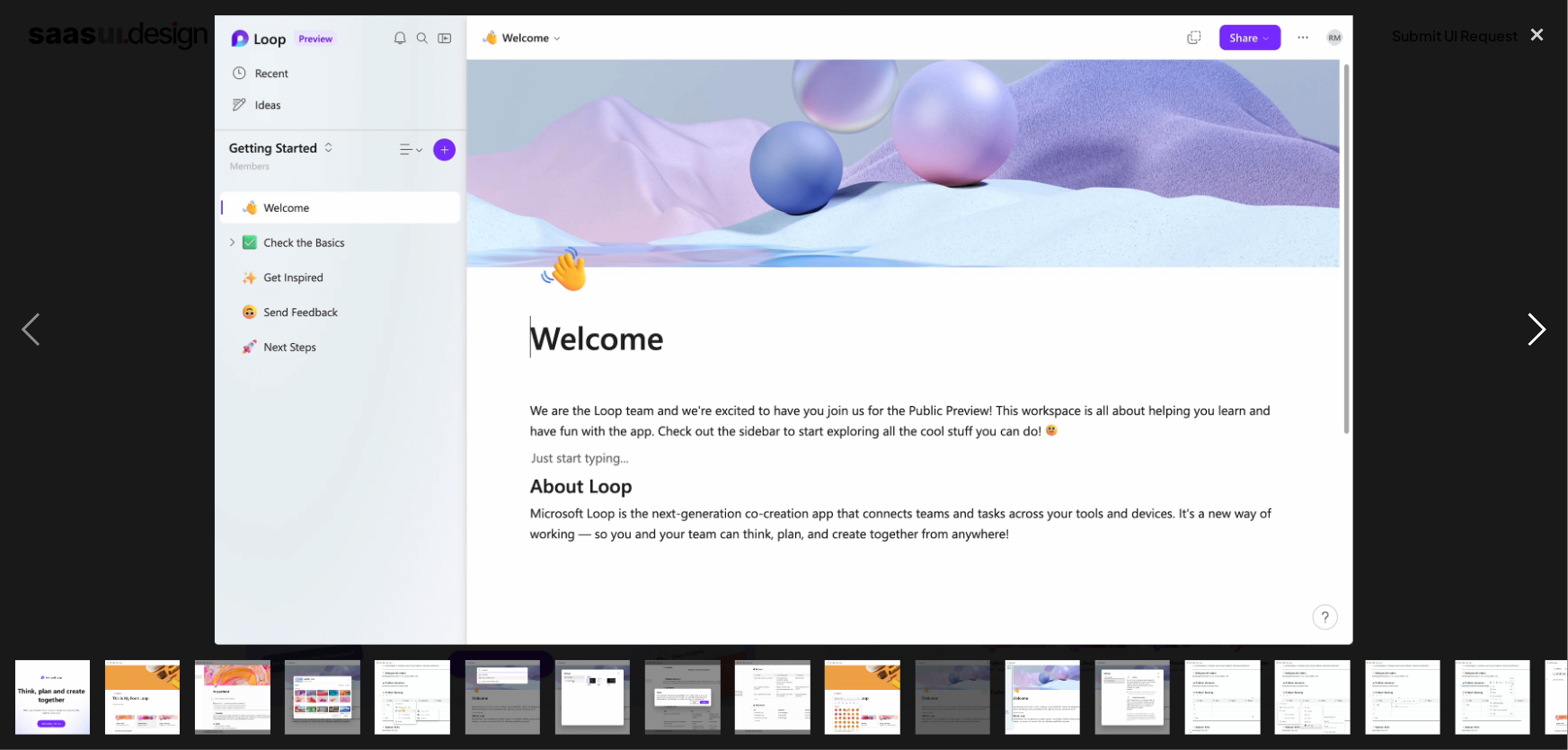
click at [1532, 435] on div "next image" at bounding box center [1536, 329] width 61 height 630
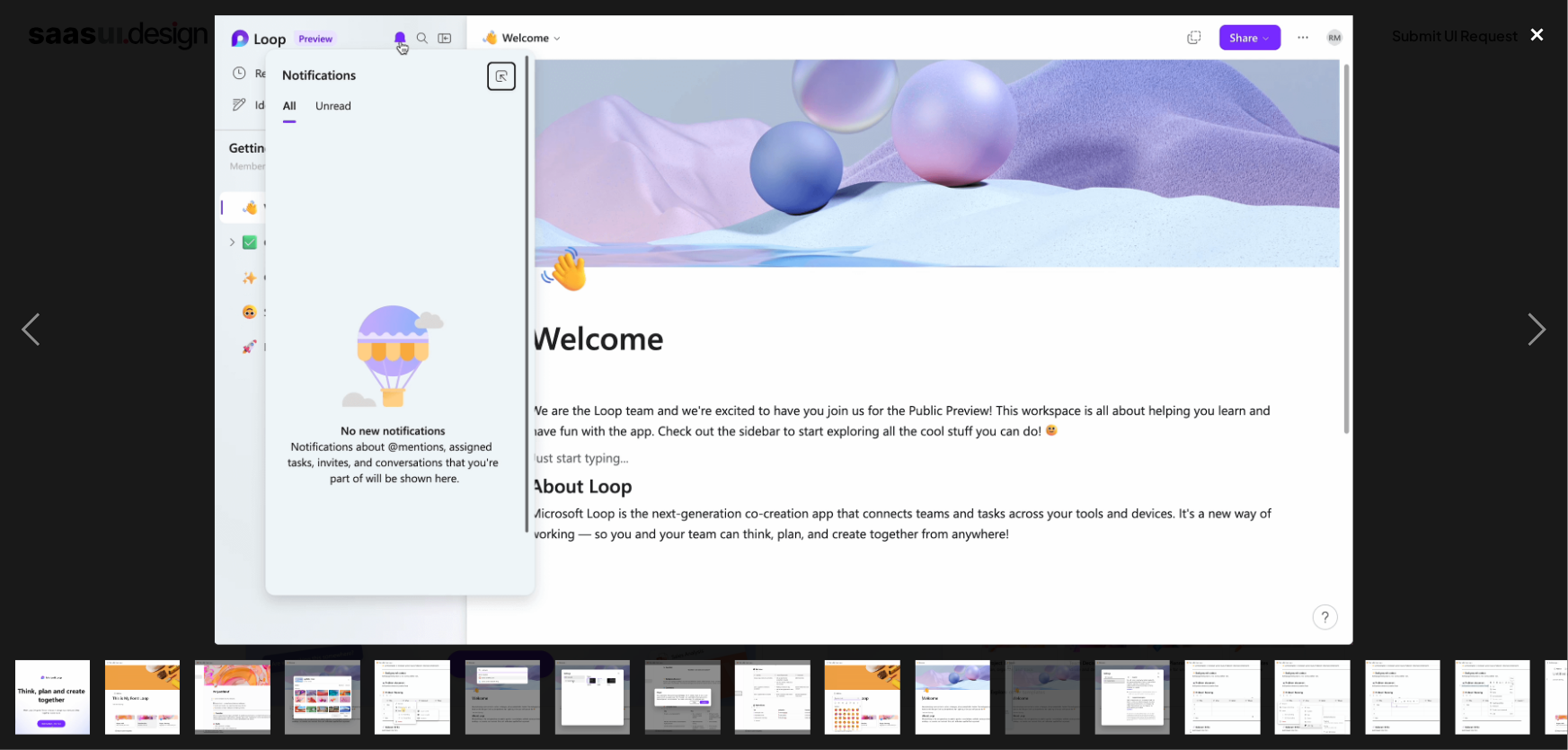
click at [1533, 38] on div "close lightbox" at bounding box center [1536, 35] width 61 height 39
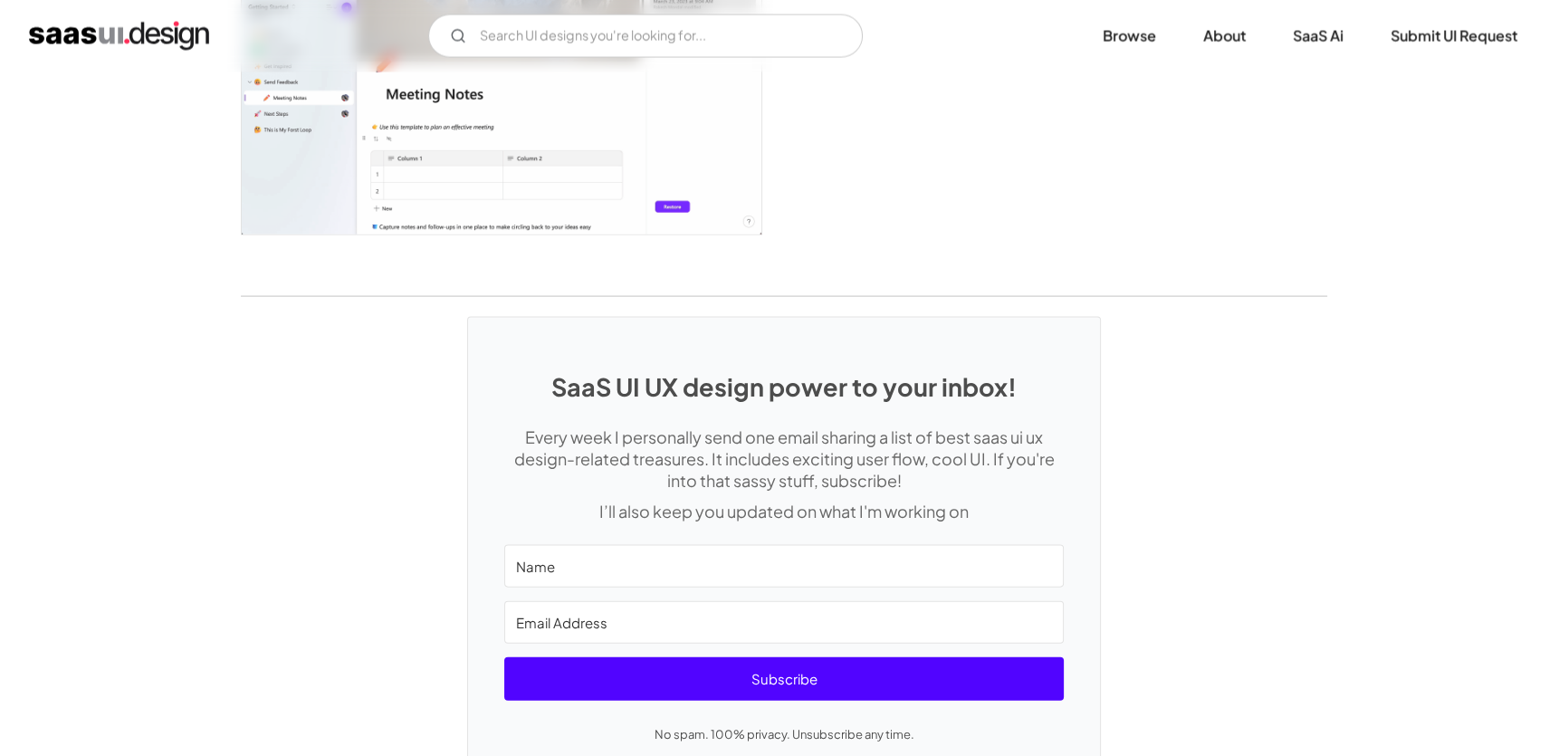
scroll to position [4827, 0]
